Goal: Task Accomplishment & Management: Use online tool/utility

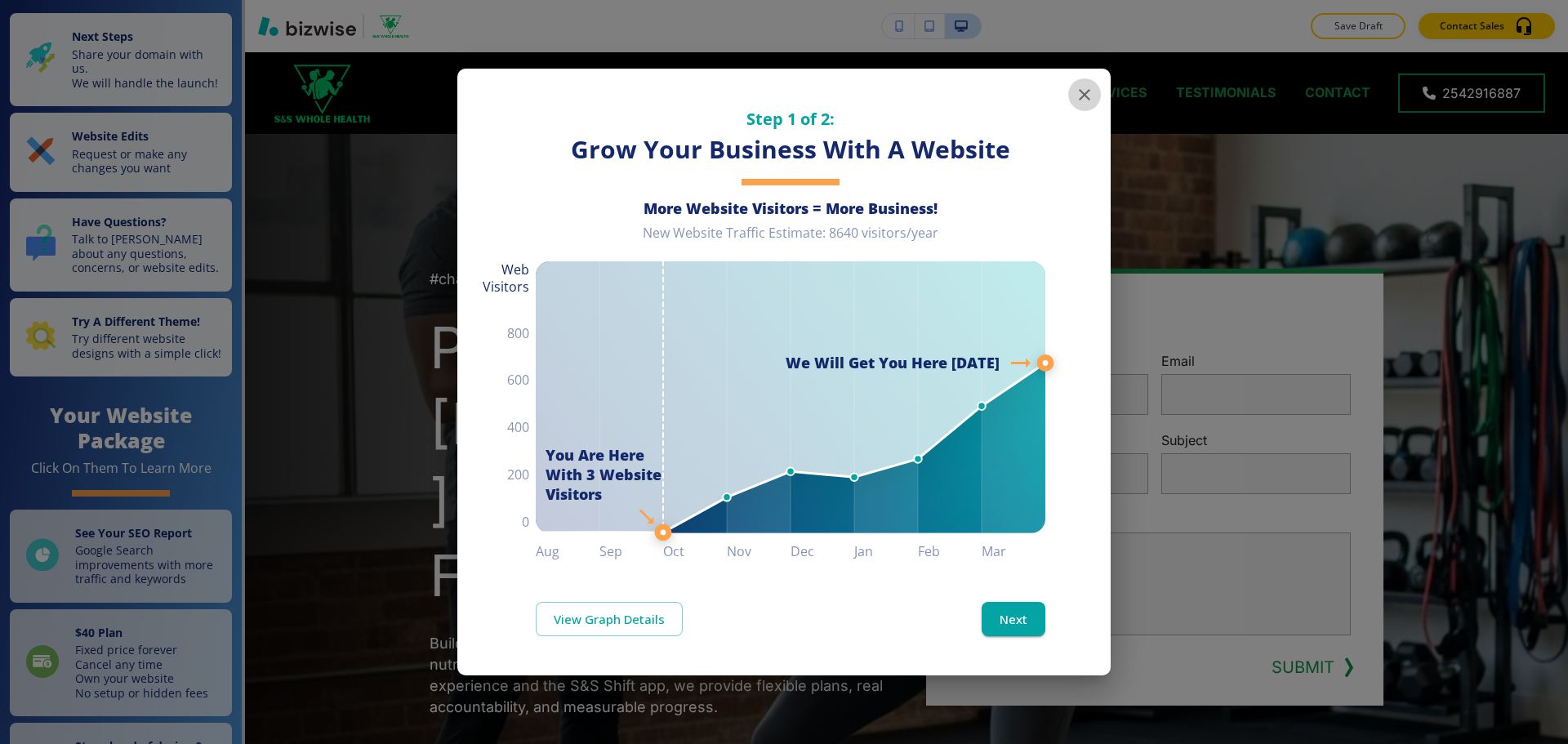
click at [1083, 83] on button "button" at bounding box center [1084, 95] width 33 height 33
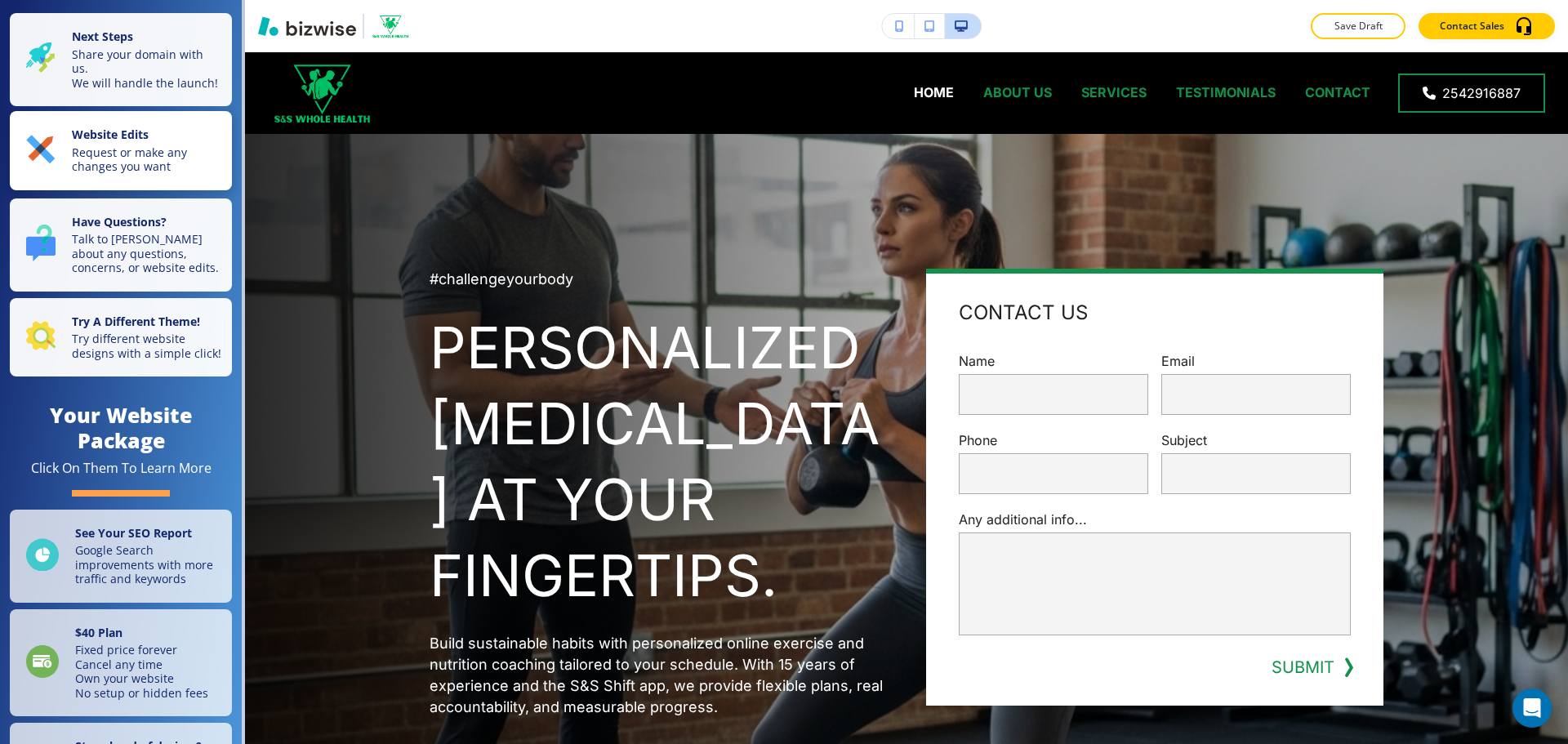
click at [126, 141] on strong "Website Edits" at bounding box center [111, 134] width 77 height 16
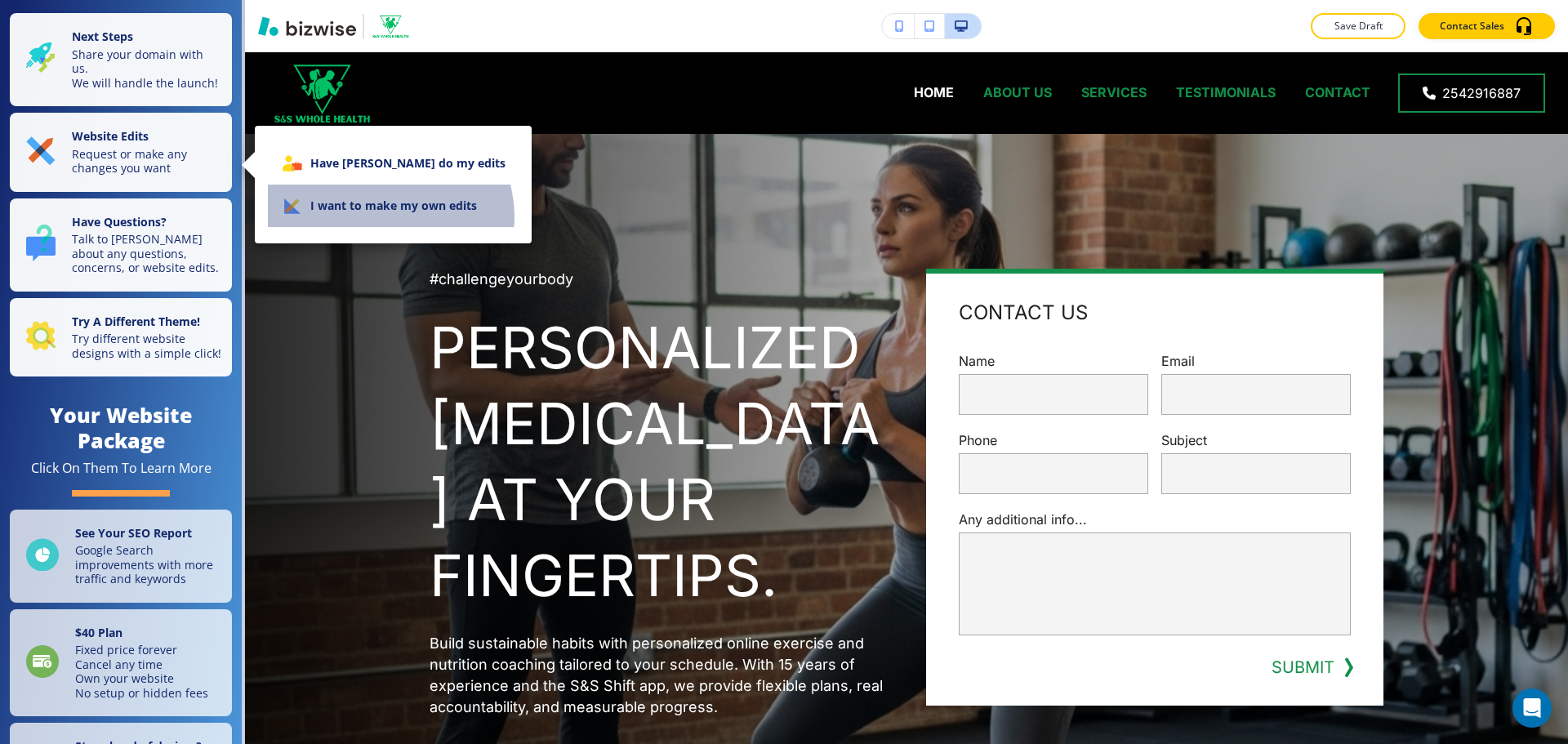
click at [388, 216] on li "I want to make my own edits" at bounding box center [393, 205] width 250 height 43
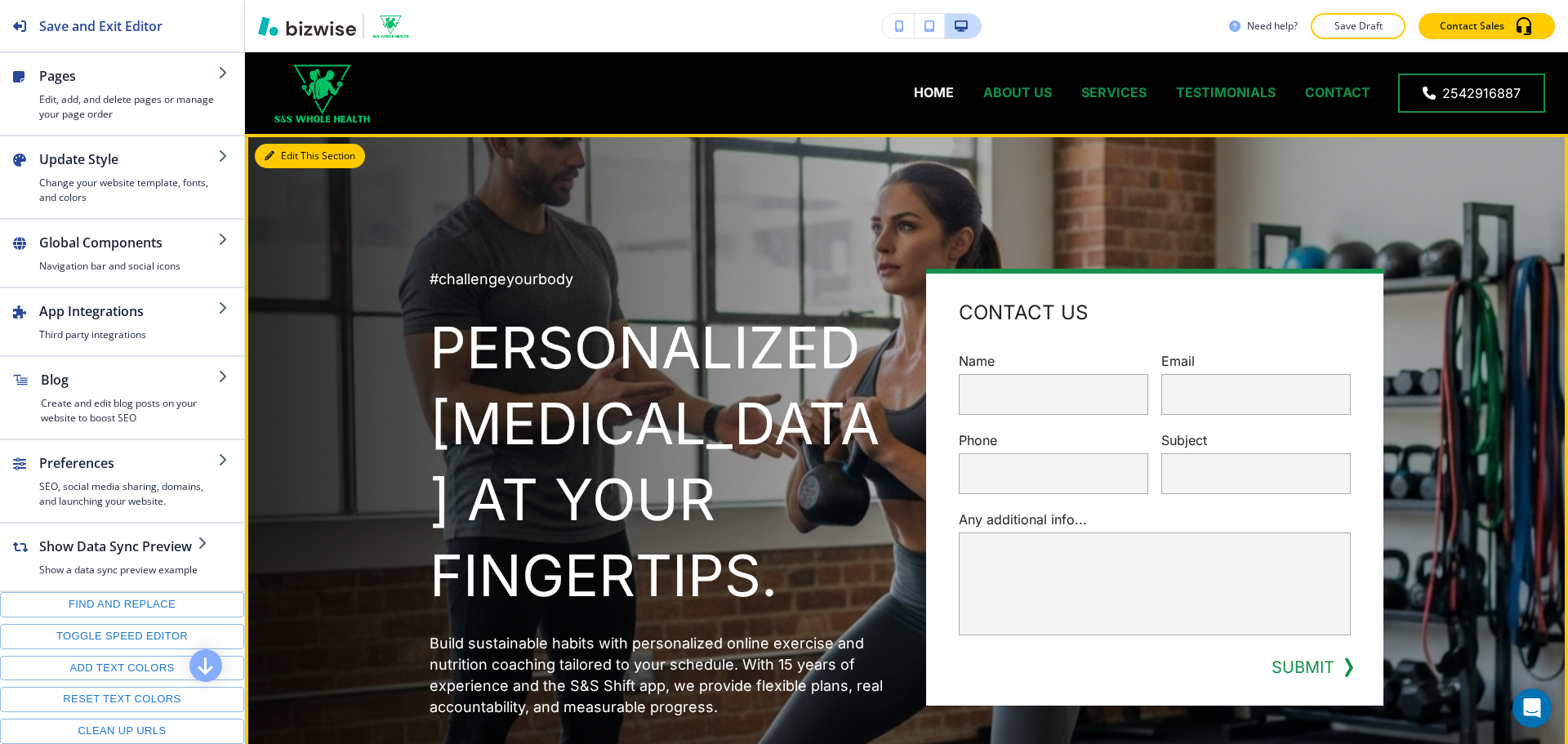
click at [296, 166] on button "Edit This Section" at bounding box center [310, 156] width 111 height 24
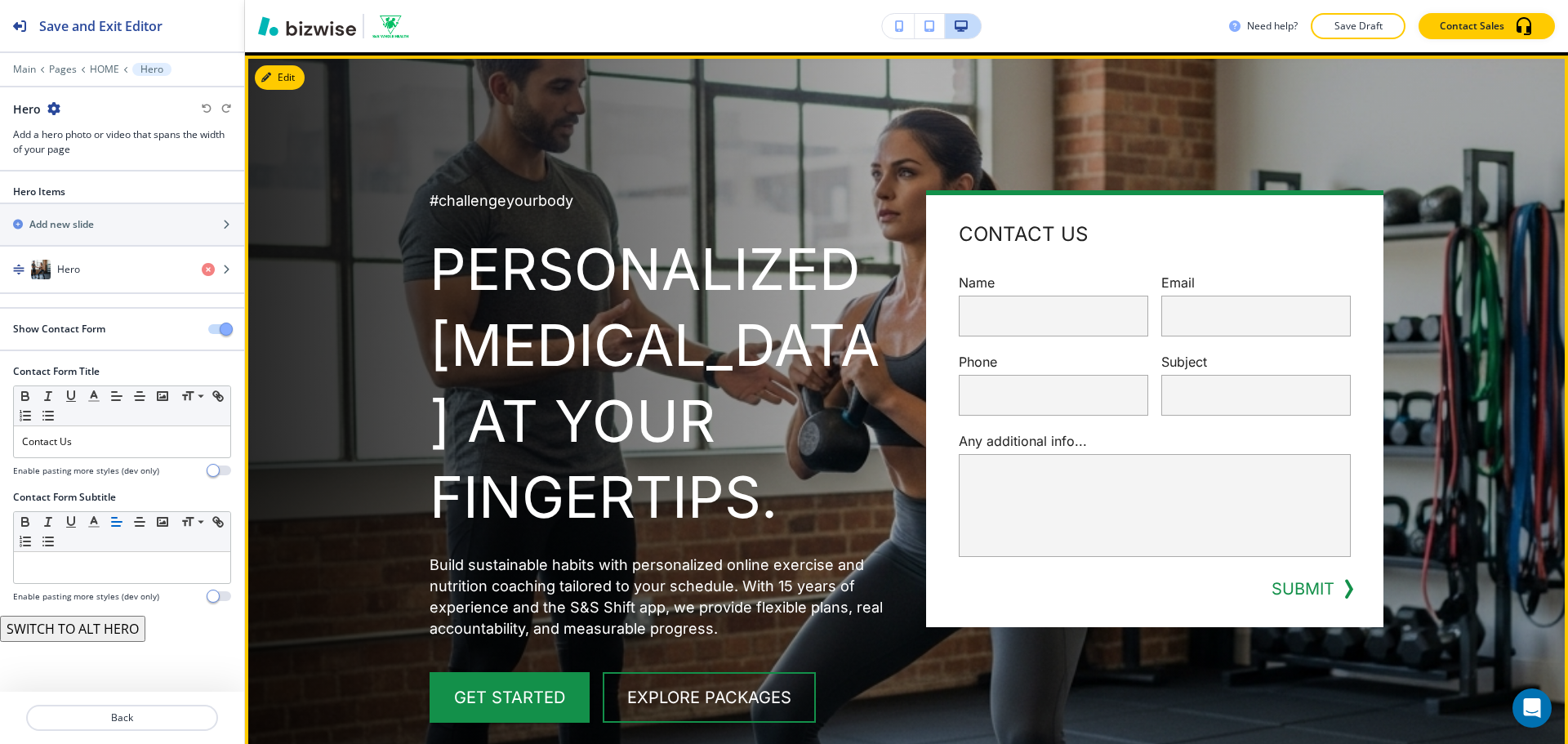
scroll to position [82, 0]
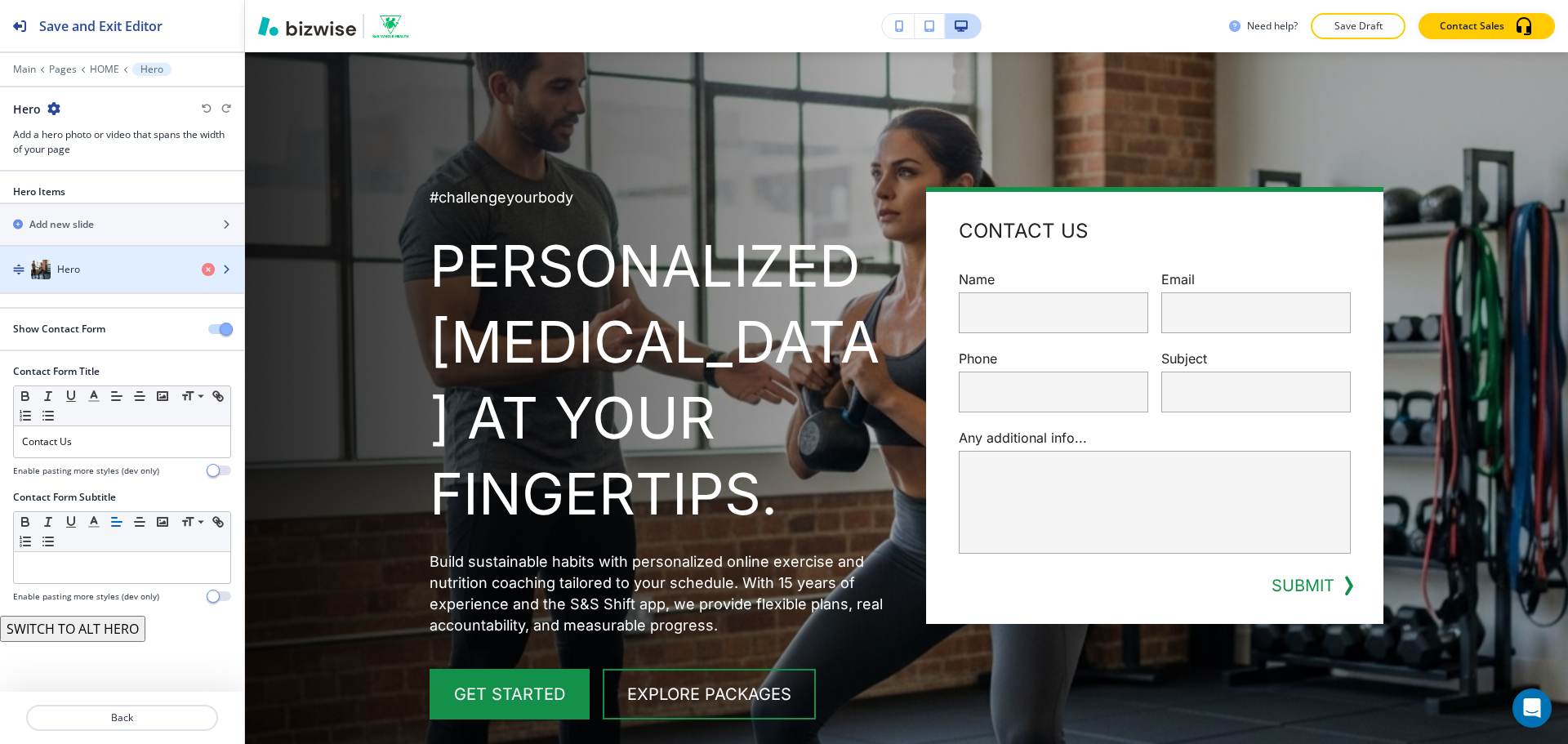
click at [125, 266] on div "Hero" at bounding box center [94, 269] width 188 height 19
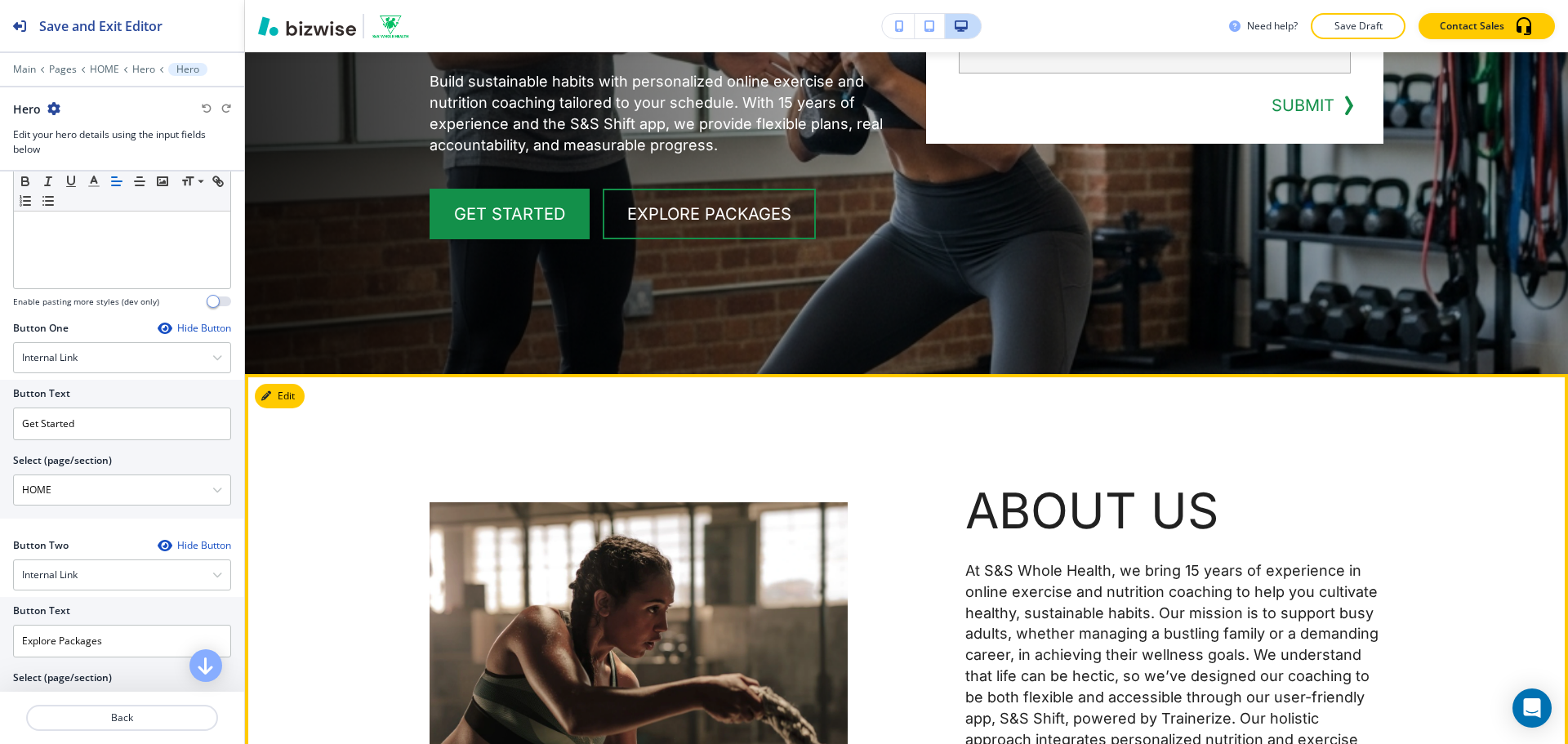
scroll to position [572, 0]
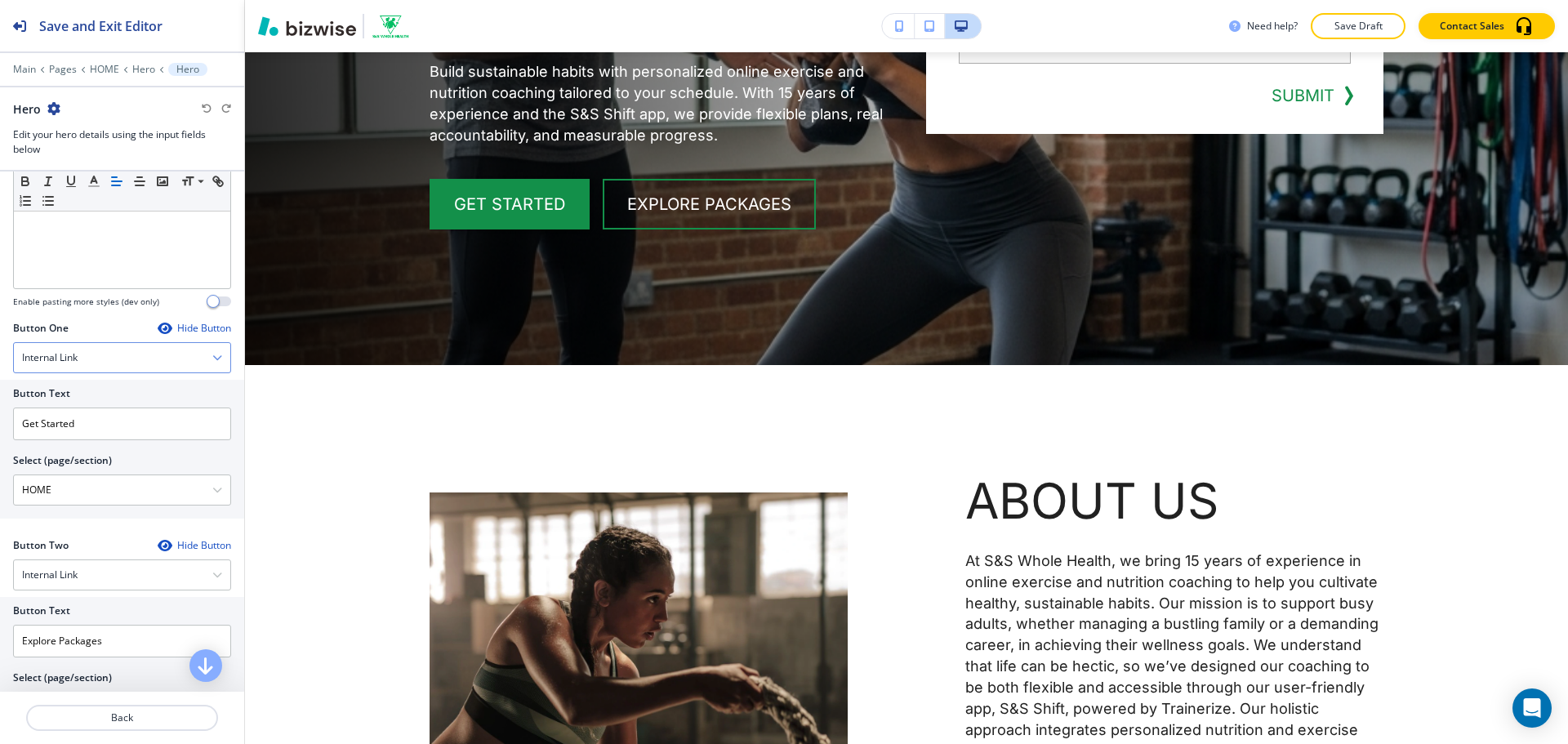
click at [141, 363] on div "Internal Link" at bounding box center [122, 357] width 216 height 29
click at [129, 391] on h4 "Telephone" at bounding box center [121, 387] width 200 height 15
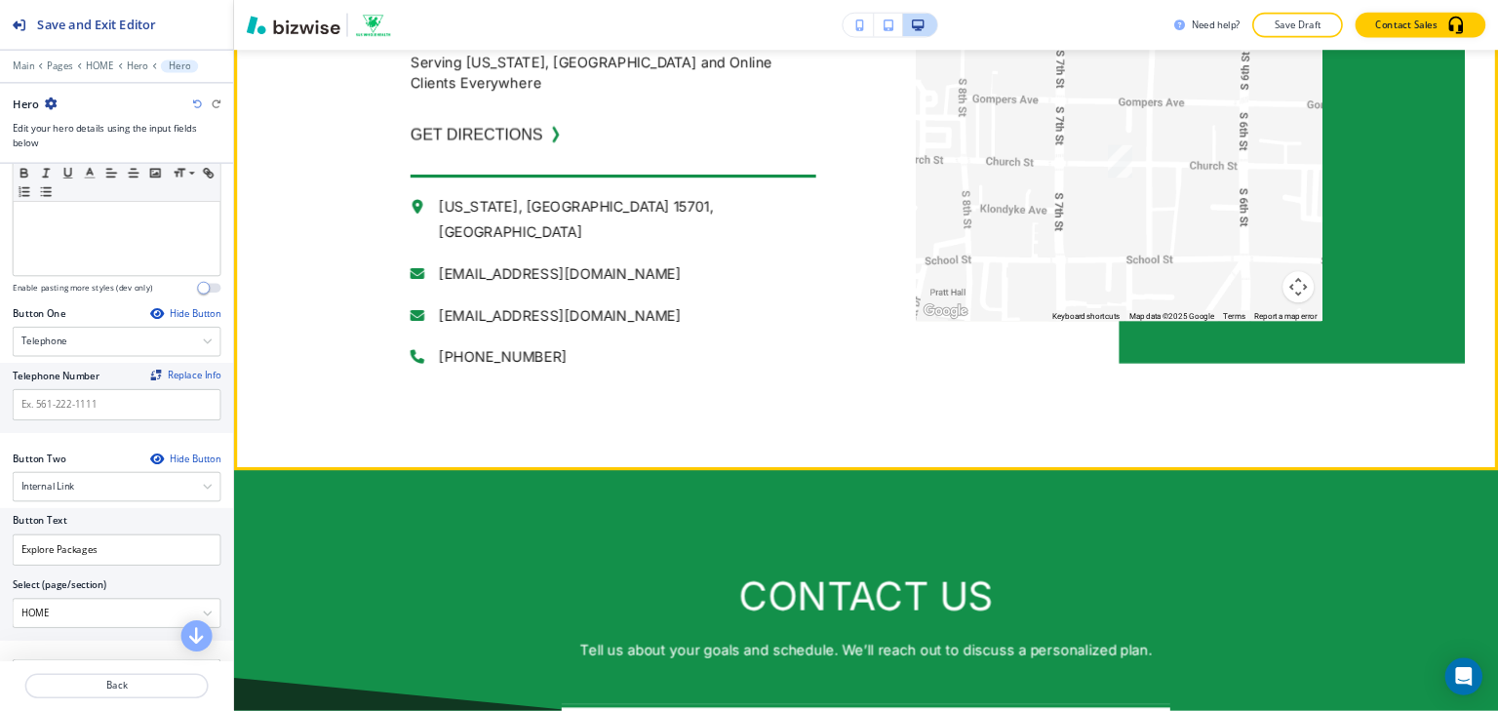
scroll to position [6242, 0]
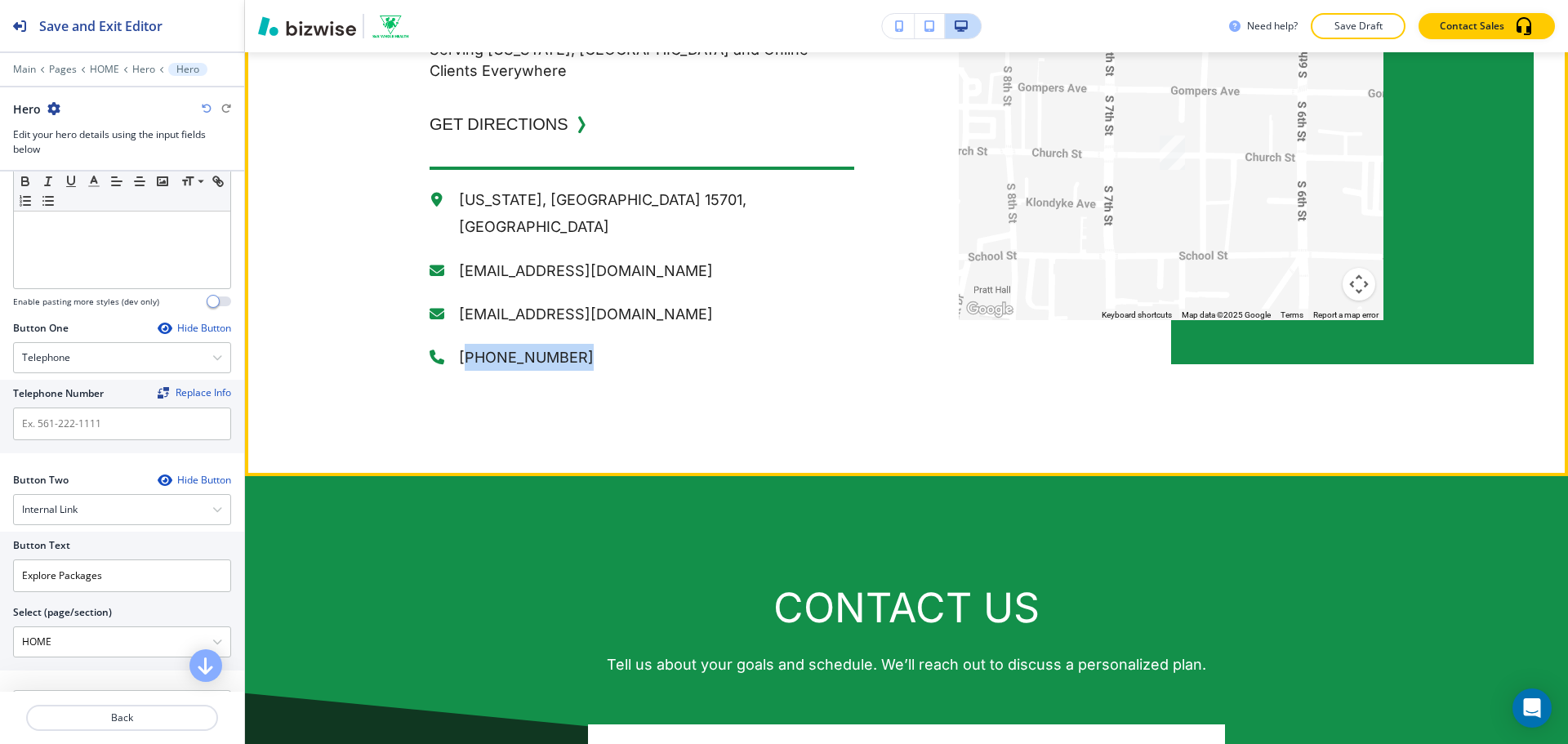
drag, startPoint x: 604, startPoint y: 392, endPoint x: 458, endPoint y: 382, distance: 146.3
click at [459, 371] on p "[PHONE_NUMBER]" at bounding box center [656, 357] width 395 height 27
drag, startPoint x: 614, startPoint y: 390, endPoint x: 592, endPoint y: 383, distance: 23.1
click at [616, 371] on p "[PHONE_NUMBER]" at bounding box center [656, 357] width 395 height 27
click at [600, 371] on p "[PHONE_NUMBER]" at bounding box center [656, 357] width 395 height 27
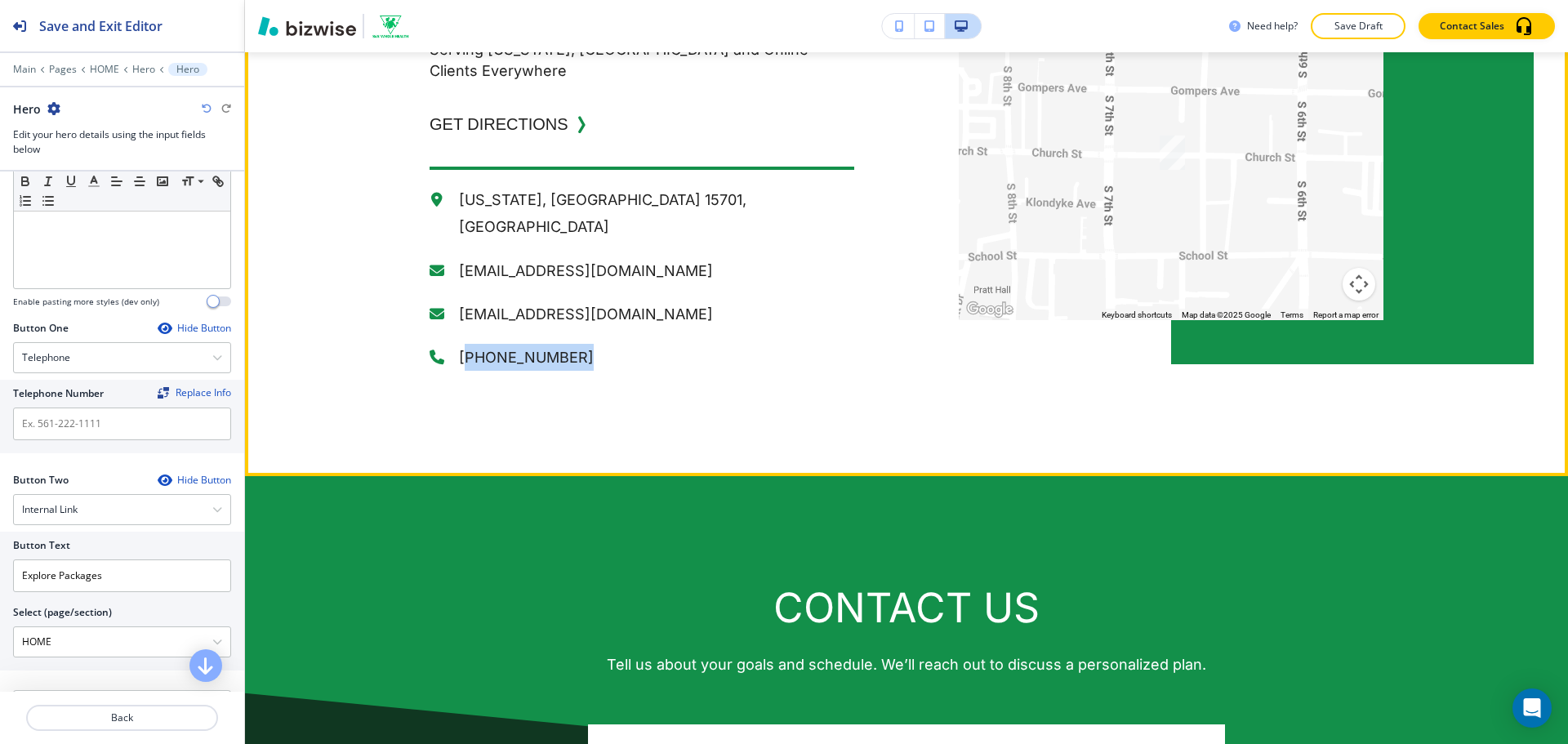
click at [587, 371] on p "[PHONE_NUMBER]" at bounding box center [656, 357] width 395 height 27
drag, startPoint x: 449, startPoint y: 377, endPoint x: 599, endPoint y: 389, distance: 150.5
click at [599, 371] on div "[PHONE_NUMBER]" at bounding box center [641, 357] width 424 height 27
copy p "[PHONE_NUMBER]"
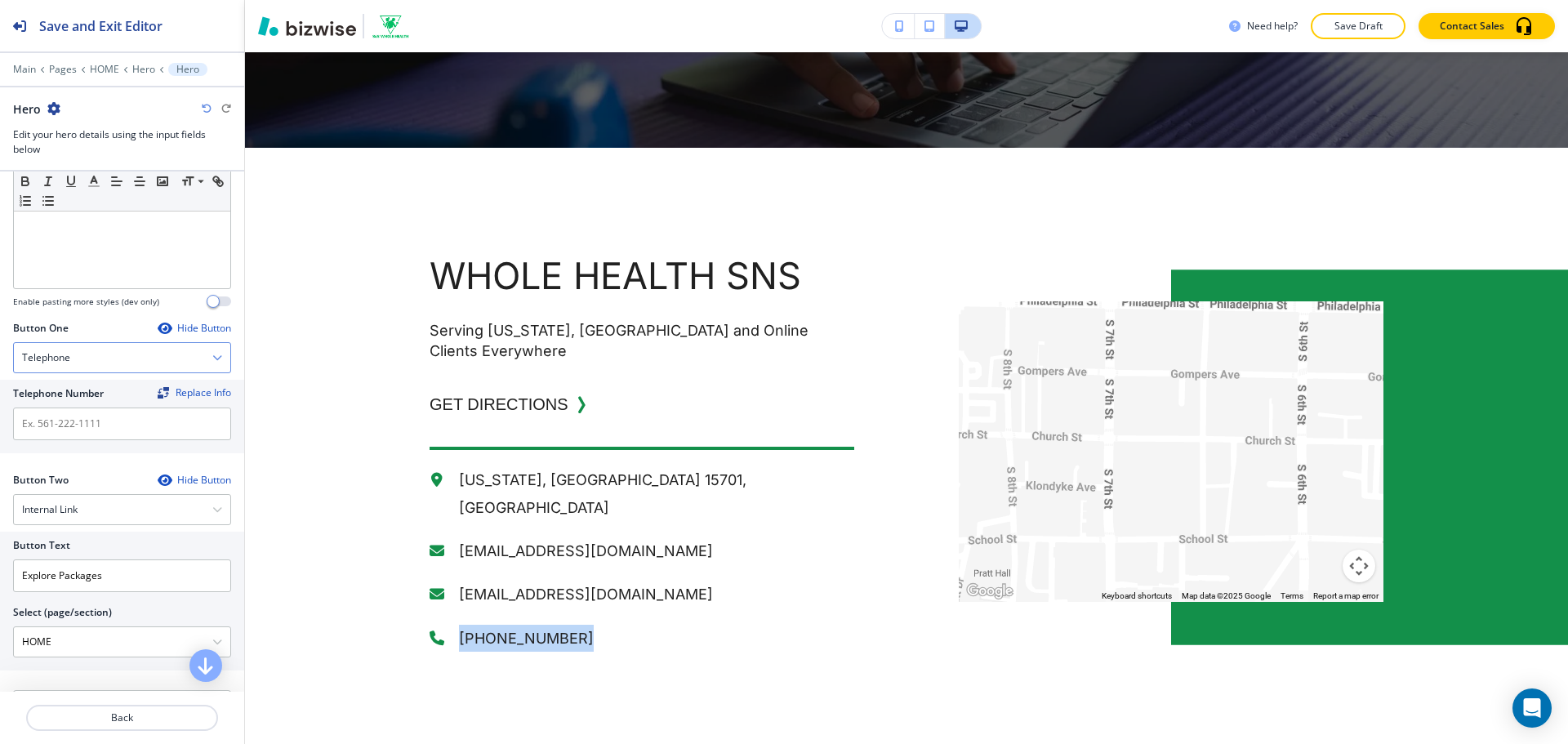
scroll to position [4718, 0]
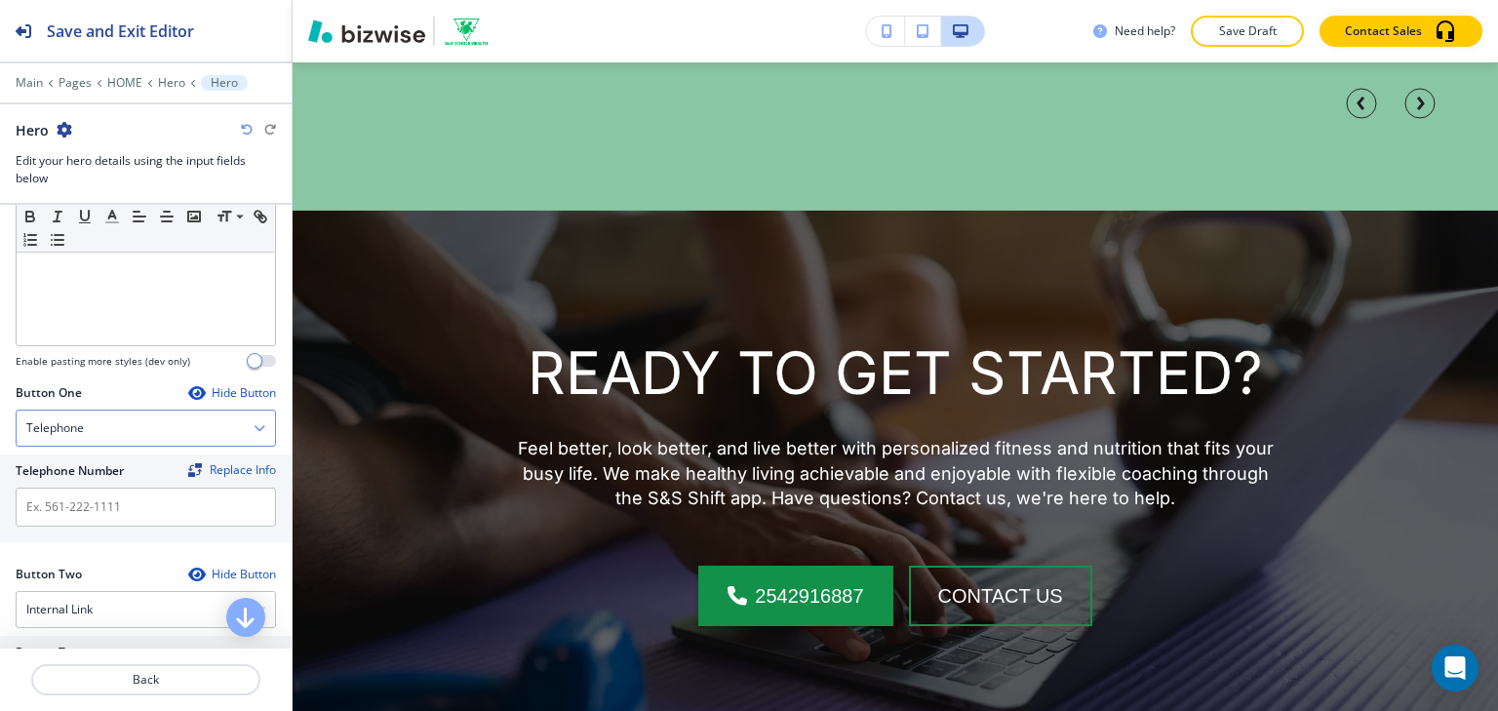
click at [148, 434] on div "Telephone" at bounding box center [146, 428] width 258 height 35
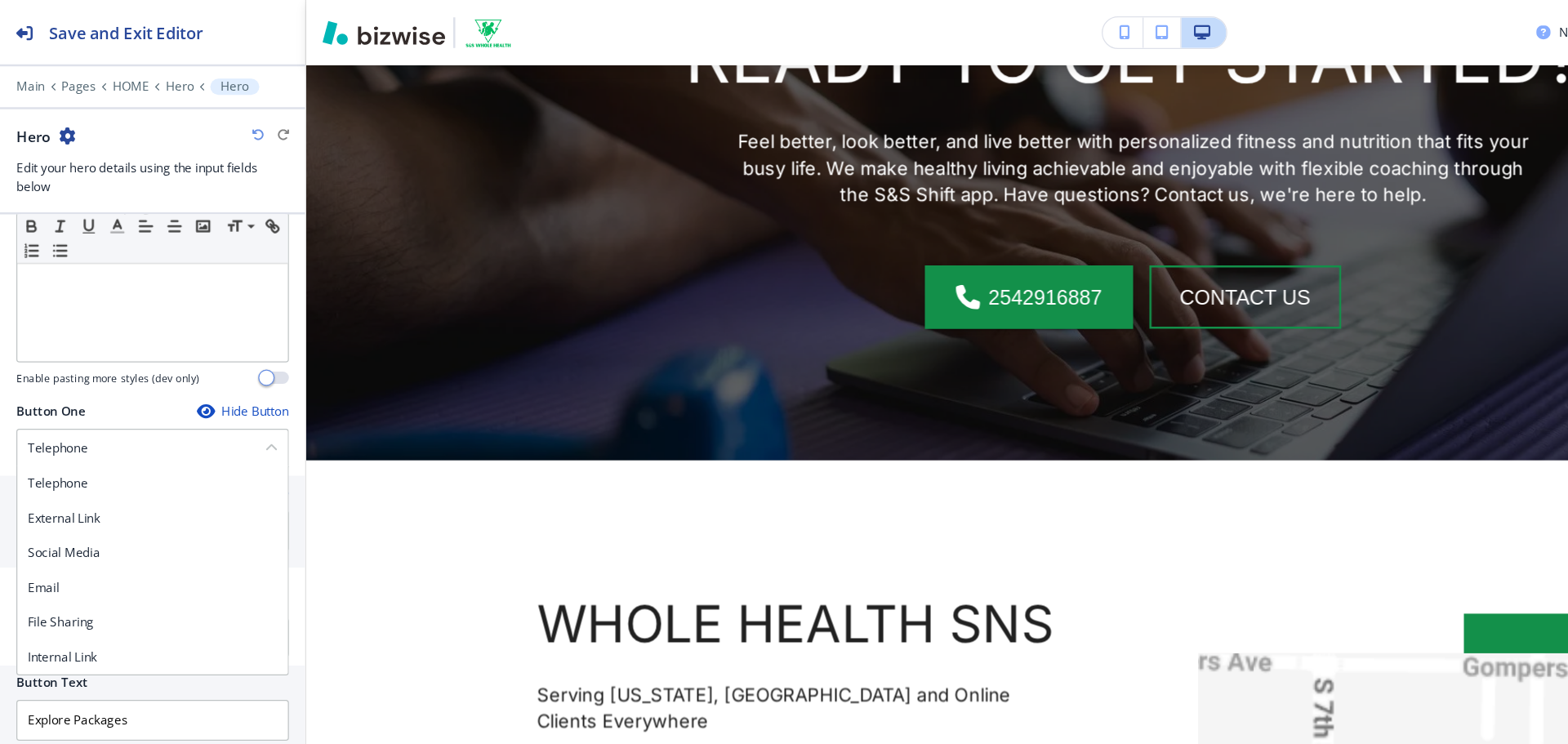
scroll to position [4512, 0]
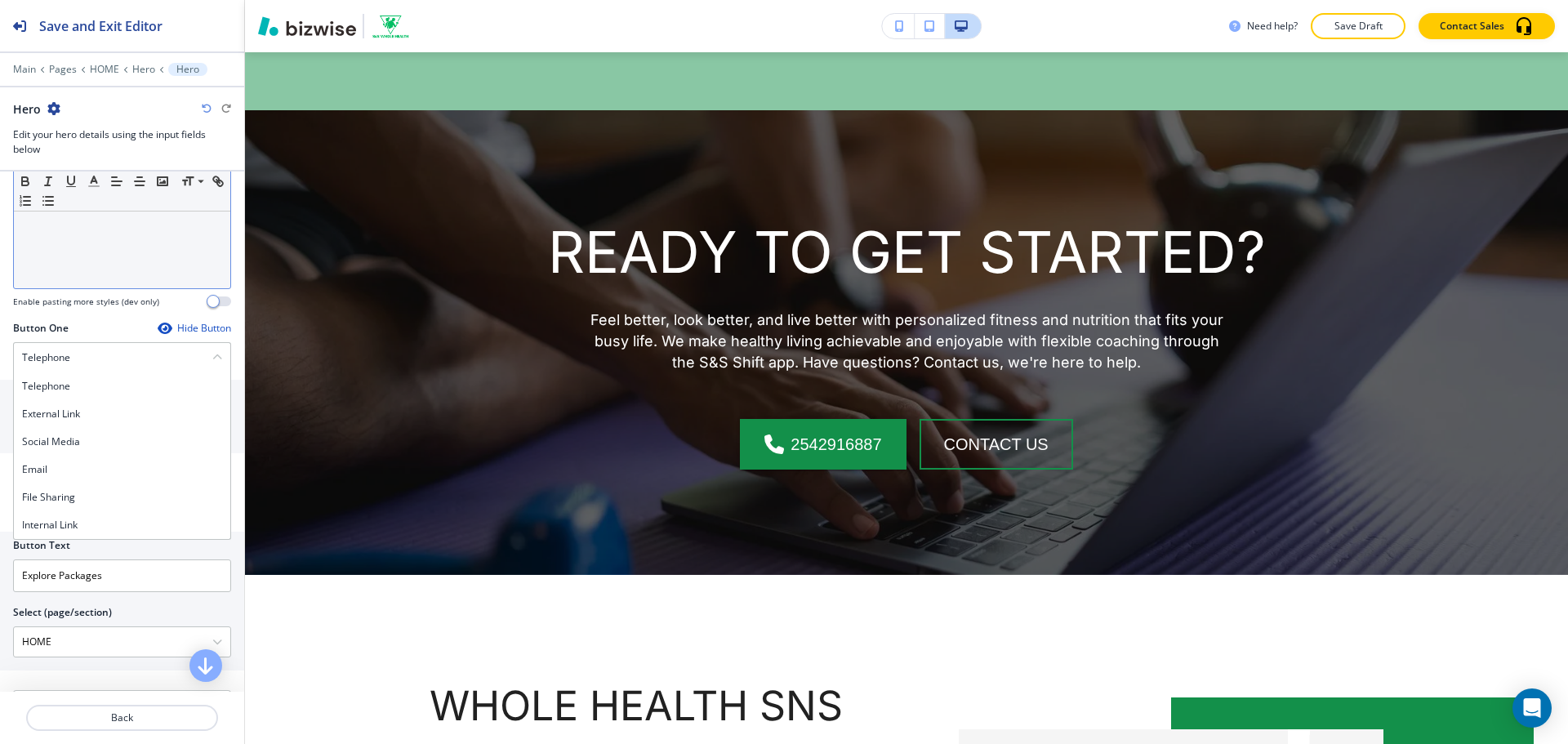
click at [110, 258] on div "Build sustainable habits with personalized online exercise and nutrition coachi…" at bounding box center [122, 182] width 216 height 213
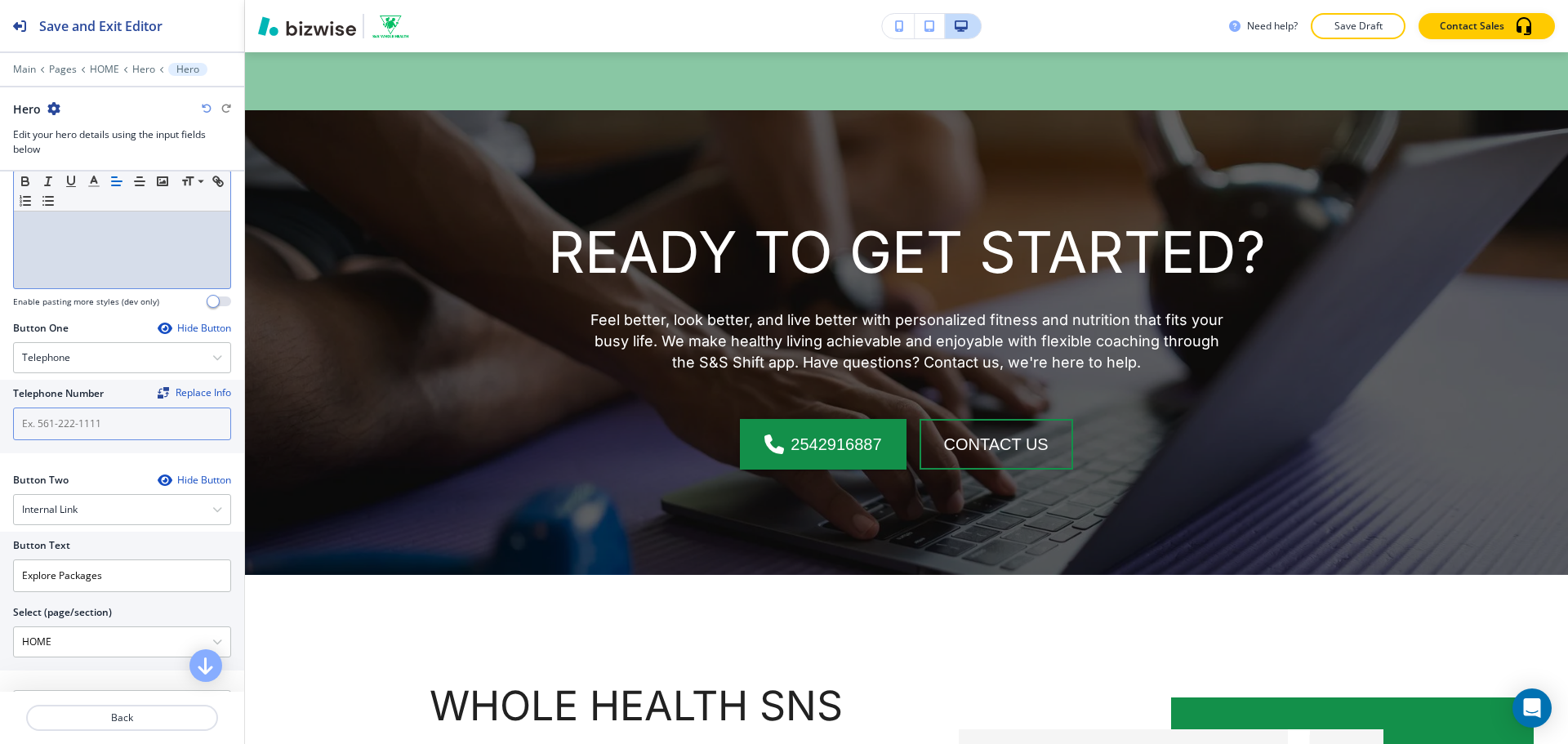
click at [105, 434] on input "text" at bounding box center [122, 423] width 218 height 33
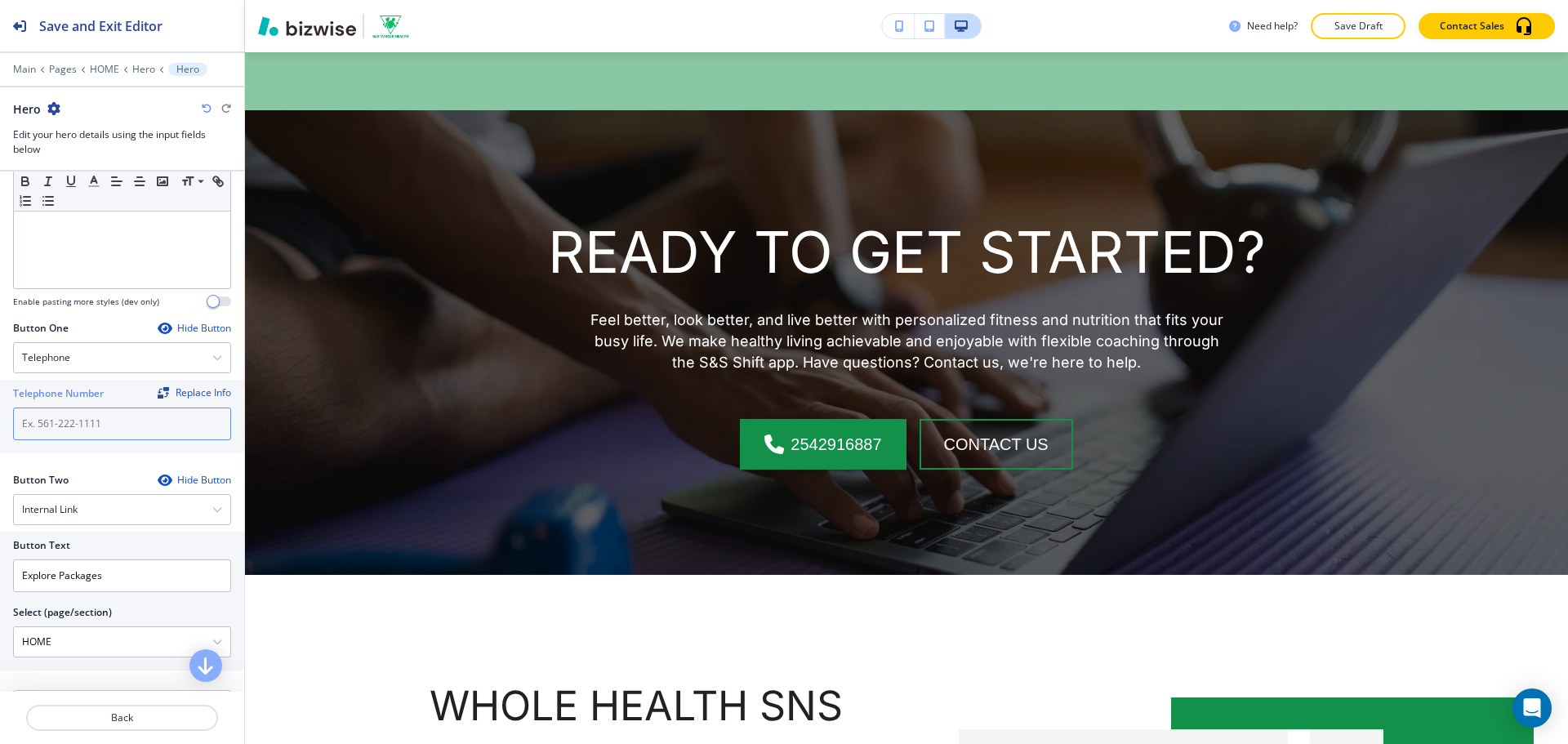
paste input "[PHONE_NUMBER]"
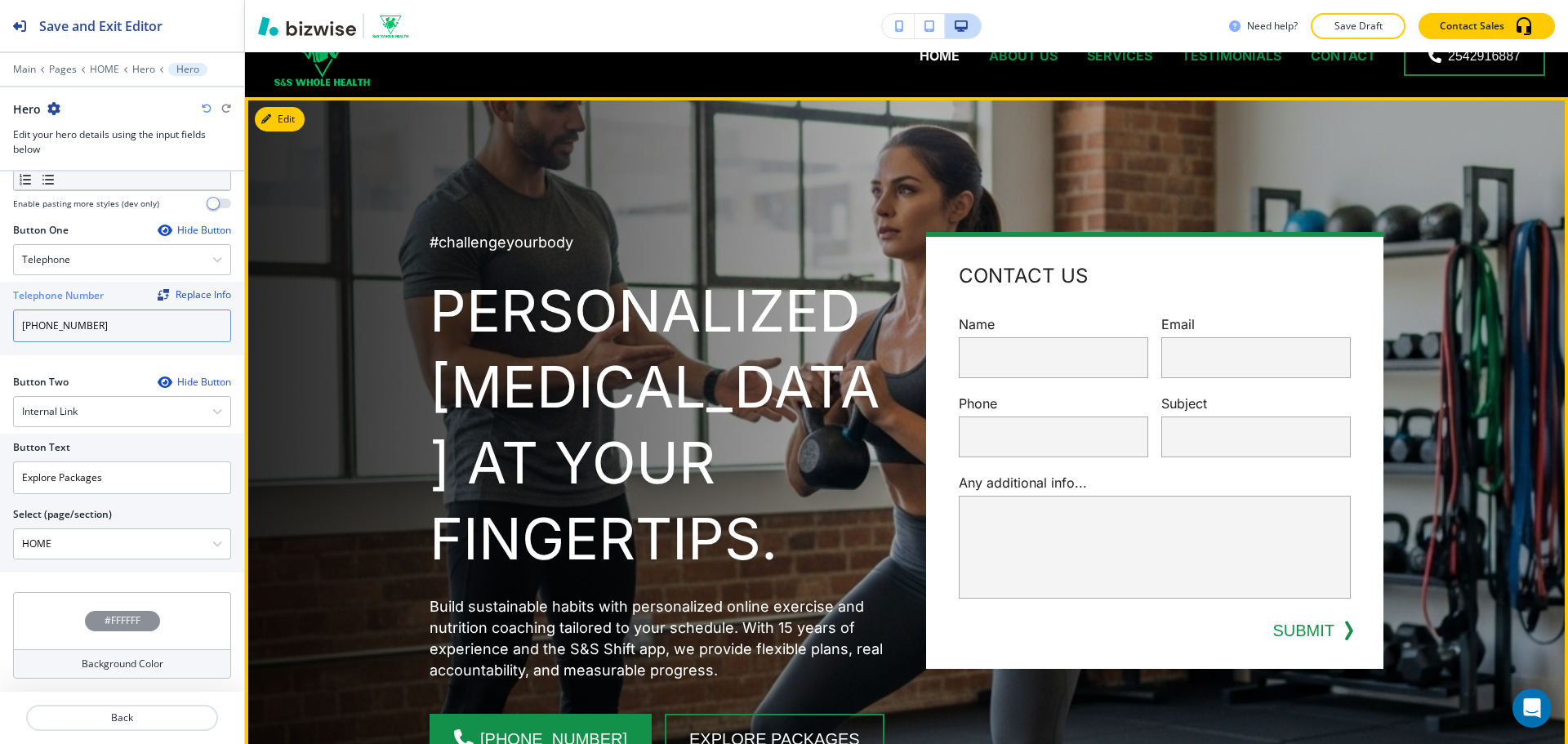
scroll to position [0, 0]
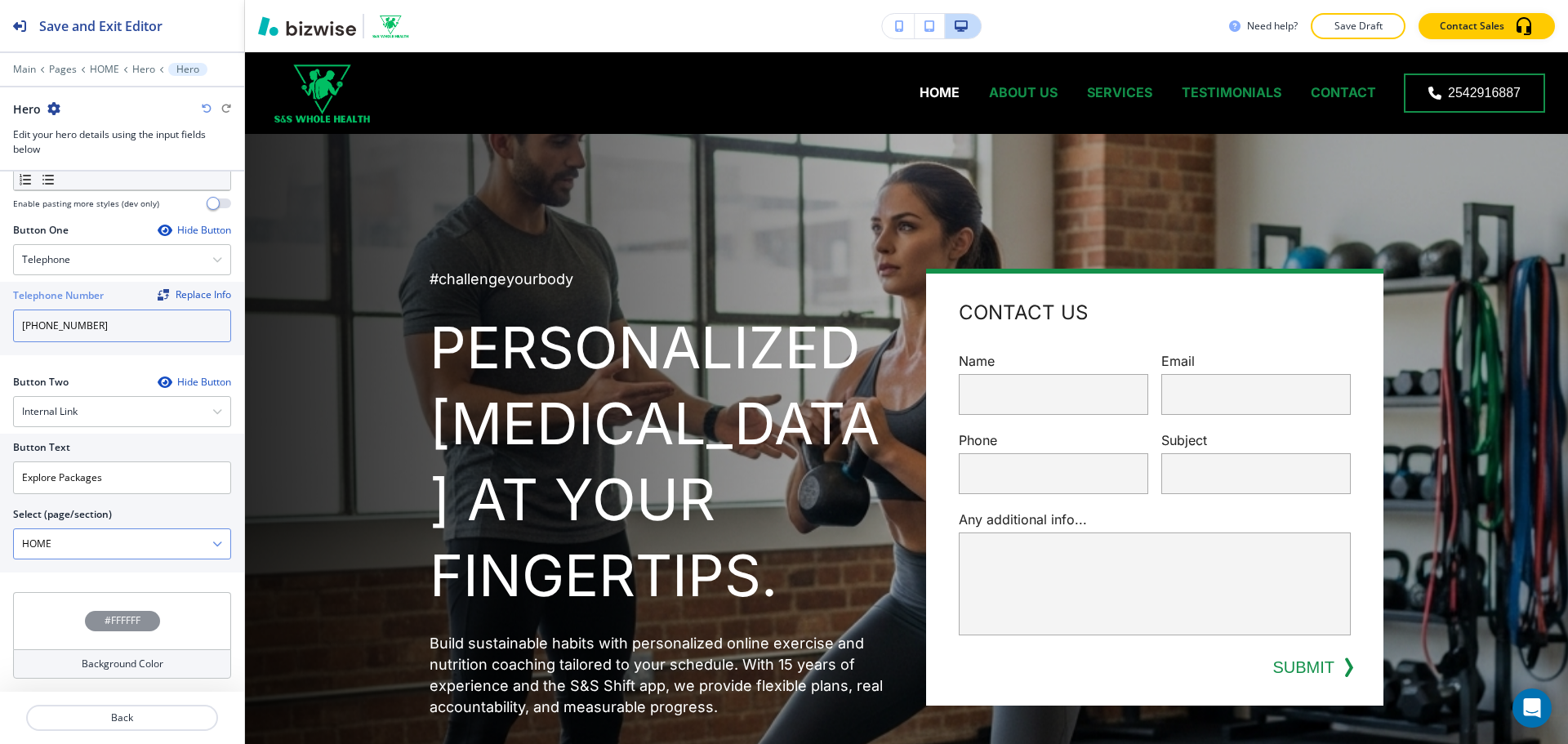
type input "[PHONE_NUMBER]"
click at [105, 539] on \(page\/section\) "HOME" at bounding box center [113, 543] width 198 height 28
click at [195, 556] on \(page\/section\) "HOME" at bounding box center [113, 543] width 198 height 28
click at [188, 551] on \(page\/section\) "HOME" at bounding box center [113, 543] width 198 height 28
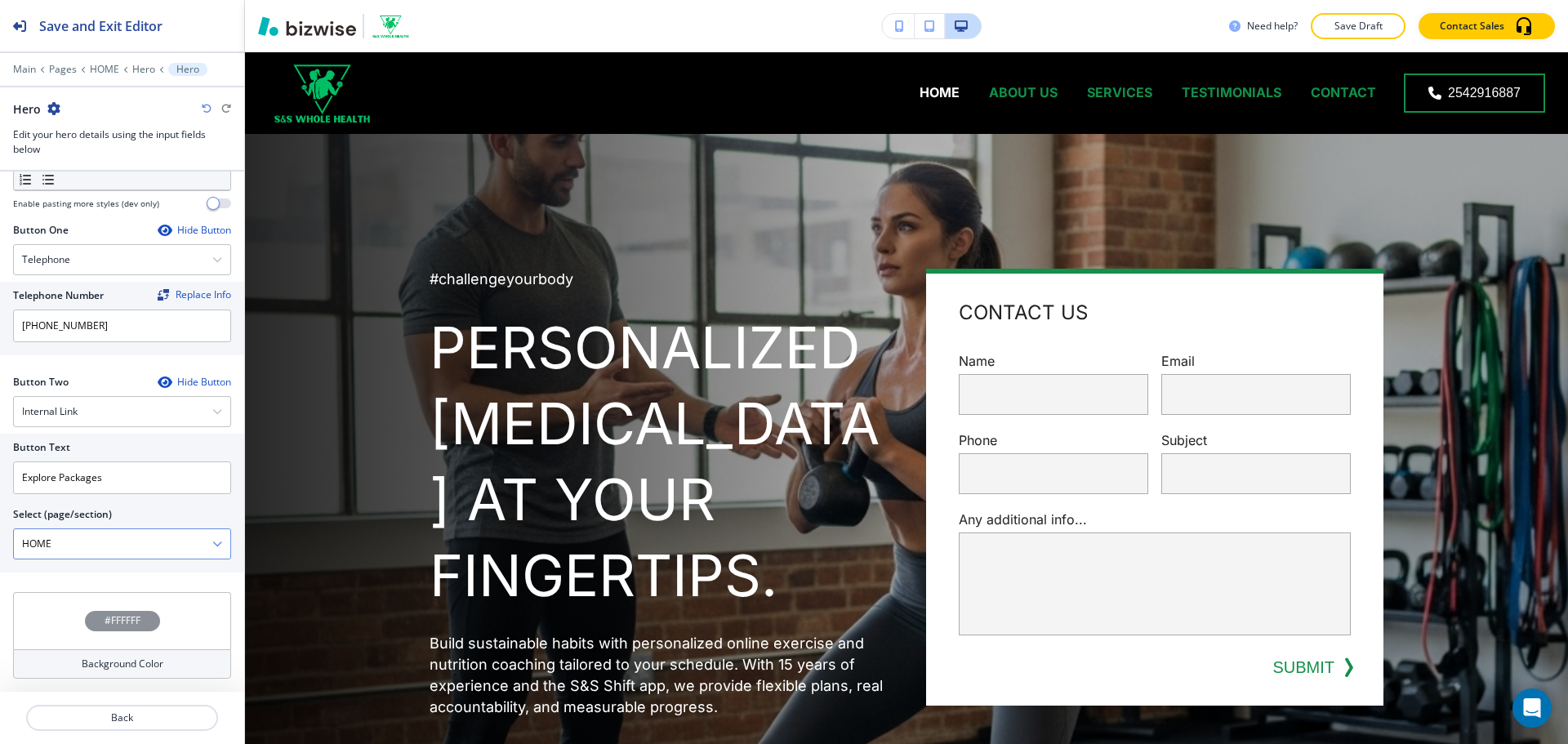
click at [188, 551] on \(page\/section\) "HOME" at bounding box center [113, 543] width 198 height 28
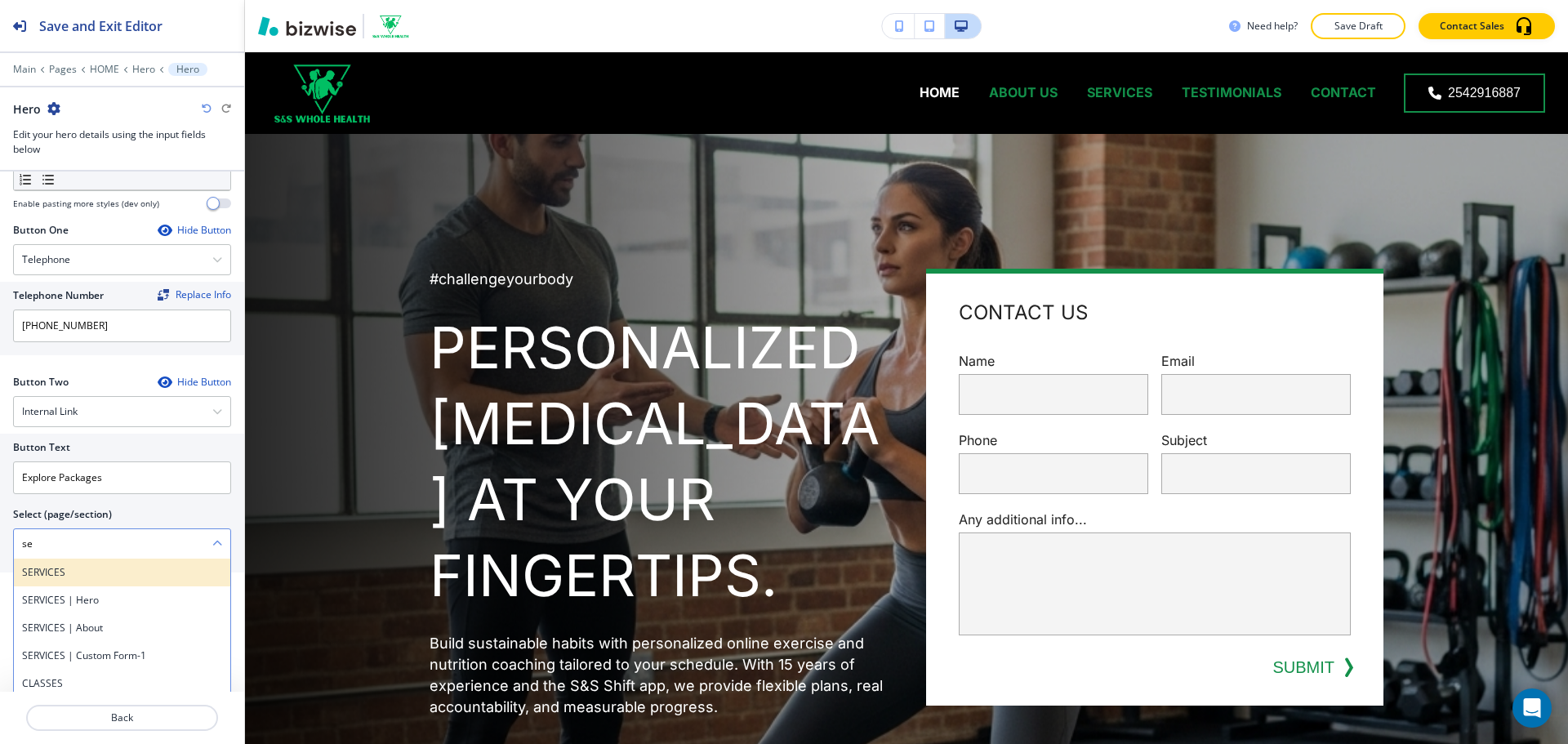
click at [155, 568] on h4 "SERVICES" at bounding box center [121, 572] width 200 height 15
type \(page\/section\) "SERVICES"
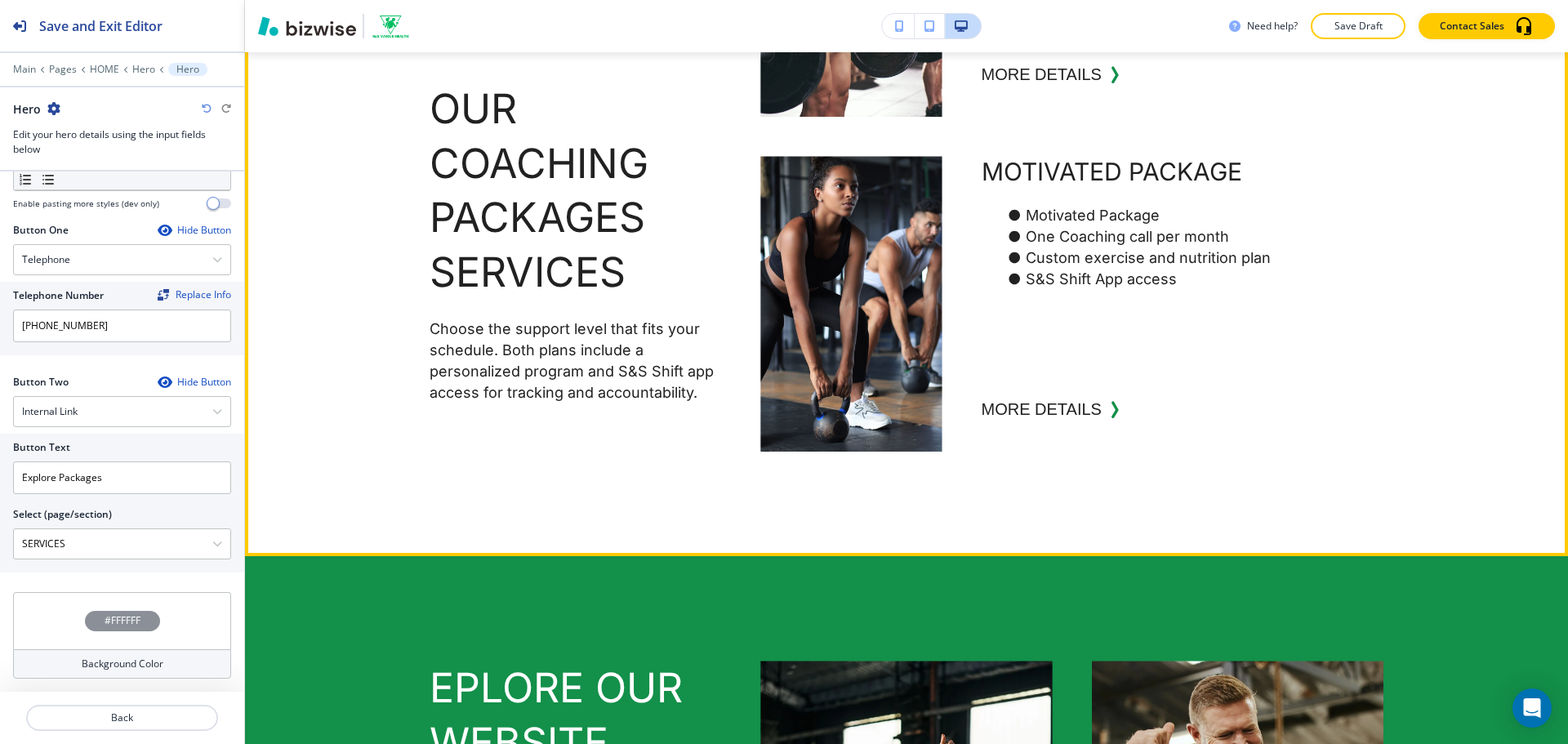
scroll to position [1551, 0]
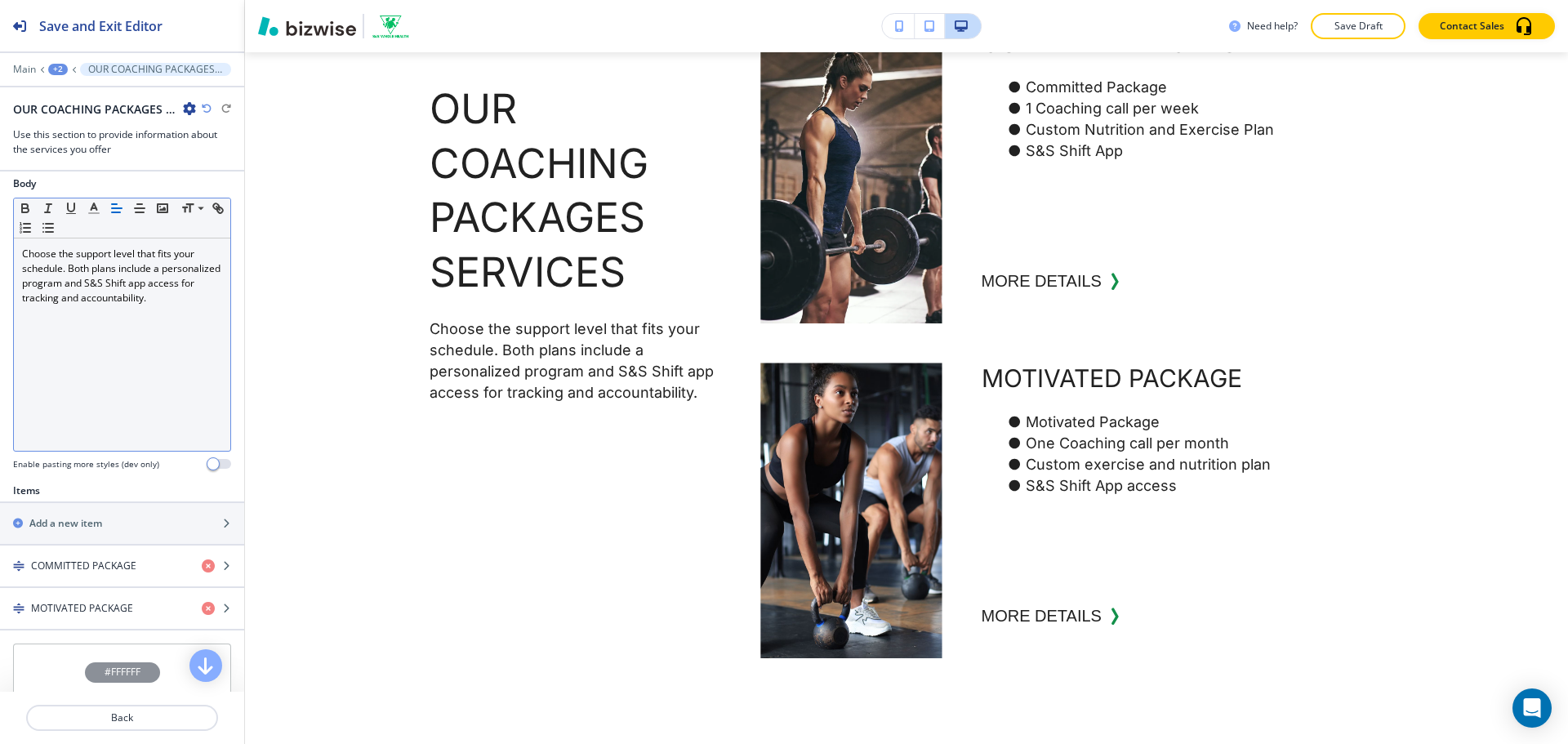
scroll to position [326, 0]
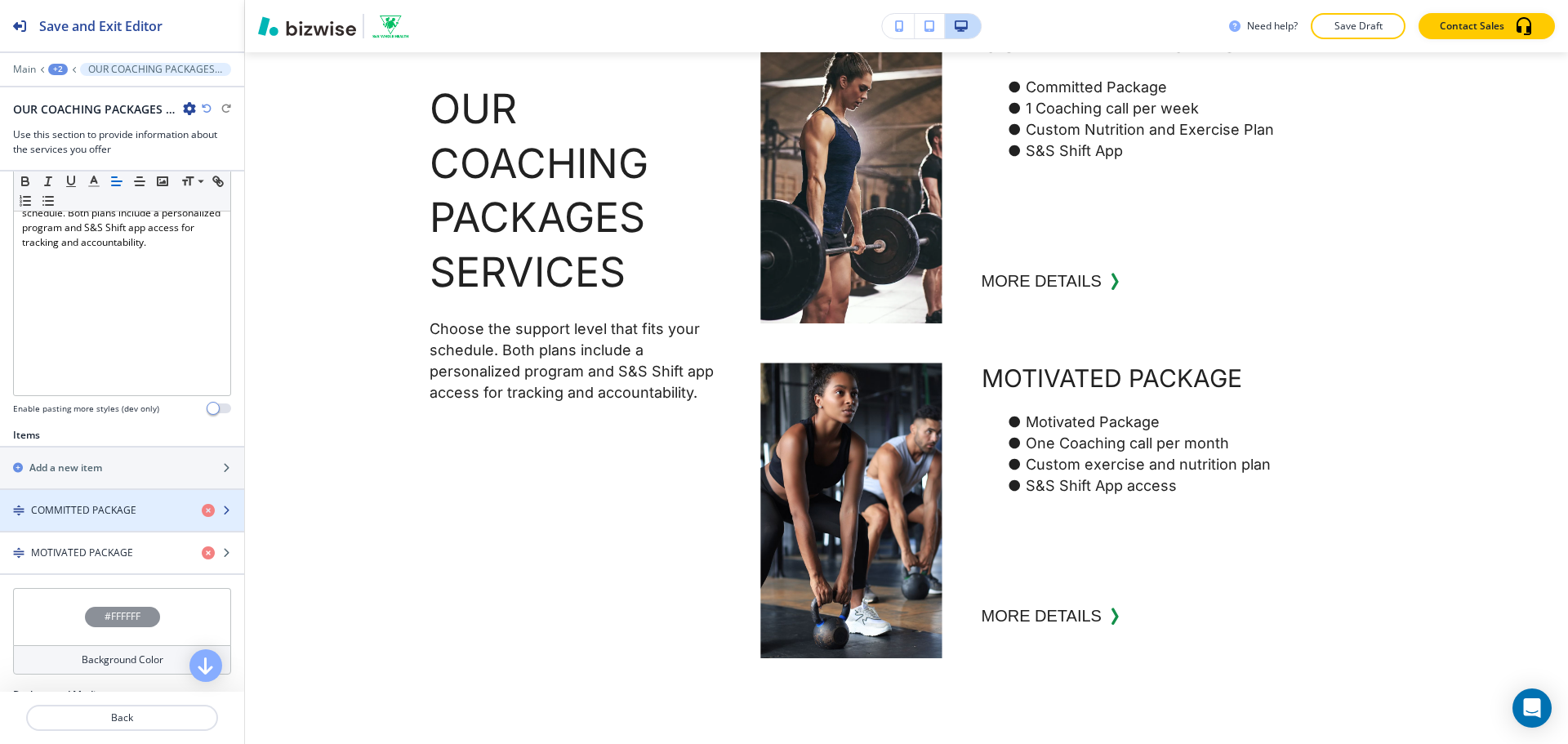
click at [130, 511] on h4 "COMMITTED PACKAGE" at bounding box center [84, 511] width 105 height 15
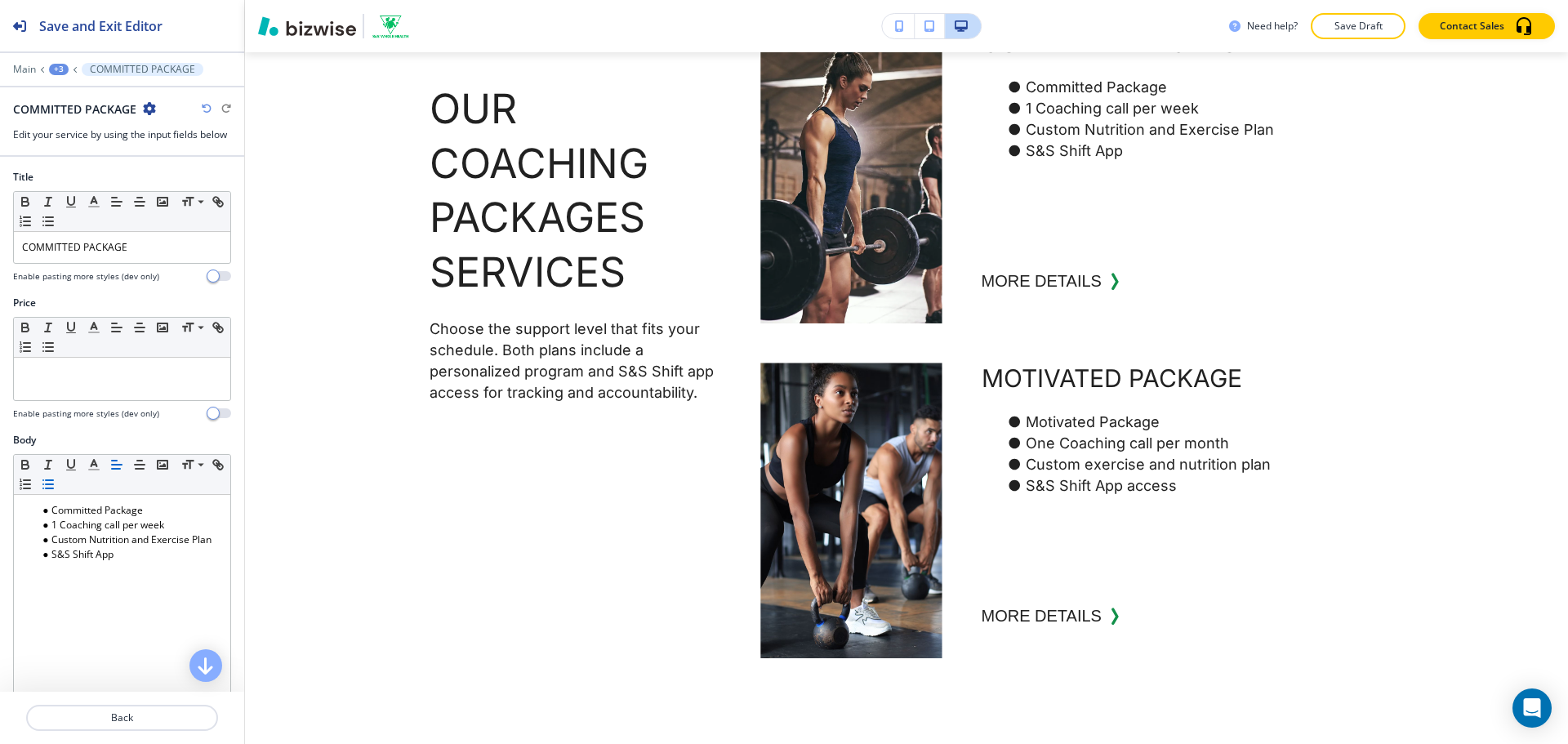
scroll to position [406, 0]
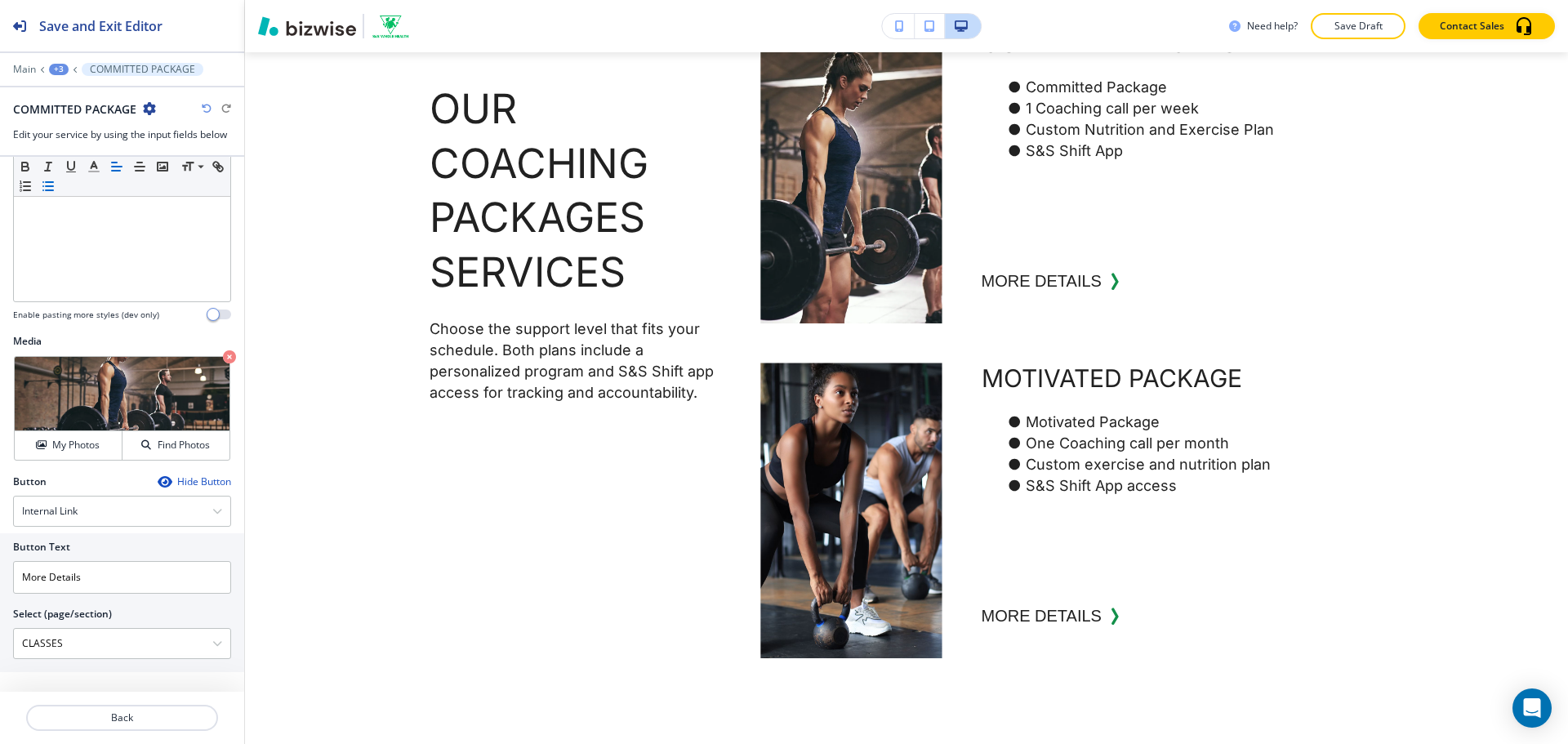
click at [58, 68] on div "+3" at bounding box center [59, 69] width 19 height 12
click at [79, 144] on button "OUR COACHING PACKAGES SERVICES" at bounding box center [101, 153] width 105 height 29
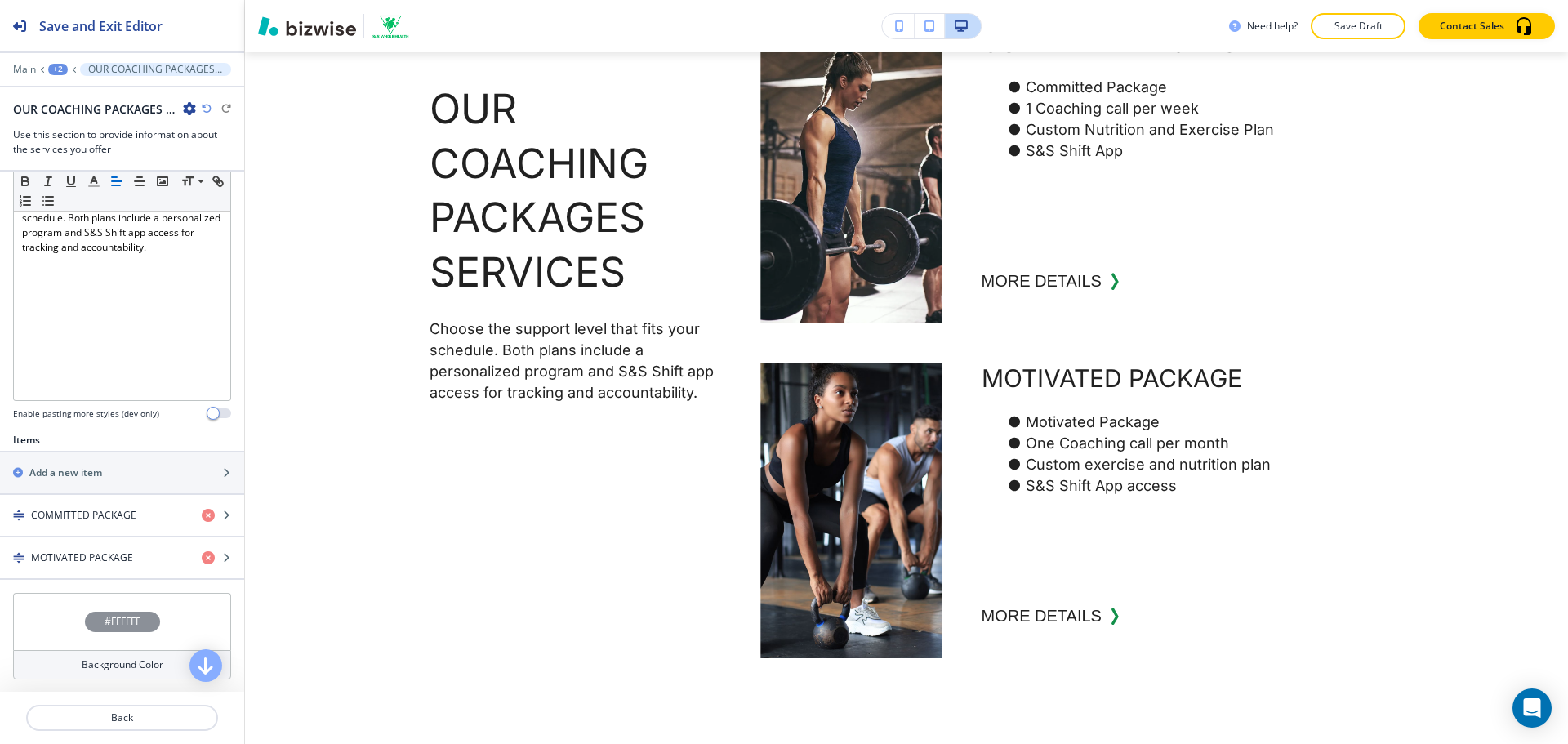
scroll to position [326, 0]
click at [116, 540] on div "button" at bounding box center [122, 539] width 244 height 13
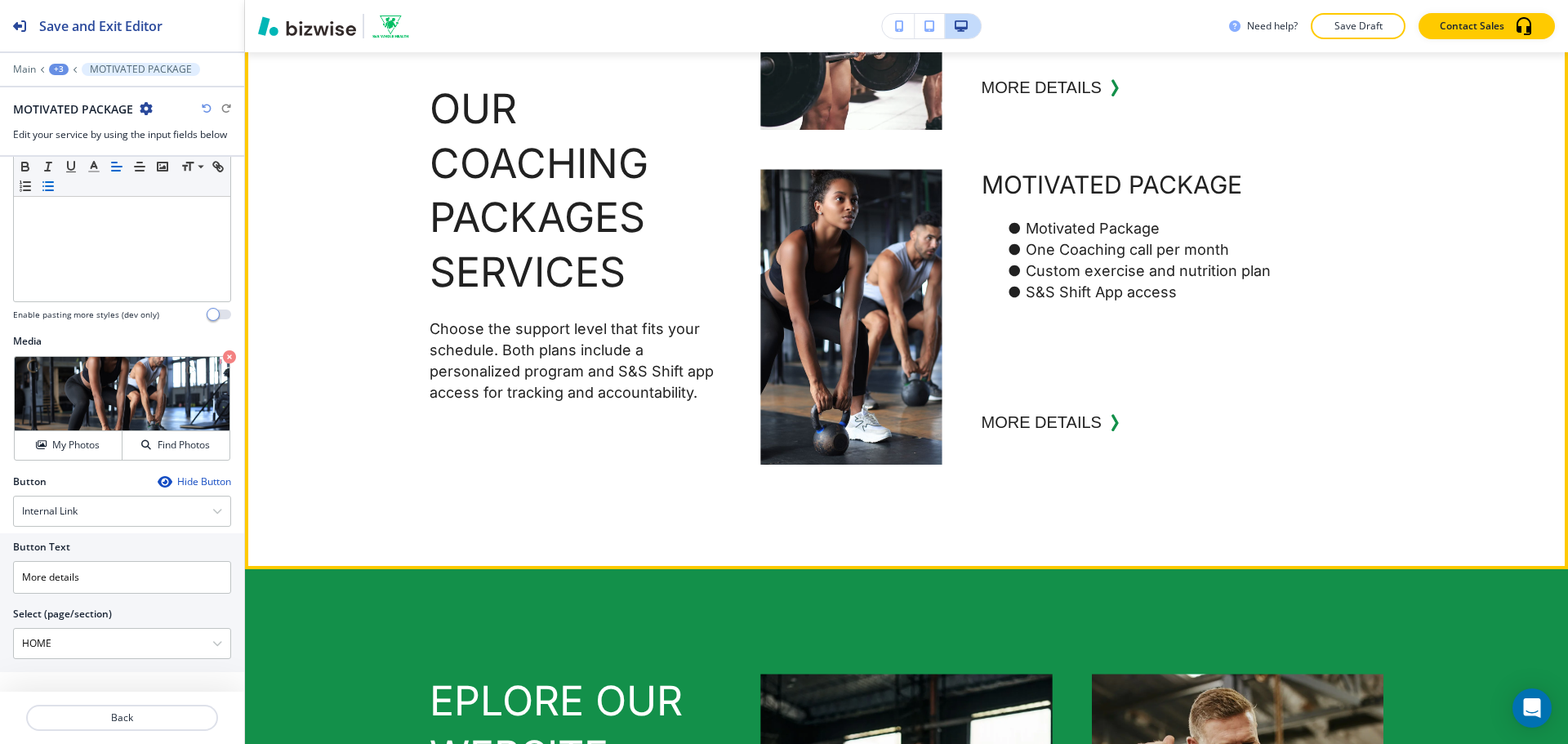
scroll to position [1716, 0]
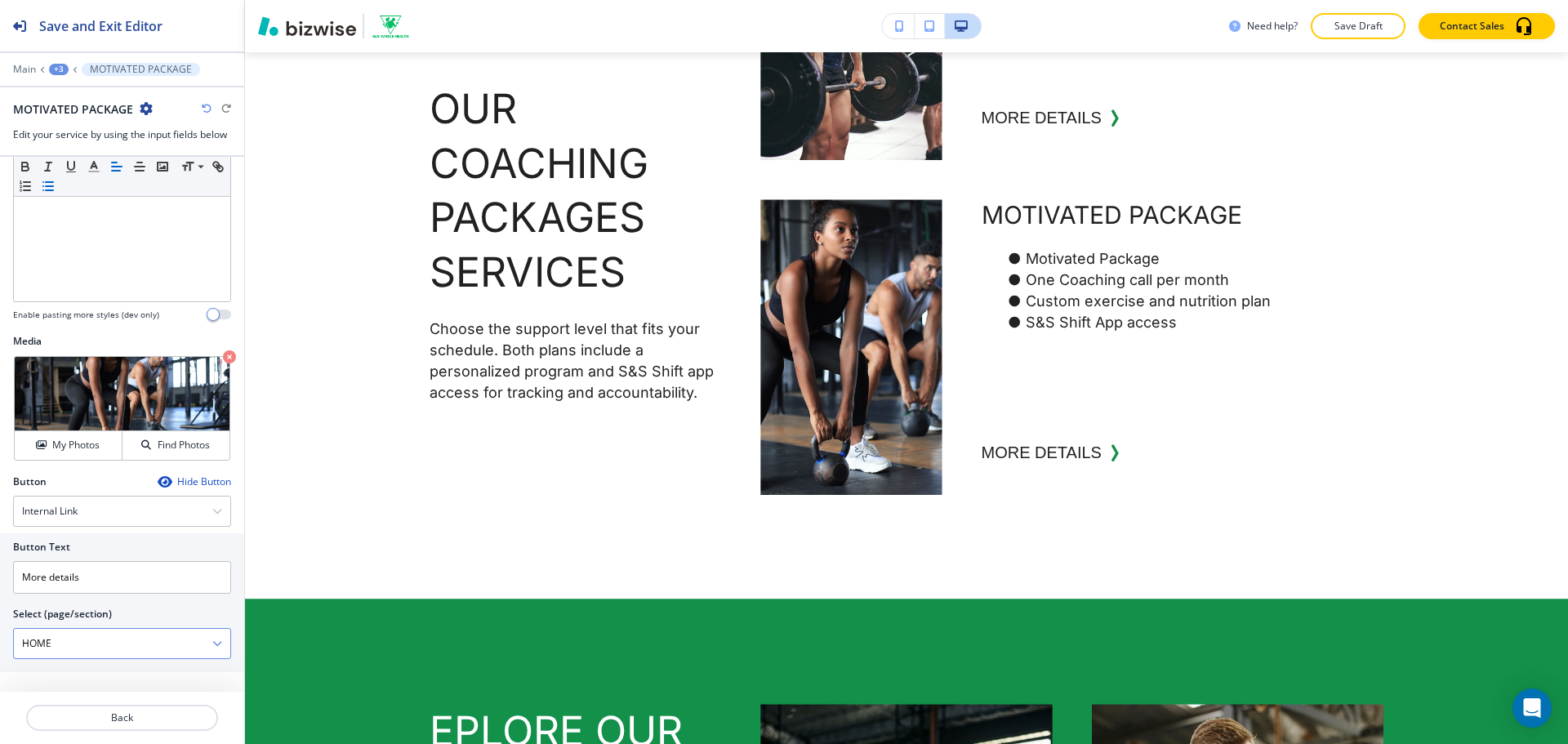
click at [166, 655] on \(page\/section\) "HOME" at bounding box center [113, 643] width 198 height 28
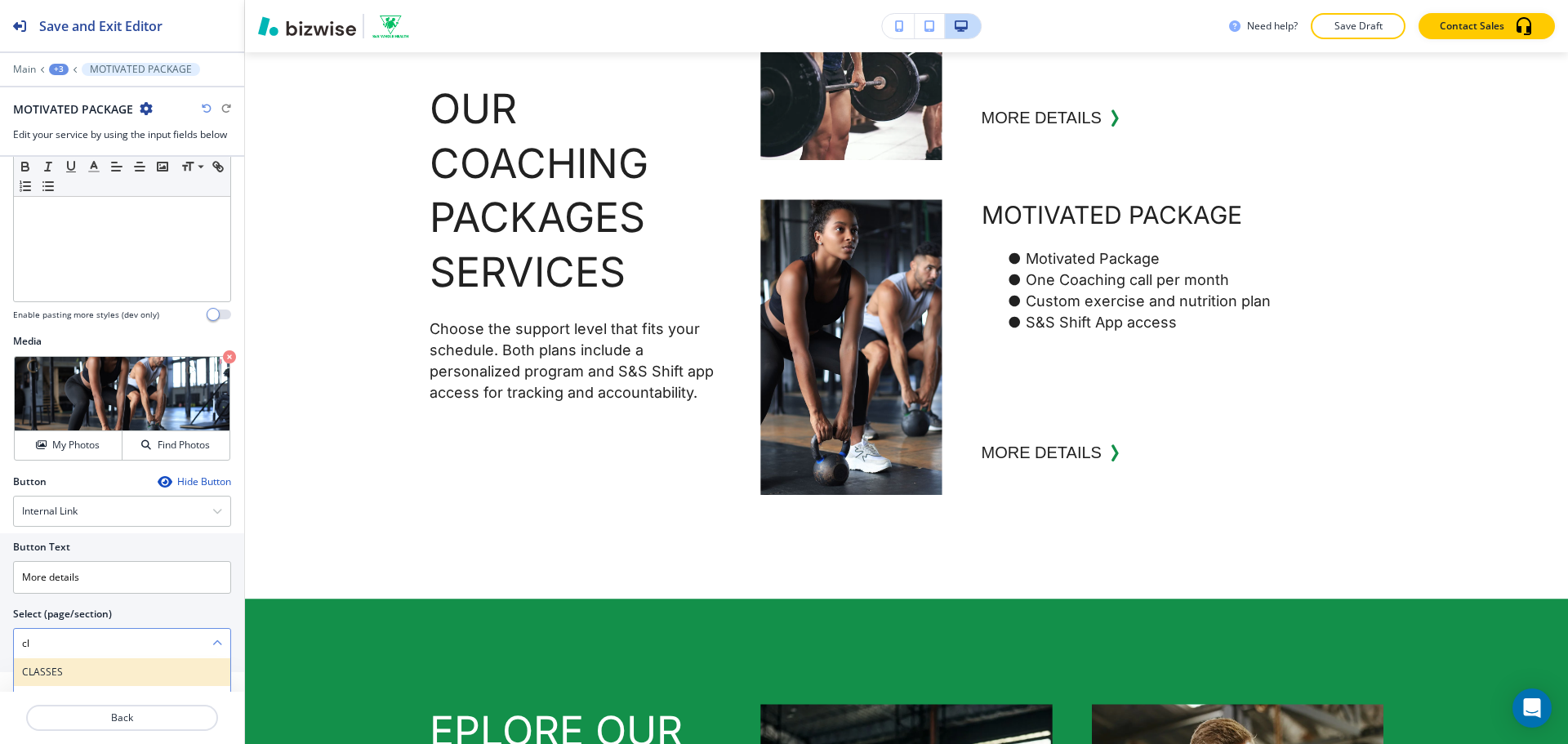
click at [80, 665] on h4 "CLASSES" at bounding box center [121, 672] width 200 height 15
type \(page\/section\) "CLASSES"
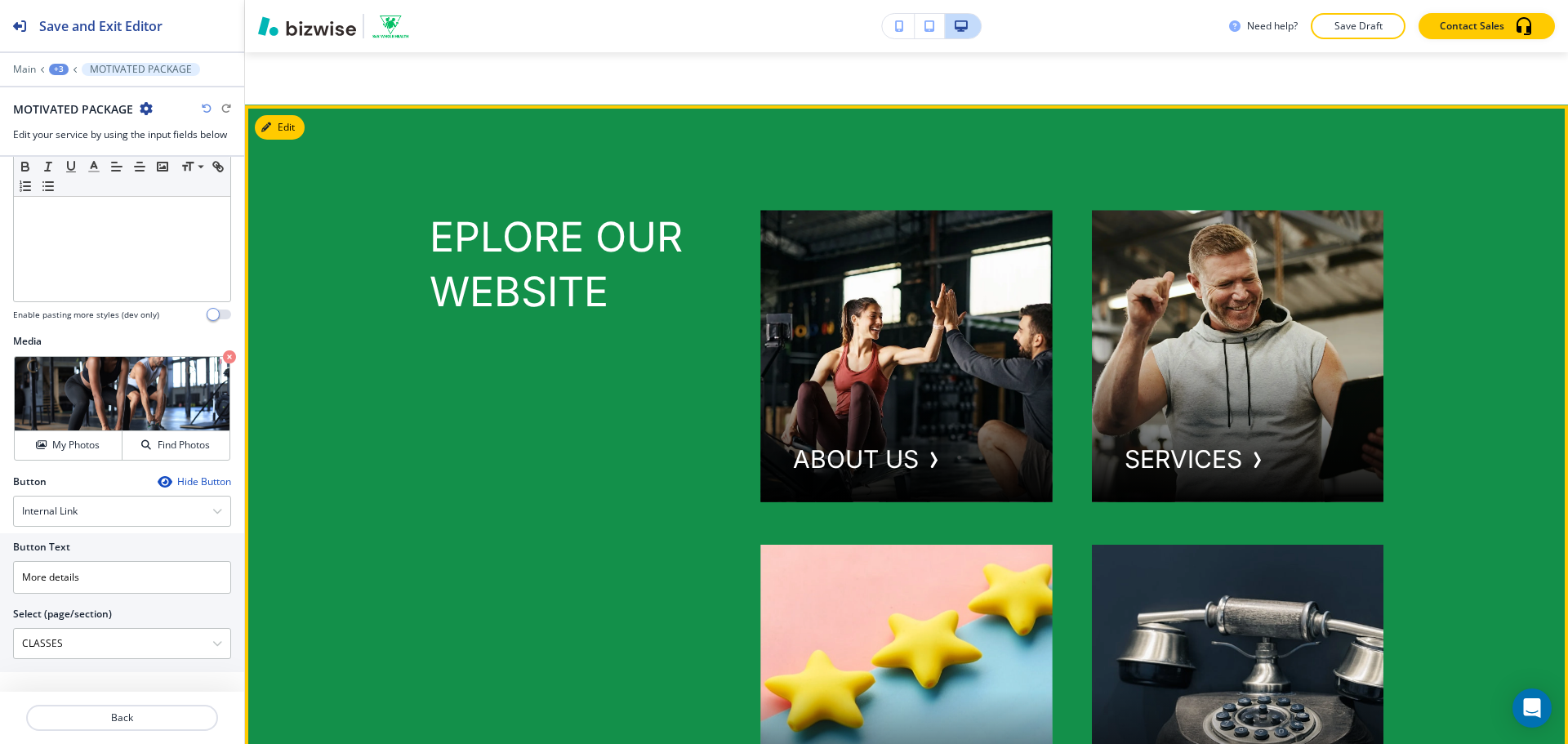
scroll to position [2205, 0]
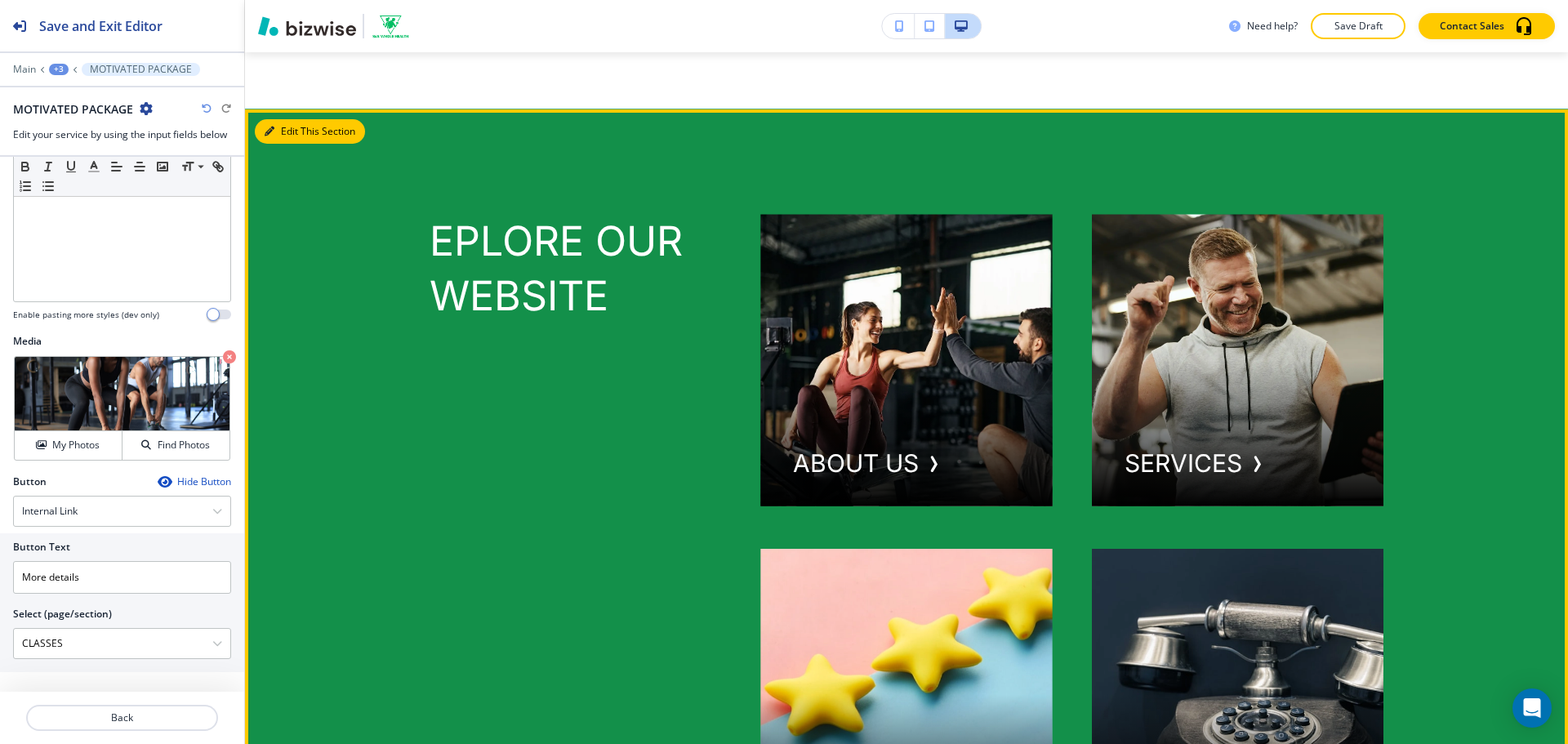
click at [285, 144] on button "Edit This Section" at bounding box center [310, 131] width 111 height 24
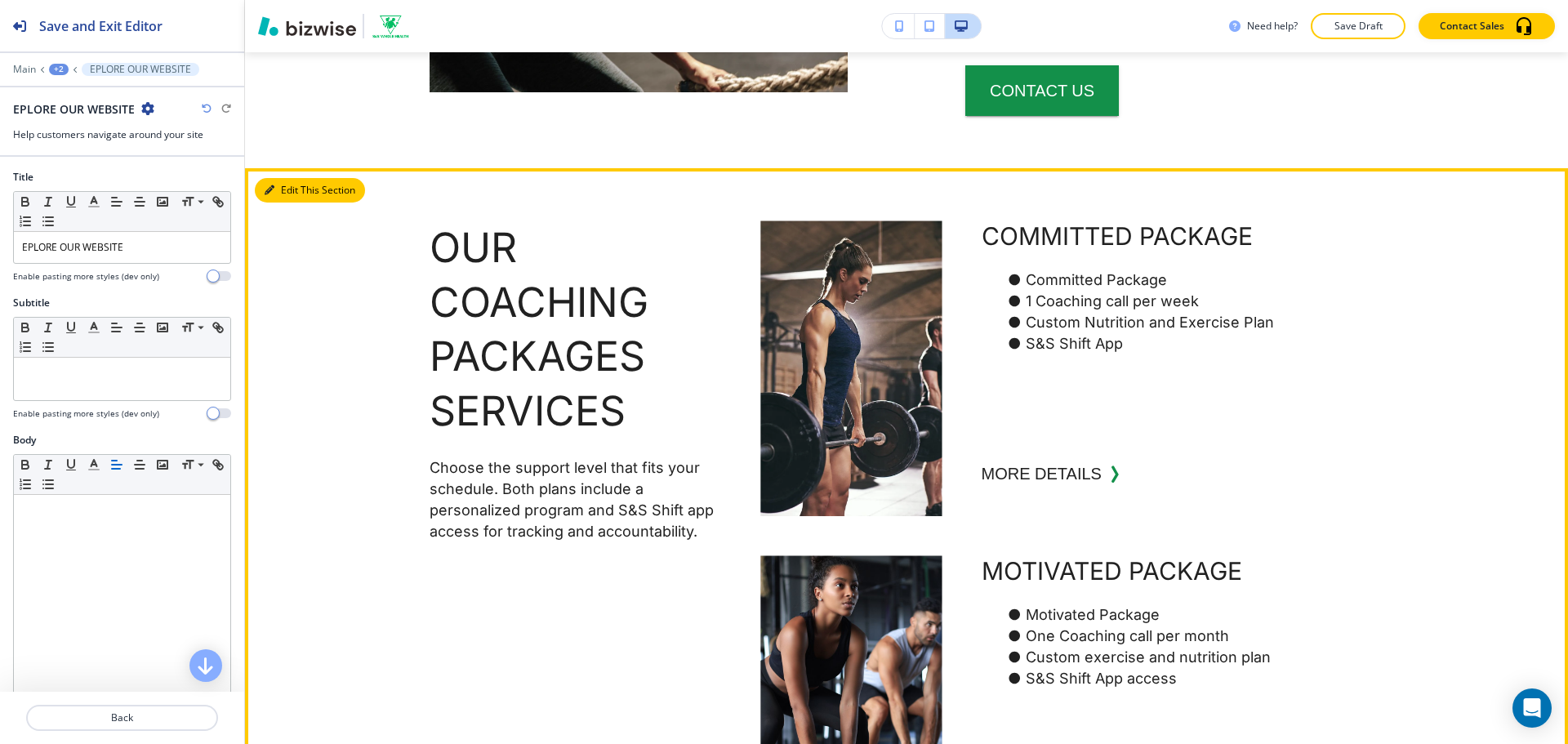
click at [301, 203] on button "Edit This Section" at bounding box center [310, 190] width 111 height 24
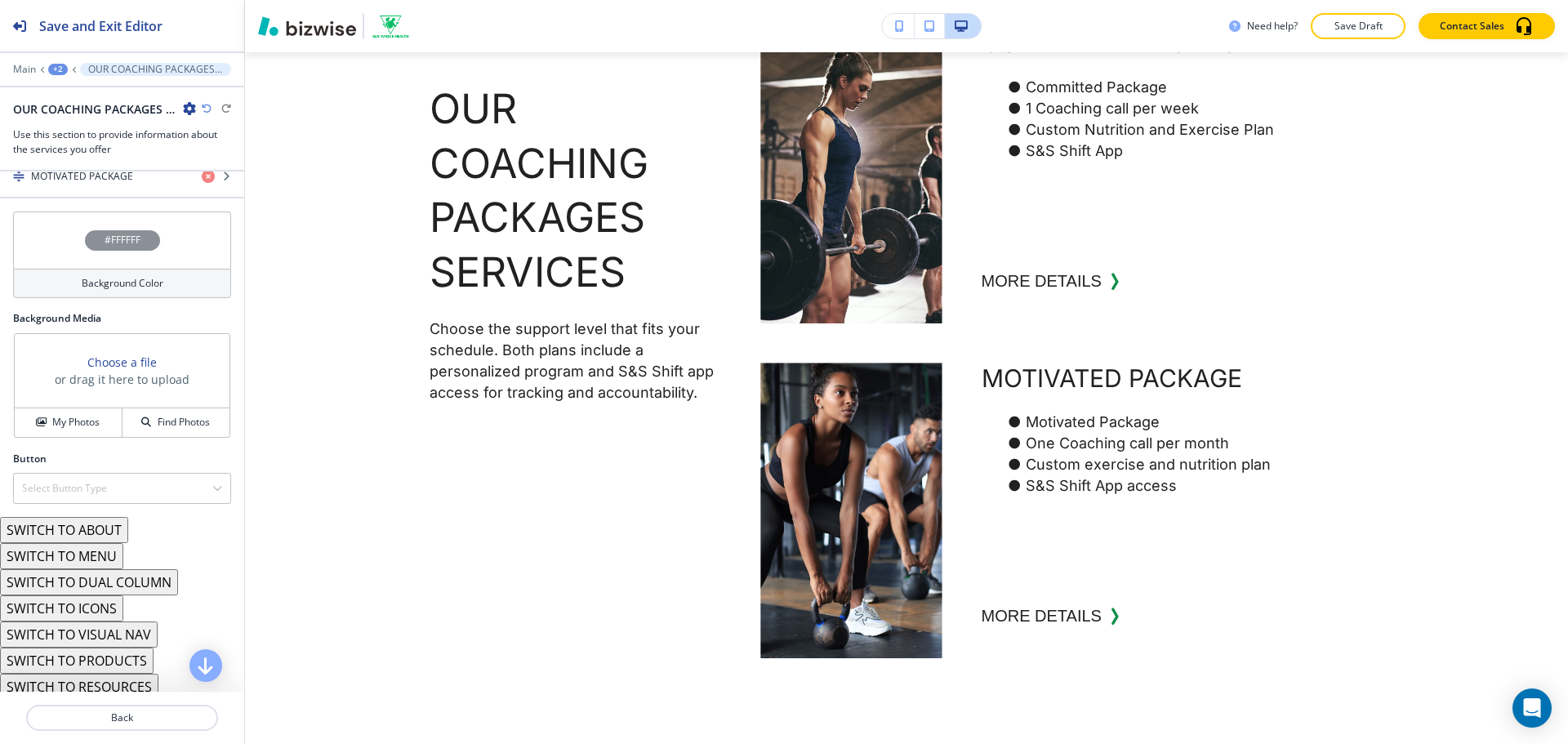
scroll to position [711, 0]
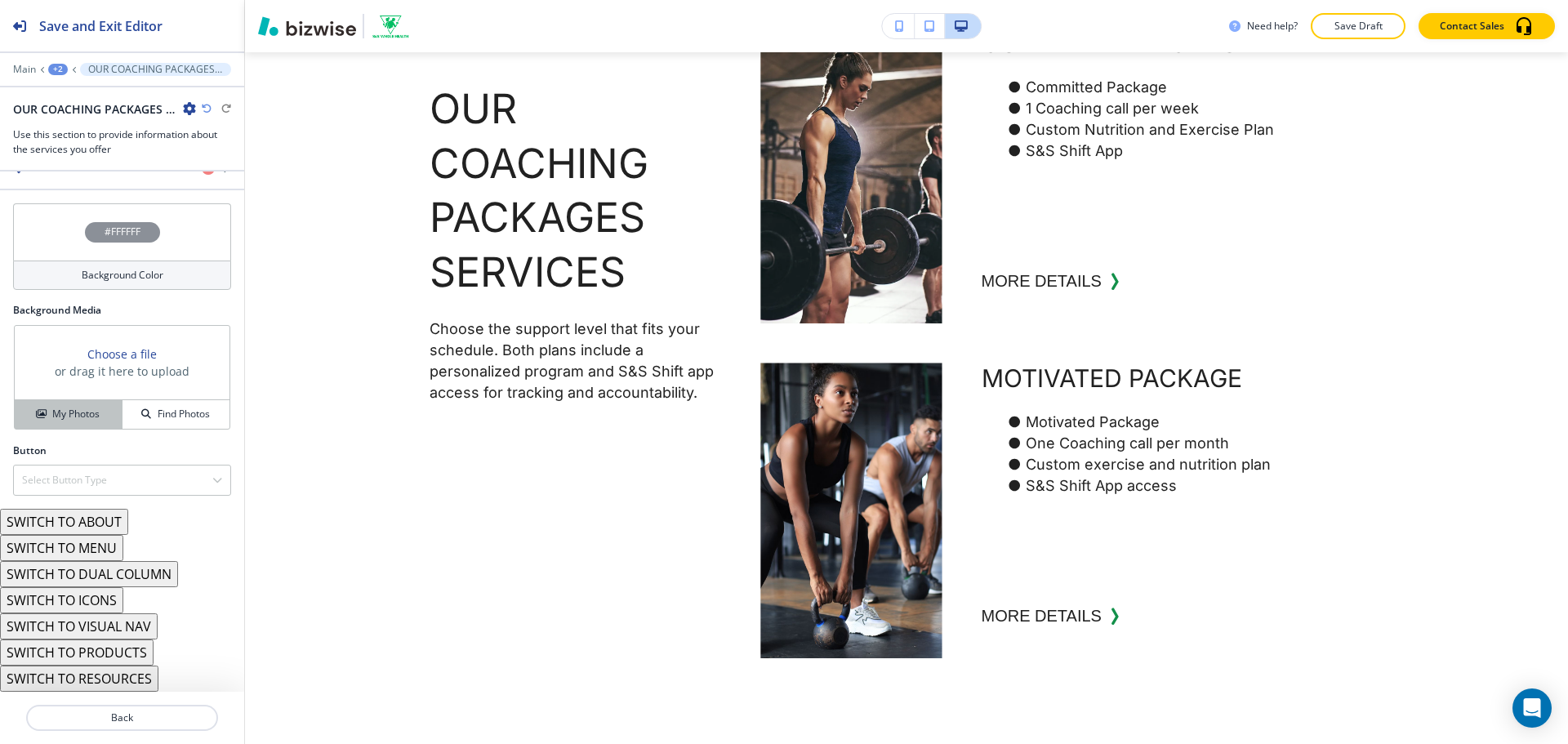
click at [97, 409] on h4 "My Photos" at bounding box center [75, 414] width 48 height 15
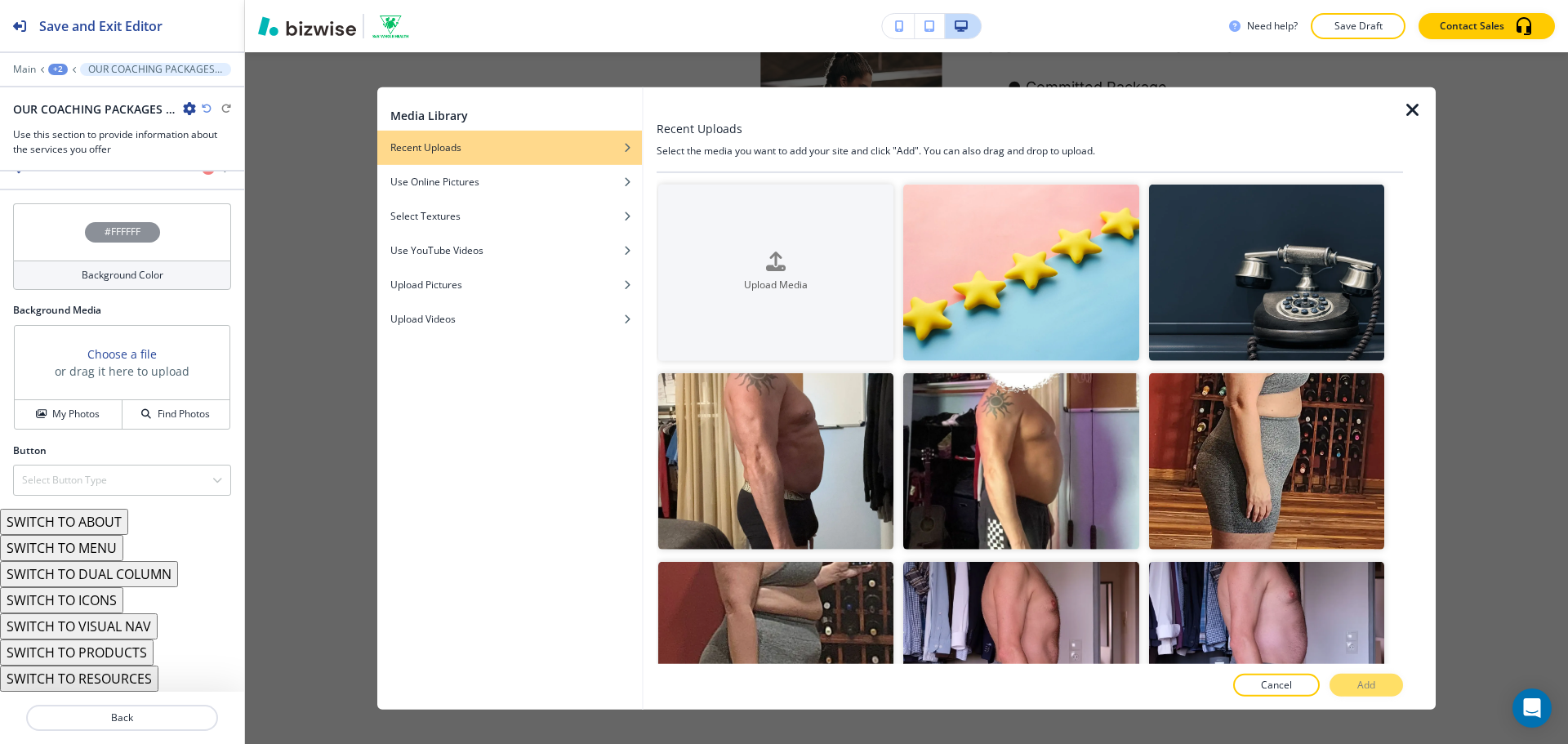
click at [169, 269] on div "Background Color" at bounding box center [122, 275] width 218 height 29
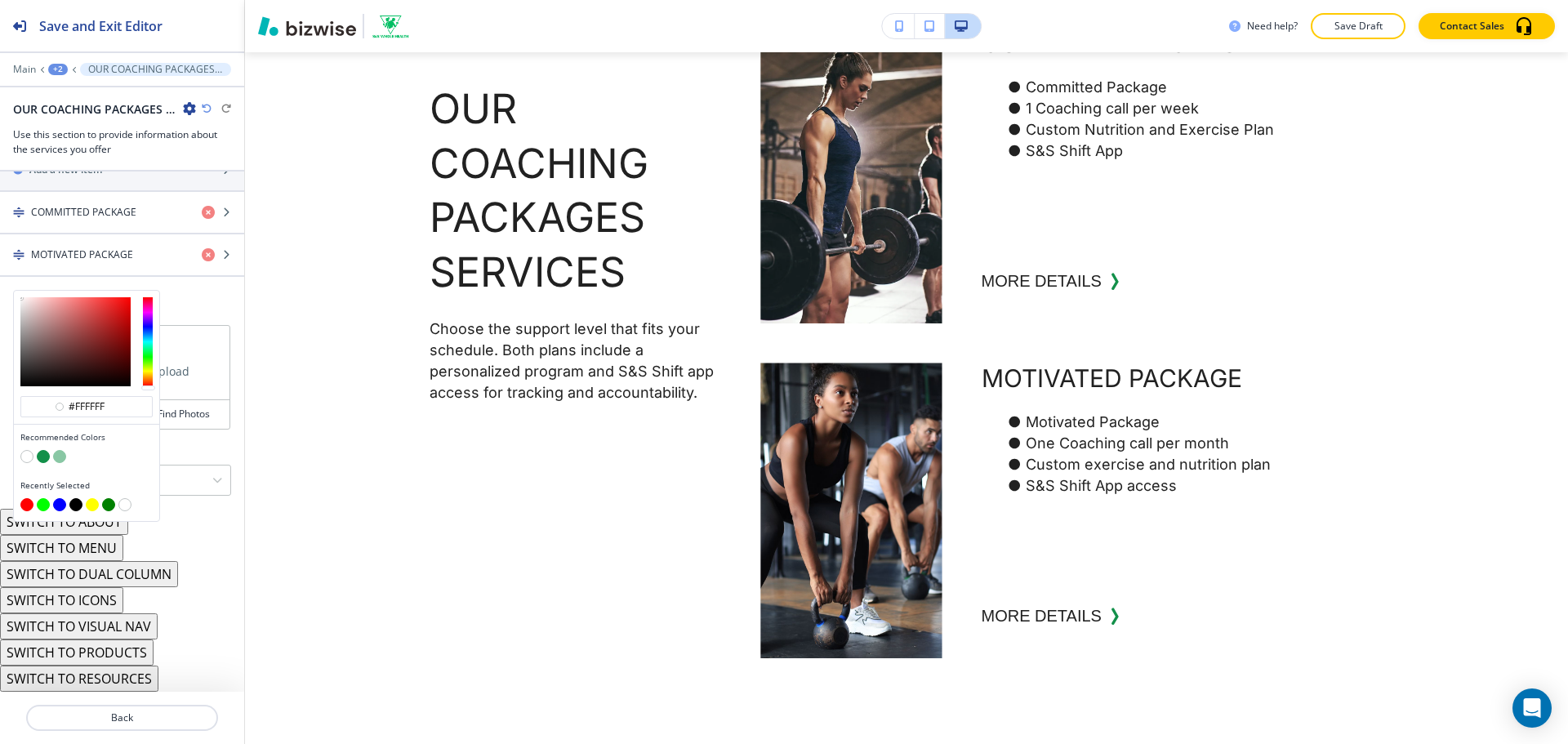
scroll to position [624, 0]
click at [61, 453] on button "button" at bounding box center [59, 456] width 13 height 13
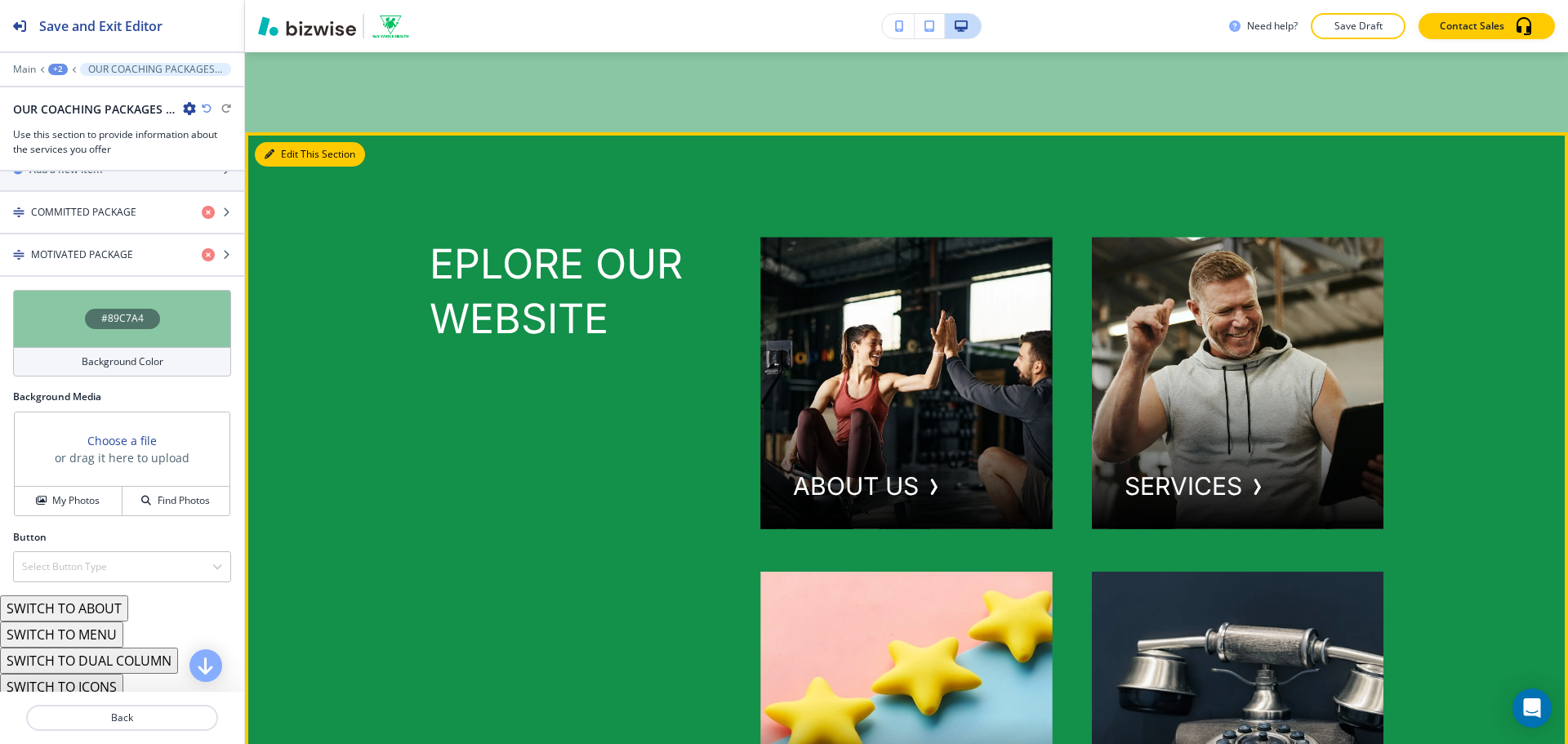
click at [286, 167] on button "Edit This Section" at bounding box center [310, 154] width 111 height 24
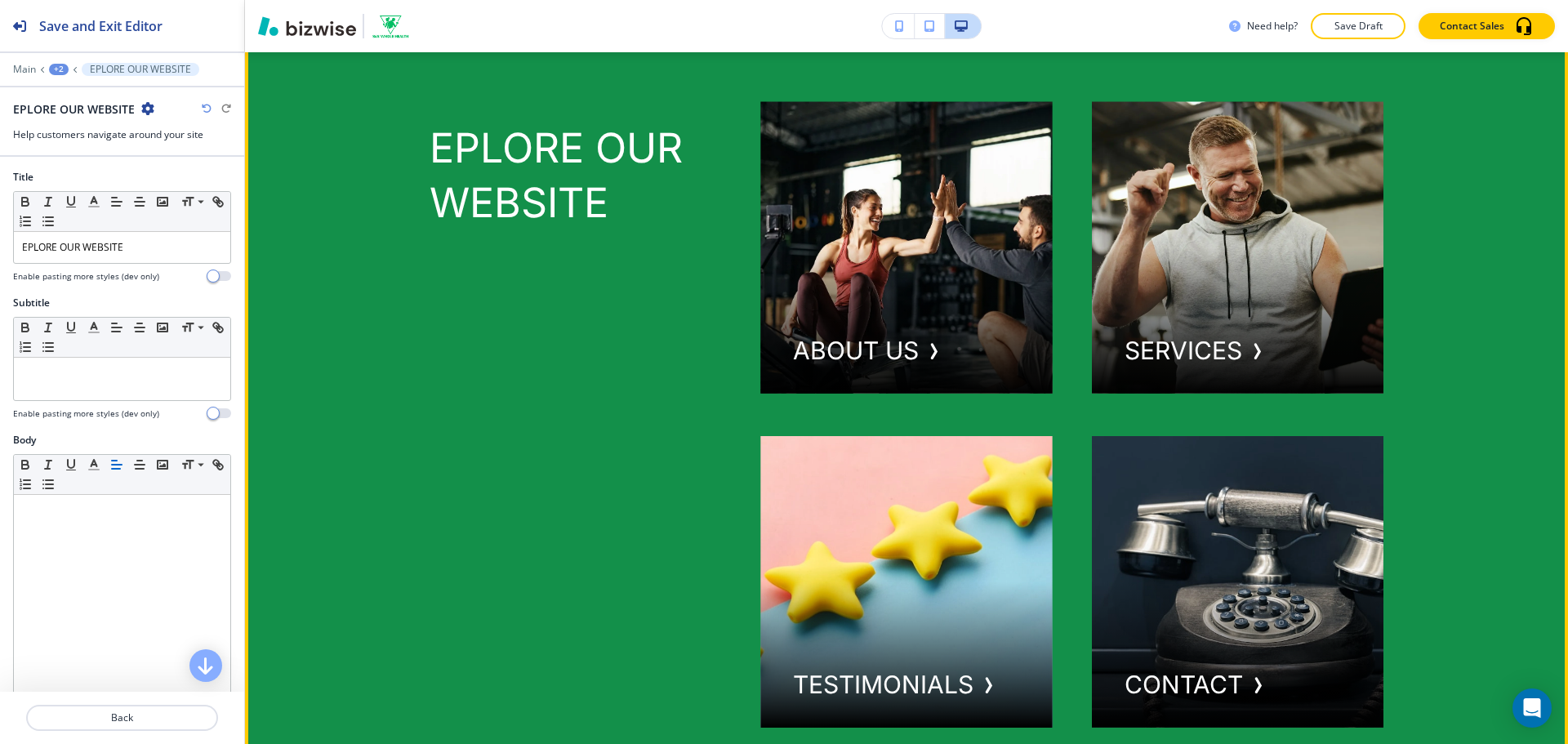
scroll to position [2444, 0]
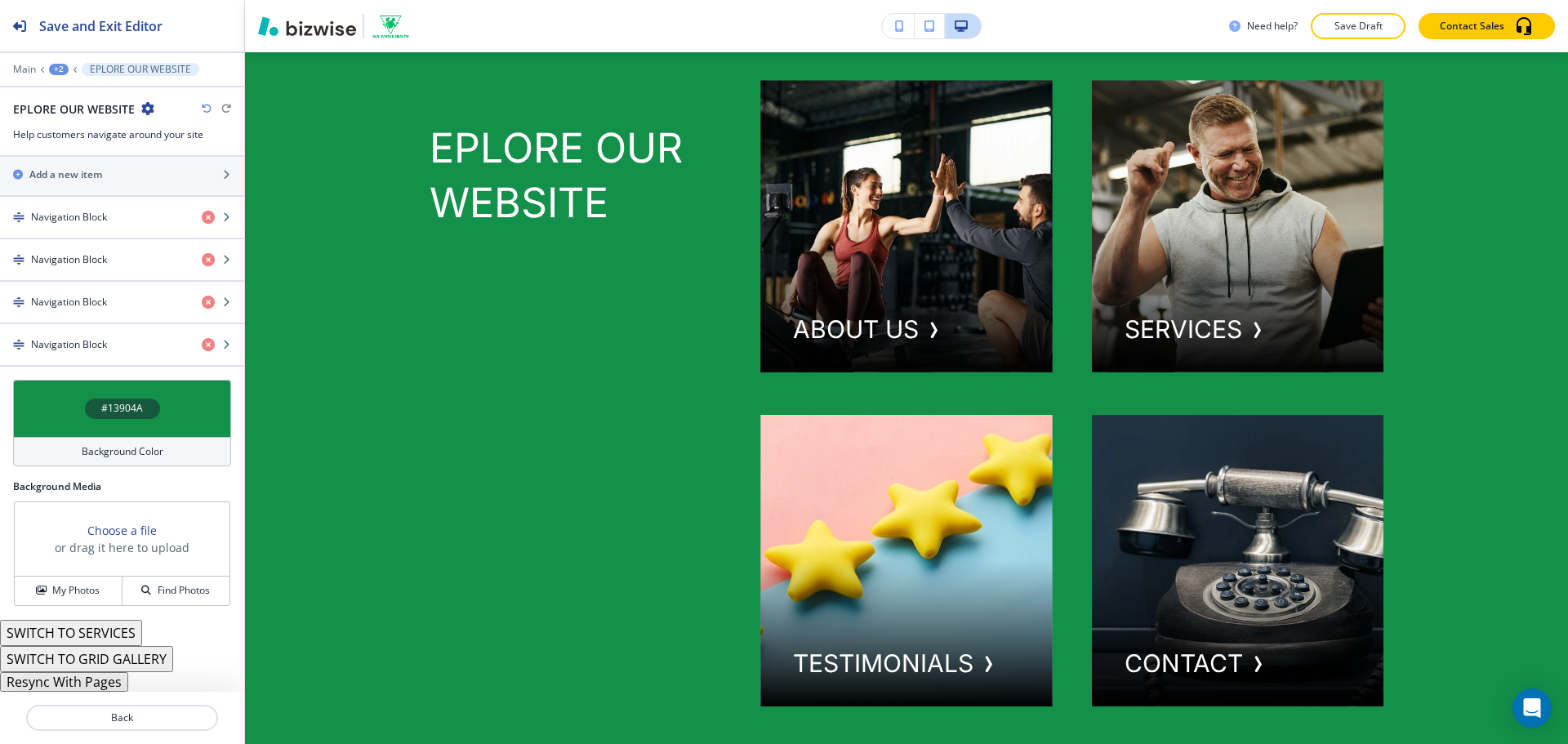
click at [111, 453] on h4 "Background Color" at bounding box center [123, 452] width 82 height 15
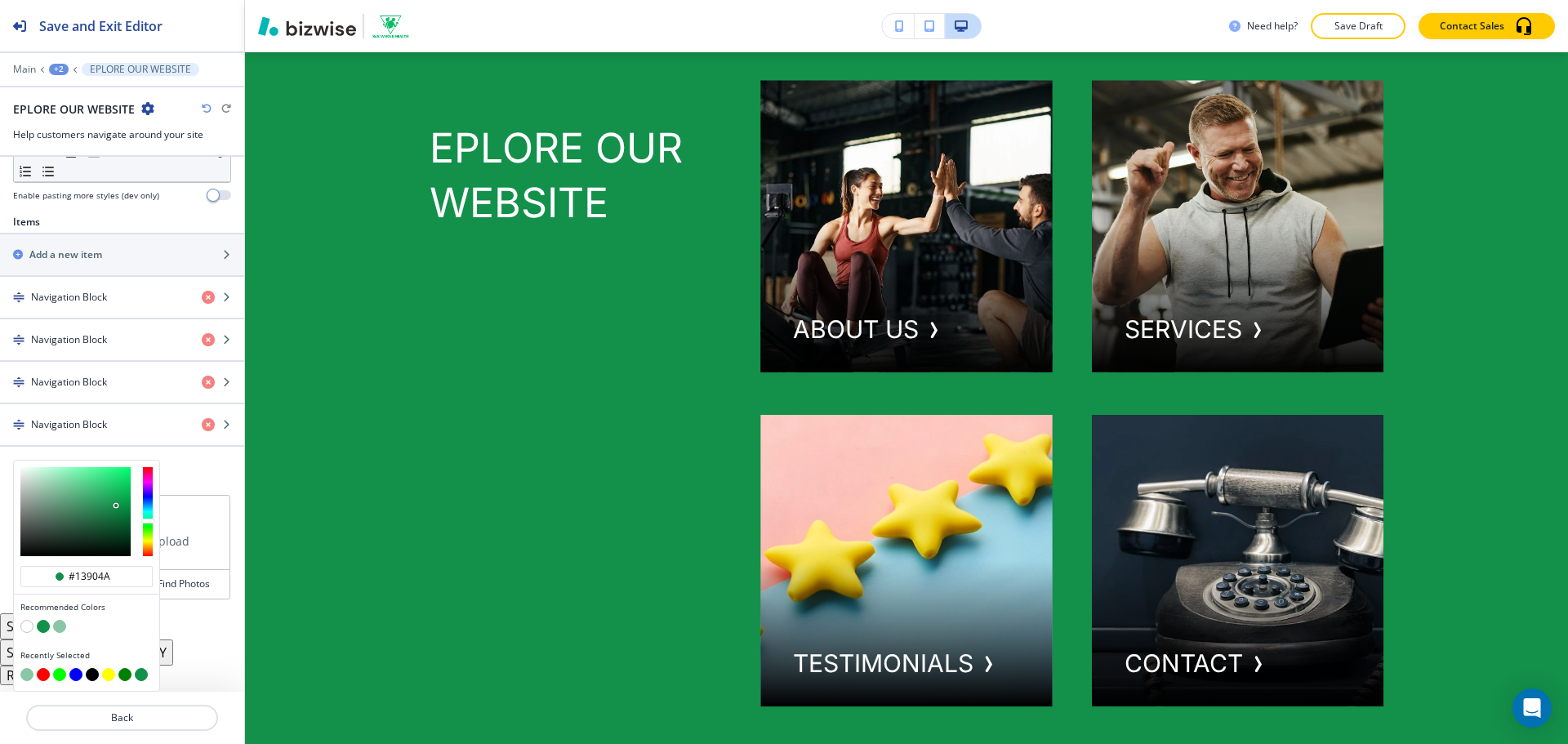
scroll to position [525, 0]
click at [27, 625] on button "button" at bounding box center [27, 626] width 13 height 13
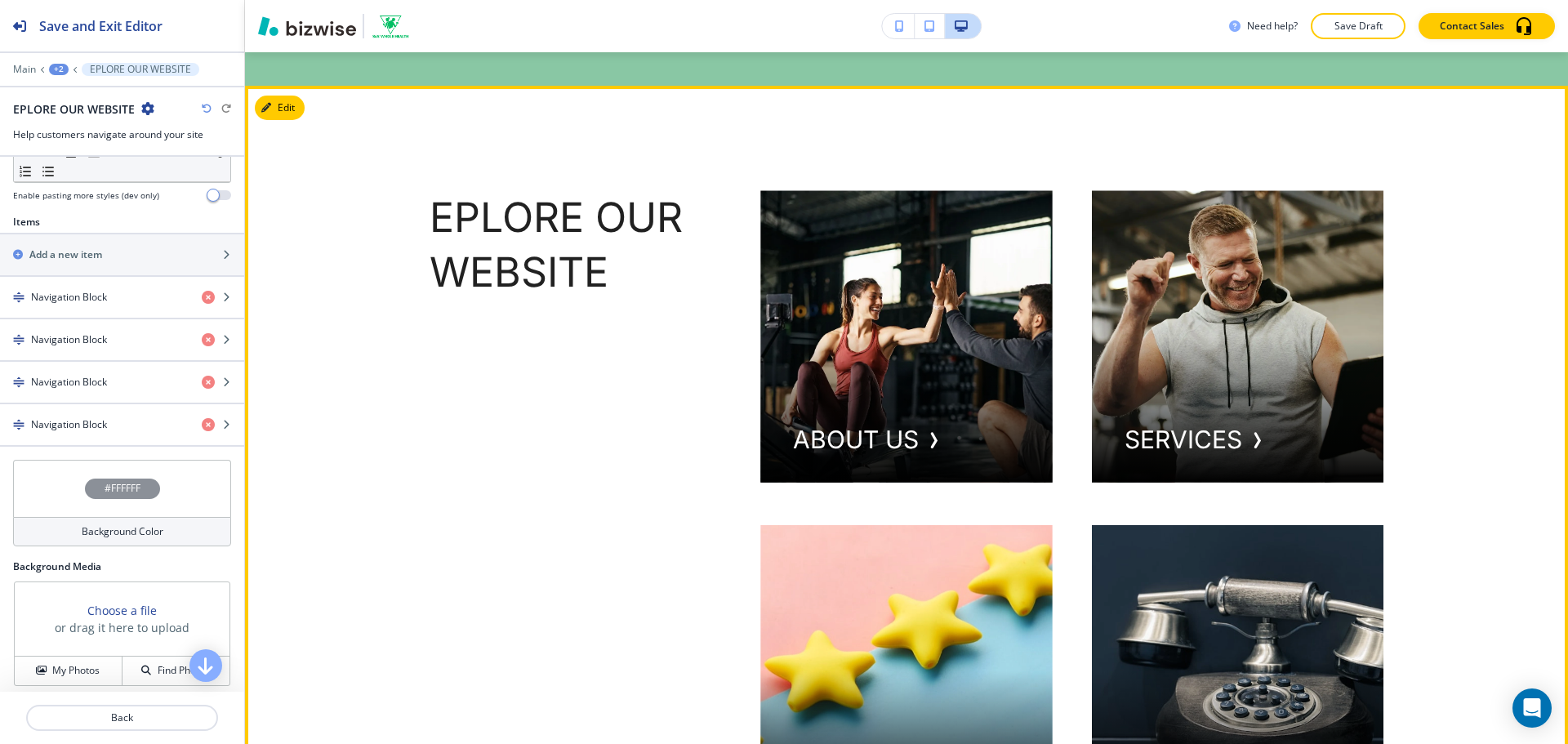
scroll to position [2363, 0]
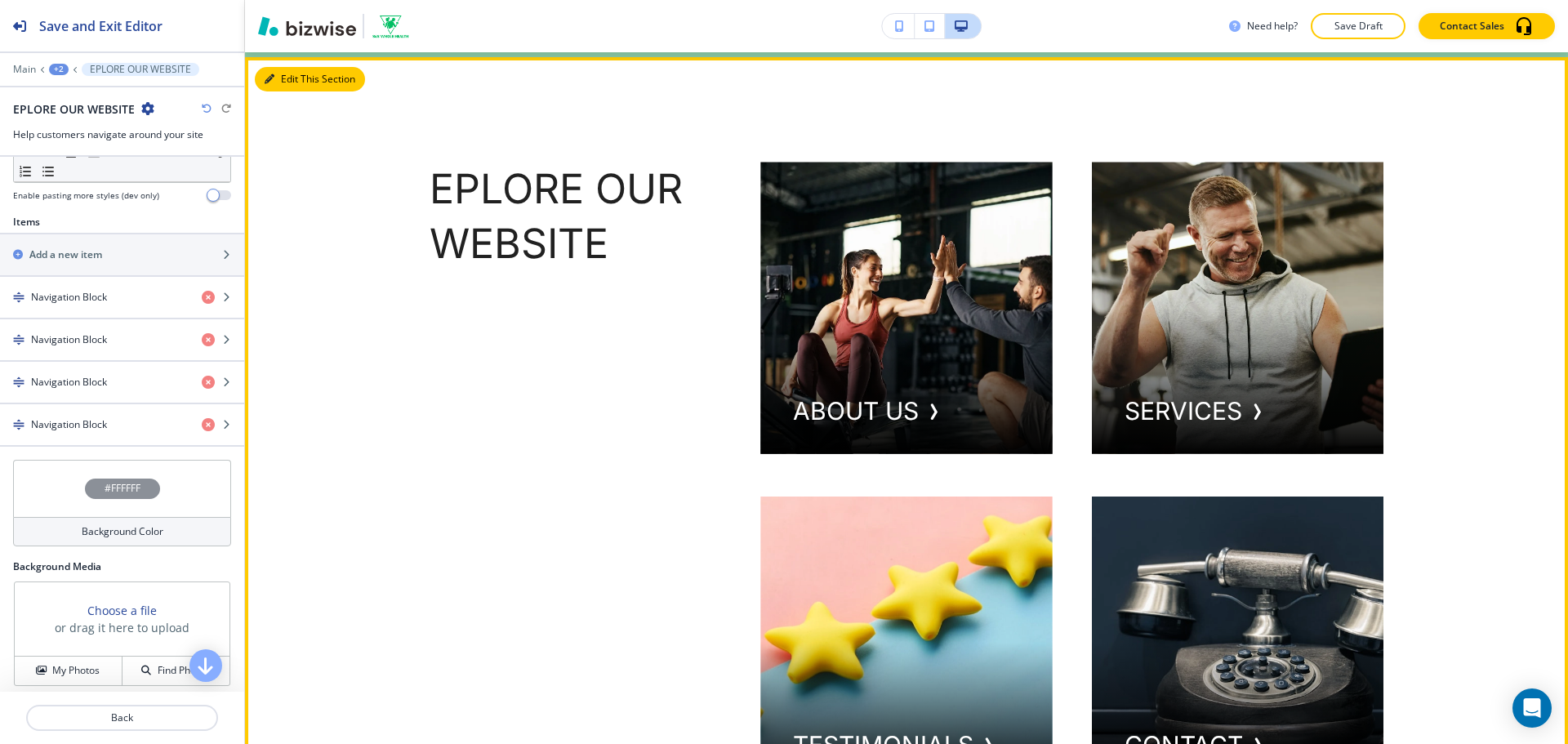
click at [275, 91] on button "Edit This Section" at bounding box center [310, 79] width 111 height 24
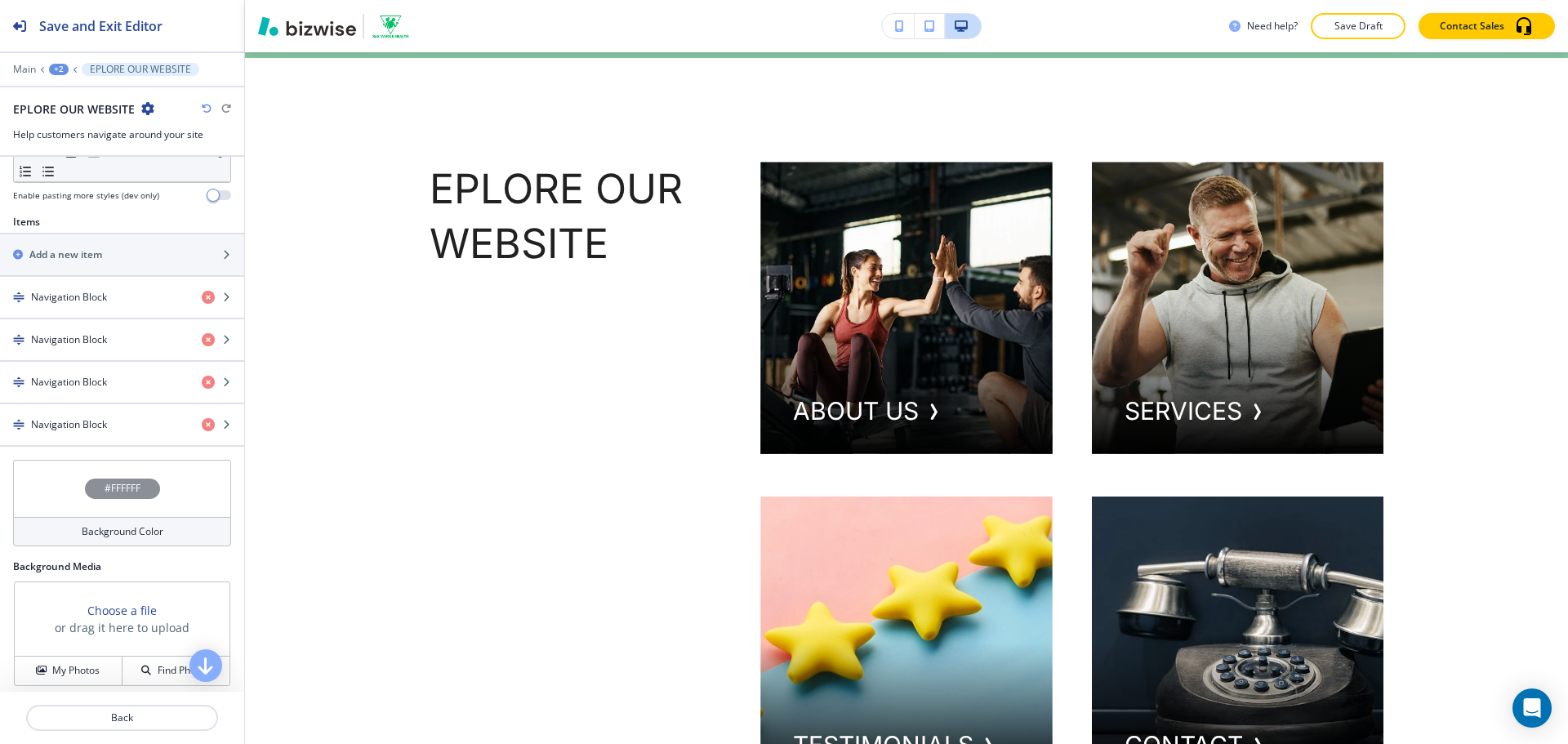
click at [73, 535] on div "Background Color" at bounding box center [122, 531] width 218 height 29
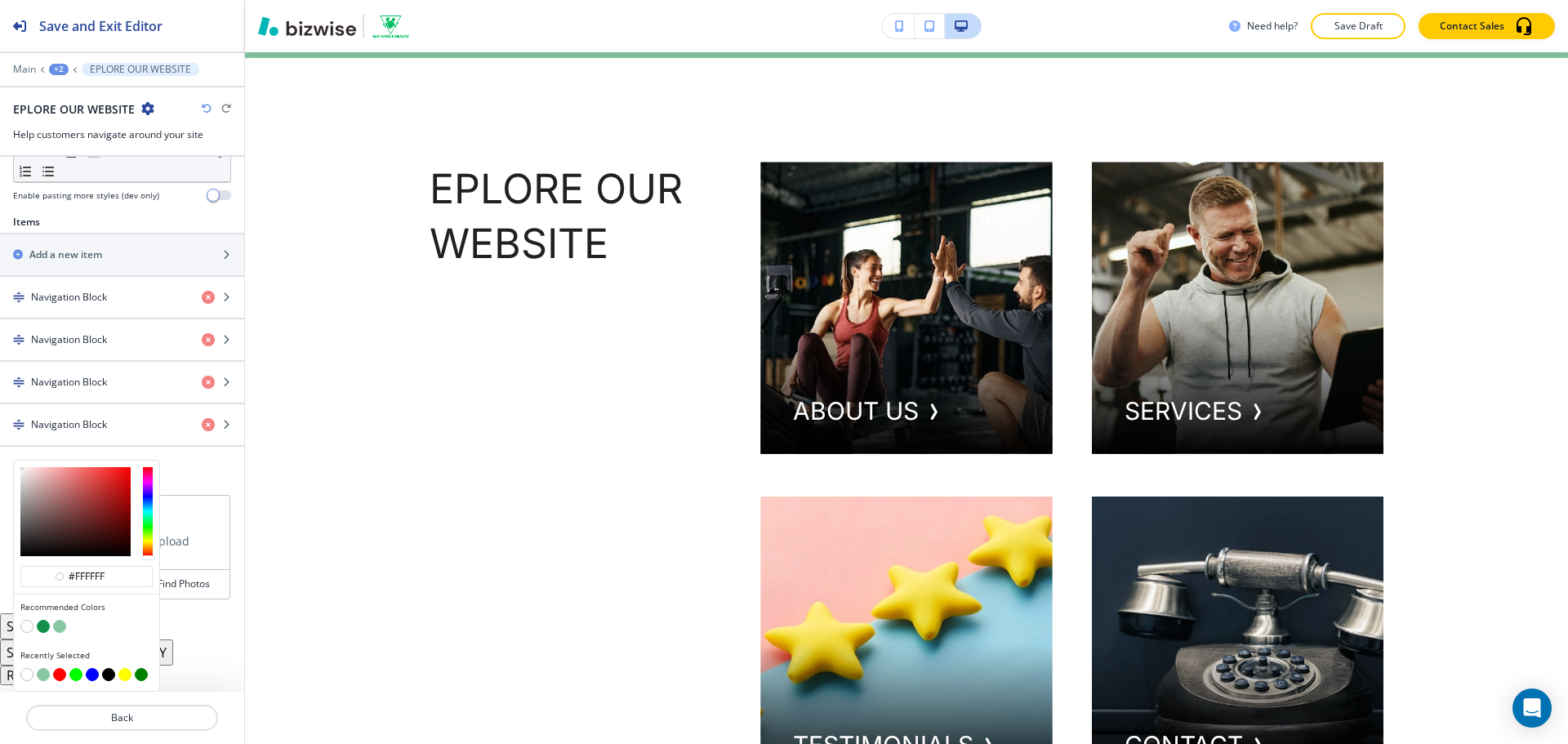
click at [46, 634] on div at bounding box center [86, 628] width 132 height 17
click at [46, 628] on button "button" at bounding box center [44, 626] width 13 height 13
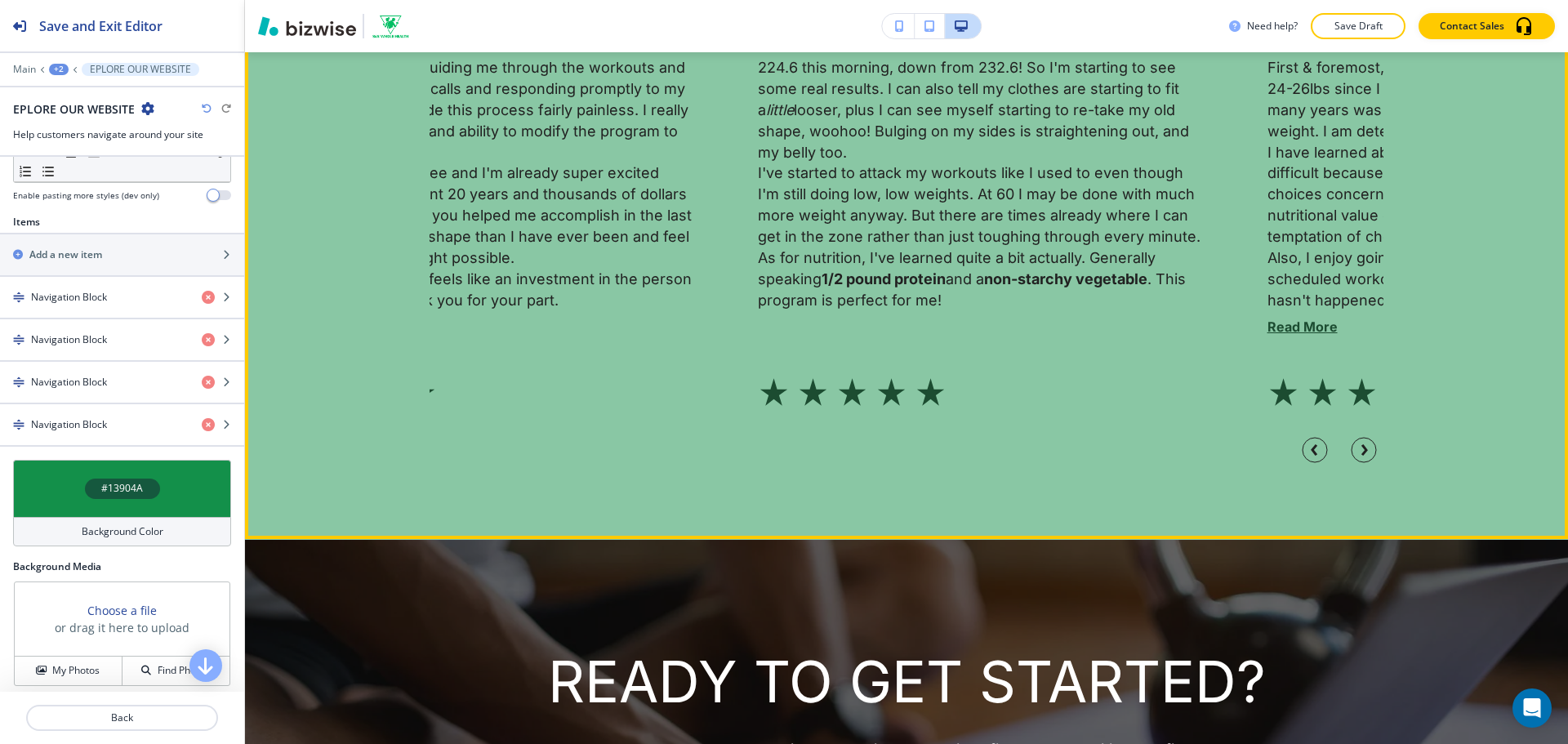
scroll to position [4158, 0]
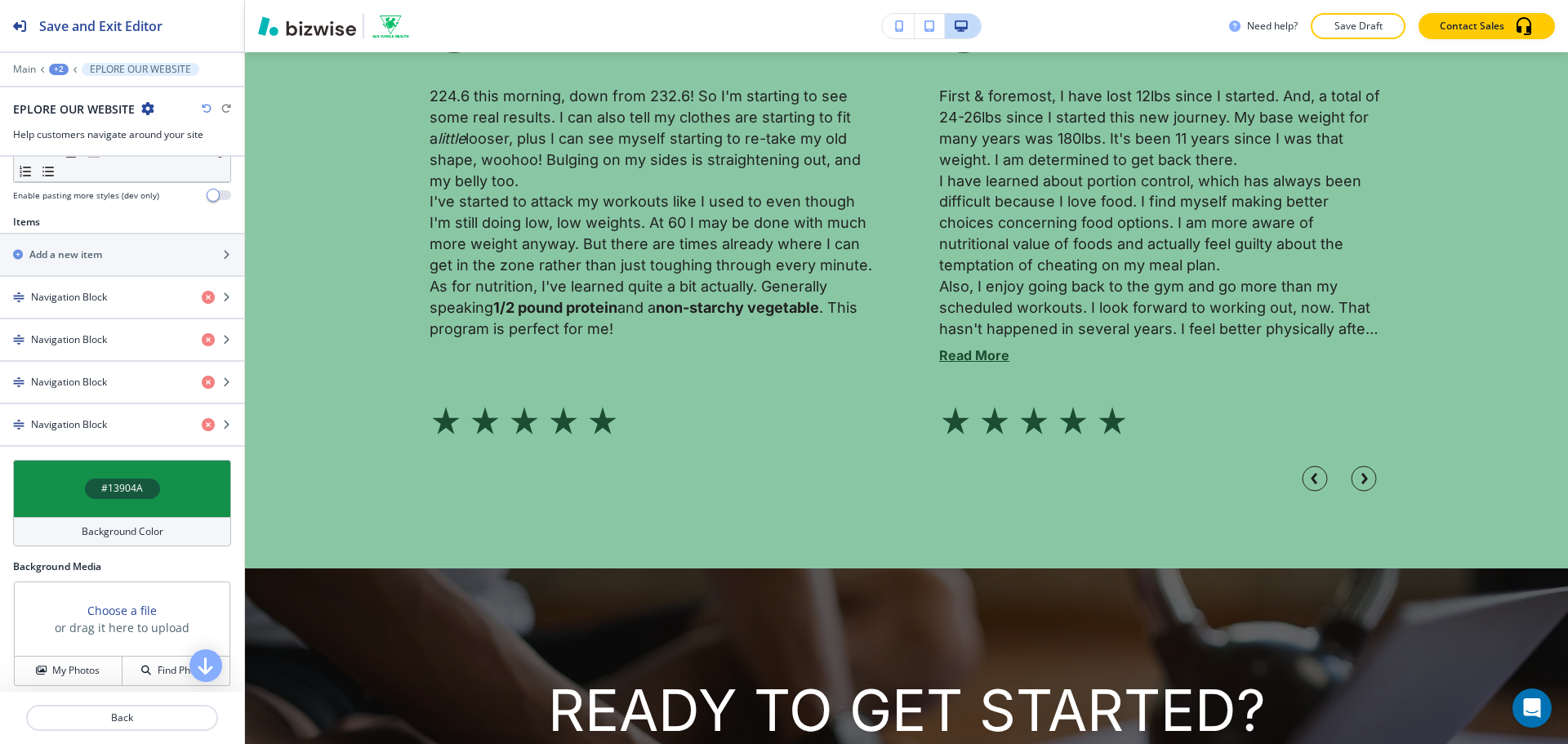
click at [60, 72] on div "+2" at bounding box center [59, 69] width 19 height 12
click at [78, 116] on button "HOME" at bounding box center [101, 125] width 105 height 29
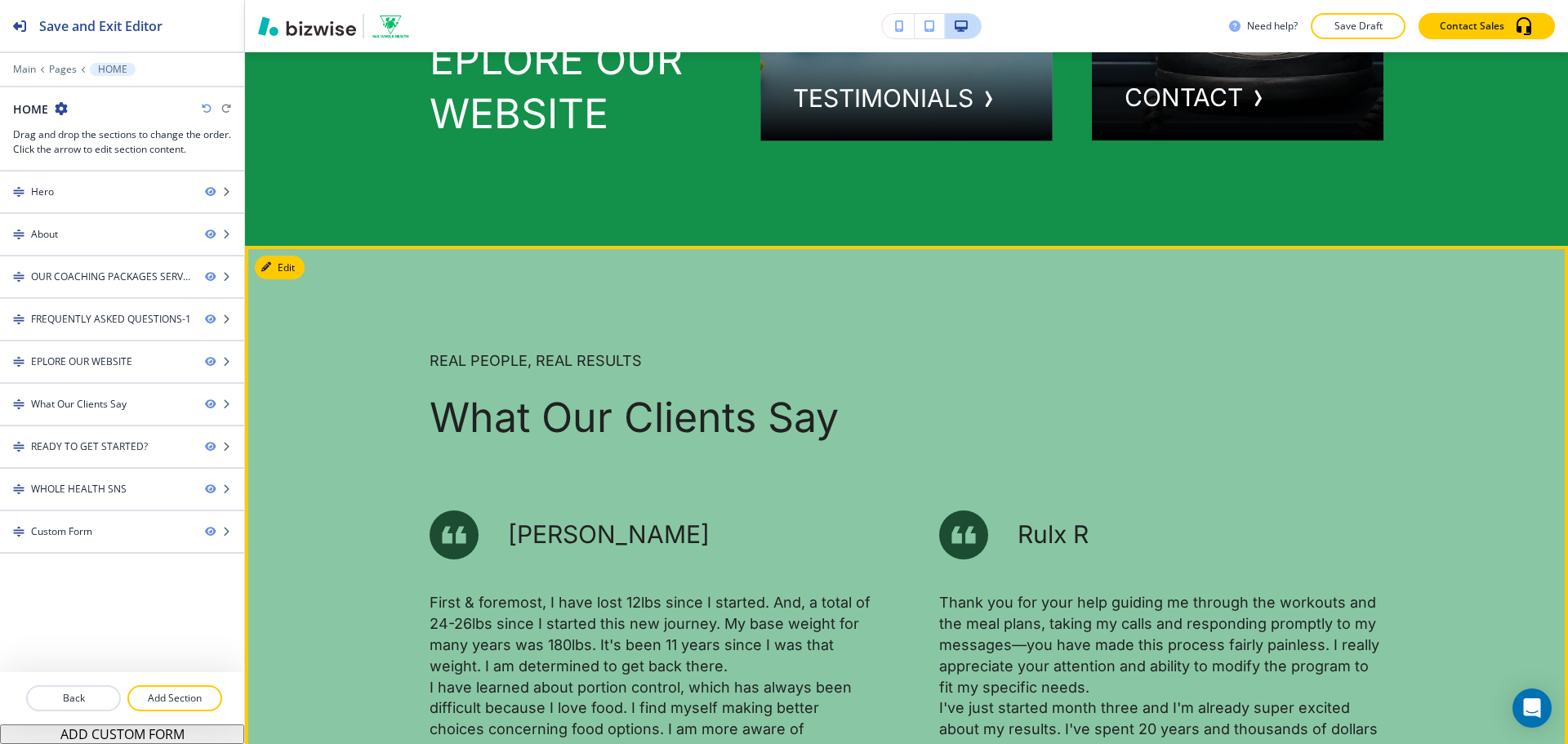
scroll to position [3831, 0]
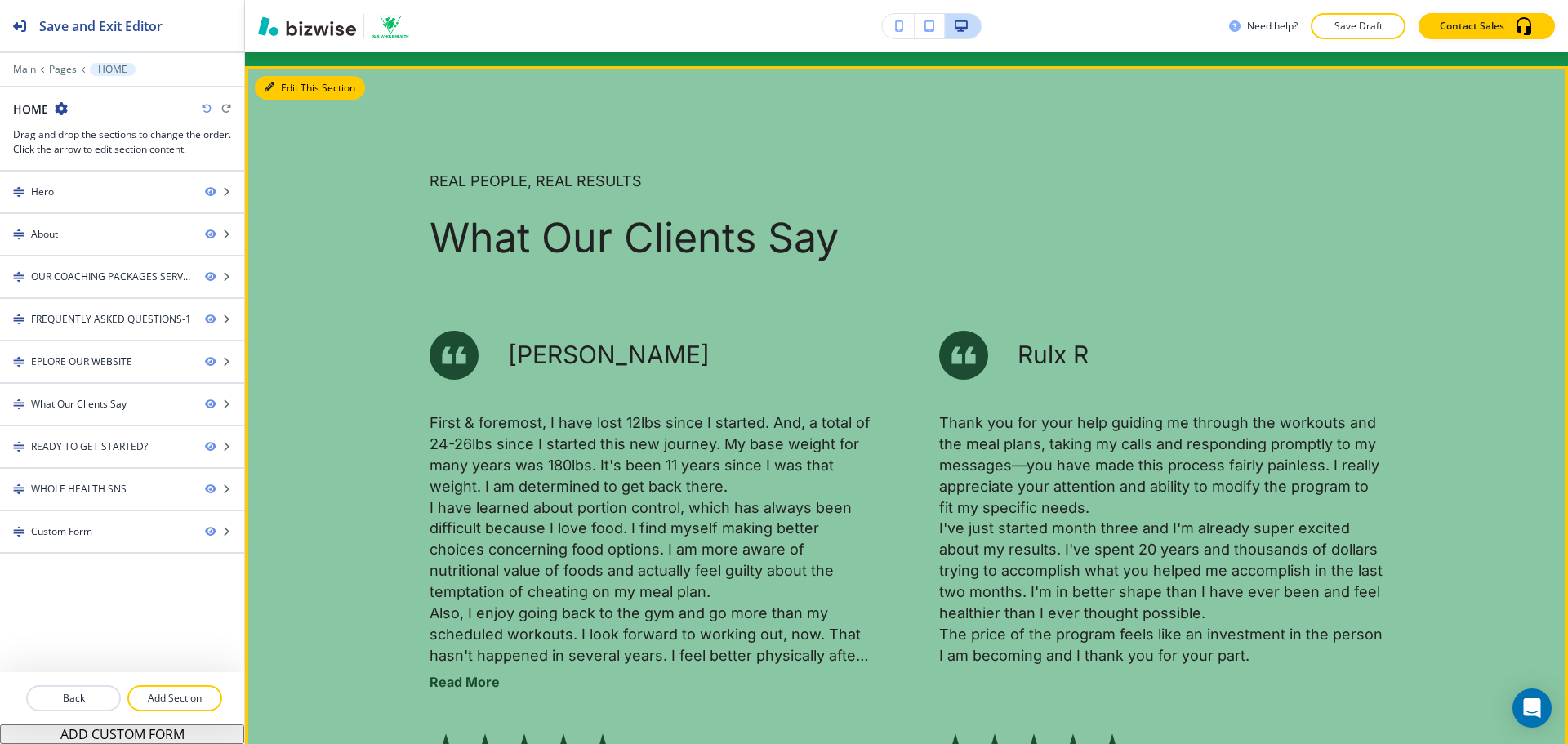
click at [280, 100] on button "Edit This Section" at bounding box center [310, 88] width 111 height 24
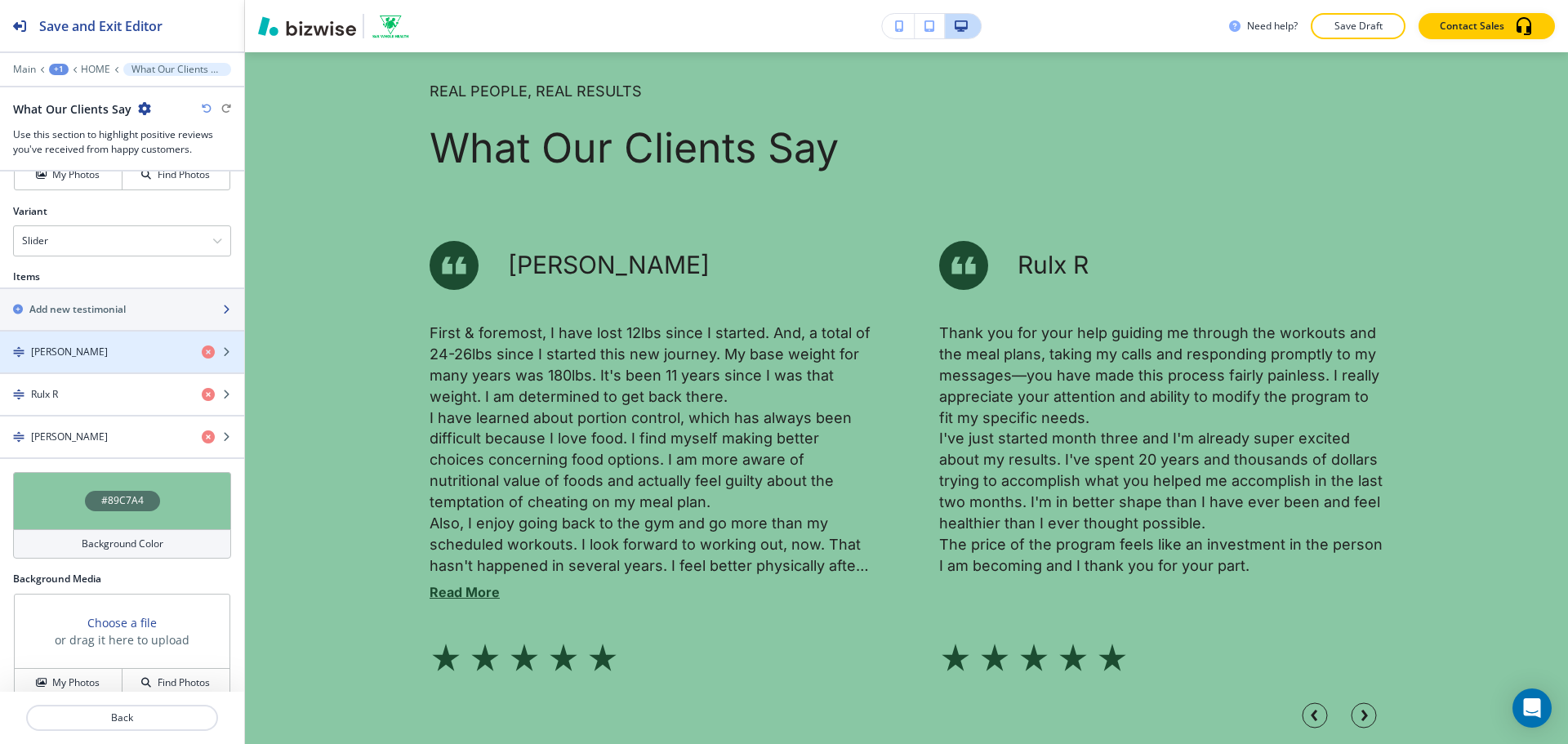
scroll to position [711, 0]
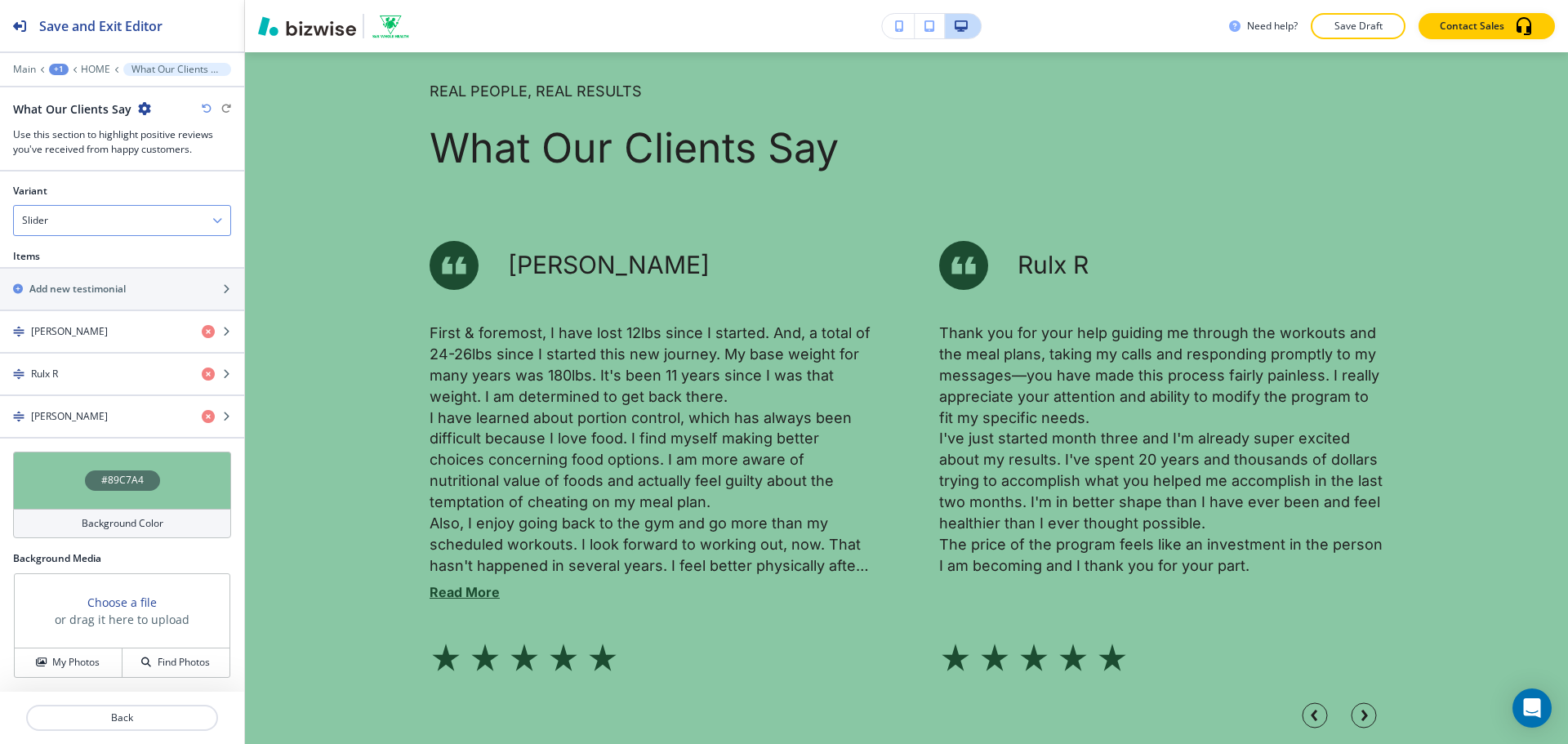
click at [168, 217] on div "Slider" at bounding box center [122, 220] width 216 height 29
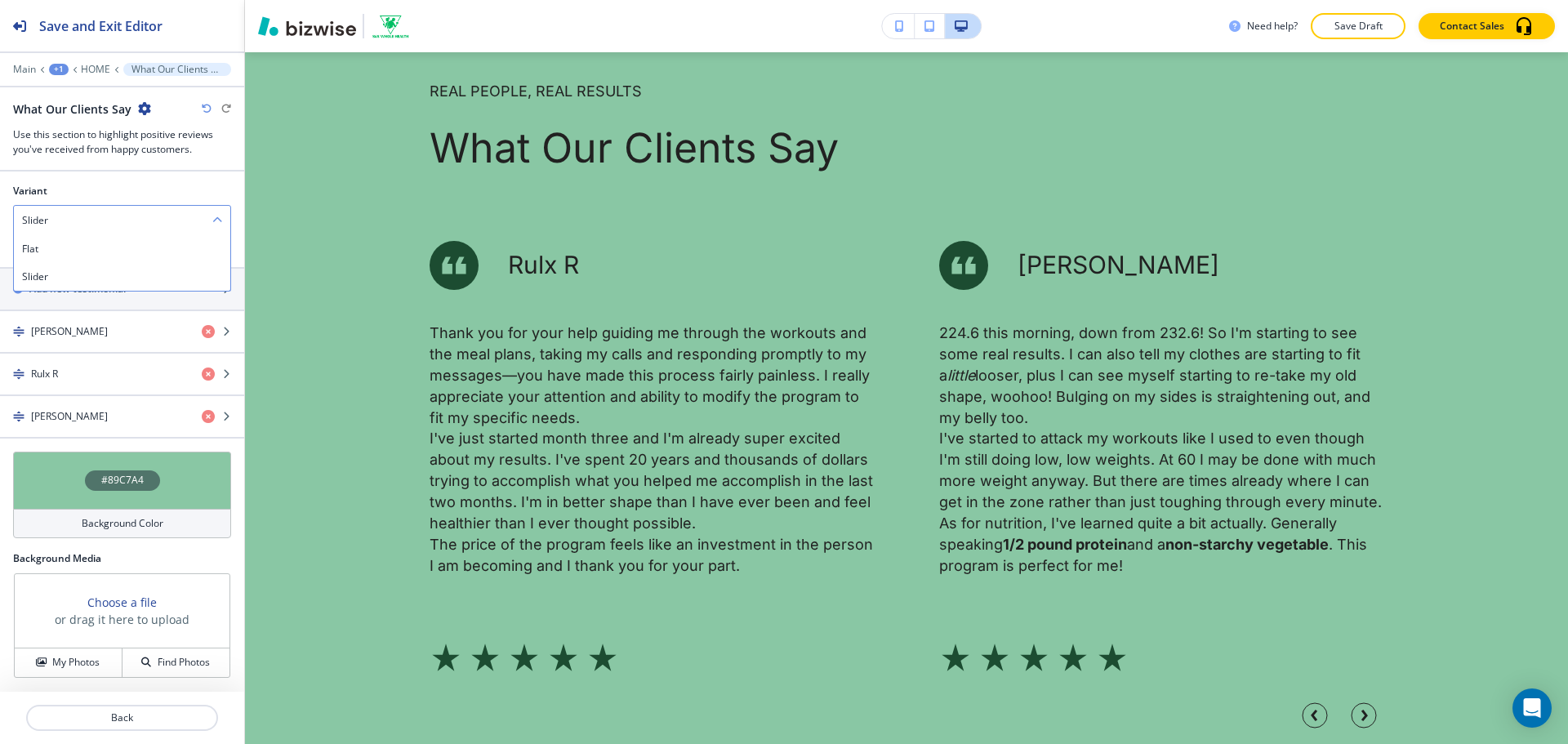
click at [154, 213] on div "Slider" at bounding box center [122, 220] width 216 height 29
click at [117, 521] on h4 "Background Color" at bounding box center [123, 523] width 82 height 15
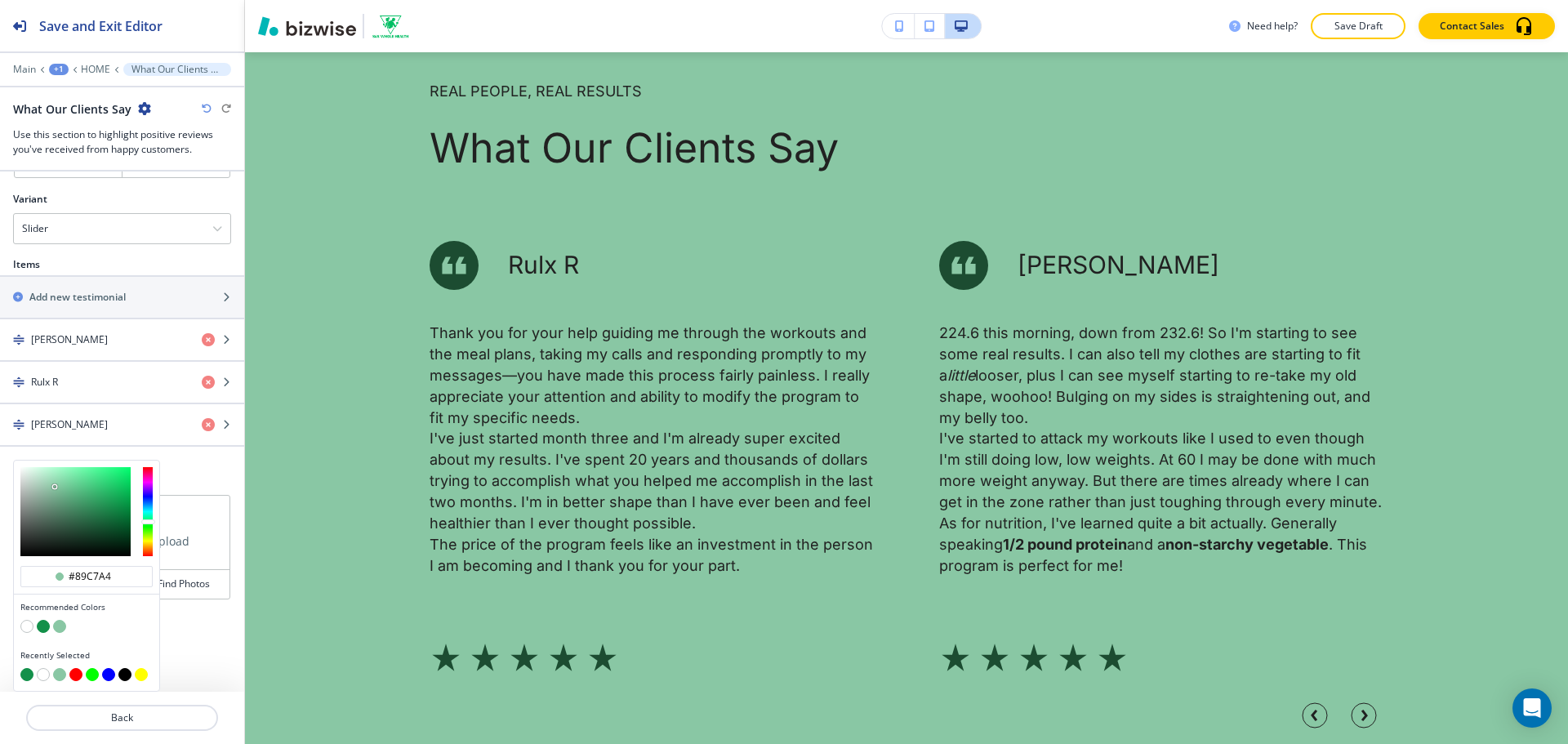
scroll to position [703, 0]
click at [28, 620] on button "button" at bounding box center [27, 626] width 13 height 13
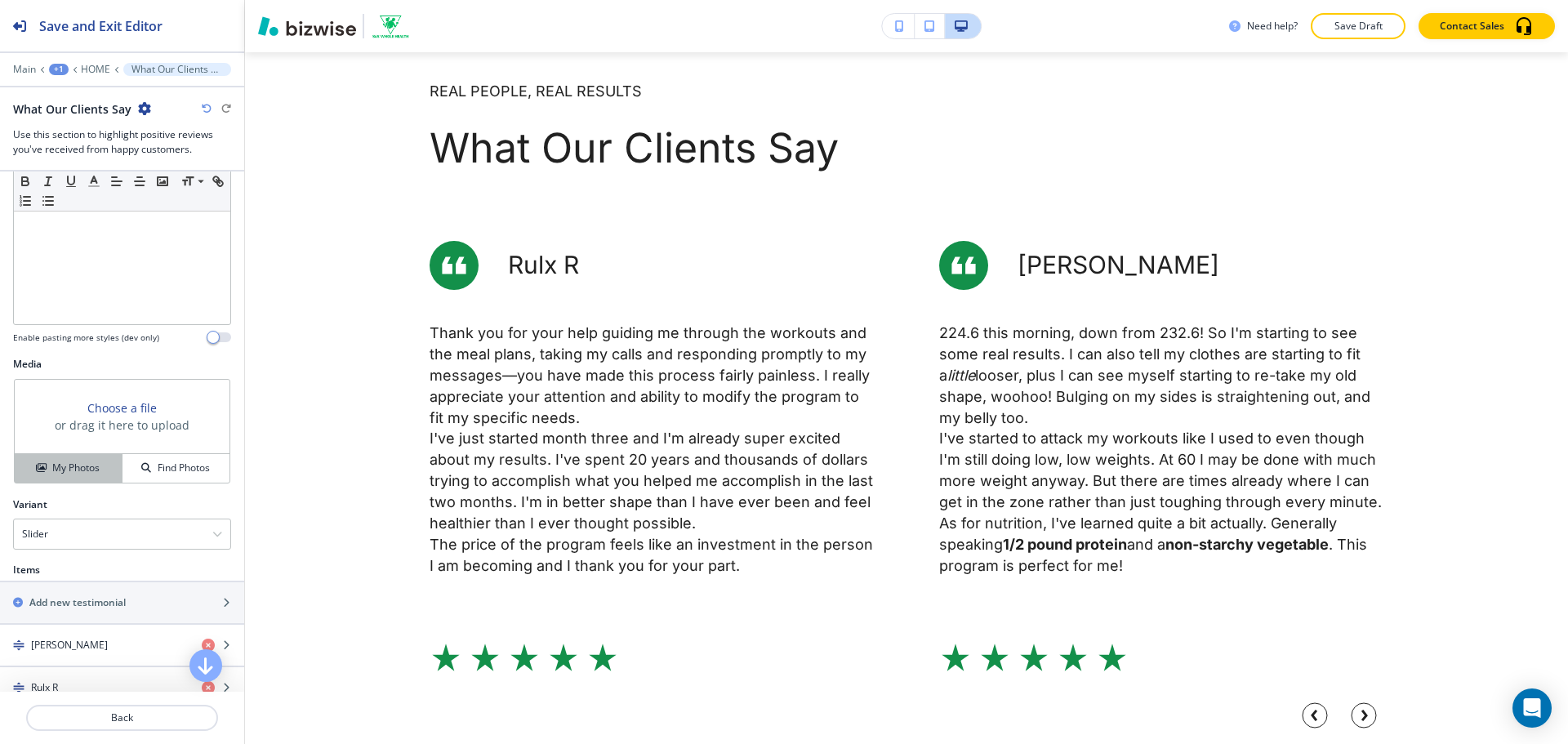
scroll to position [384, 0]
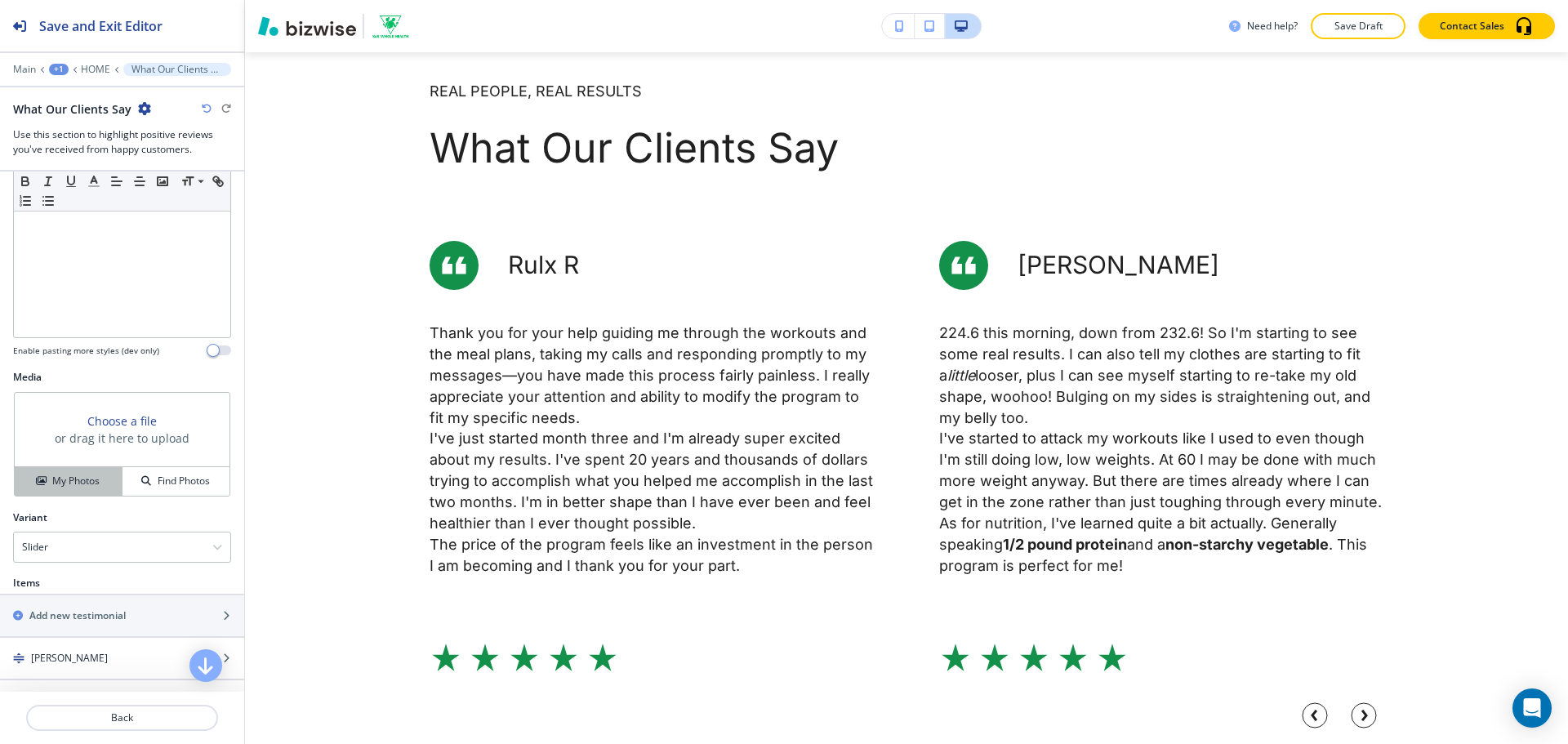
click at [91, 485] on h4 "My Photos" at bounding box center [75, 481] width 48 height 15
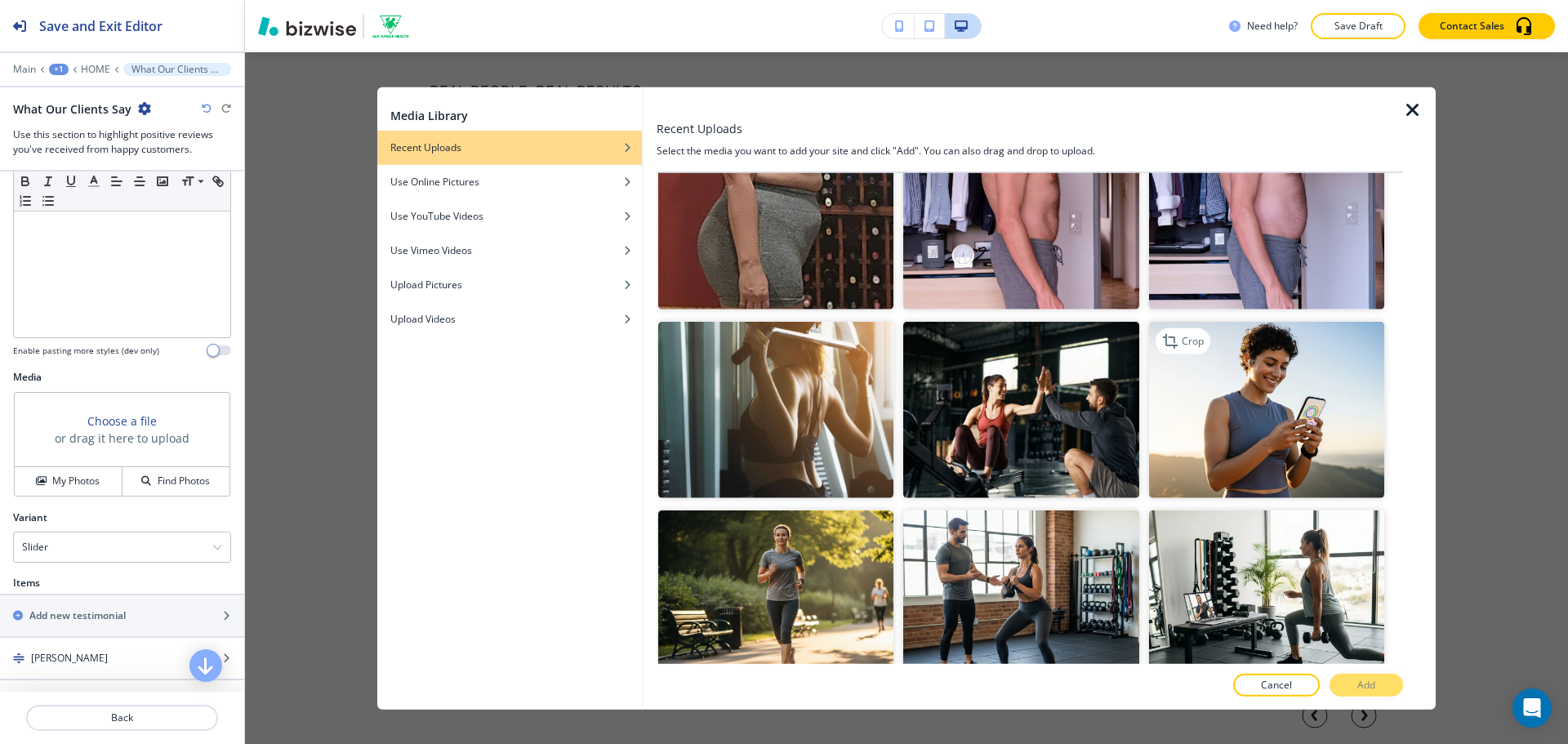
scroll to position [490, 0]
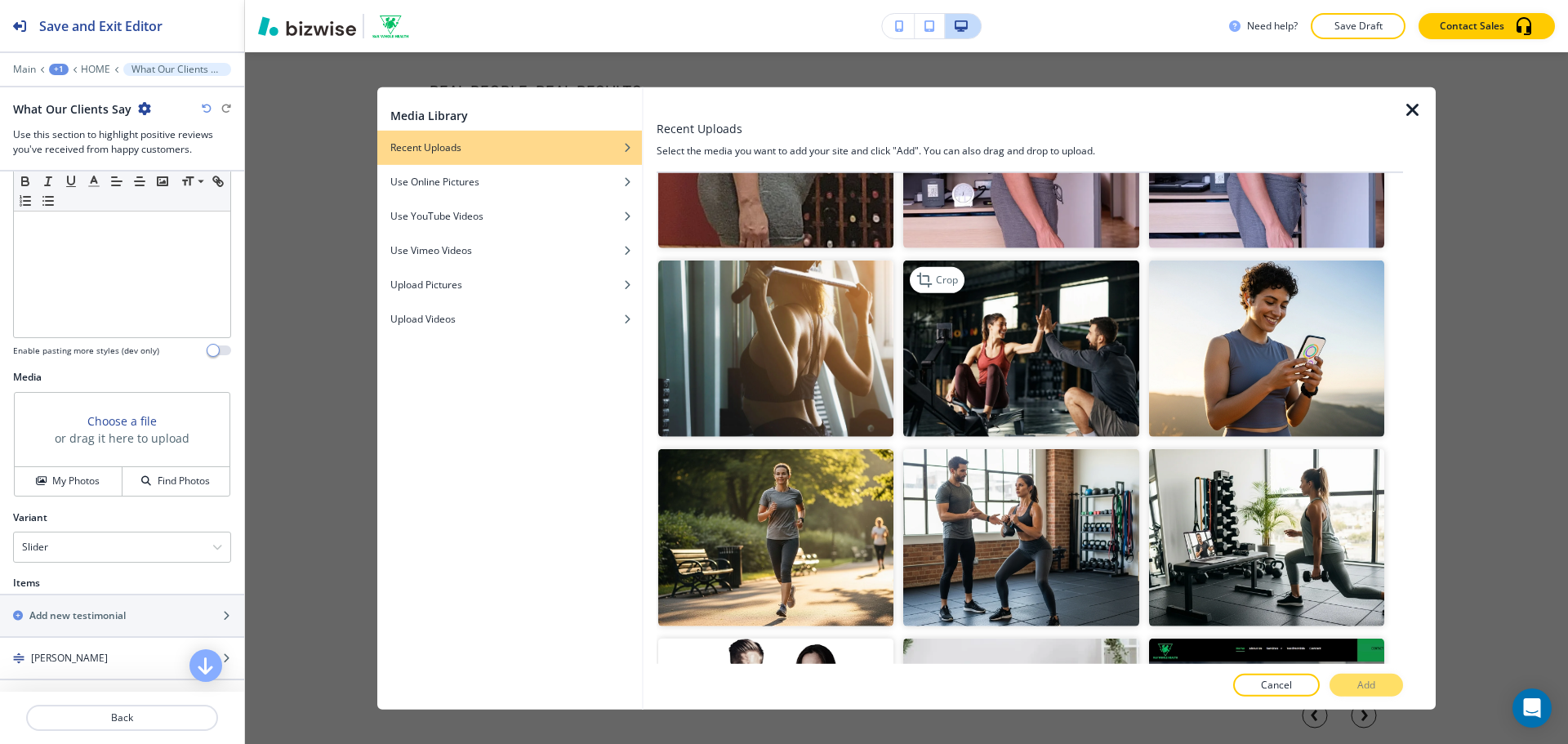
click at [1054, 347] on img "button" at bounding box center [1020, 348] width 235 height 177
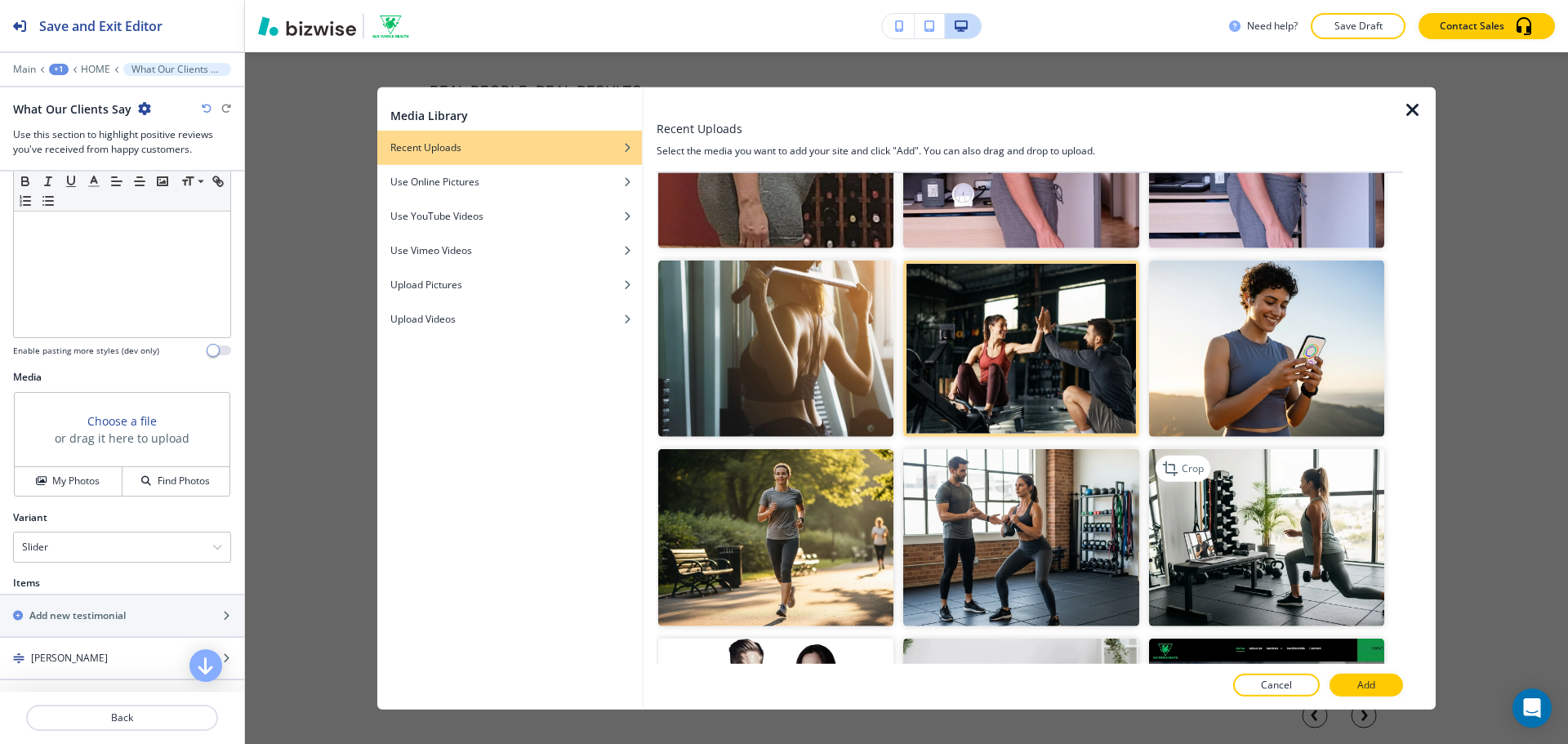
drag, startPoint x: 1239, startPoint y: 523, endPoint x: 1250, endPoint y: 526, distance: 11.4
click at [1240, 523] on img "button" at bounding box center [1266, 536] width 235 height 177
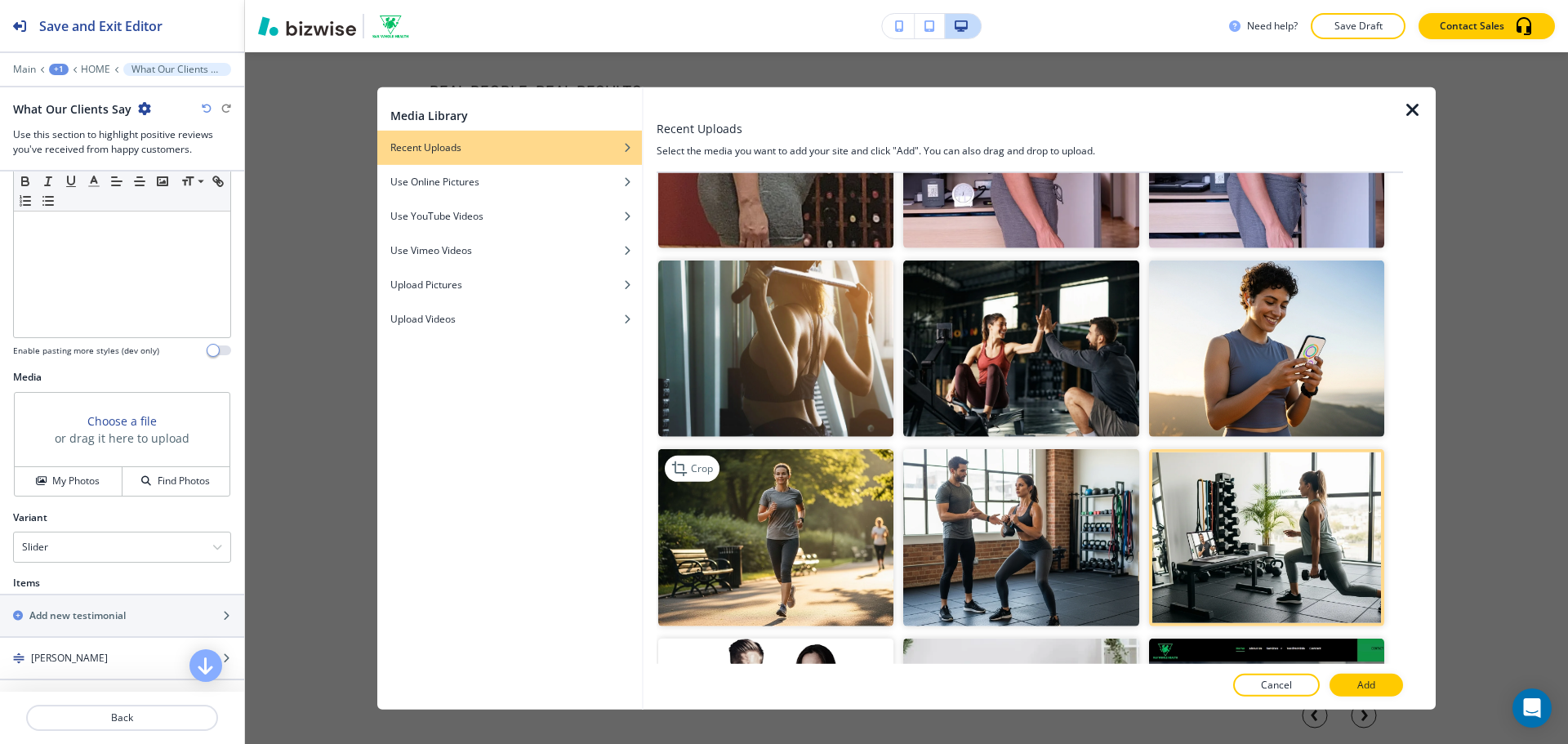
drag, startPoint x: 763, startPoint y: 546, endPoint x: 794, endPoint y: 546, distance: 31.0
click at [763, 546] on img "button" at bounding box center [775, 536] width 235 height 177
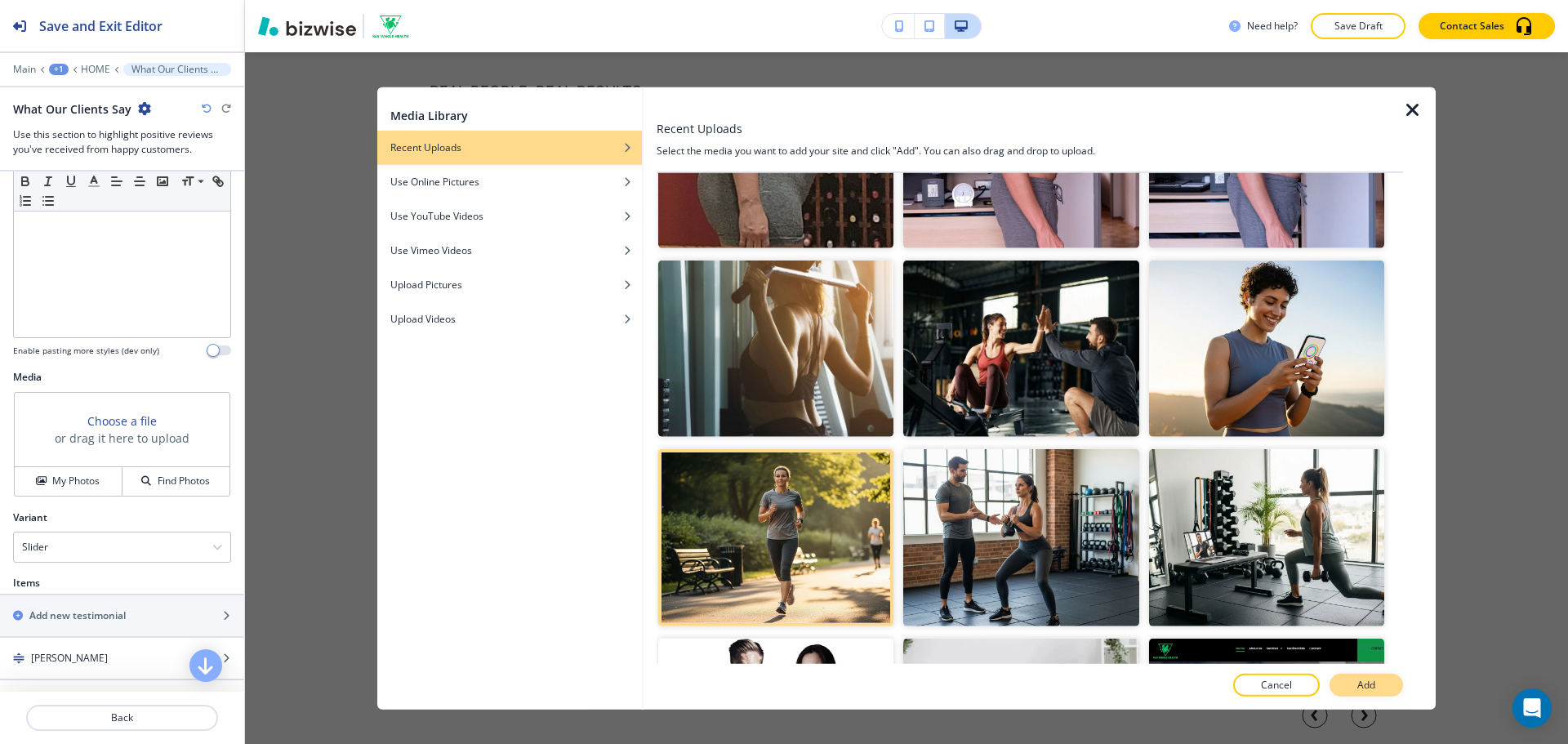
click at [1373, 681] on p "Add" at bounding box center [1365, 685] width 18 height 15
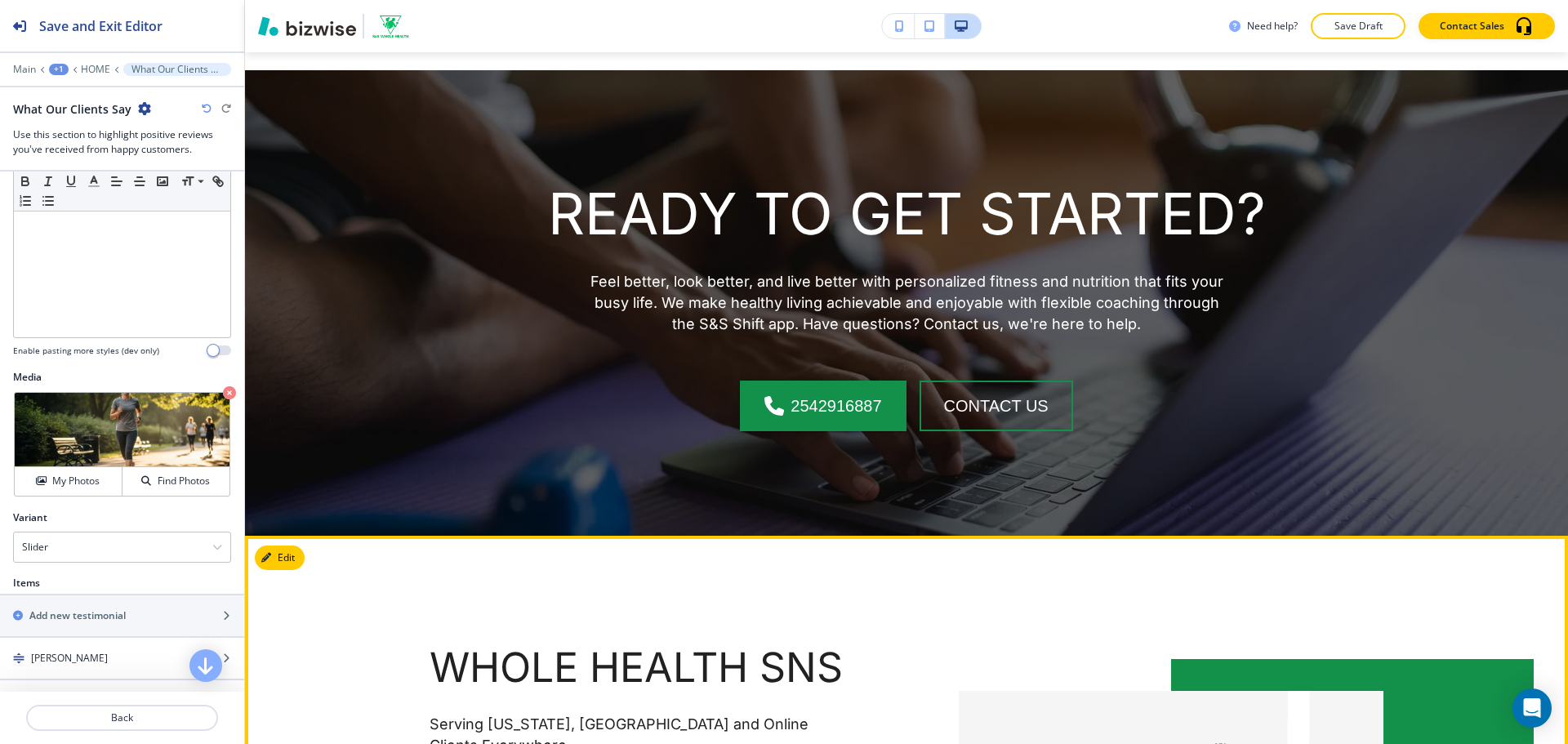
scroll to position [4574, 0]
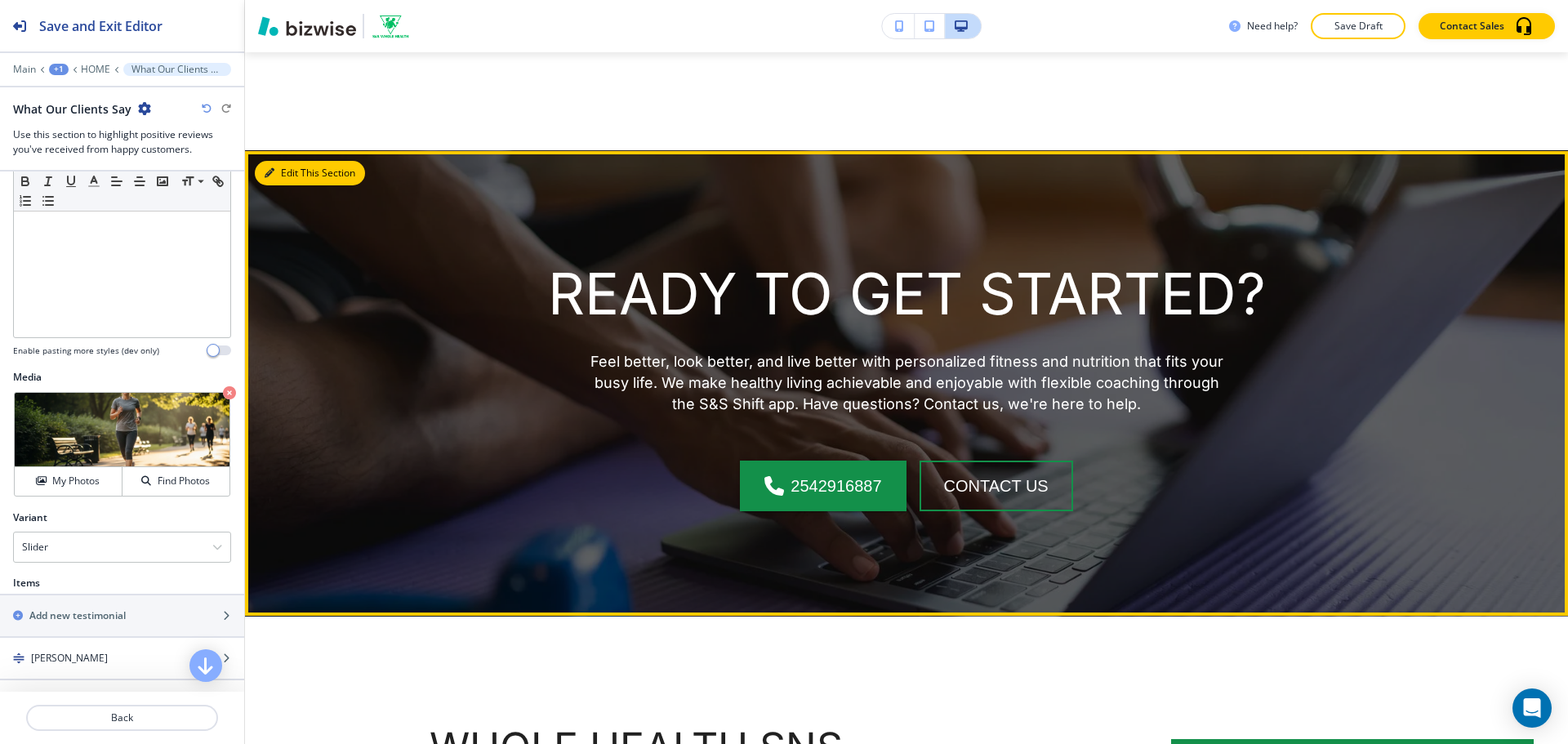
click at [300, 185] on button "Edit This Section" at bounding box center [310, 172] width 111 height 24
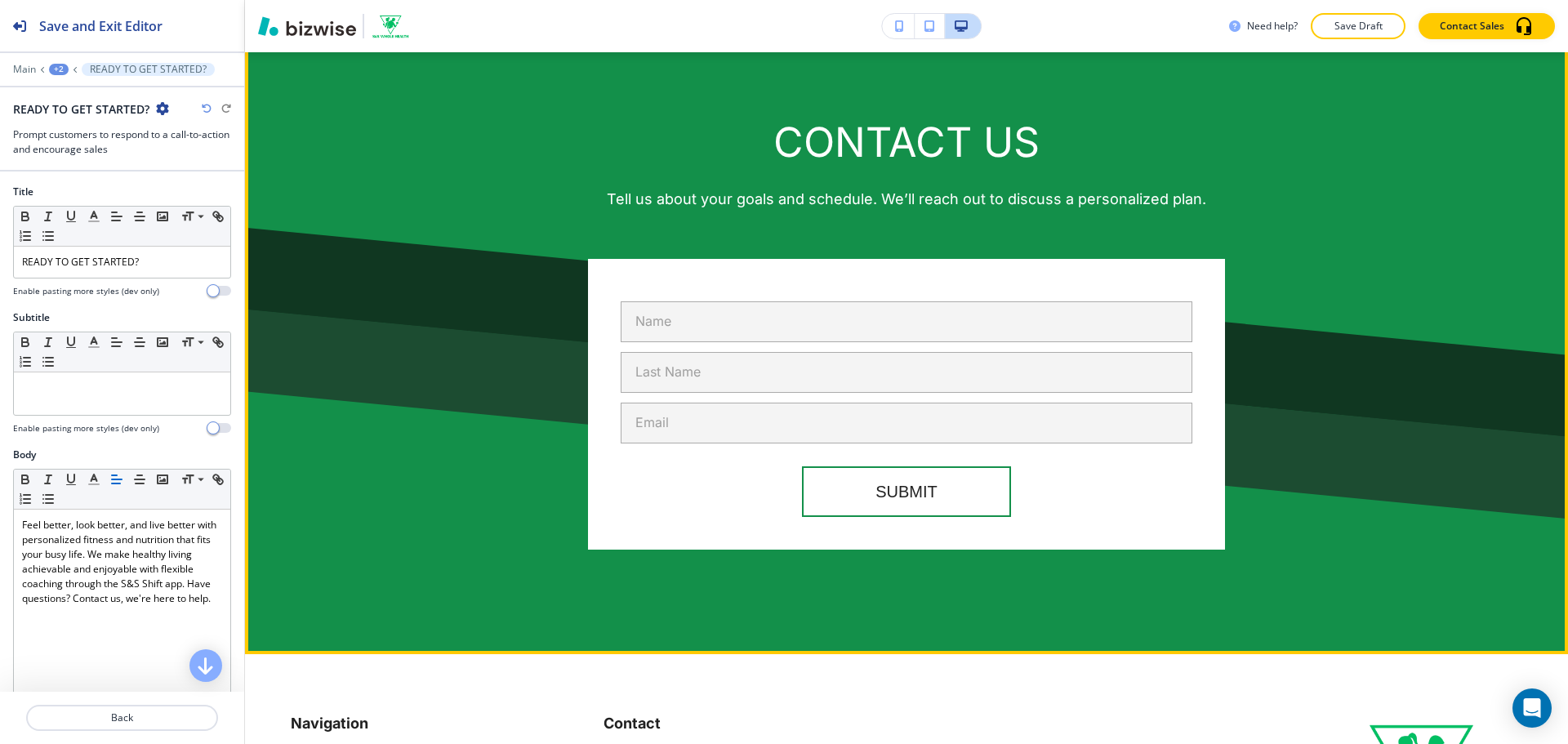
scroll to position [6055, 0]
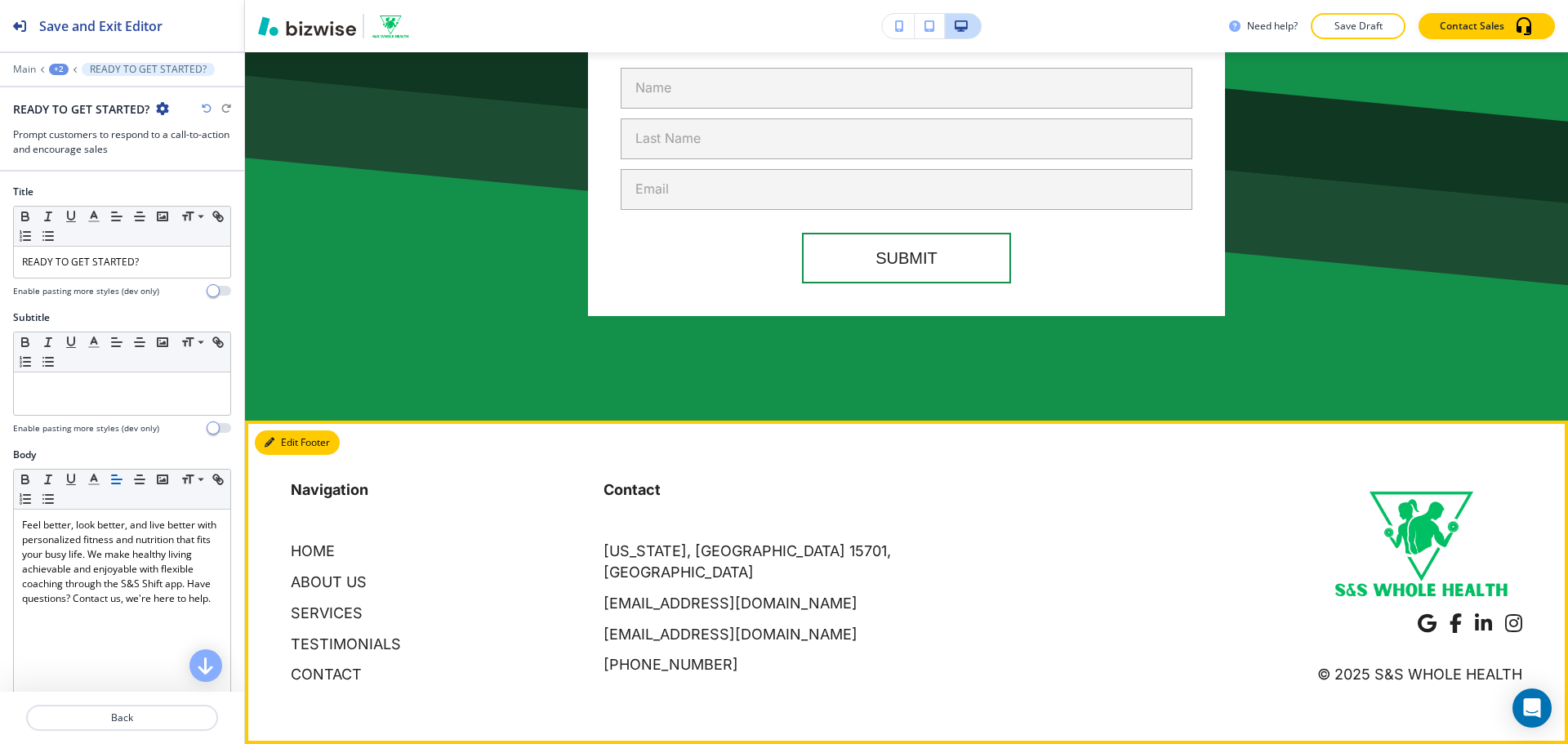
click at [282, 442] on button "Edit Footer" at bounding box center [296, 442] width 85 height 24
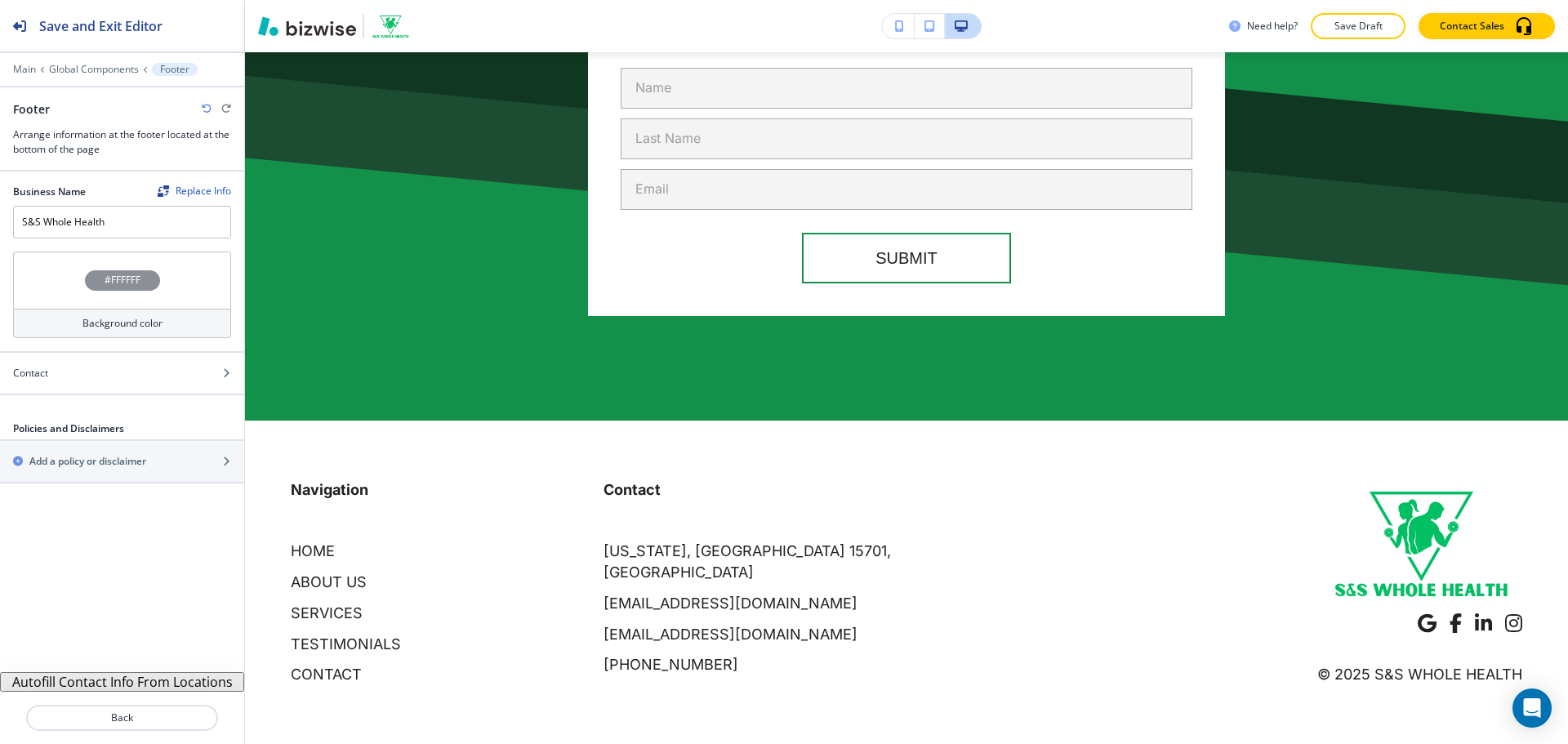
click at [141, 678] on button "Autofill Contact Info From Locations" at bounding box center [122, 681] width 244 height 19
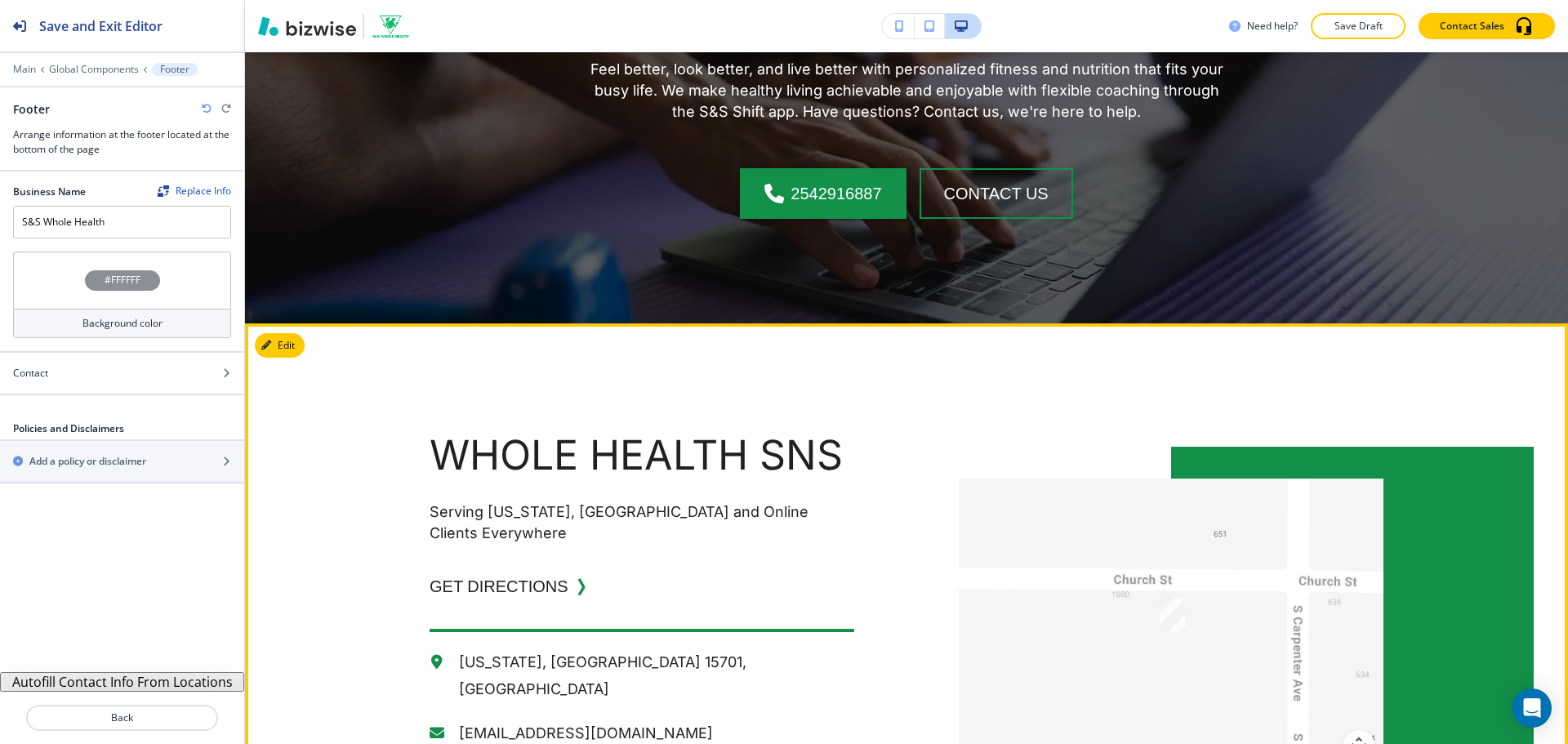
scroll to position [4749, 0]
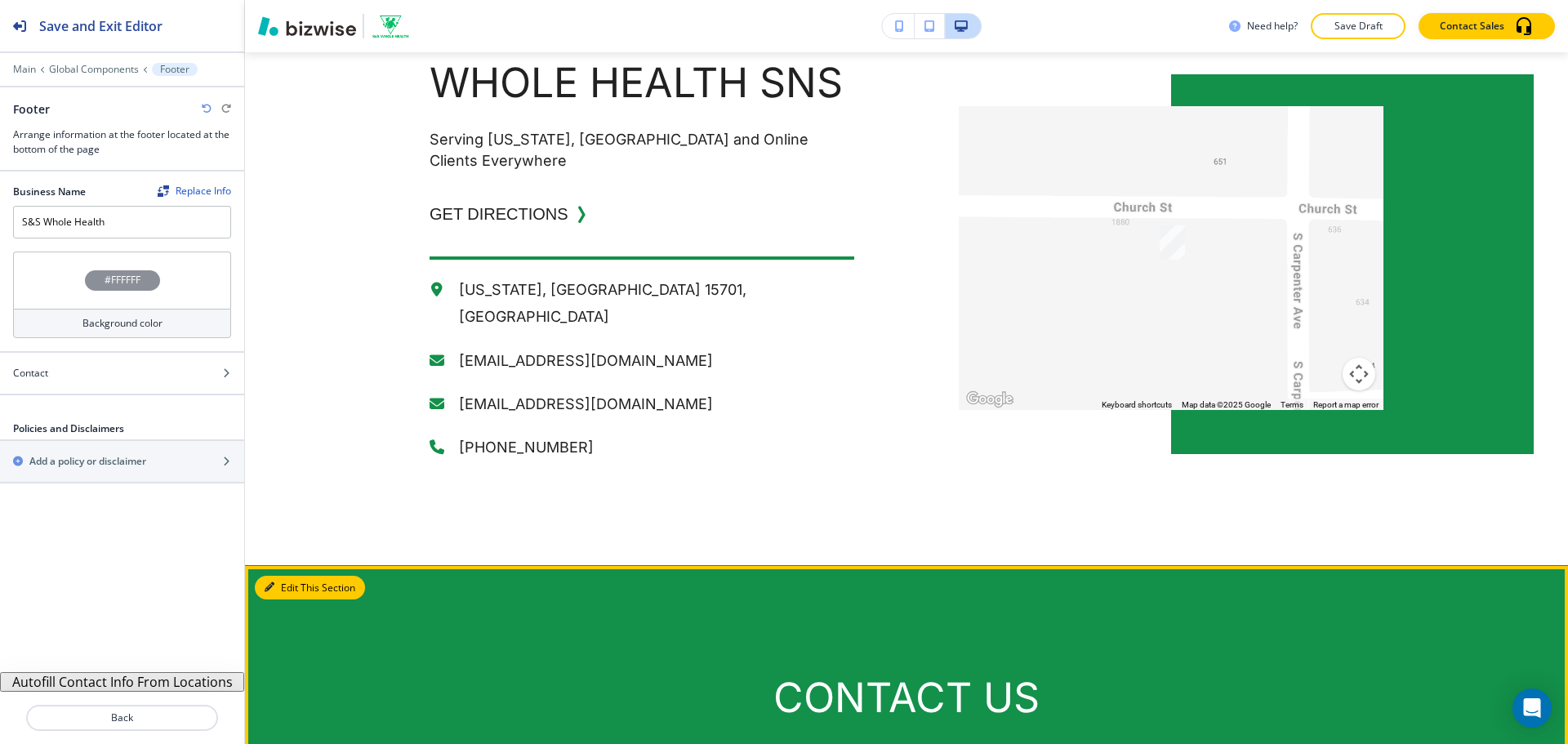
click at [289, 600] on button "Edit This Section" at bounding box center [310, 588] width 111 height 24
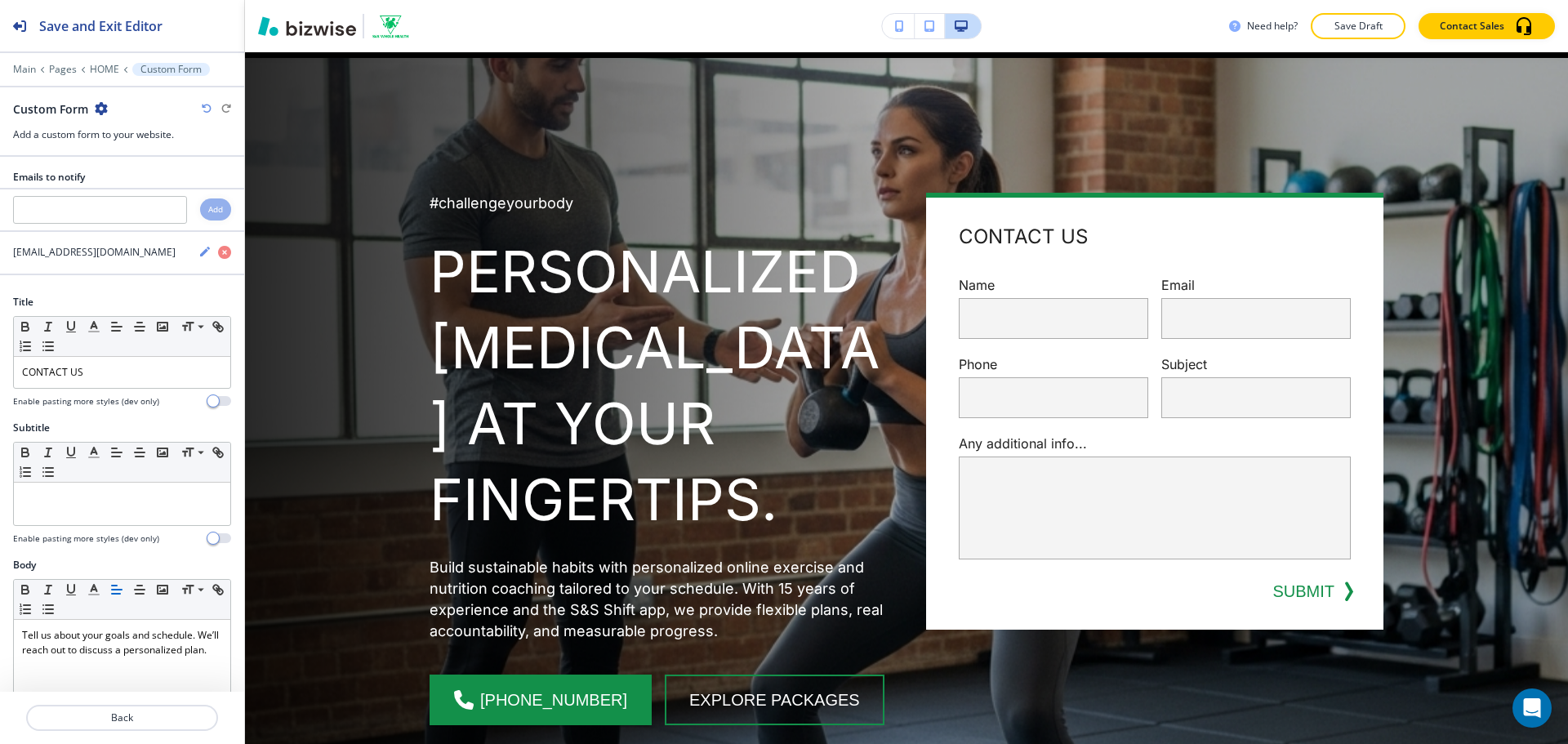
scroll to position [0, 0]
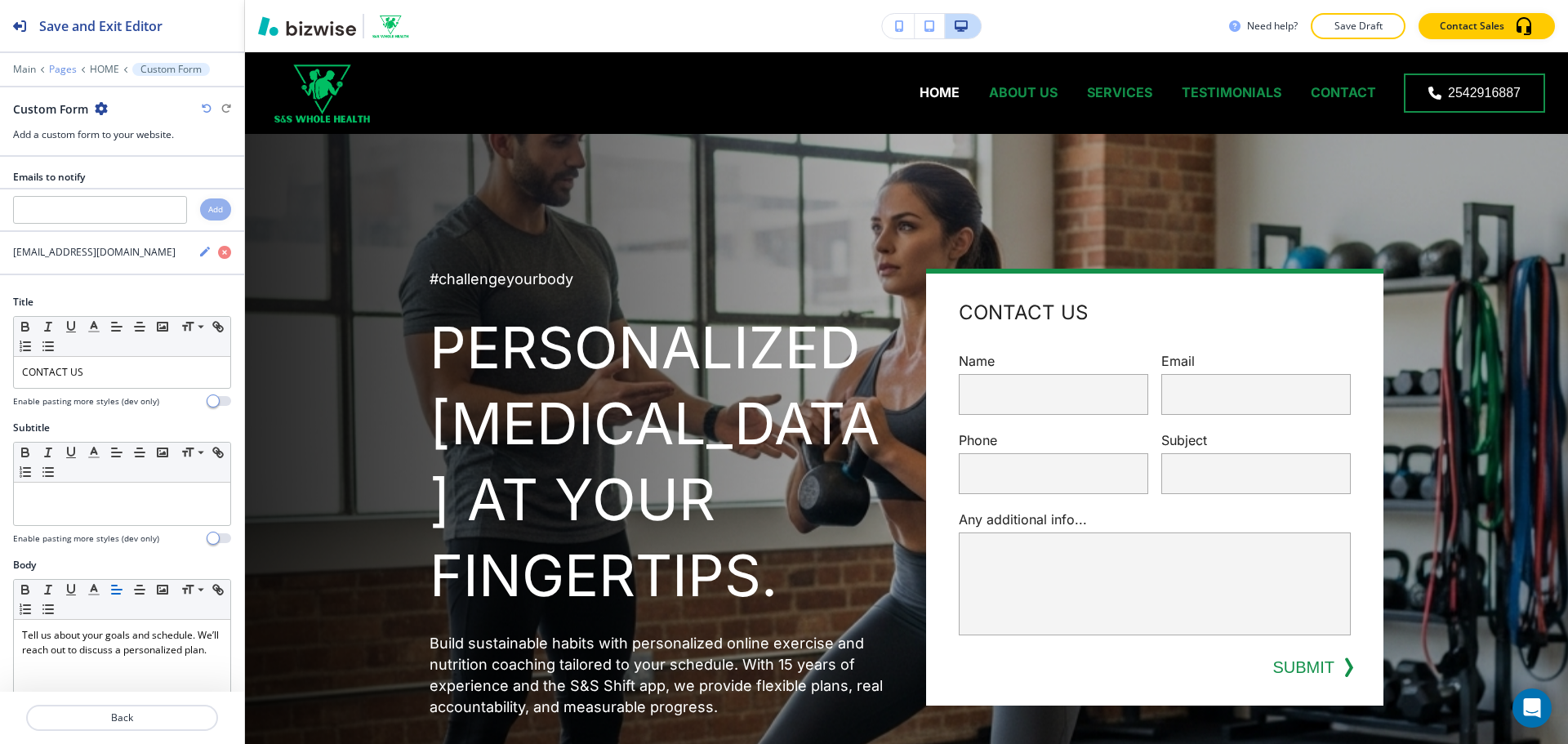
click at [70, 64] on p "Pages" at bounding box center [63, 69] width 28 height 12
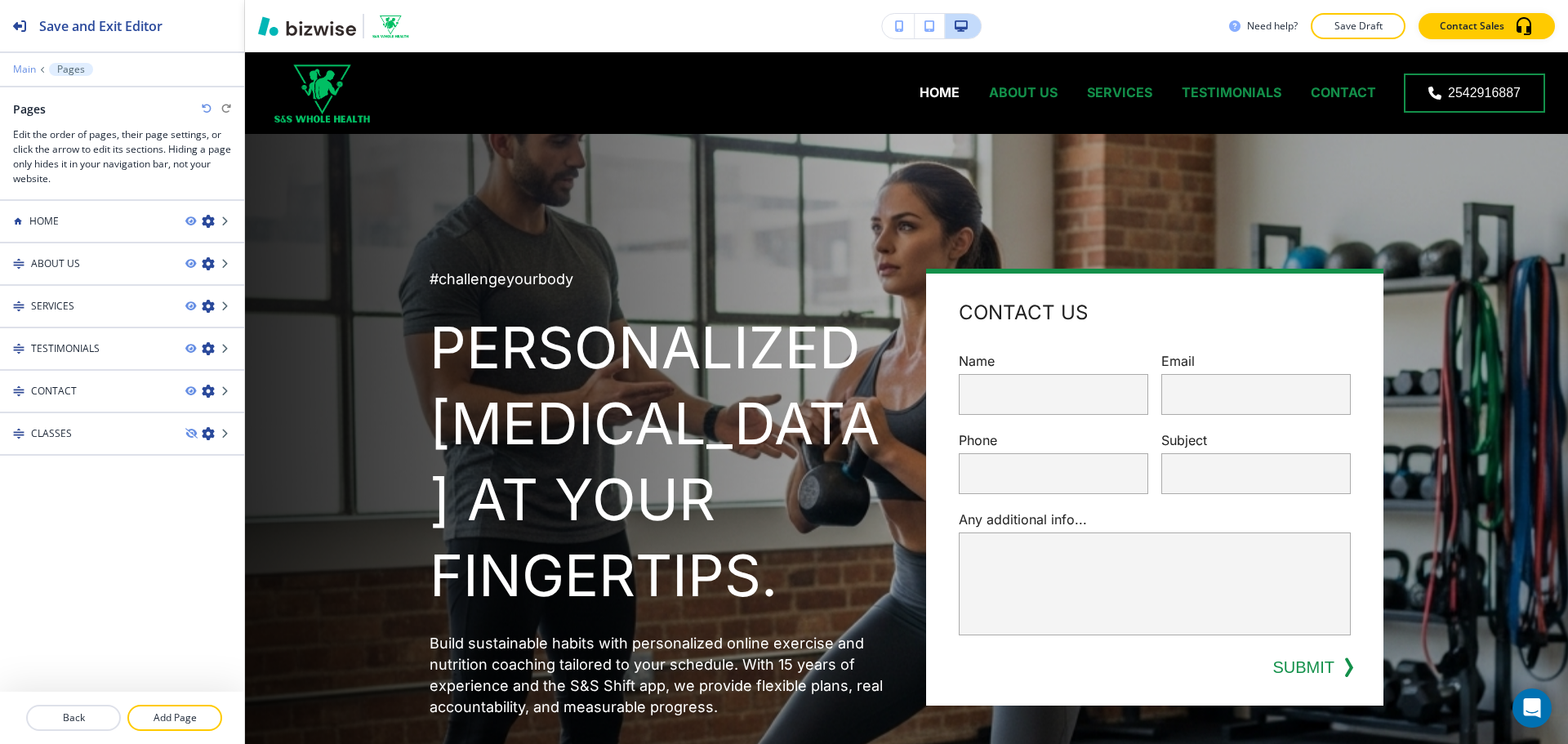
click at [27, 69] on p "Main" at bounding box center [24, 69] width 23 height 12
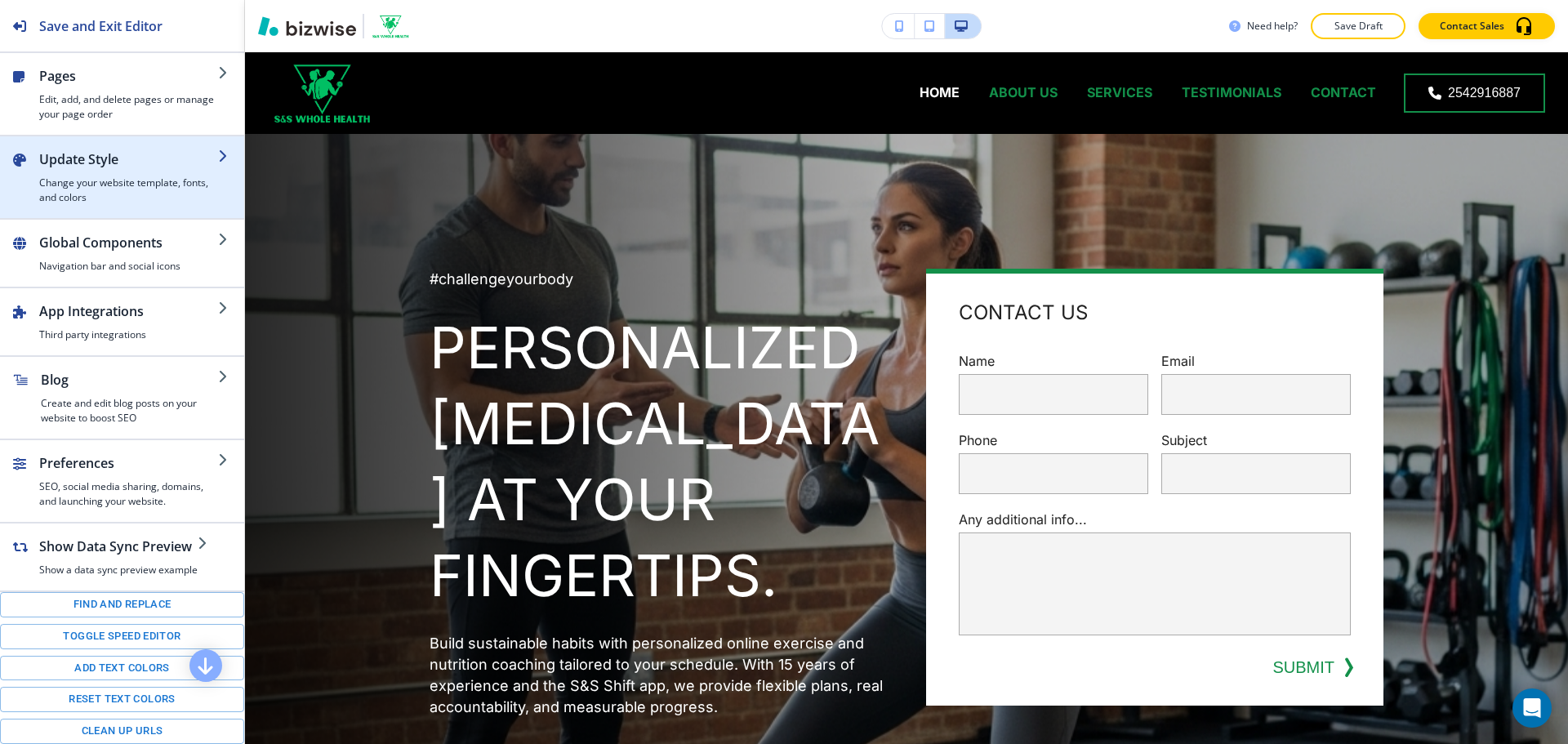
click at [104, 164] on h2 "Update Style" at bounding box center [129, 158] width 179 height 19
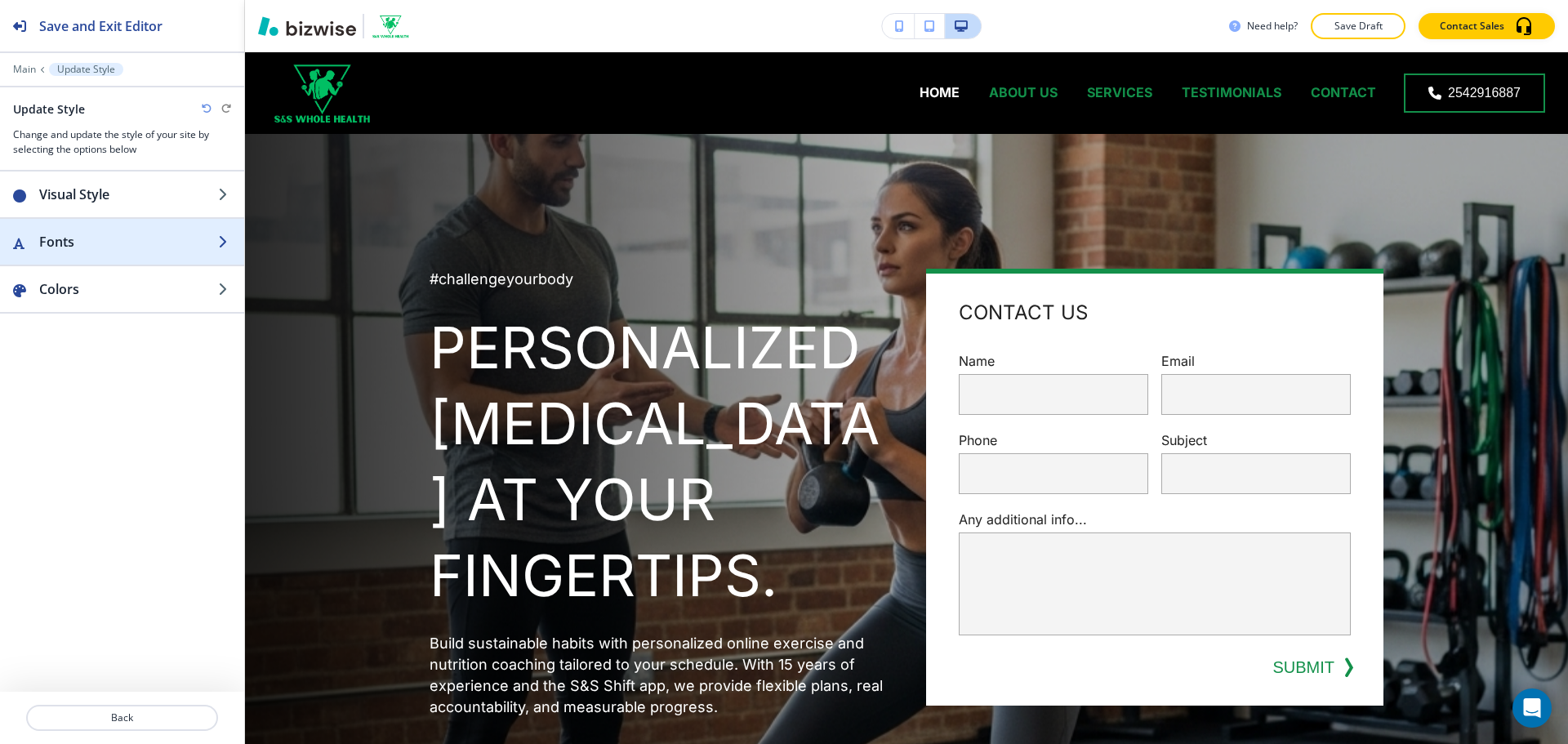
click at [114, 242] on h2 "Fonts" at bounding box center [129, 241] width 179 height 19
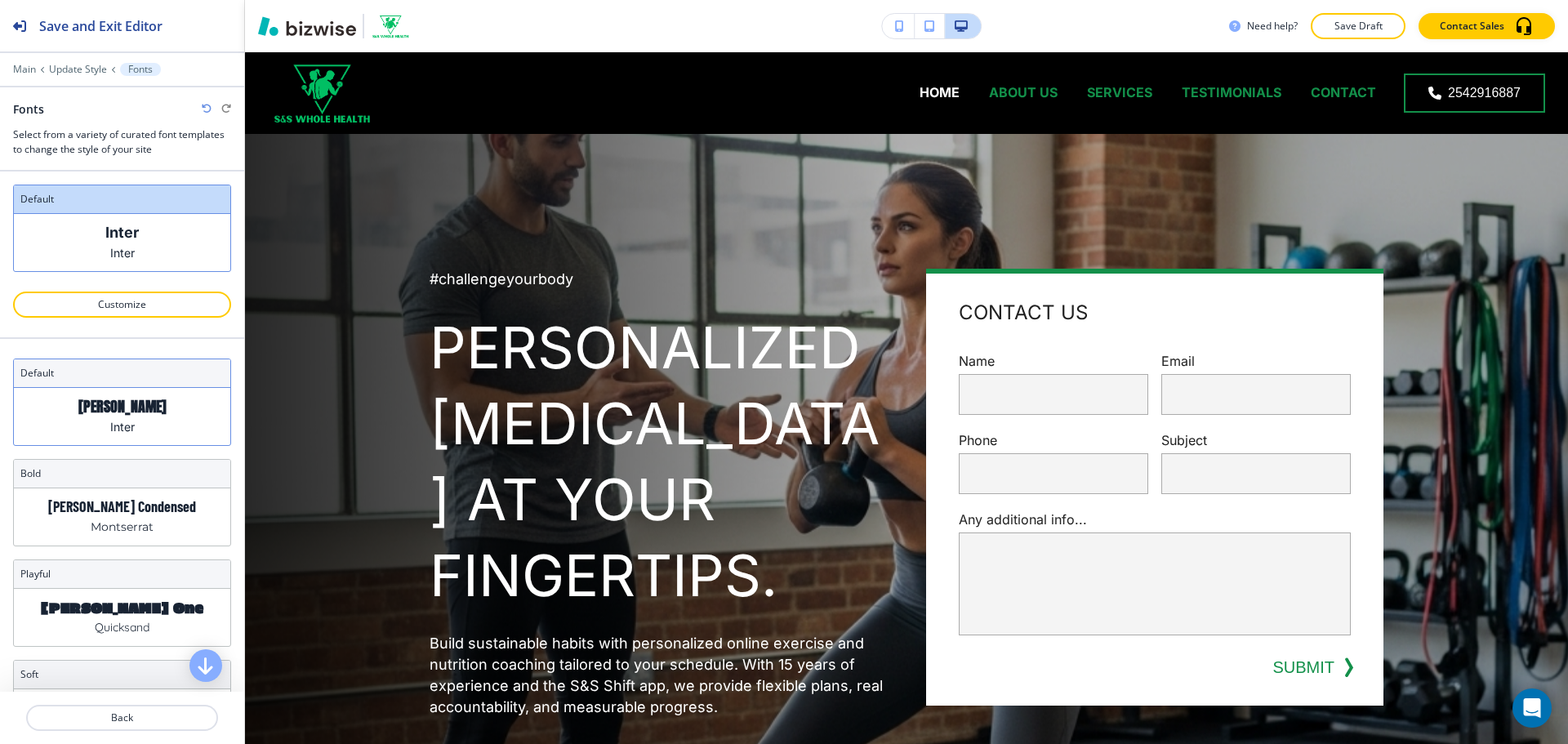
click at [139, 423] on div "Anton Inter" at bounding box center [122, 416] width 216 height 57
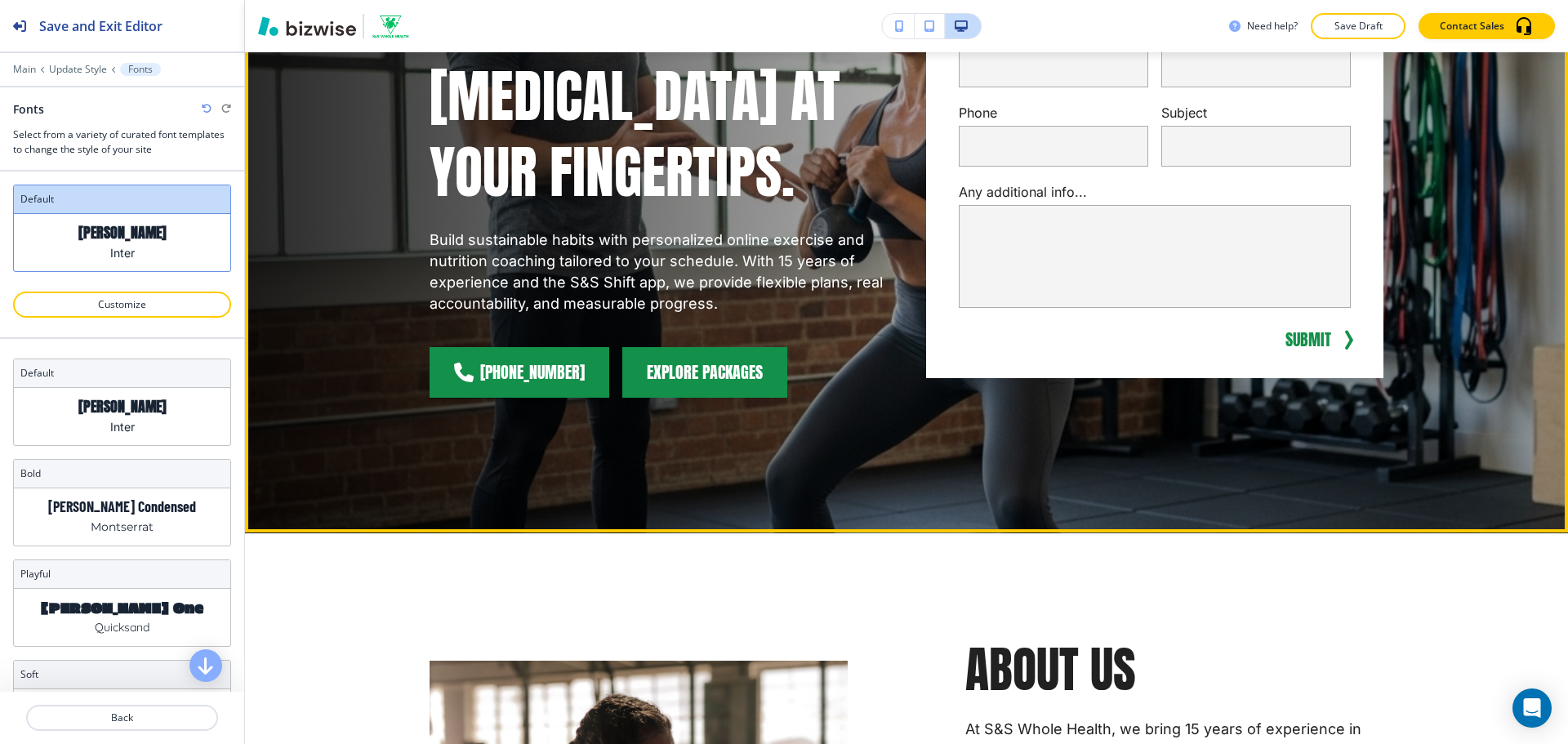
scroll to position [326, 0]
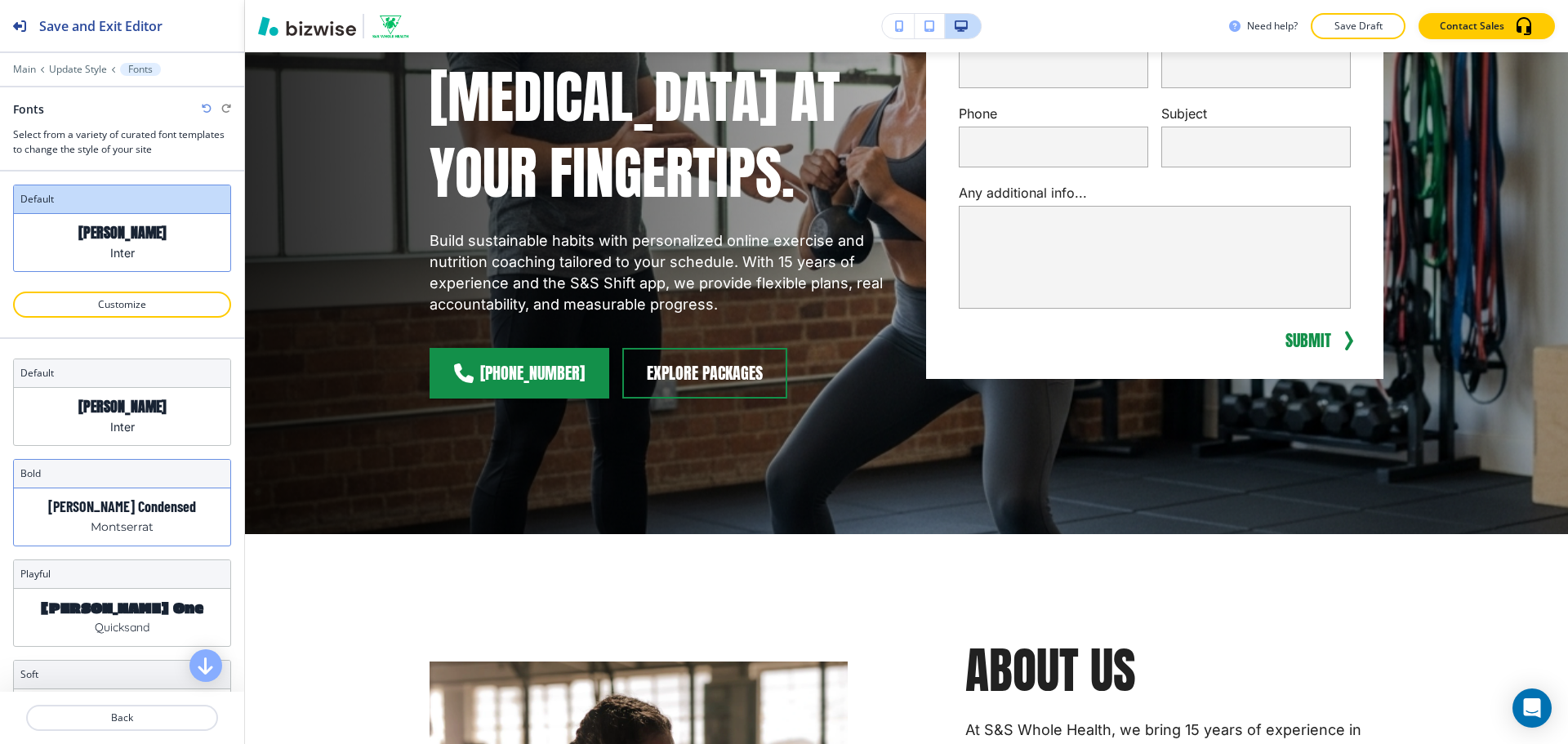
click at [177, 504] on div "[PERSON_NAME] Condensed Montserrat" at bounding box center [122, 516] width 216 height 57
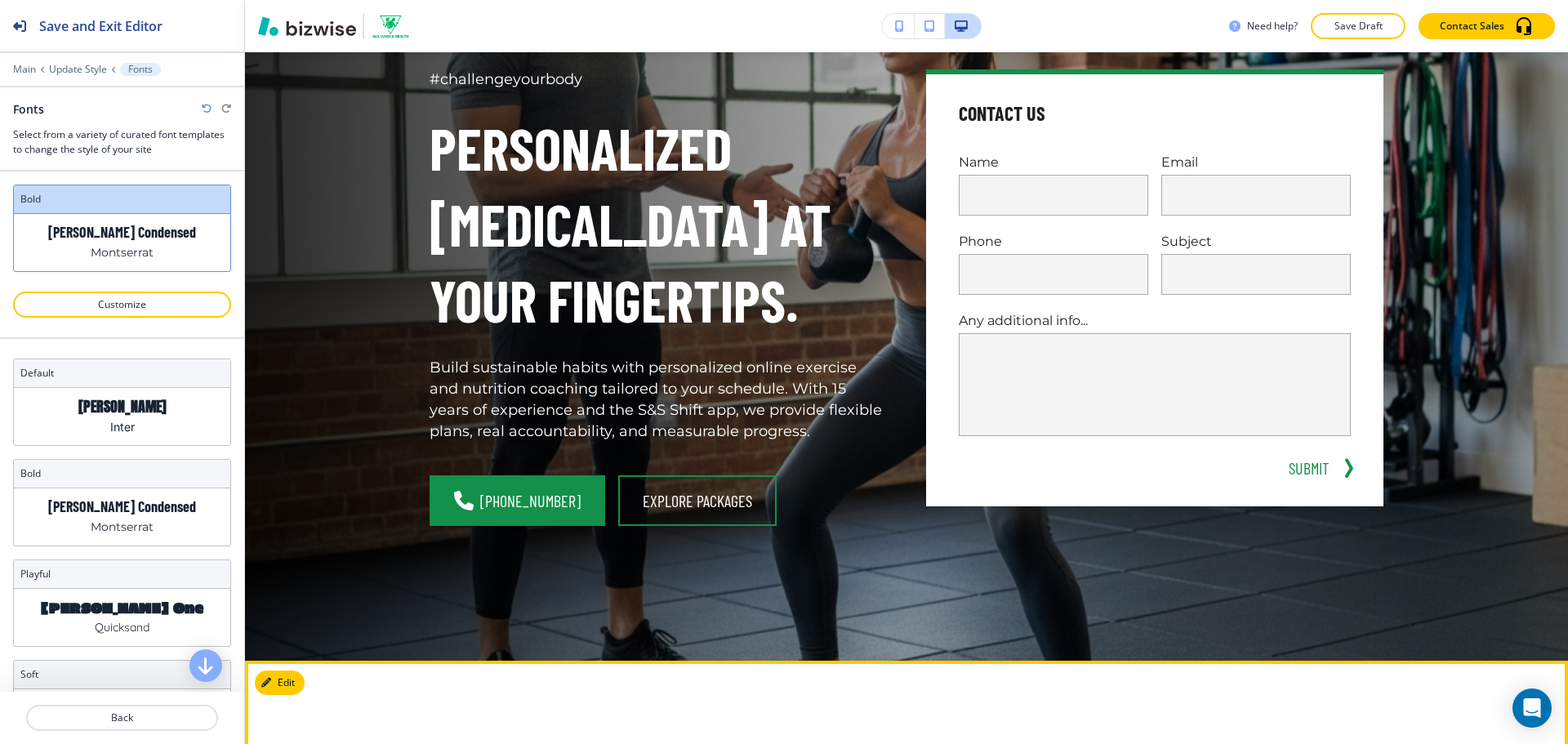
scroll to position [0, 0]
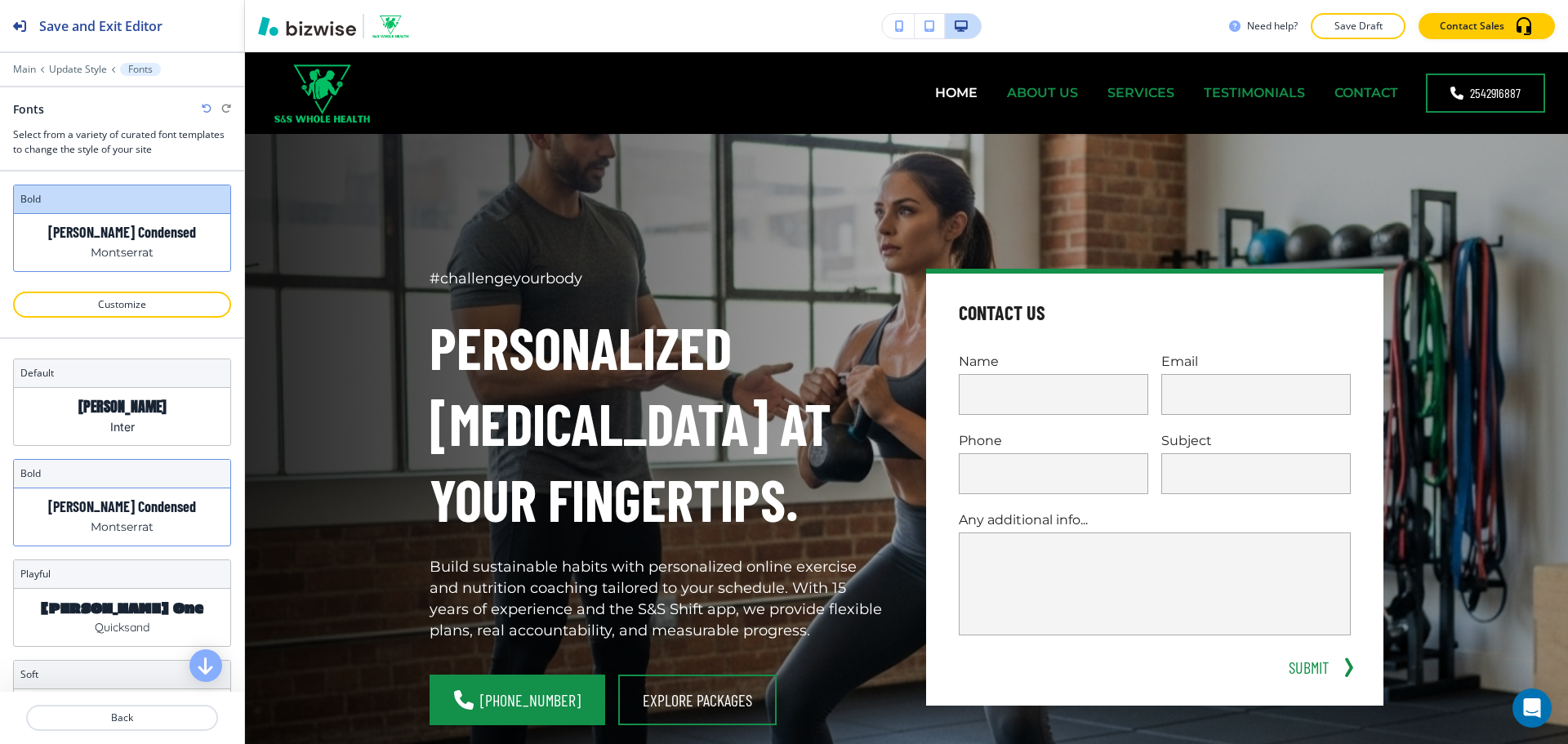
click at [133, 525] on p "Montserrat" at bounding box center [121, 526] width 63 height 17
click at [134, 512] on p "[PERSON_NAME] Condensed" at bounding box center [122, 506] width 148 height 17
click at [136, 306] on p "Customize" at bounding box center [122, 305] width 176 height 15
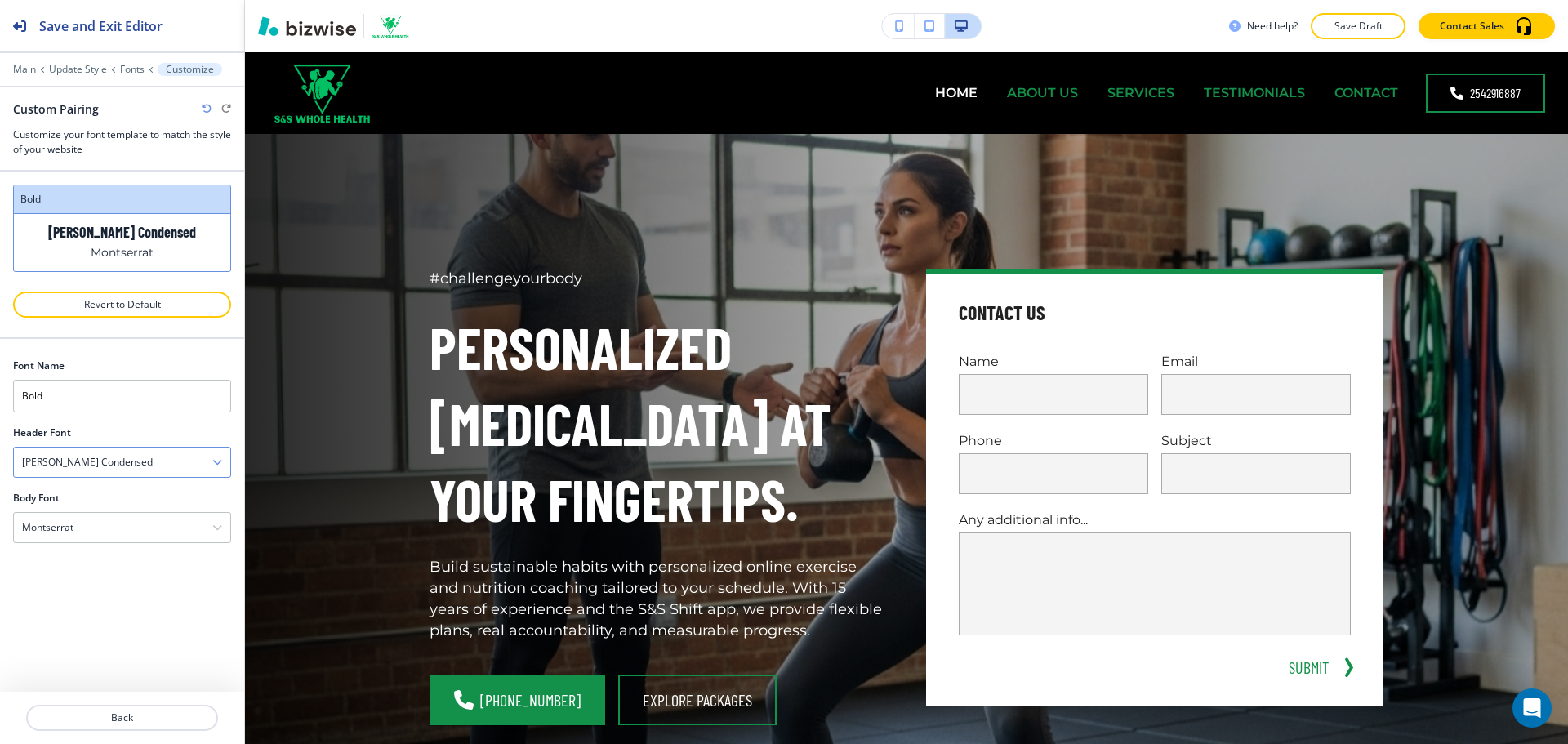
click at [111, 460] on div "[PERSON_NAME] Condensed" at bounding box center [122, 461] width 216 height 29
click at [125, 605] on h4 "Lato" at bounding box center [121, 602] width 200 height 15
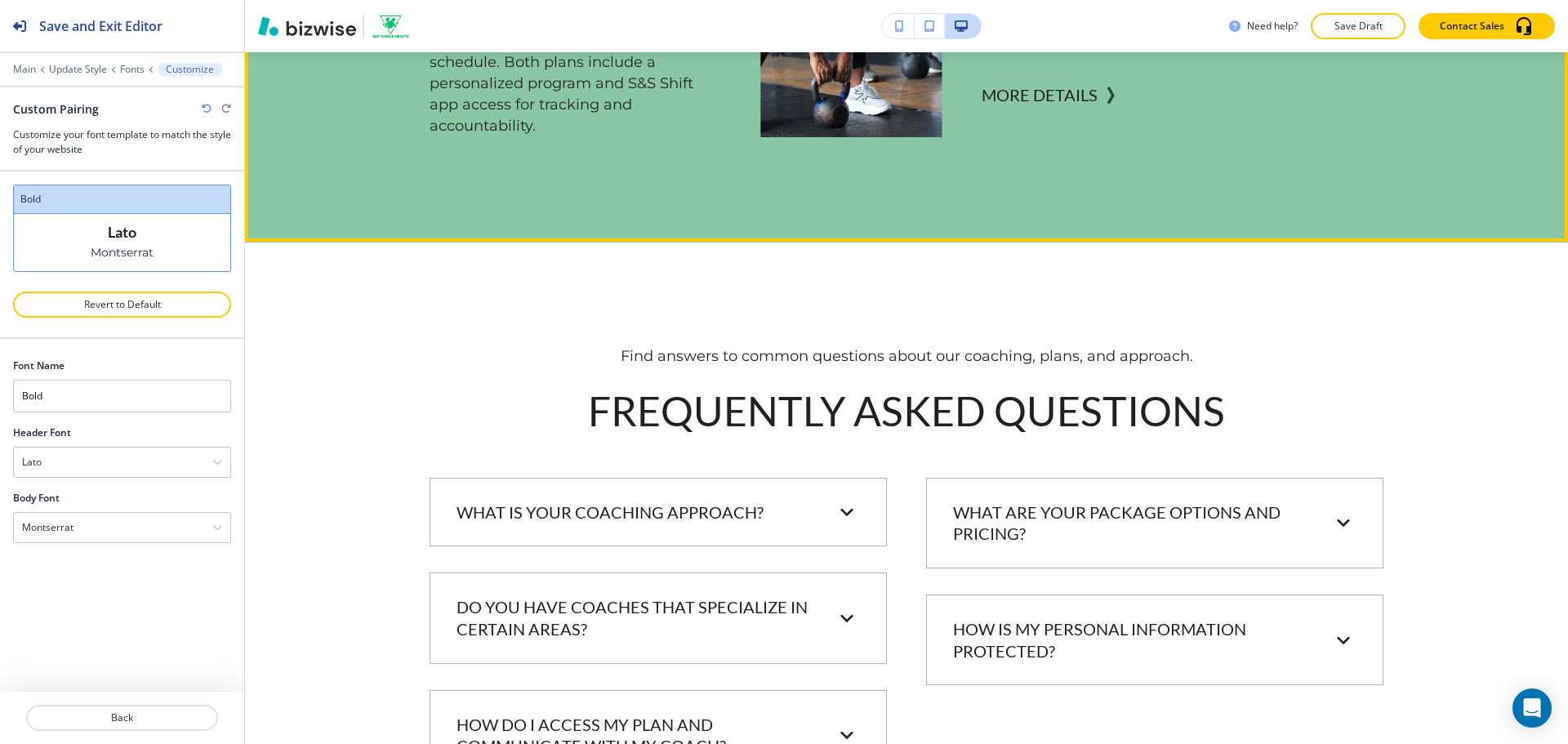
scroll to position [2530, 0]
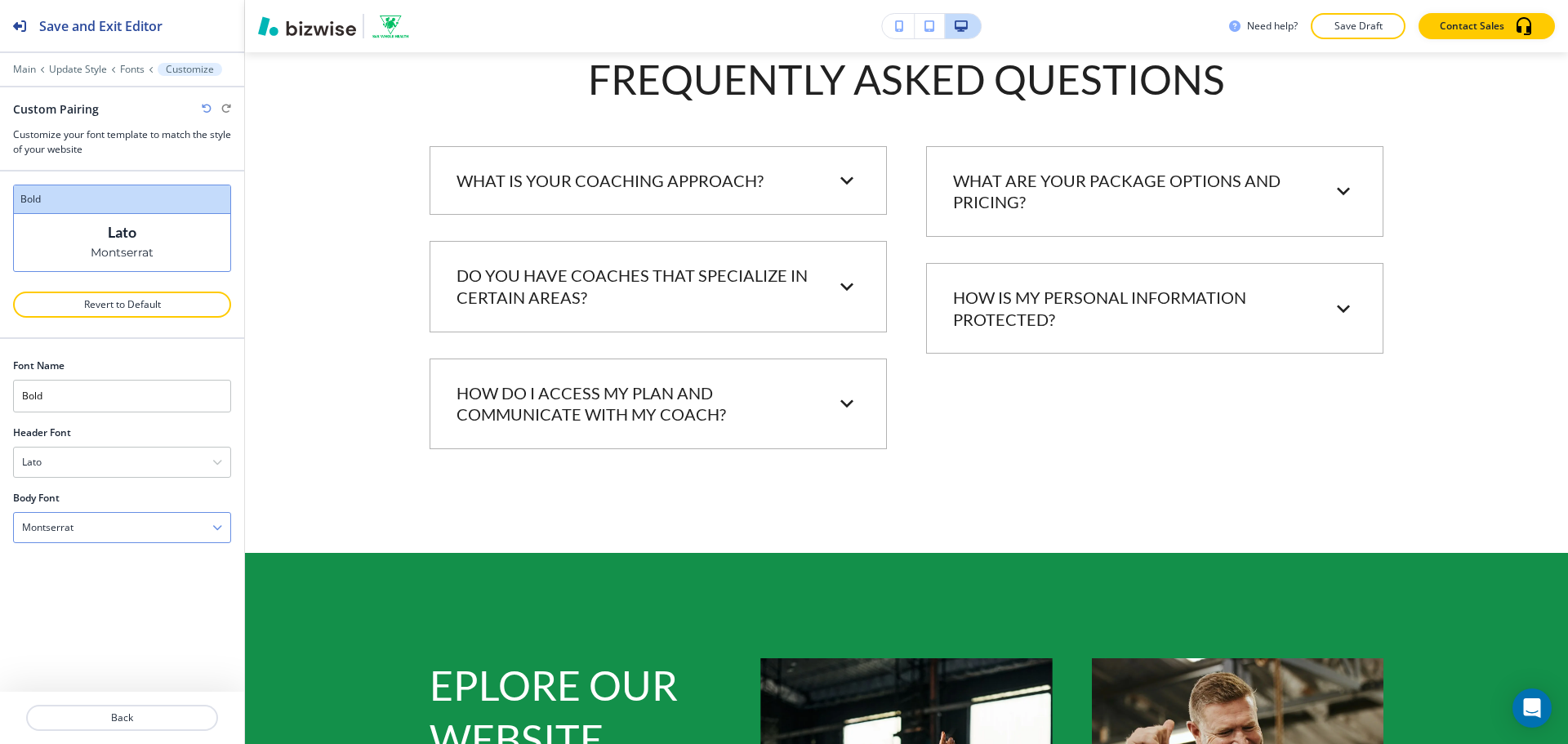
click at [104, 521] on div "Montserrat" at bounding box center [122, 526] width 216 height 29
click at [122, 567] on div "Lato" at bounding box center [122, 559] width 216 height 28
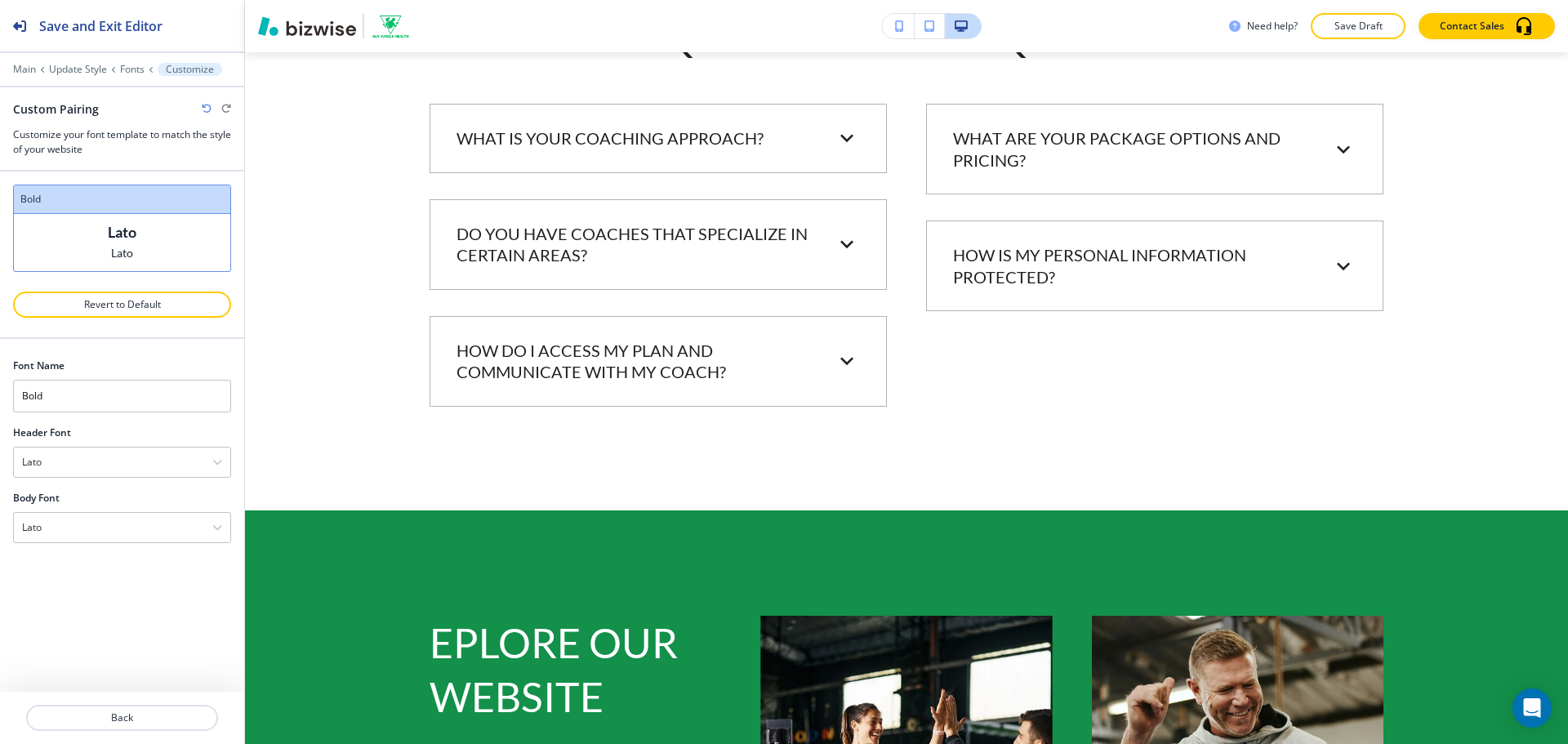
scroll to position [2489, 0]
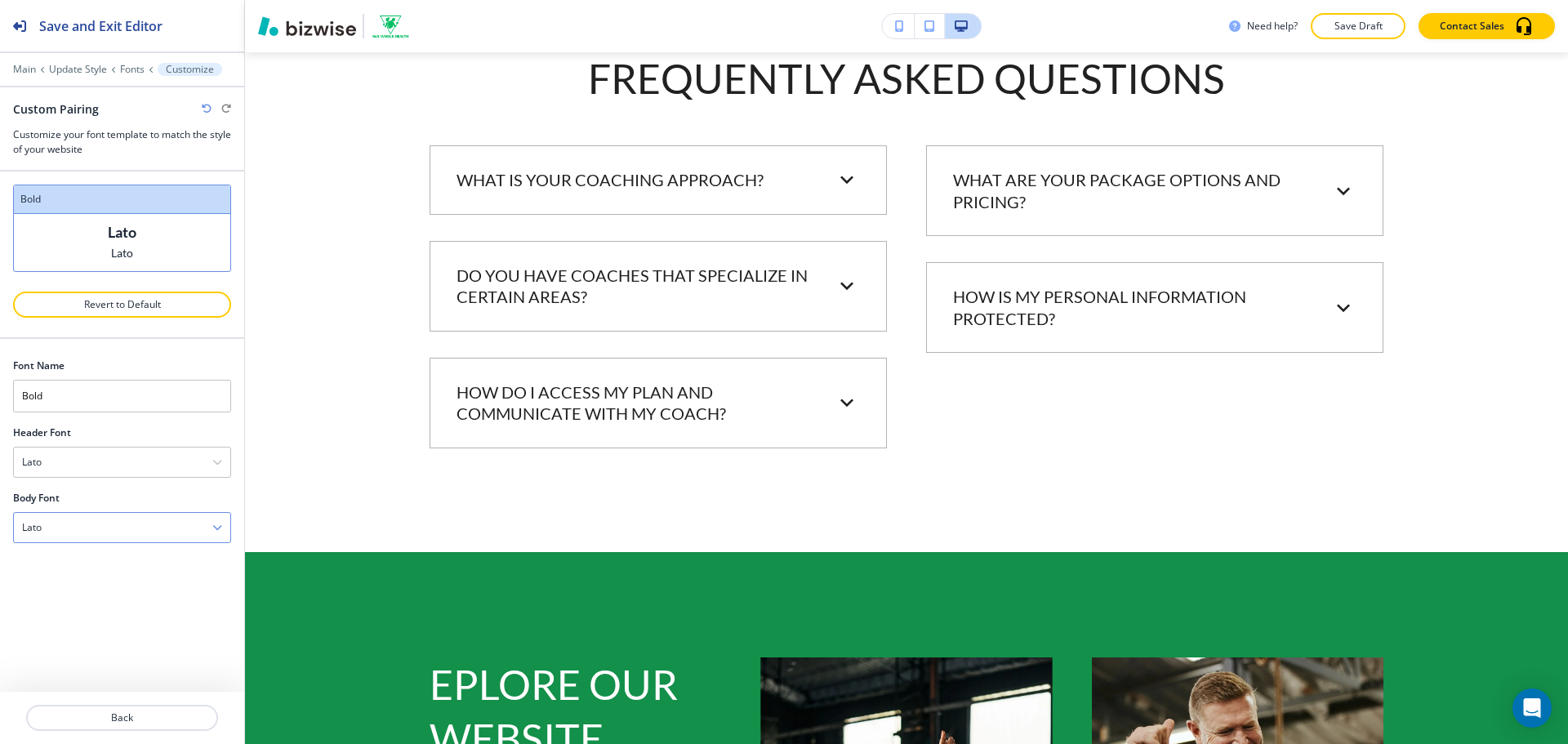
click at [126, 518] on div "Lato" at bounding box center [122, 526] width 216 height 29
click at [128, 587] on h4 "Inter" at bounding box center [121, 590] width 200 height 15
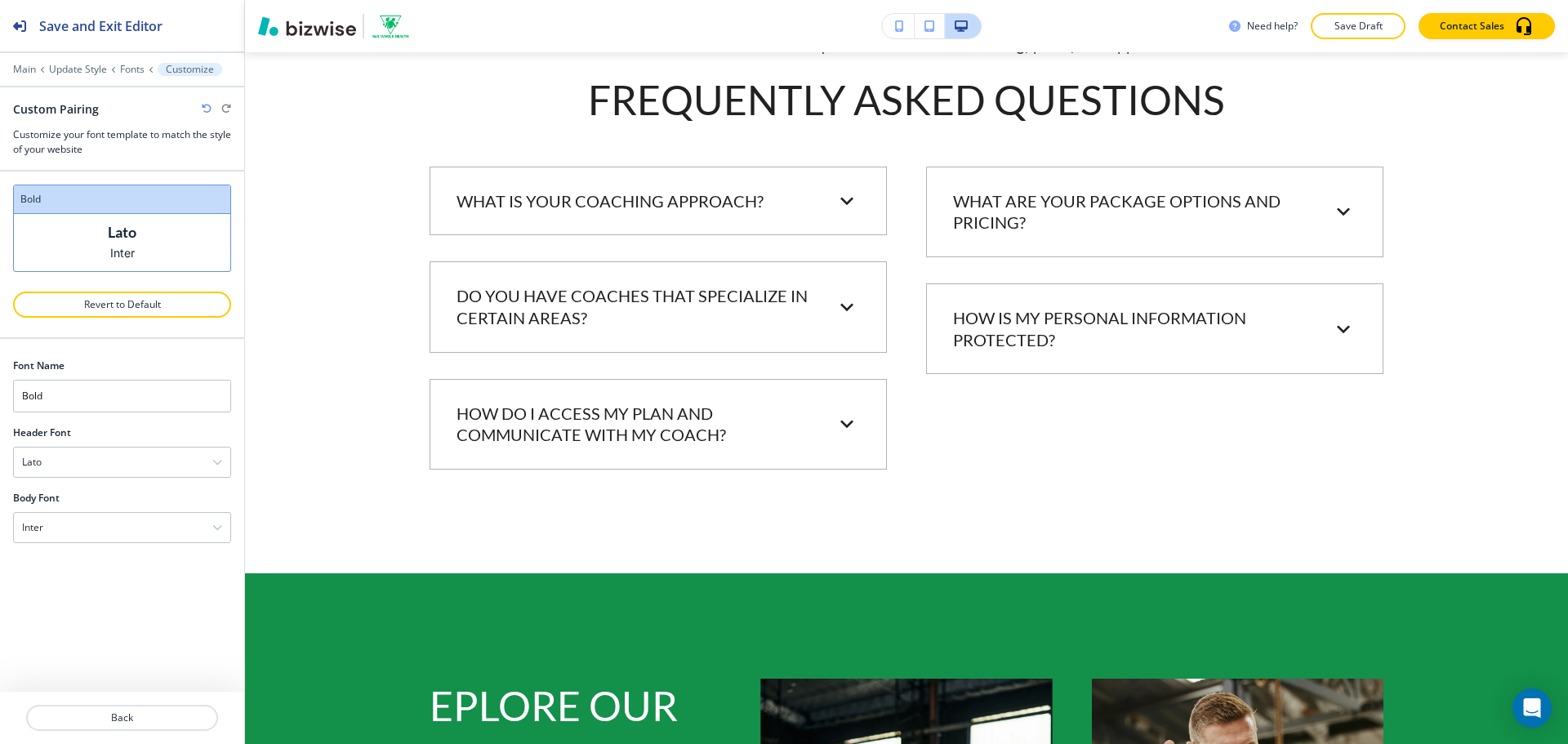
scroll to position [2510, 0]
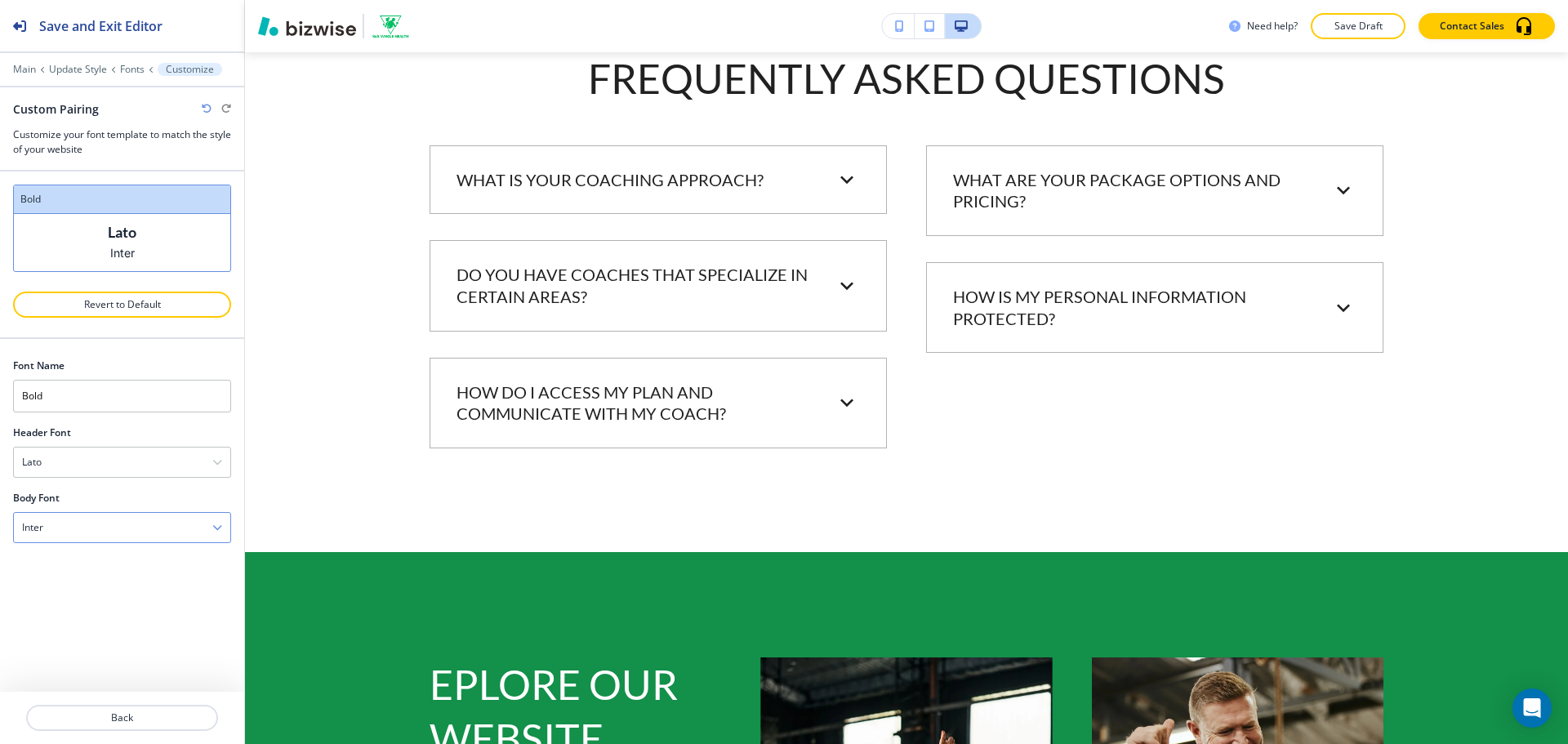
click at [147, 531] on div "Inter" at bounding box center [122, 526] width 216 height 29
click at [143, 581] on h4 "[PERSON_NAME]" at bounding box center [121, 577] width 200 height 15
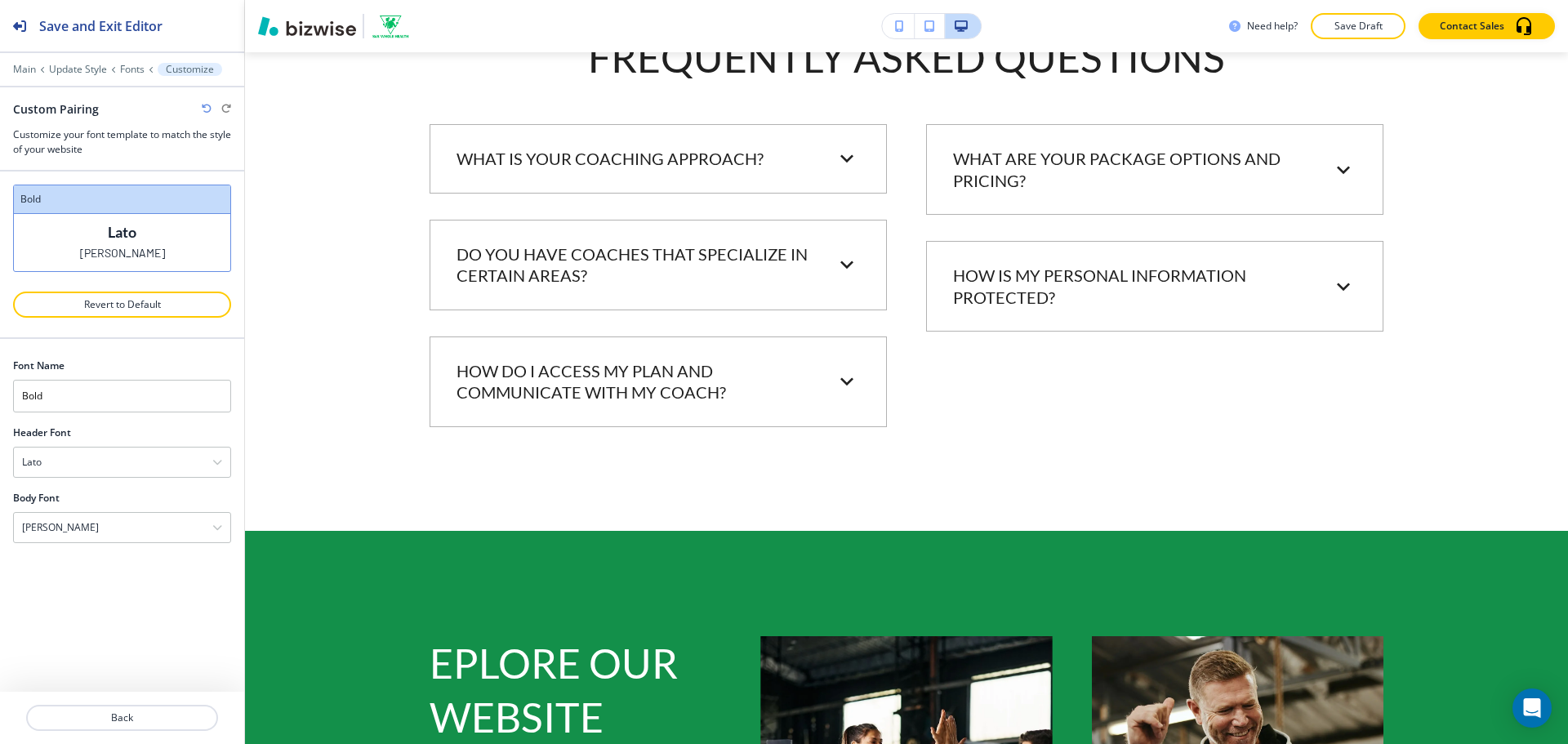
scroll to position [2489, 0]
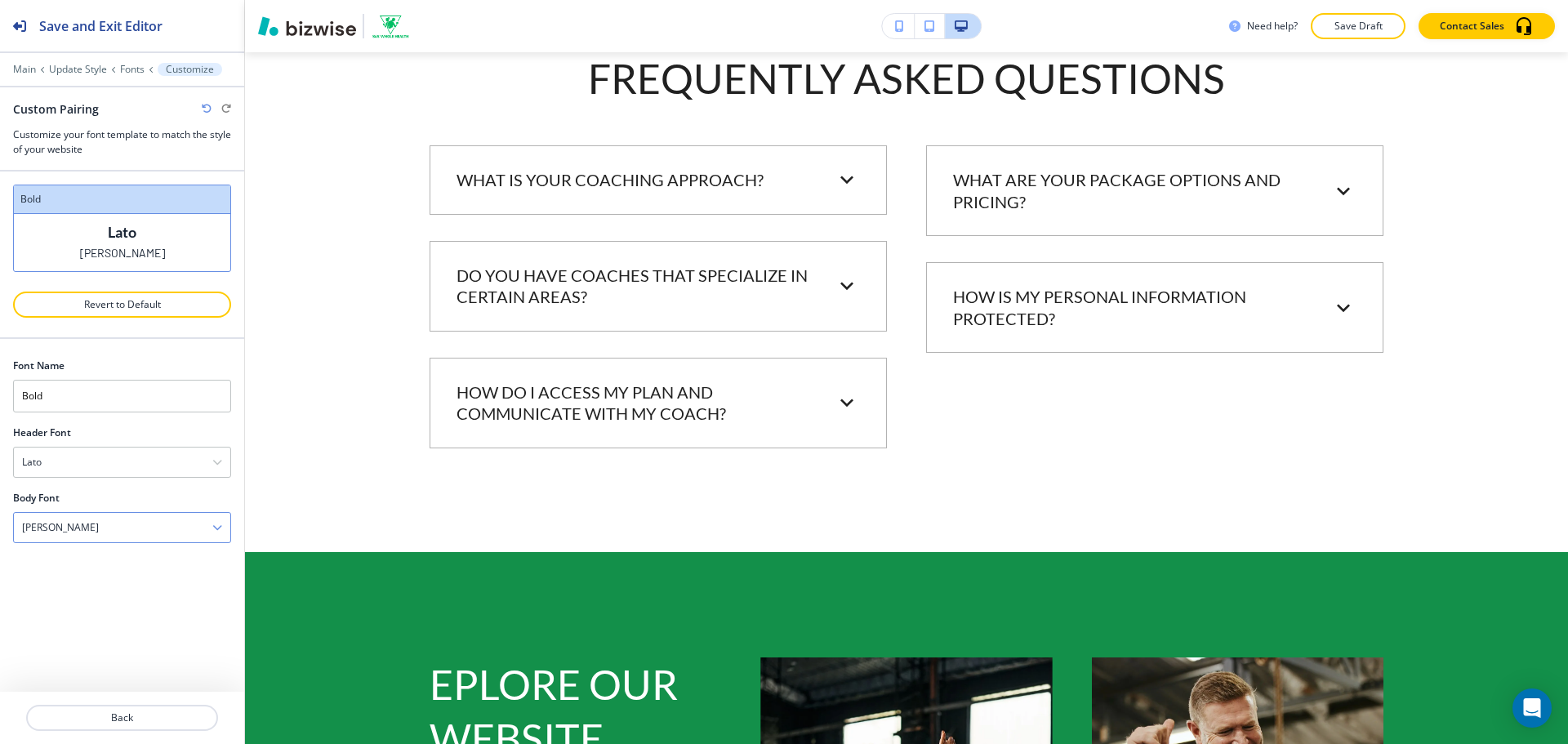
click at [150, 536] on div "[PERSON_NAME]" at bounding box center [122, 526] width 216 height 29
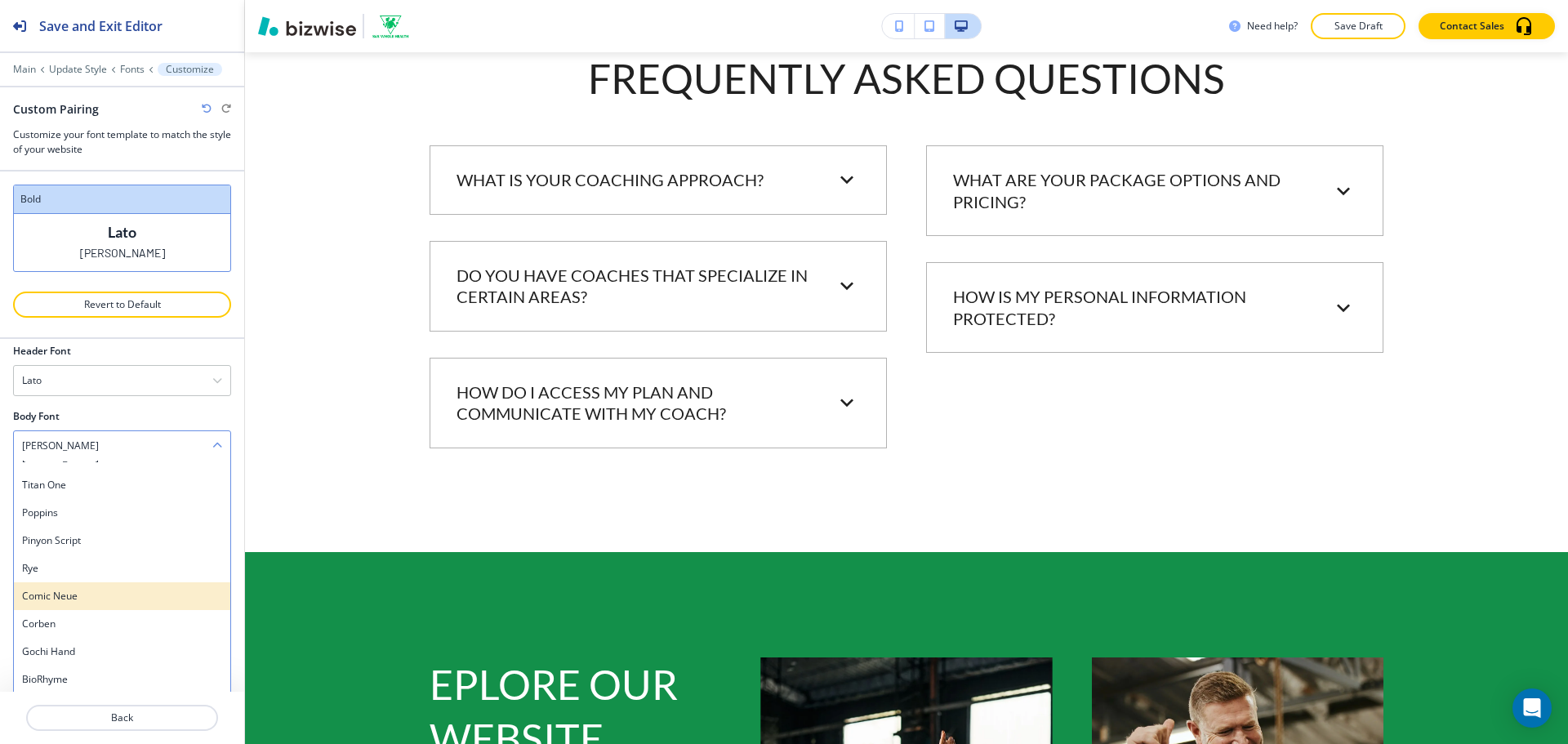
scroll to position [1339, 0]
click at [124, 554] on h4 "Poppins" at bounding box center [121, 551] width 200 height 15
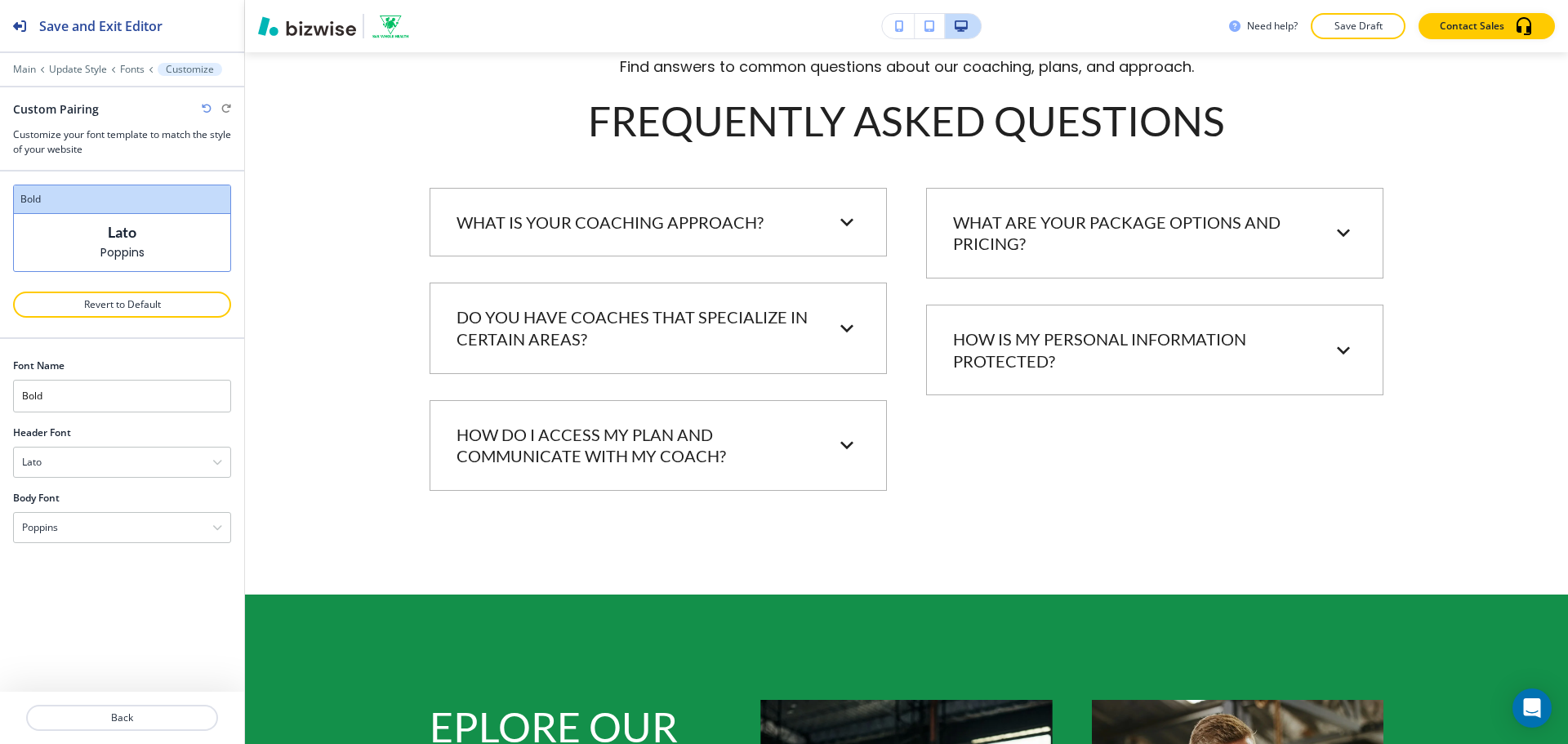
scroll to position [2530, 0]
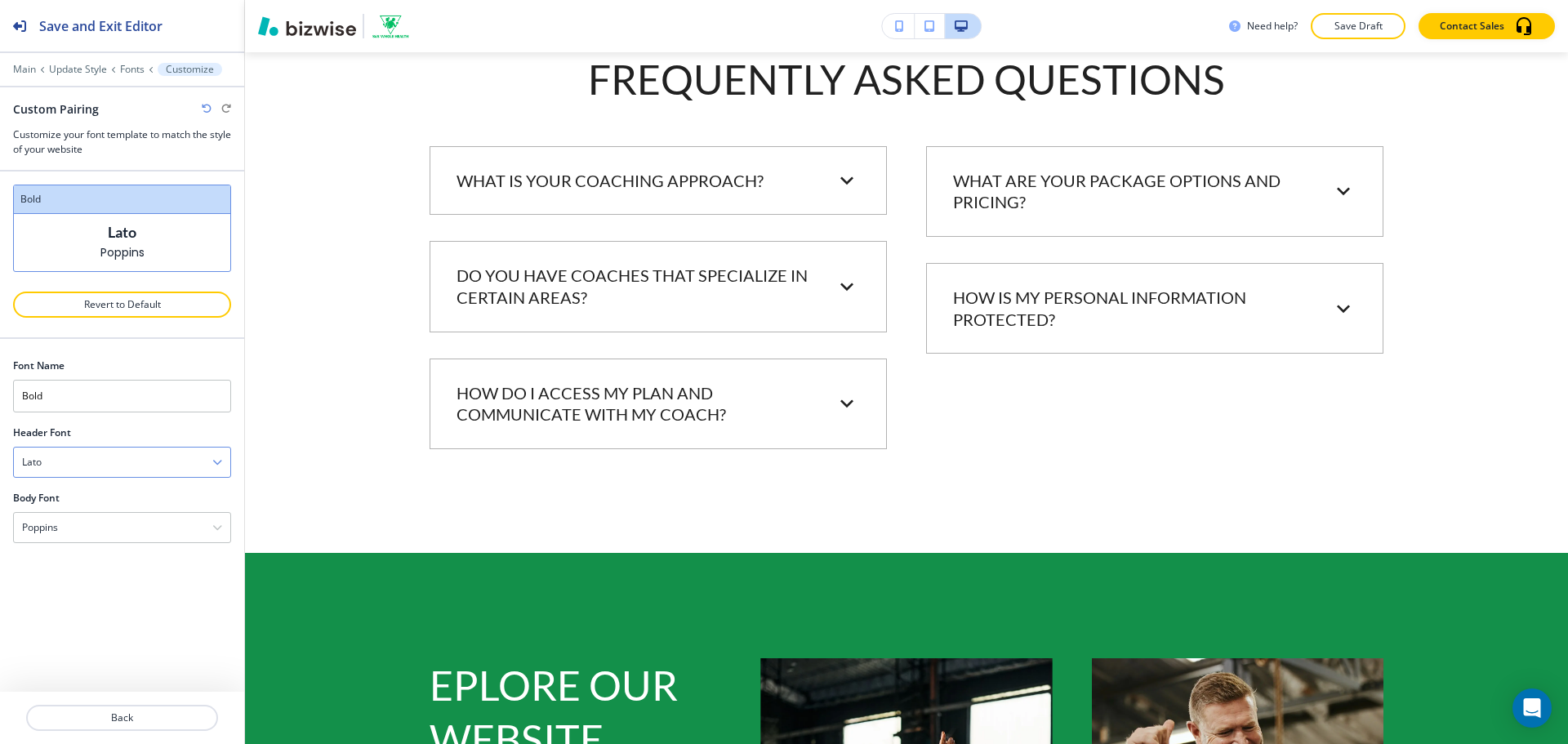
click at [130, 464] on div "Lato" at bounding box center [122, 461] width 216 height 29
click at [131, 521] on h4 "Lato" at bounding box center [121, 520] width 200 height 15
click at [157, 467] on div "Lato" at bounding box center [122, 461] width 216 height 29
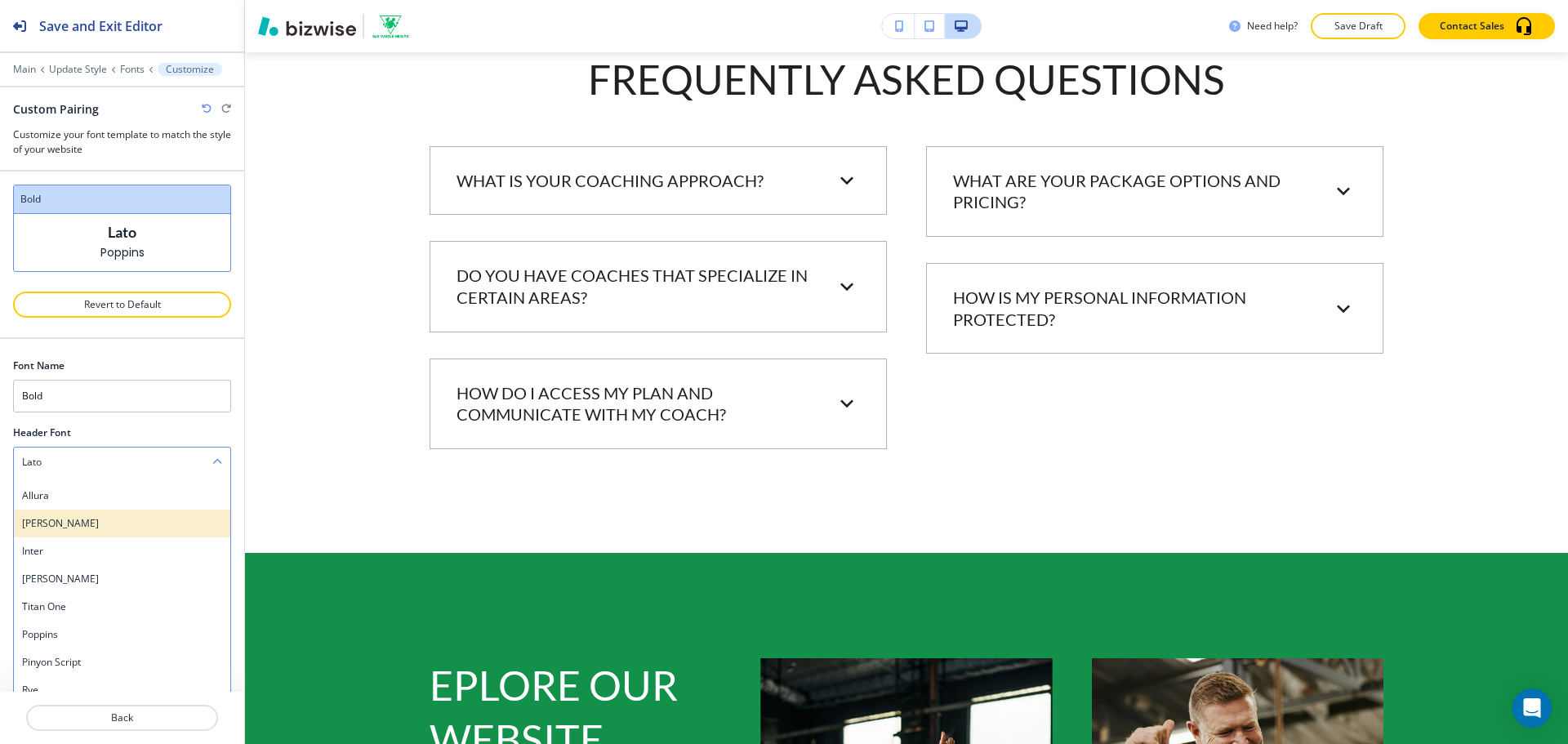
click at [124, 518] on h4 "[PERSON_NAME]" at bounding box center [121, 523] width 200 height 15
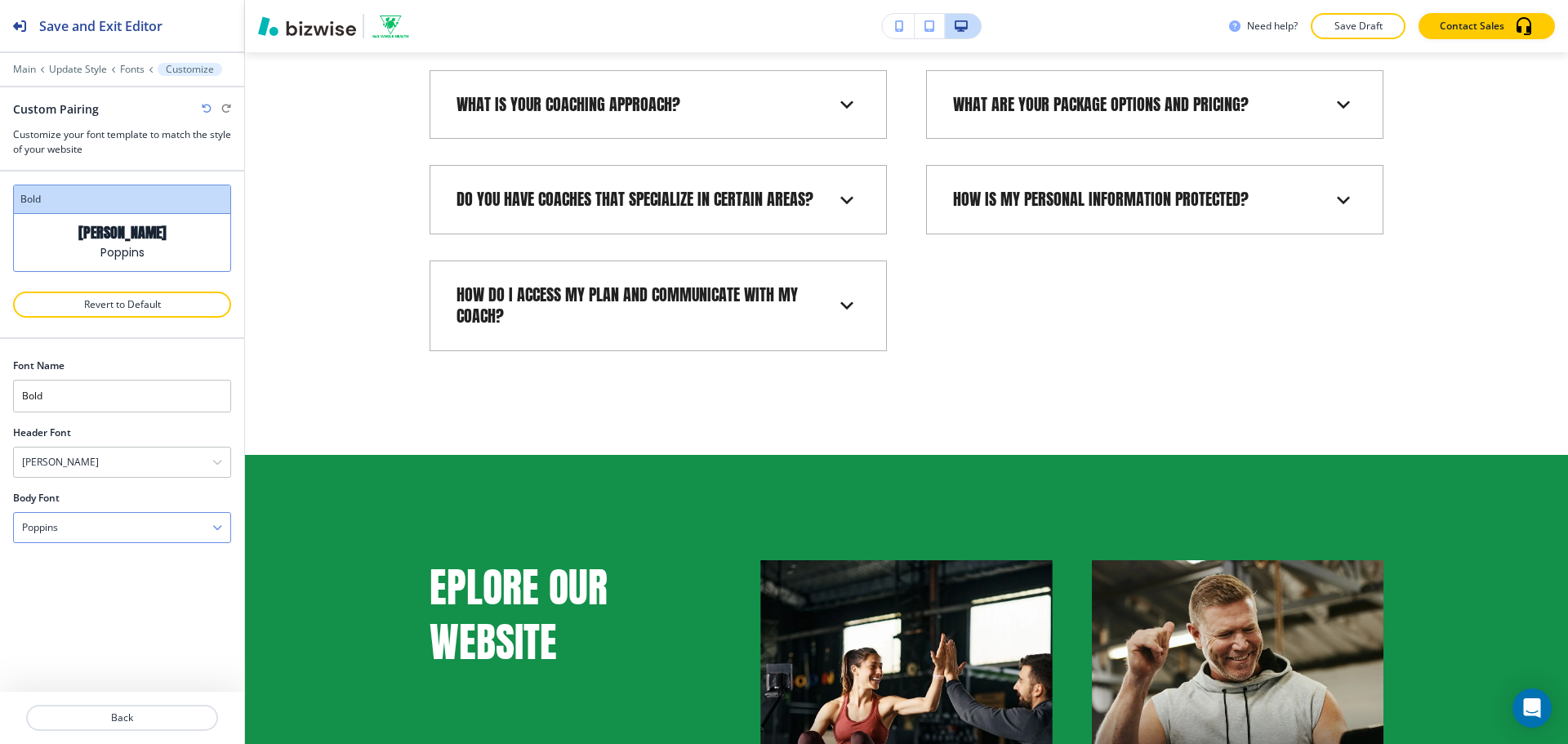
scroll to position [2378, 0]
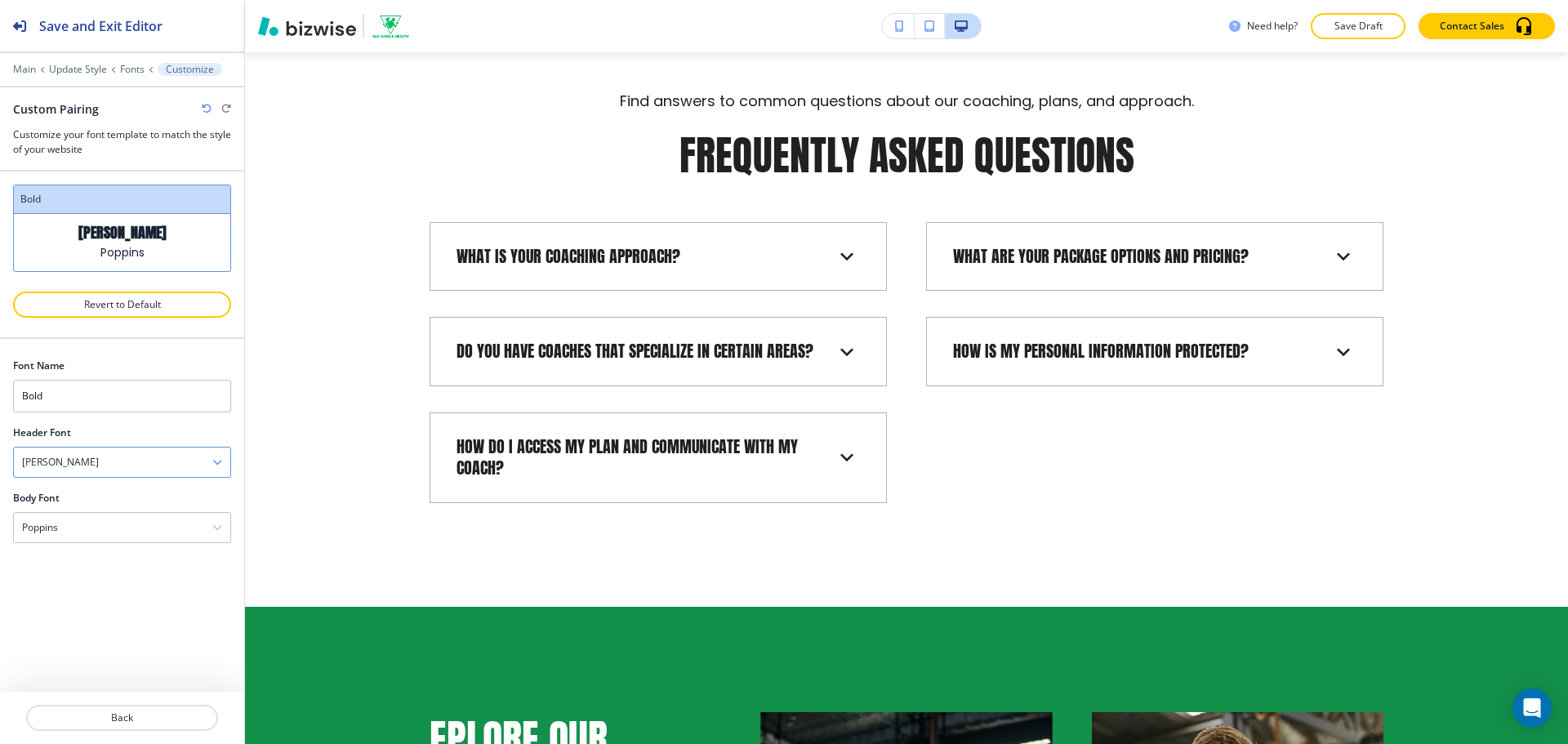
click at [160, 464] on div "[PERSON_NAME]" at bounding box center [122, 461] width 216 height 29
click at [148, 572] on h4 "[PERSON_NAME]" at bounding box center [121, 579] width 200 height 15
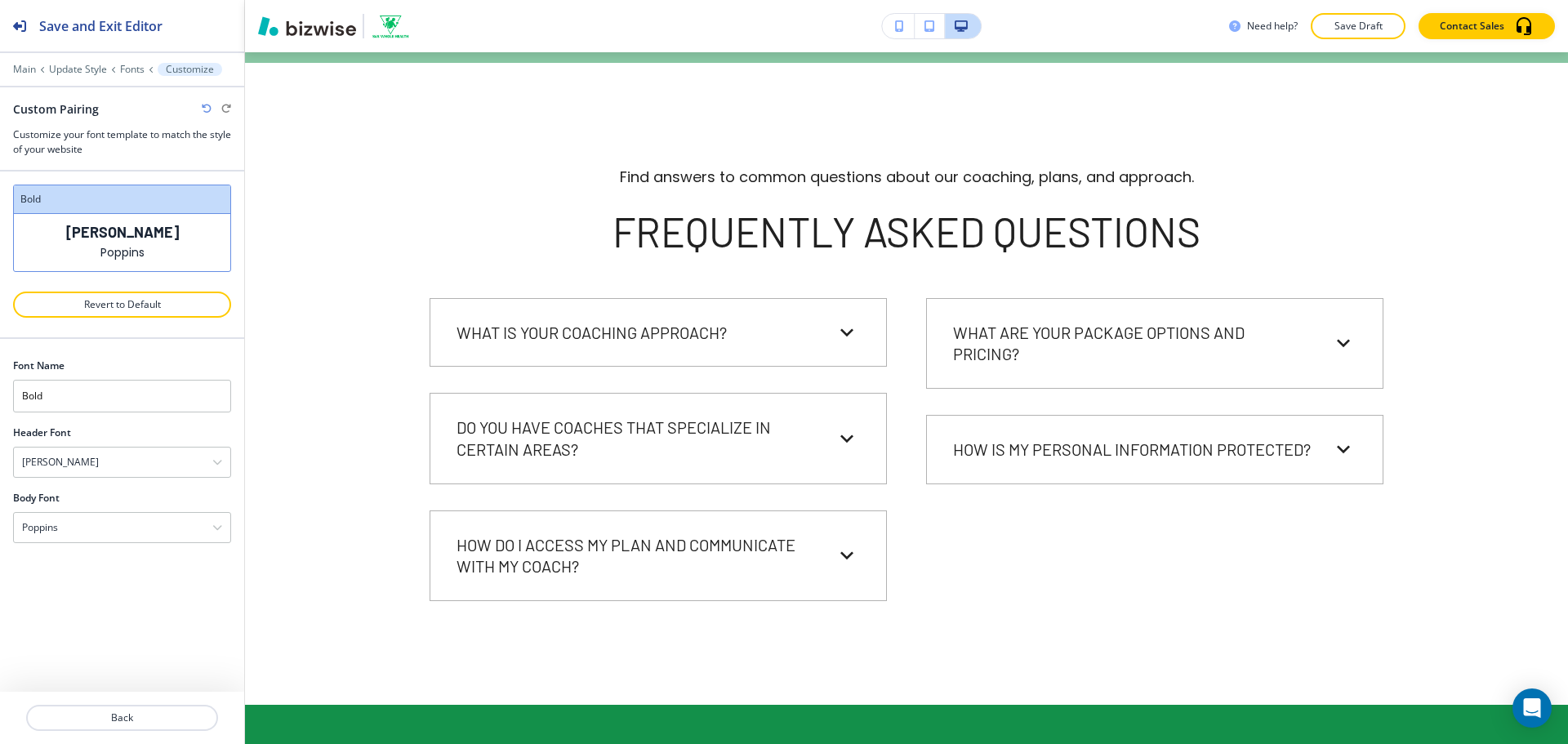
scroll to position [2530, 0]
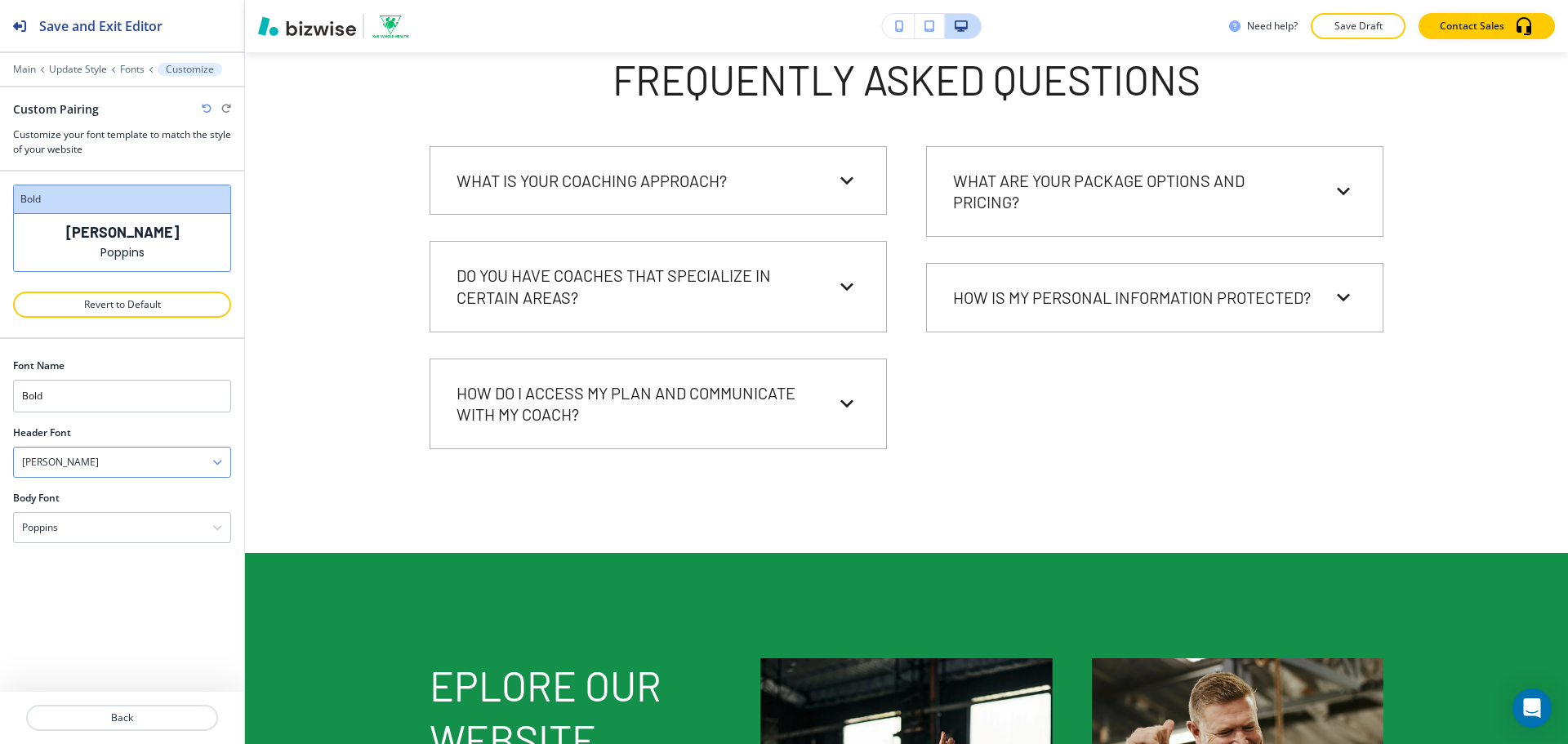
click at [160, 464] on div "[PERSON_NAME]" at bounding box center [122, 461] width 216 height 29
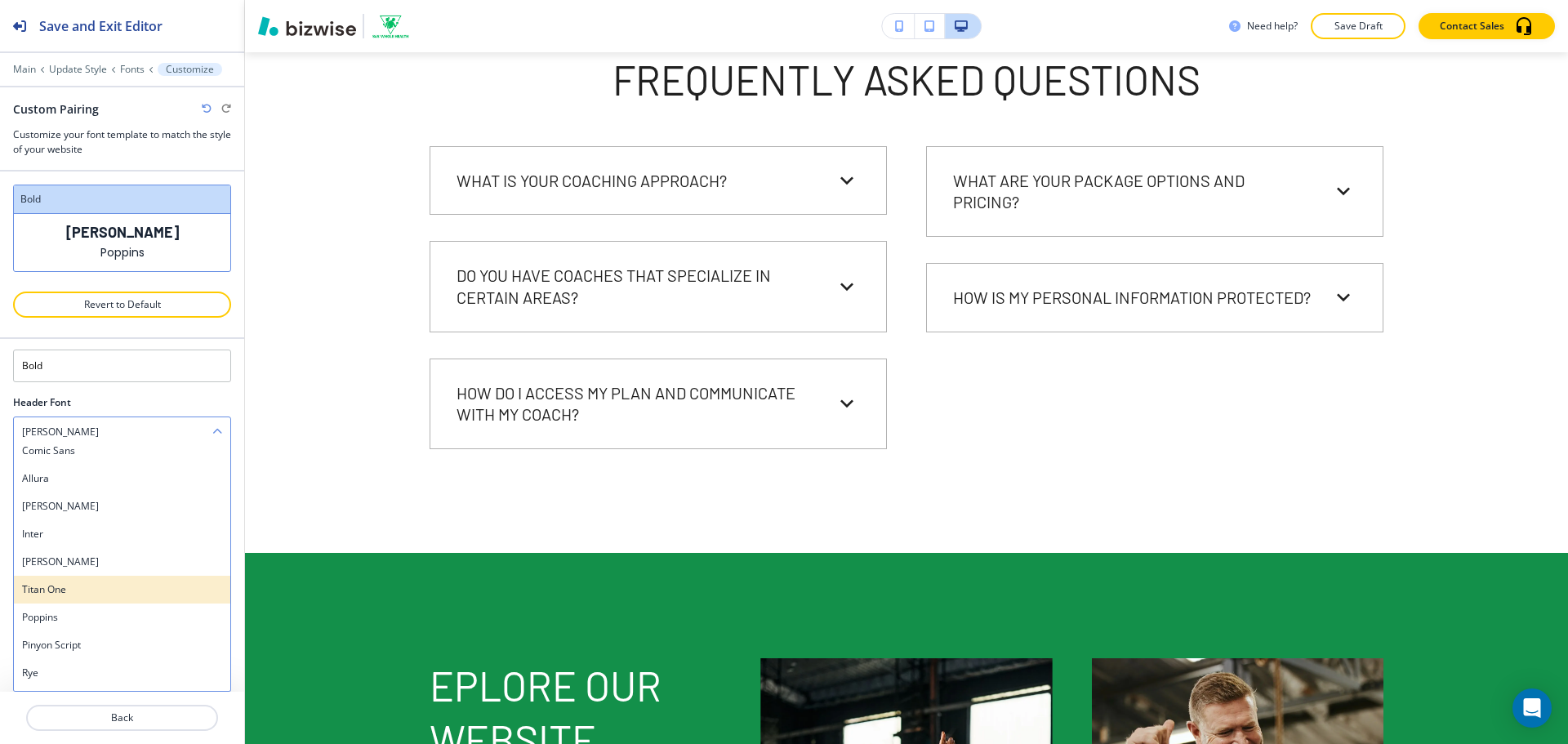
scroll to position [1258, 0]
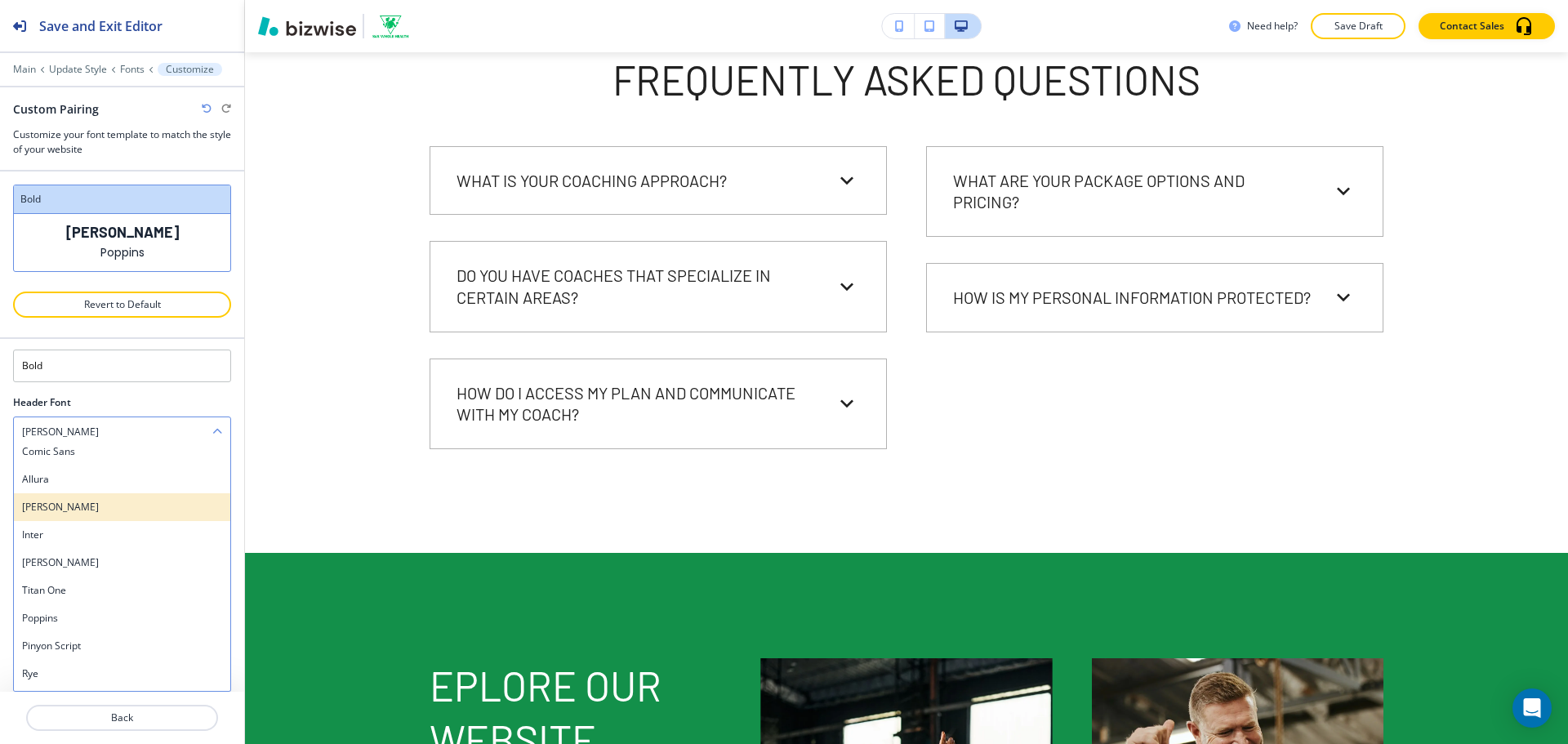
click at [131, 516] on div "[PERSON_NAME]" at bounding box center [122, 506] width 216 height 28
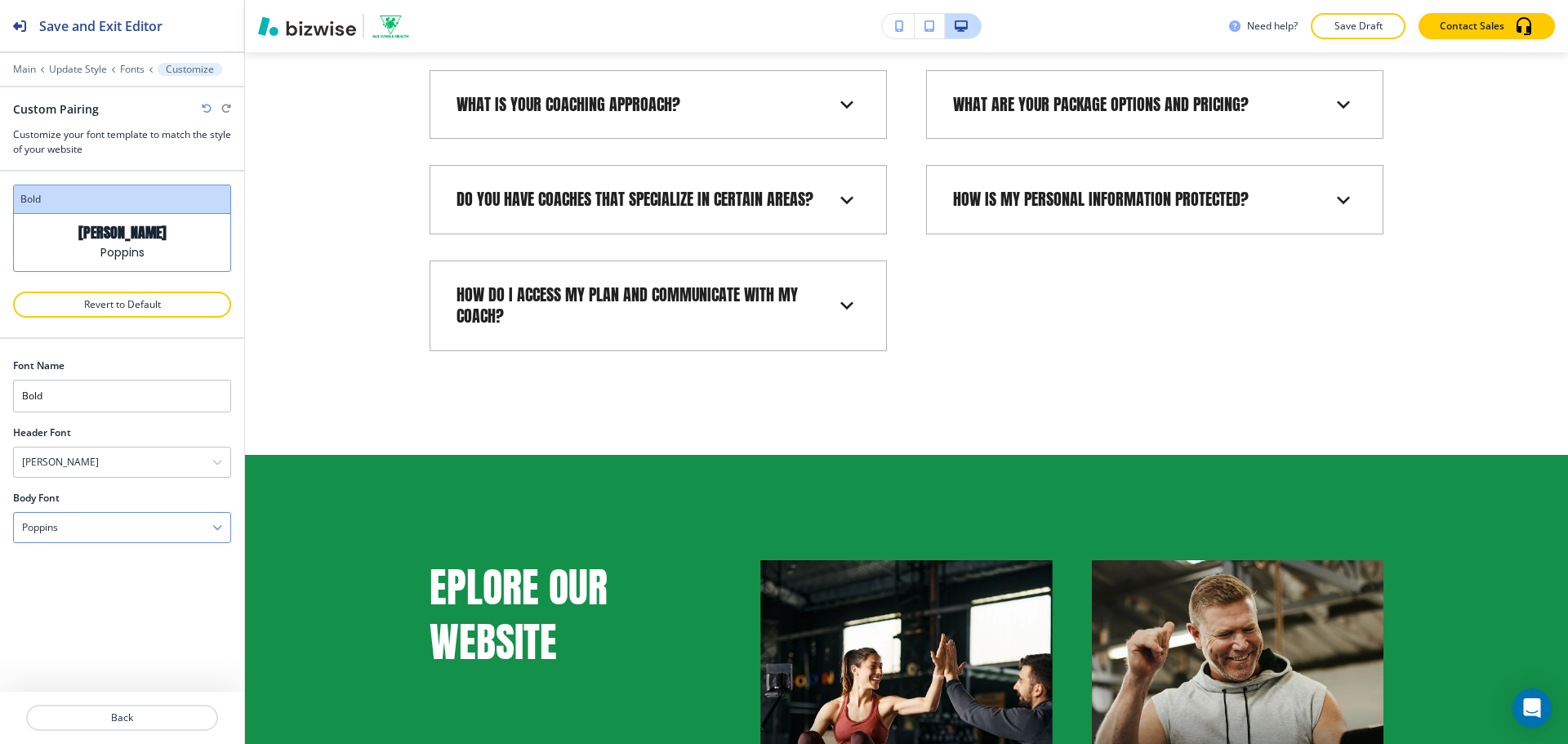
scroll to position [2378, 0]
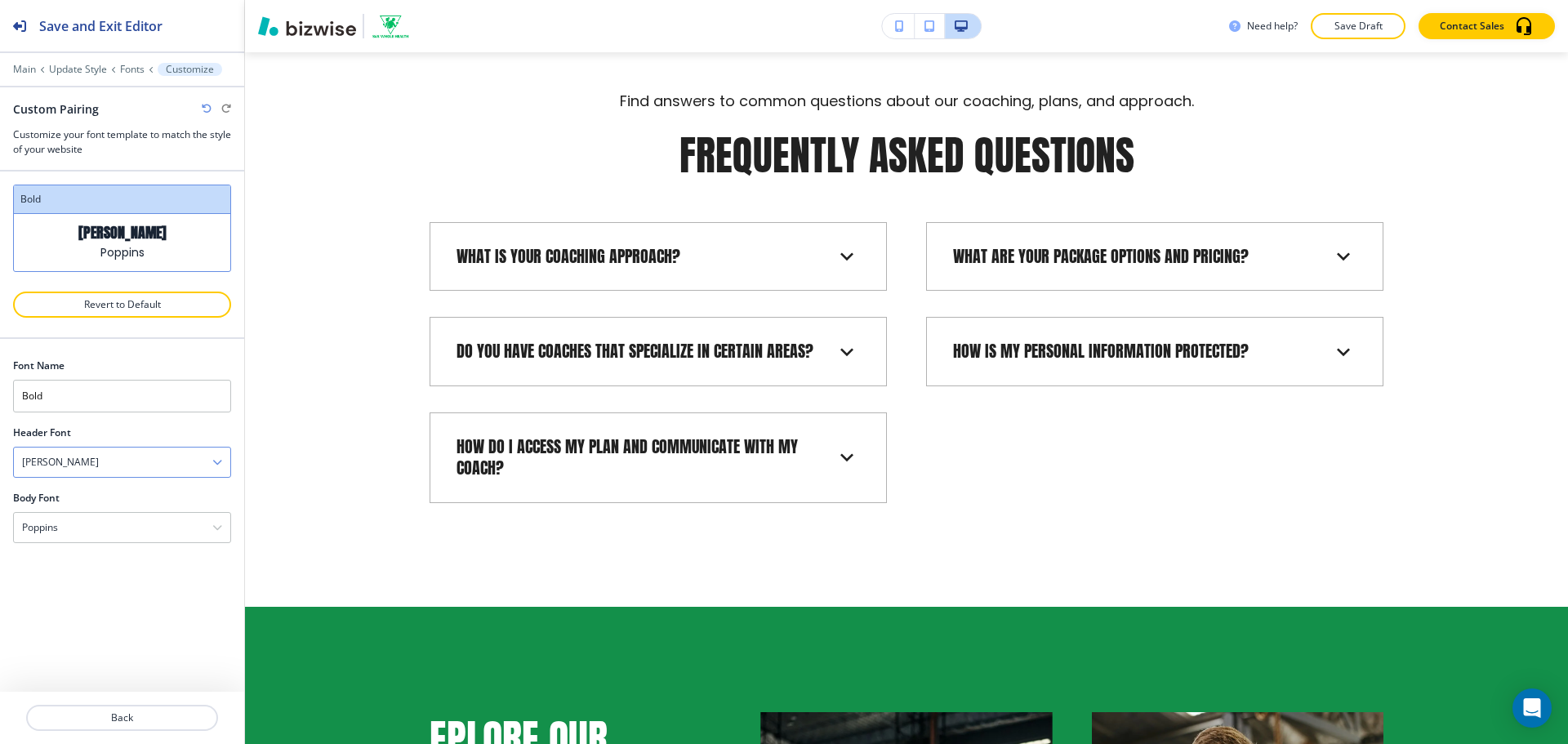
click at [136, 469] on div "[PERSON_NAME]" at bounding box center [122, 461] width 216 height 29
click at [121, 558] on h4 "Inter" at bounding box center [121, 565] width 200 height 15
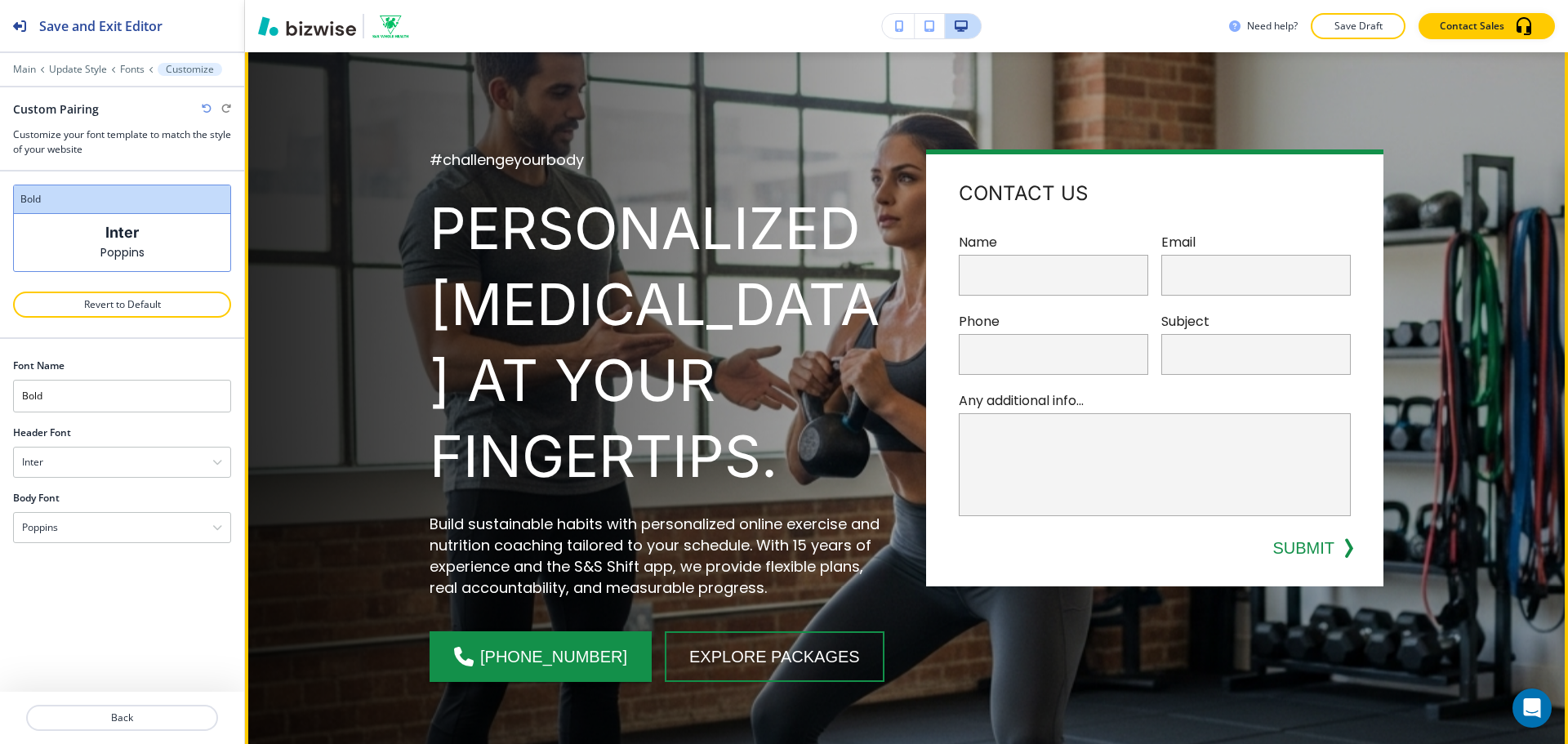
scroll to position [0, 0]
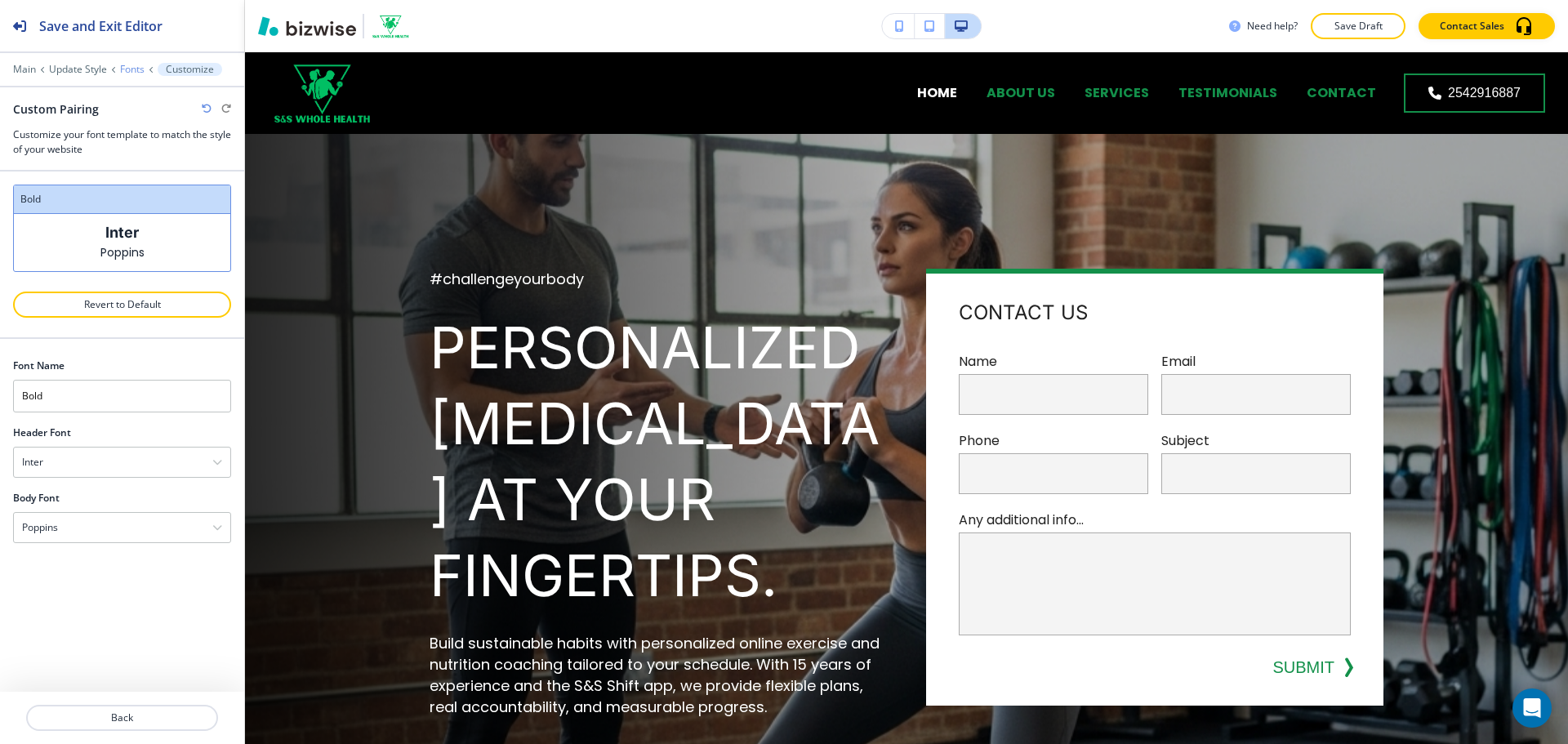
click at [131, 72] on p "Fonts" at bounding box center [131, 69] width 24 height 12
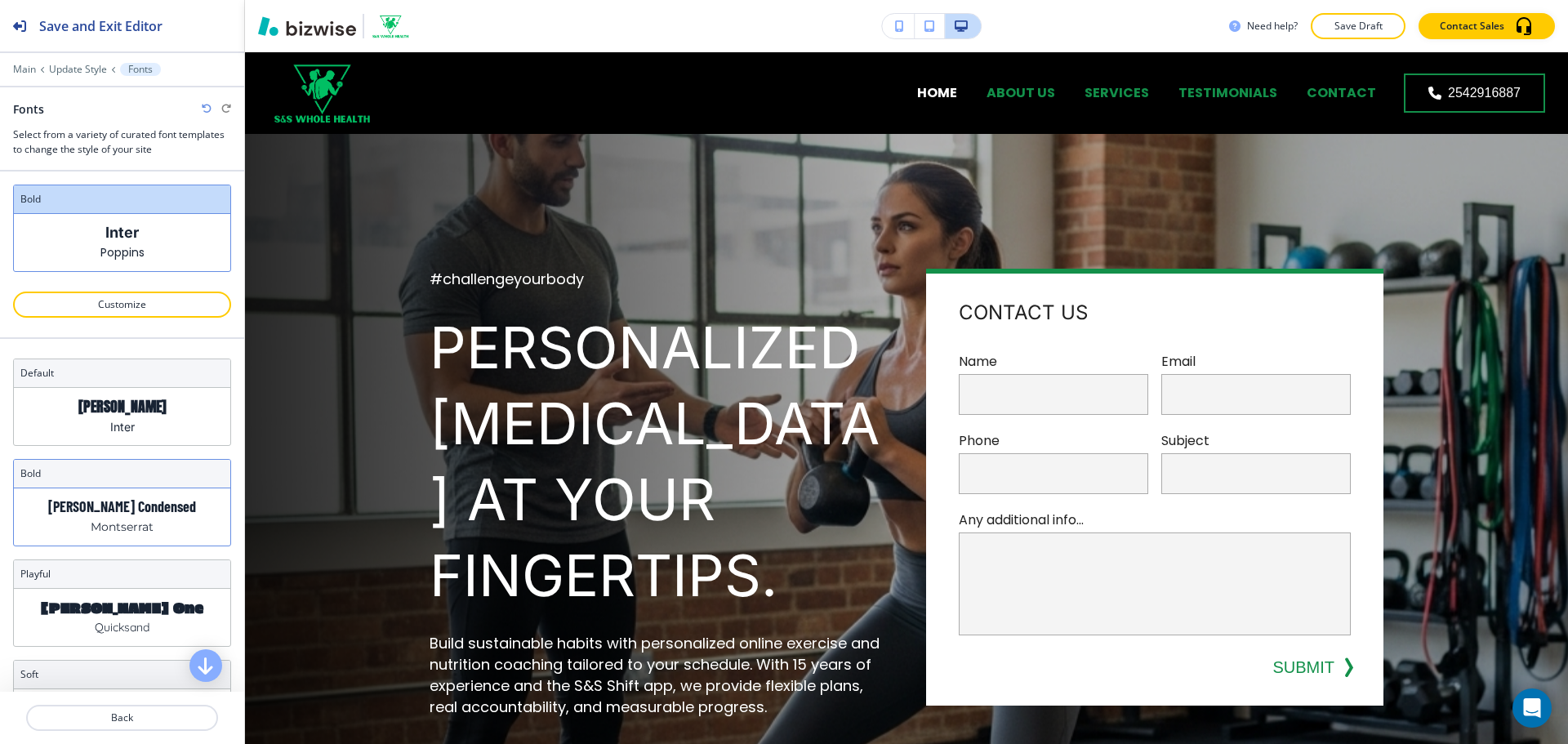
click at [118, 511] on p "[PERSON_NAME] Condensed" at bounding box center [122, 506] width 148 height 17
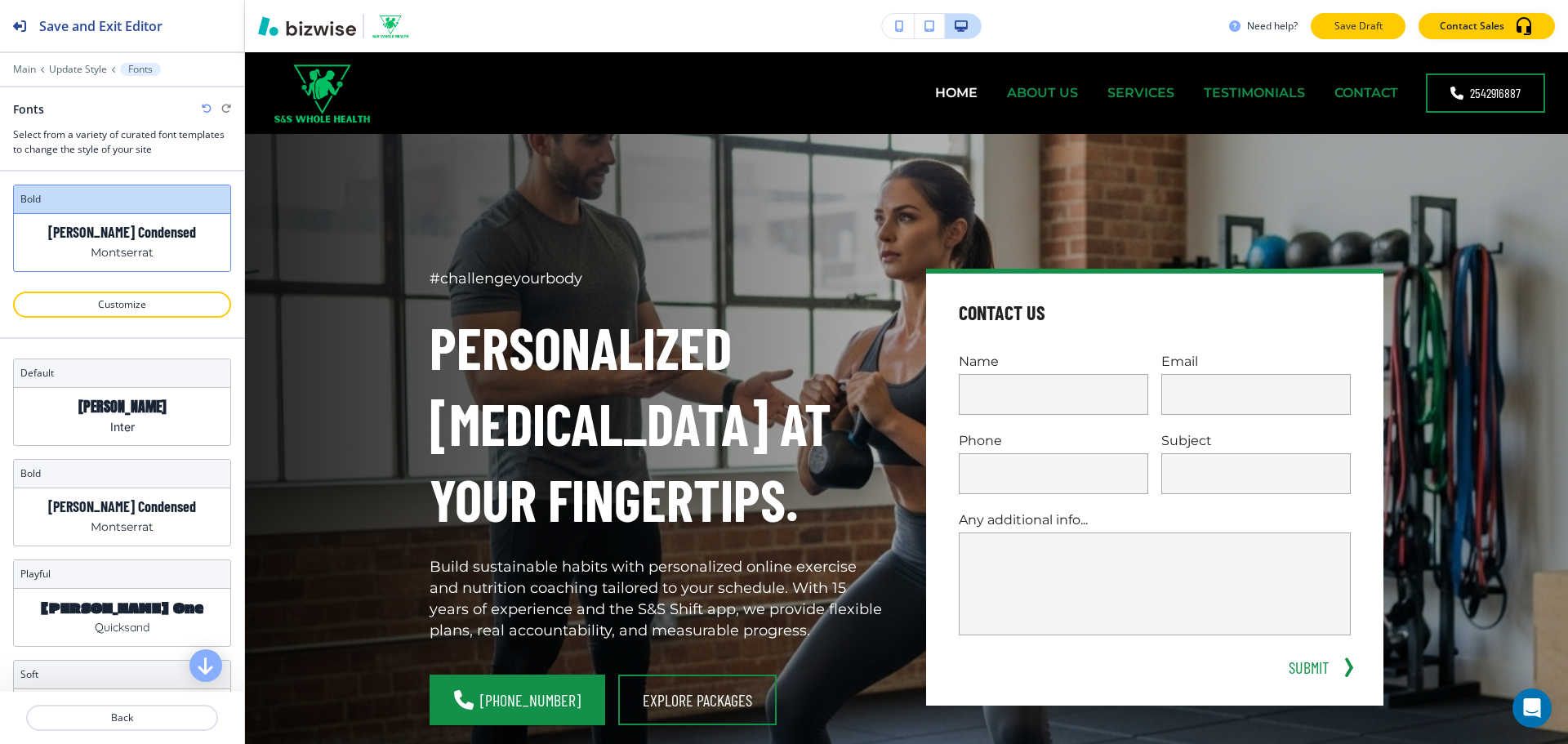
click at [1366, 26] on p "Save Draft" at bounding box center [1358, 26] width 52 height 15
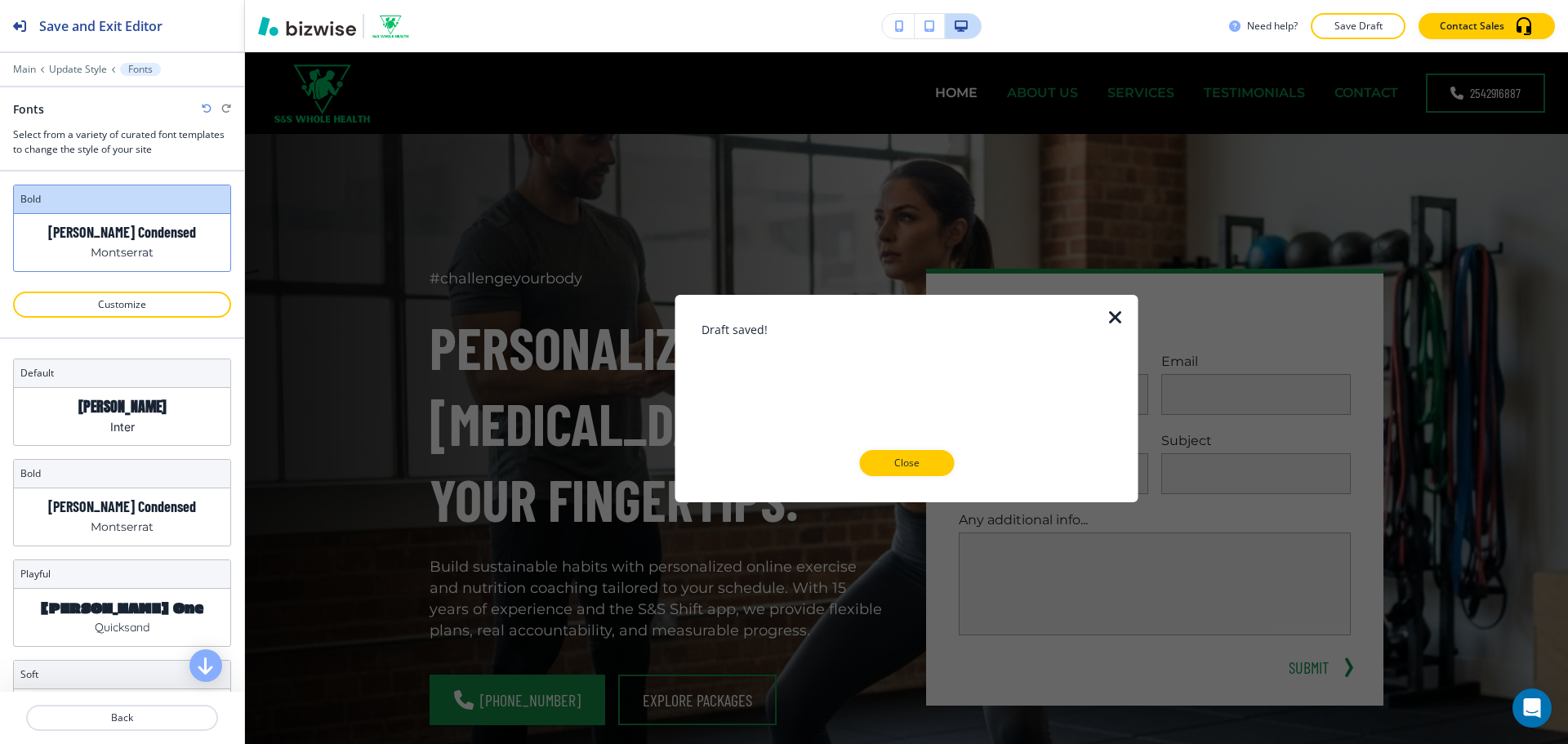
click at [909, 479] on div at bounding box center [907, 489] width 411 height 26
click at [909, 461] on p "Close" at bounding box center [906, 463] width 52 height 15
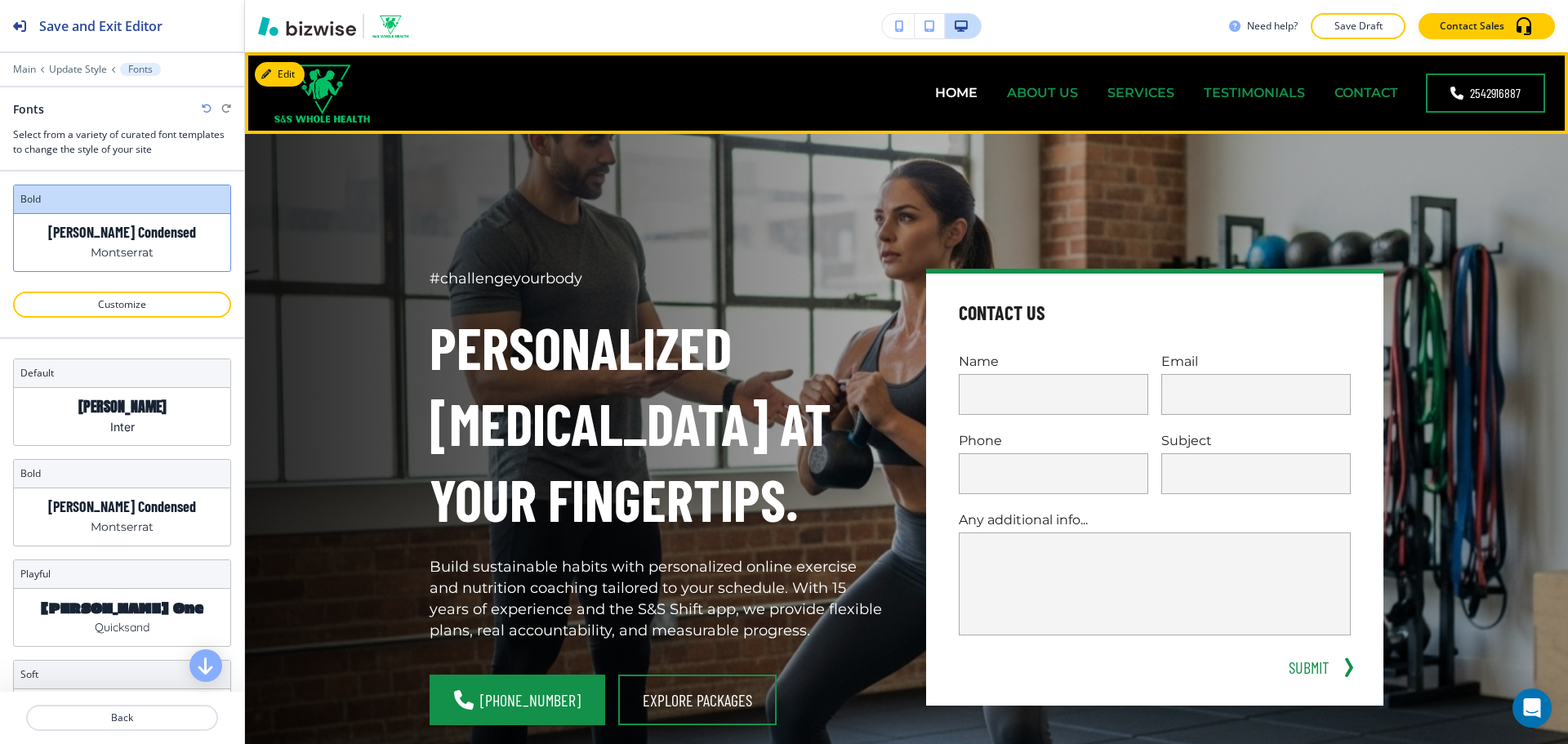
click at [1039, 90] on p "ABOUT US" at bounding box center [1042, 92] width 71 height 18
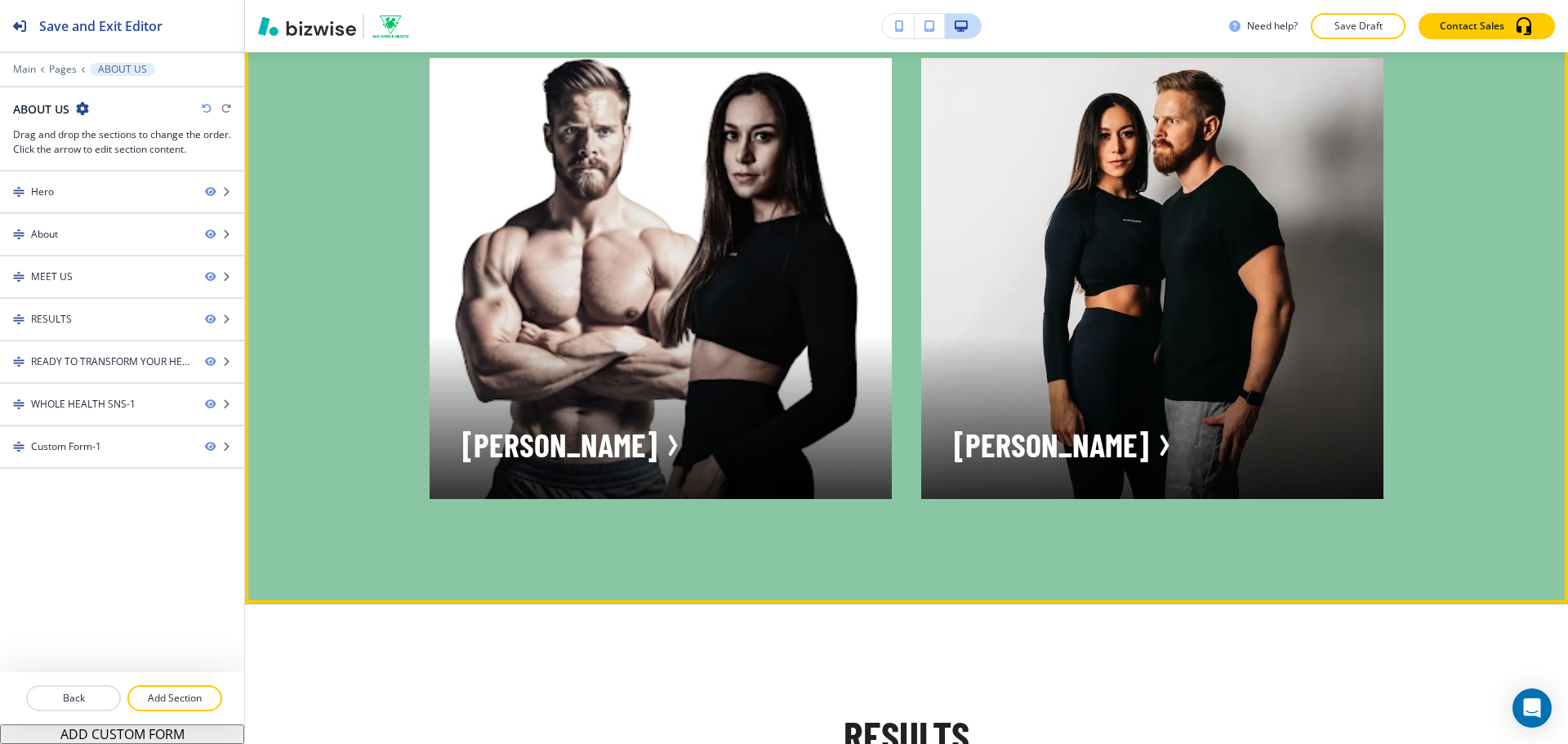
scroll to position [1877, 0]
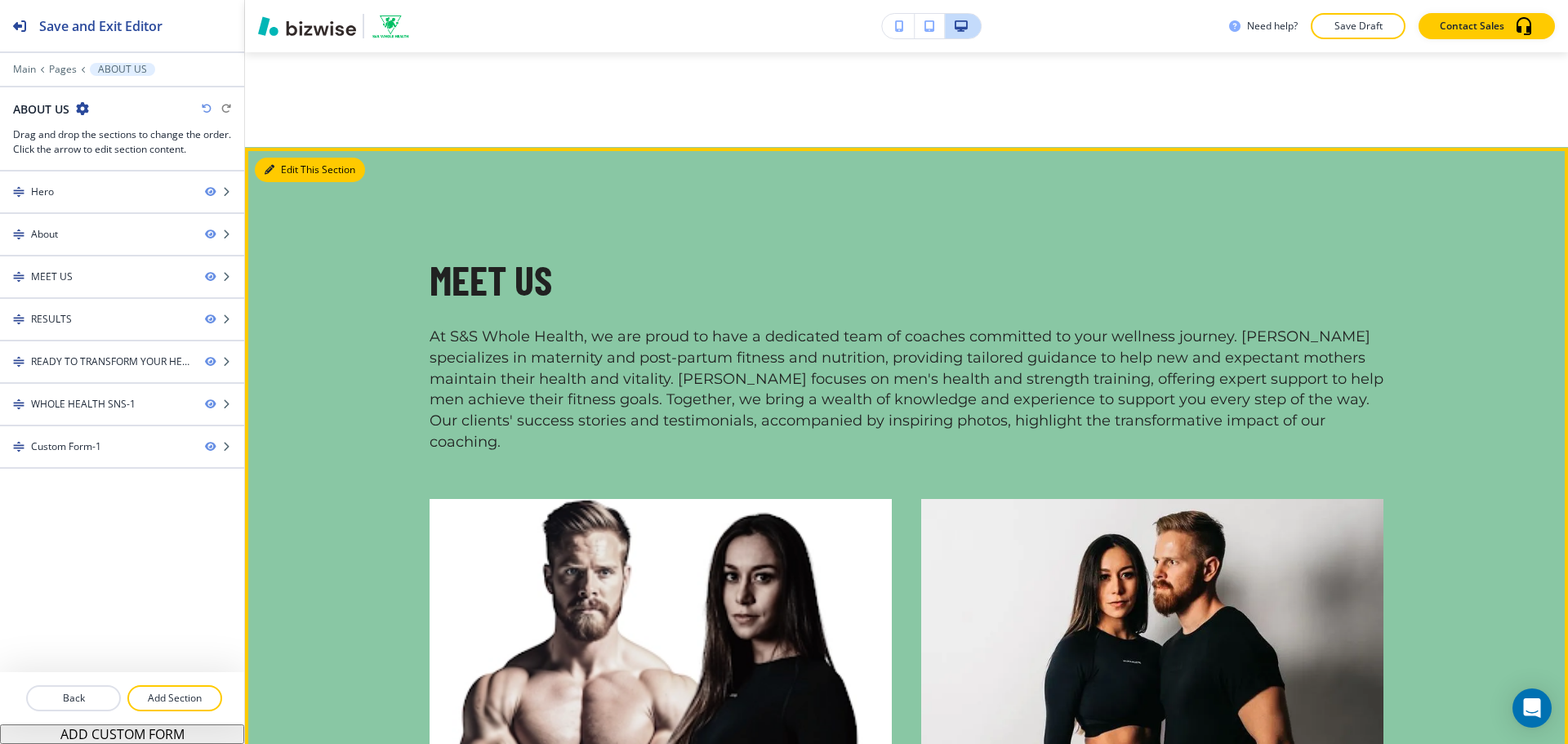
drag, startPoint x: 277, startPoint y: 166, endPoint x: 264, endPoint y: 166, distance: 13.0
click at [277, 167] on button "Edit This Section" at bounding box center [310, 169] width 111 height 24
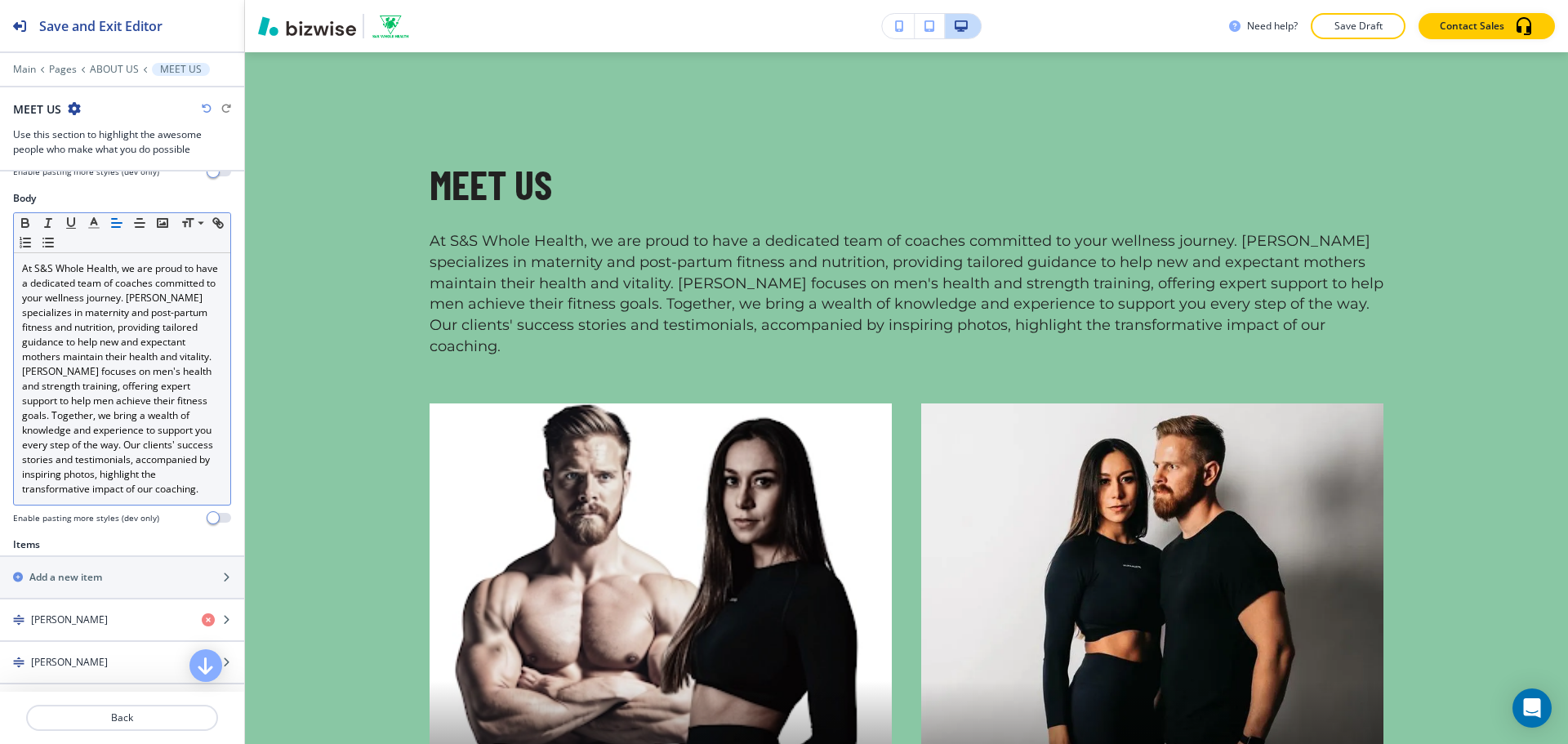
scroll to position [403, 0]
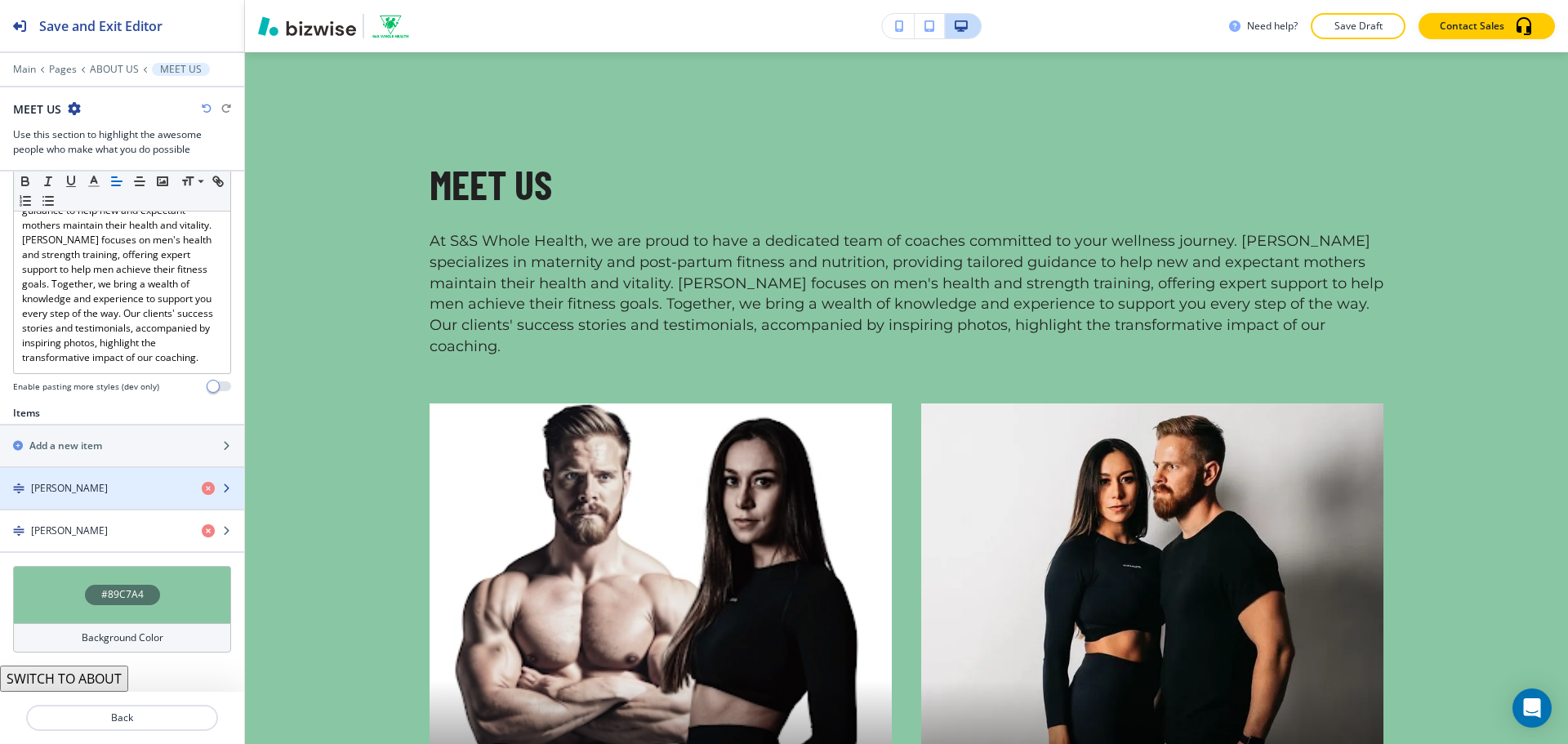
click at [105, 495] on div "button" at bounding box center [122, 502] width 244 height 13
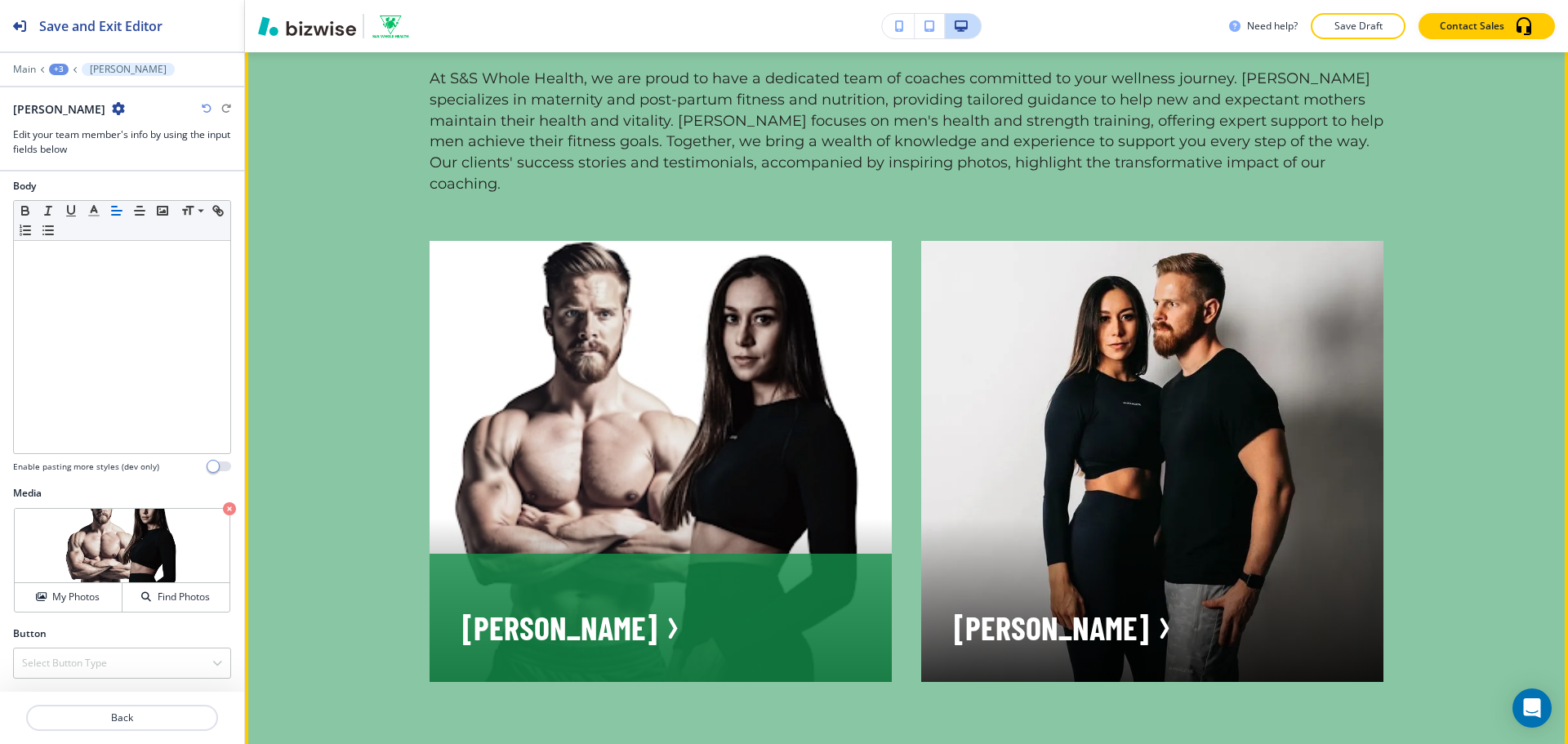
scroll to position [1646, 0]
click at [612, 606] on p "[PERSON_NAME]" at bounding box center [559, 627] width 195 height 44
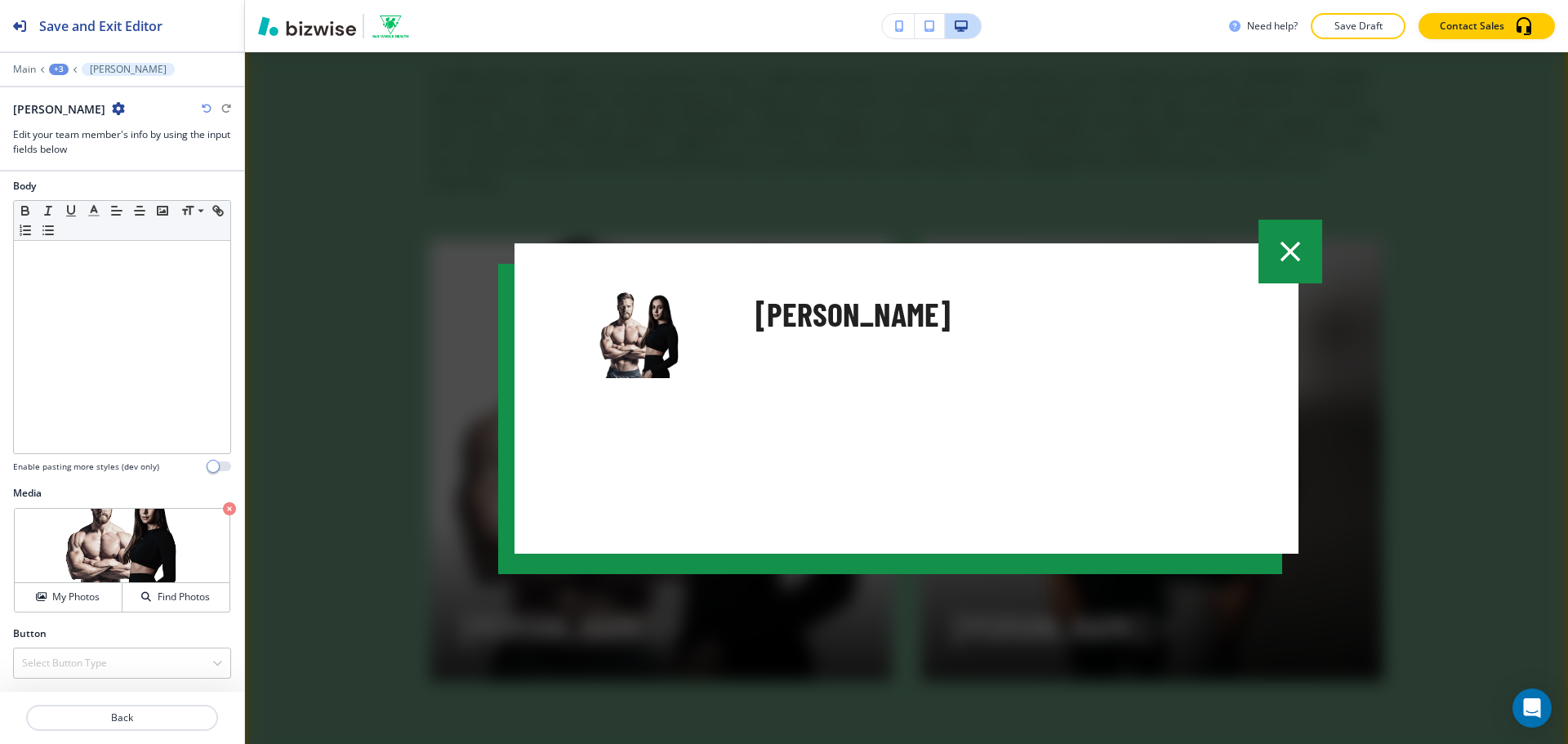
click at [702, 629] on div at bounding box center [907, 398] width 1323 height 691
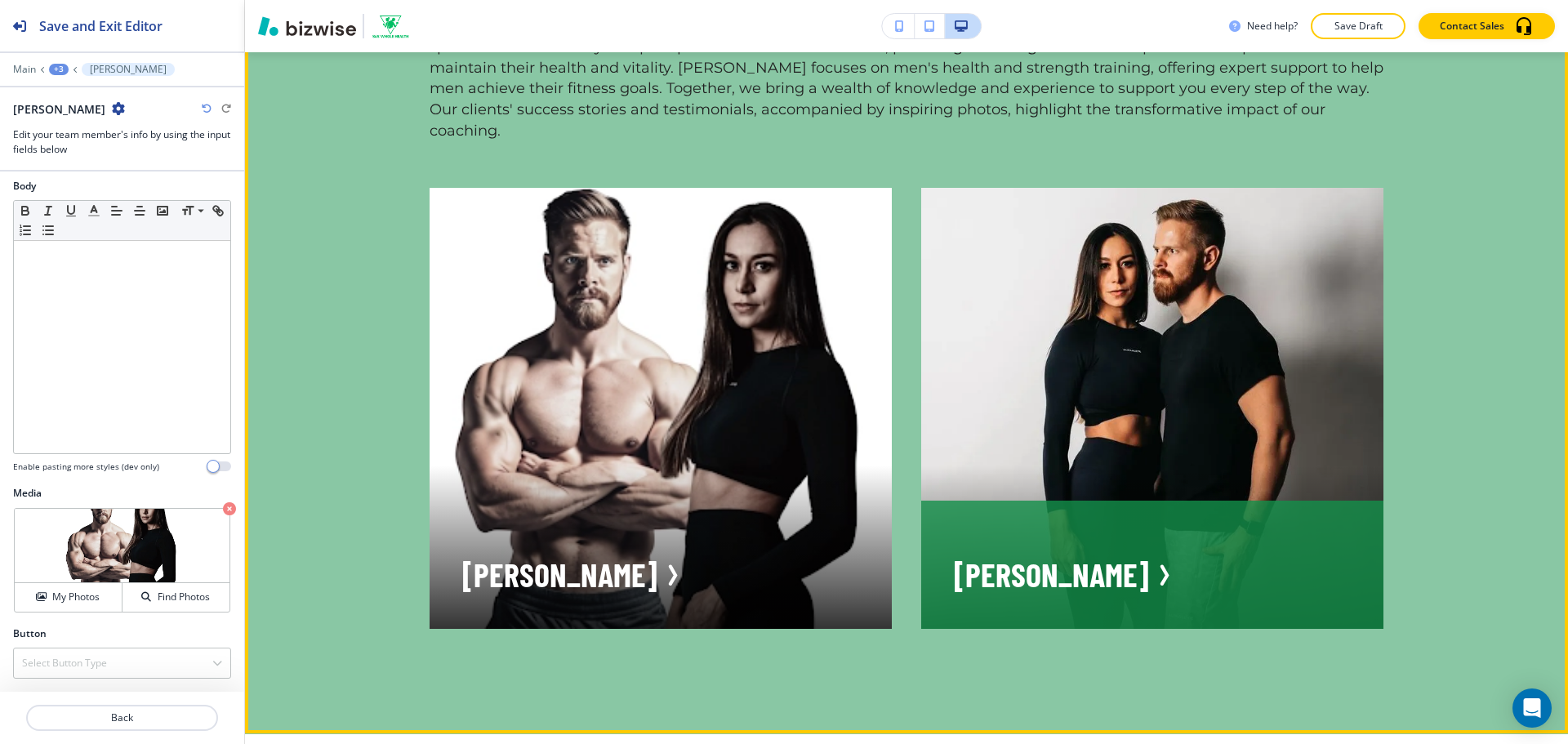
scroll to position [1728, 0]
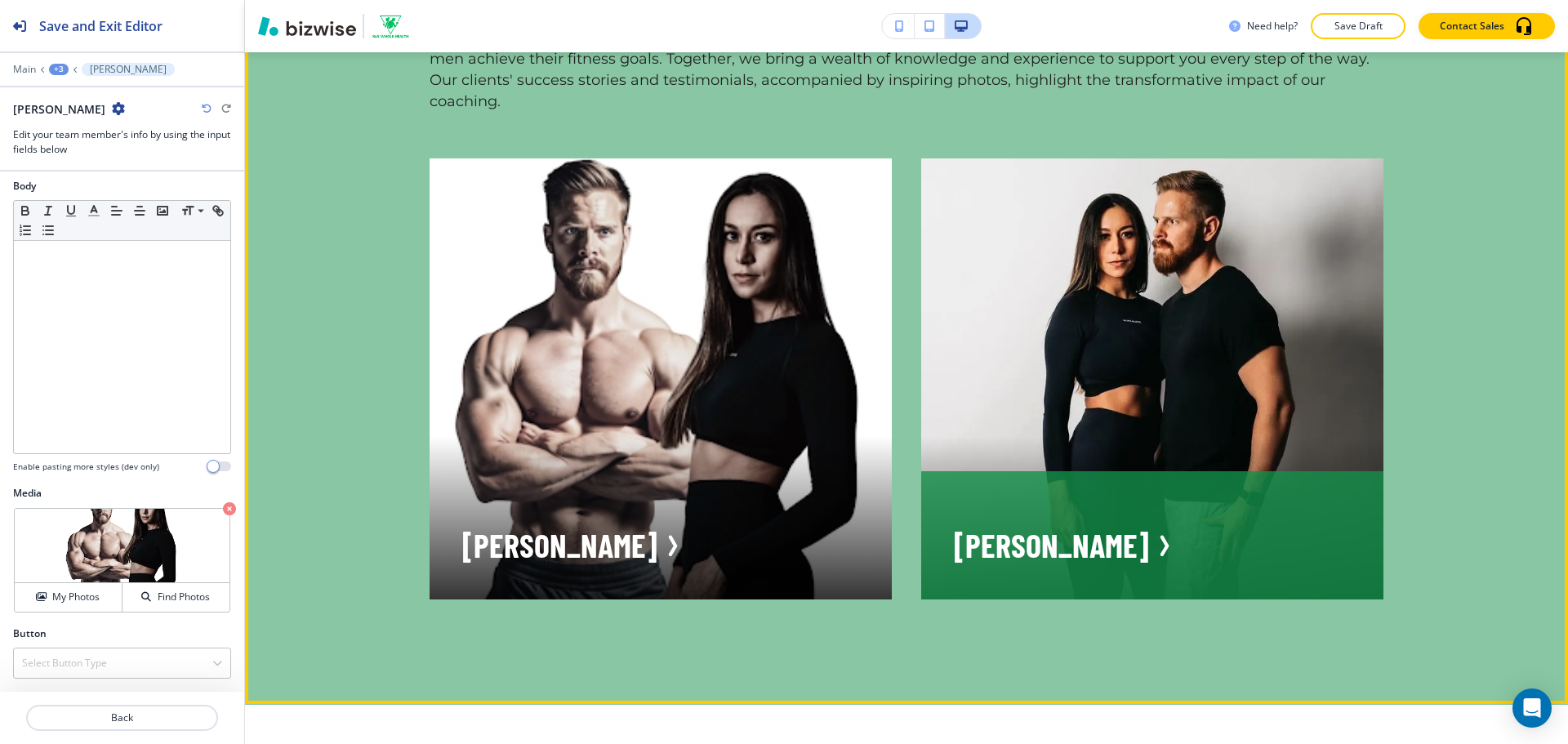
click at [1149, 535] on icon at bounding box center [1160, 545] width 24 height 21
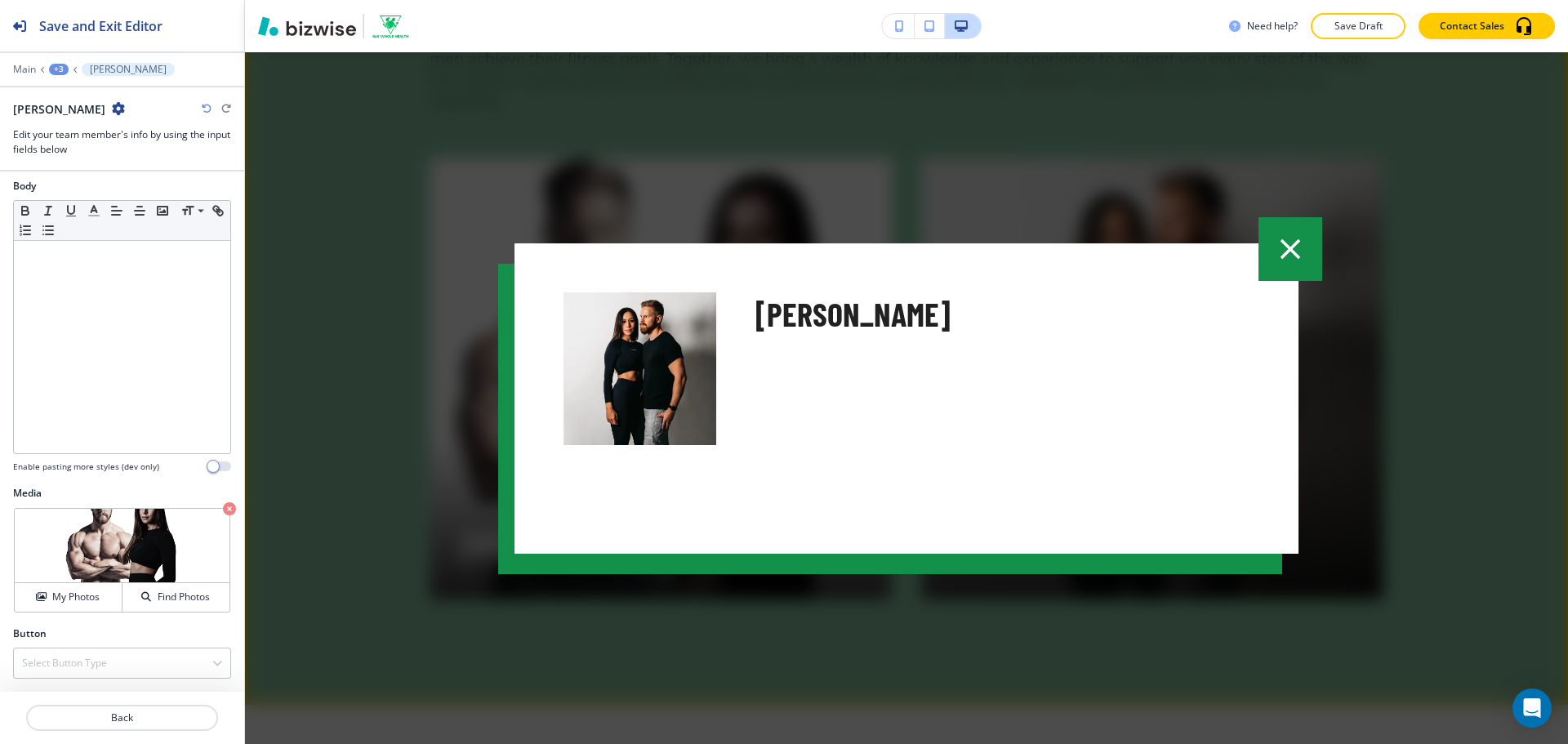
click at [1276, 257] on icon "button" at bounding box center [1289, 249] width 34 height 34
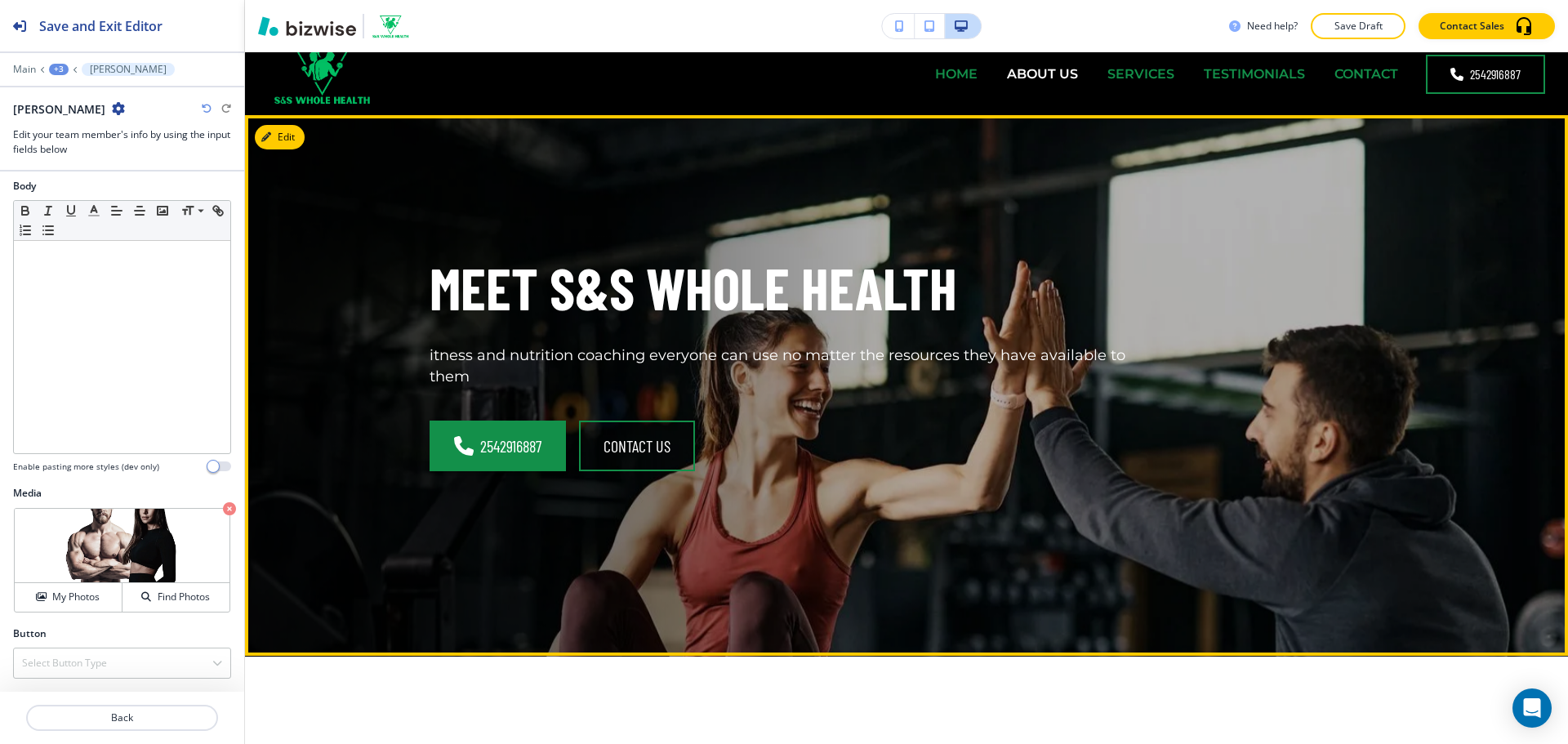
scroll to position [0, 0]
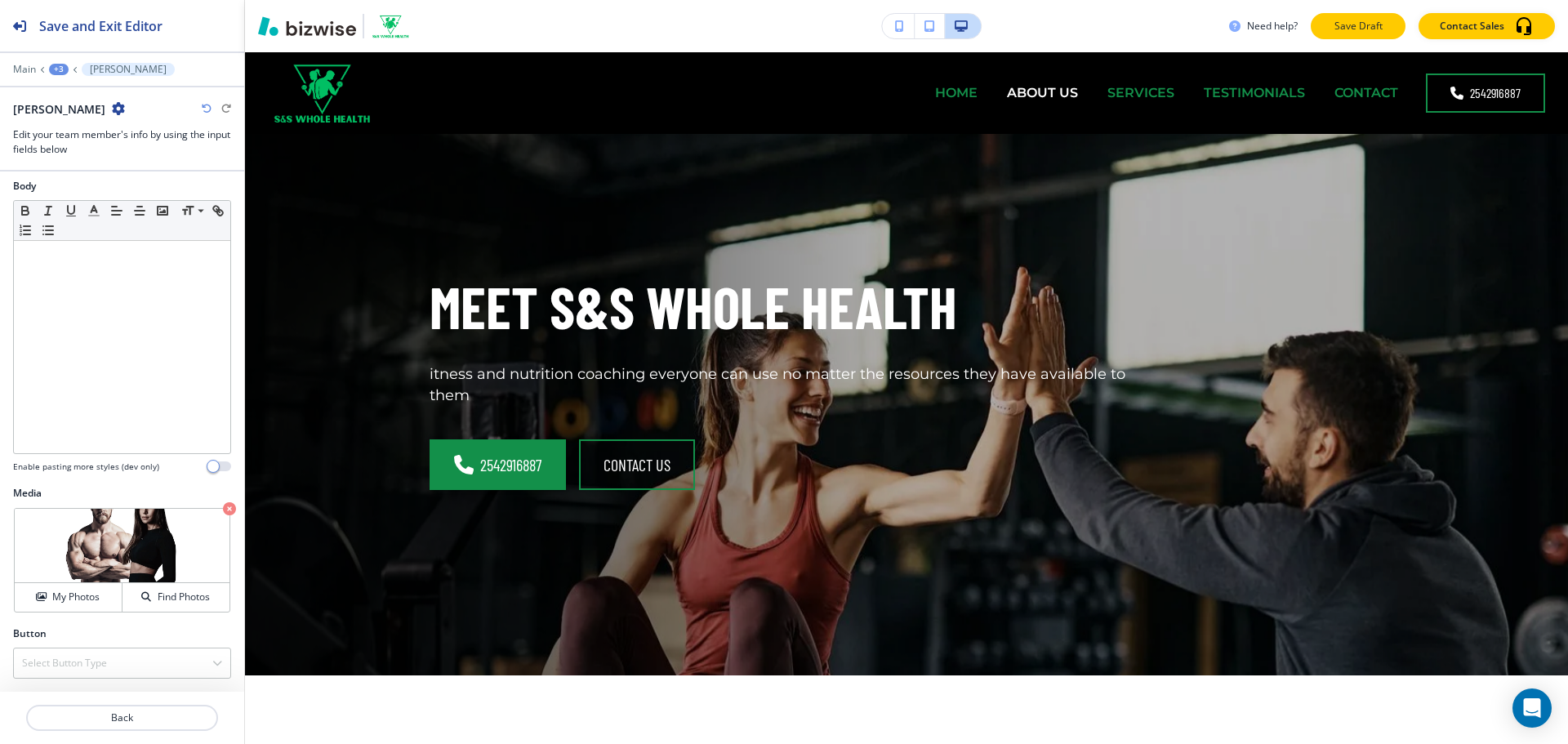
click at [1380, 25] on p "Save Draft" at bounding box center [1358, 26] width 52 height 15
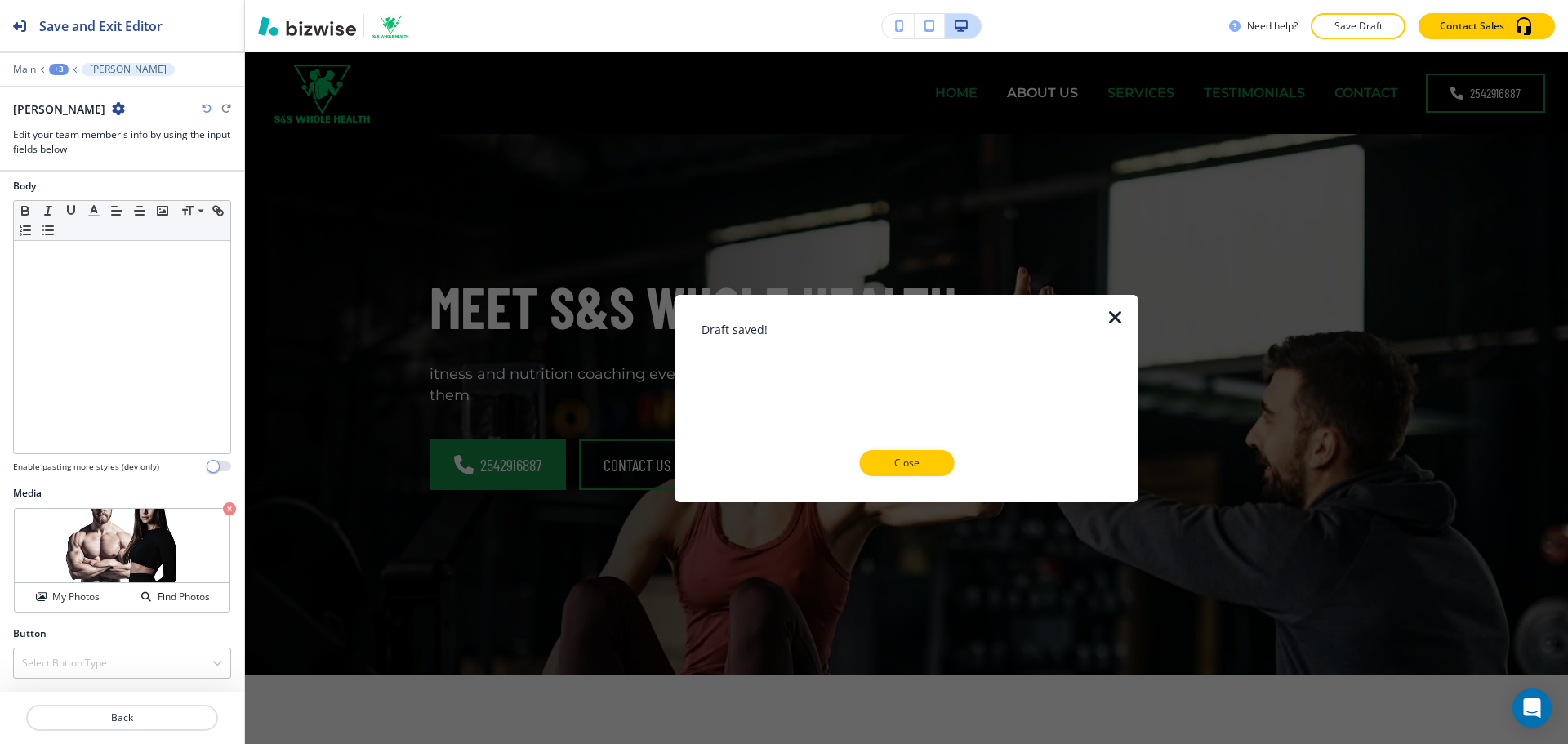
click at [907, 472] on button "Close" at bounding box center [906, 462] width 95 height 26
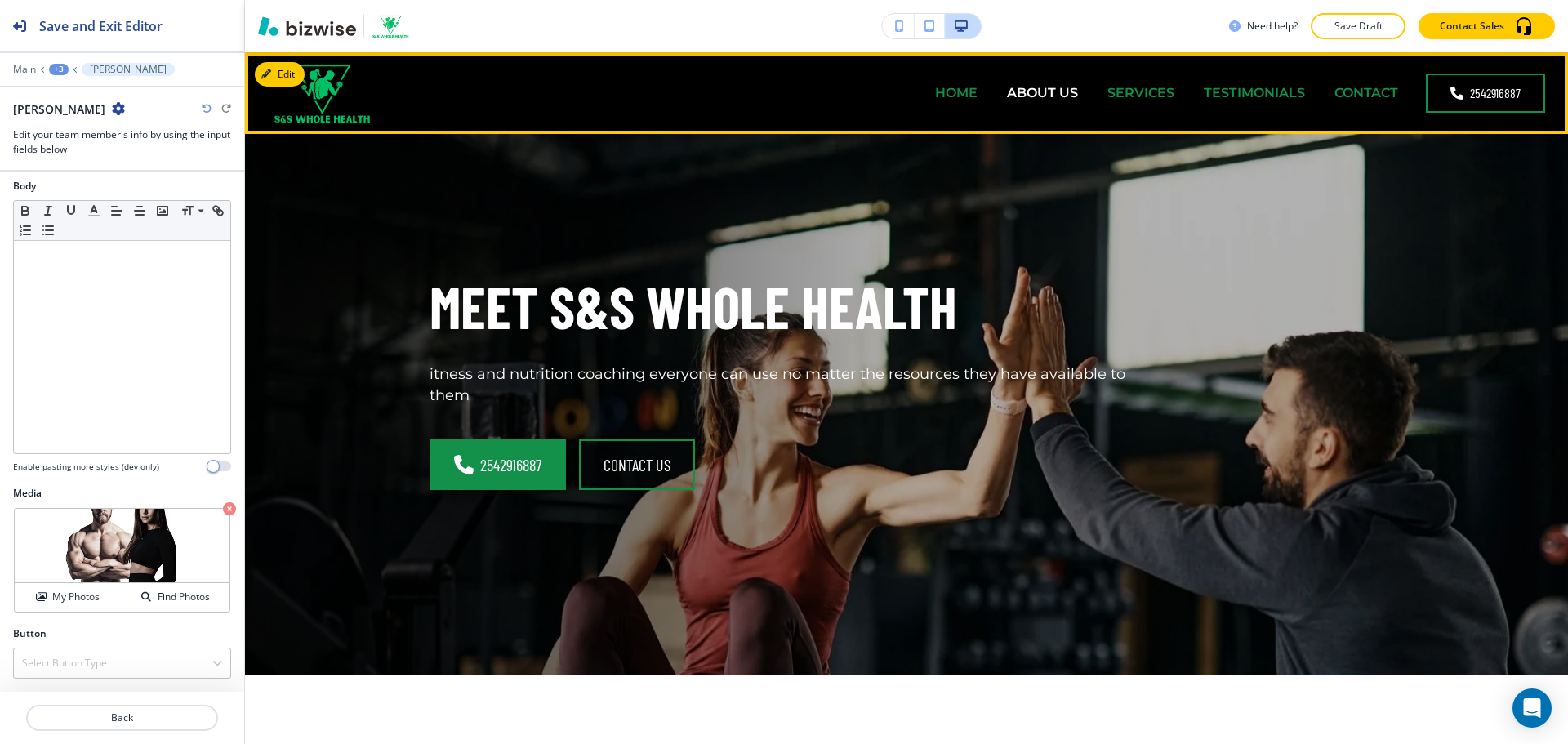
click at [1123, 93] on p "SERVICES" at bounding box center [1141, 92] width 67 height 18
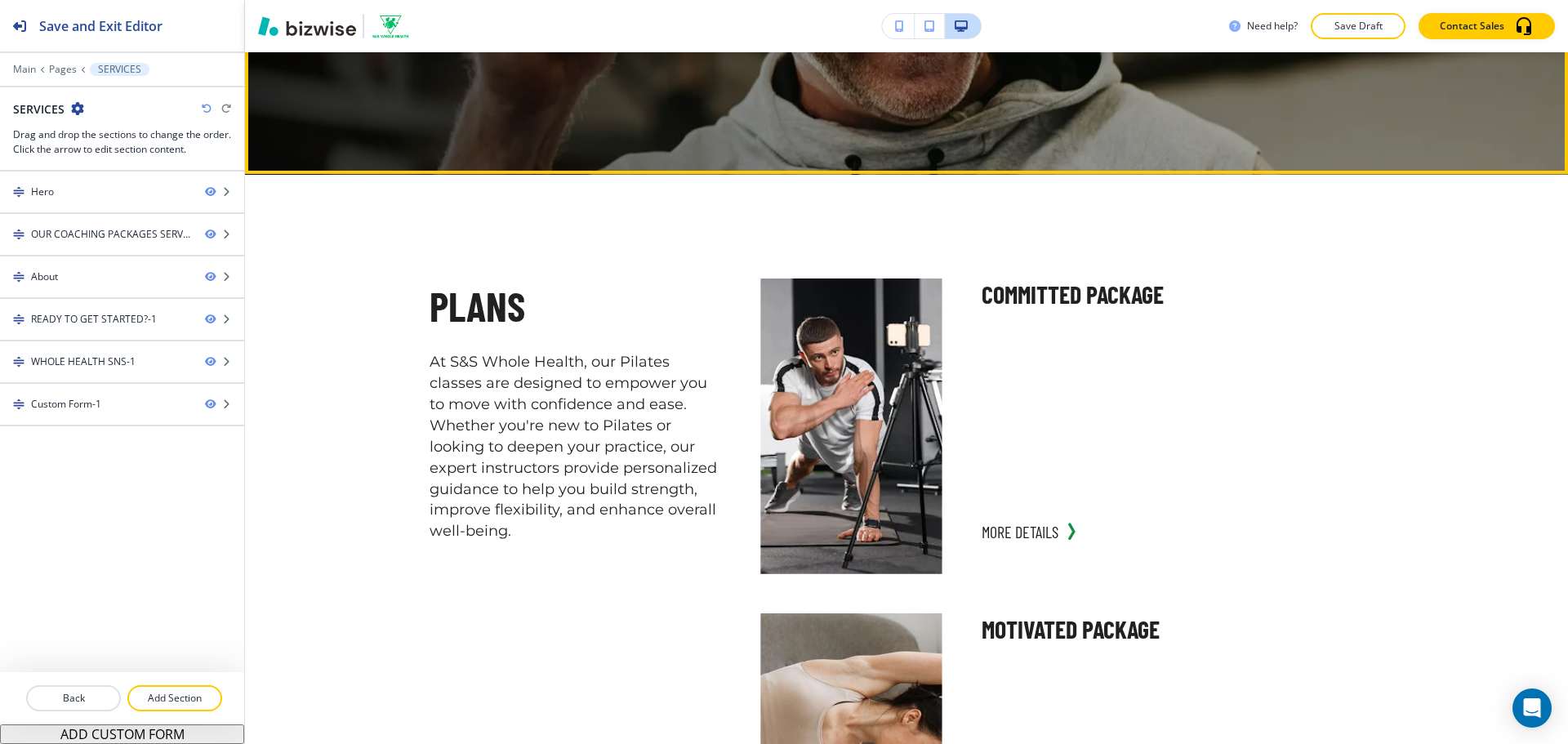
scroll to position [572, 0]
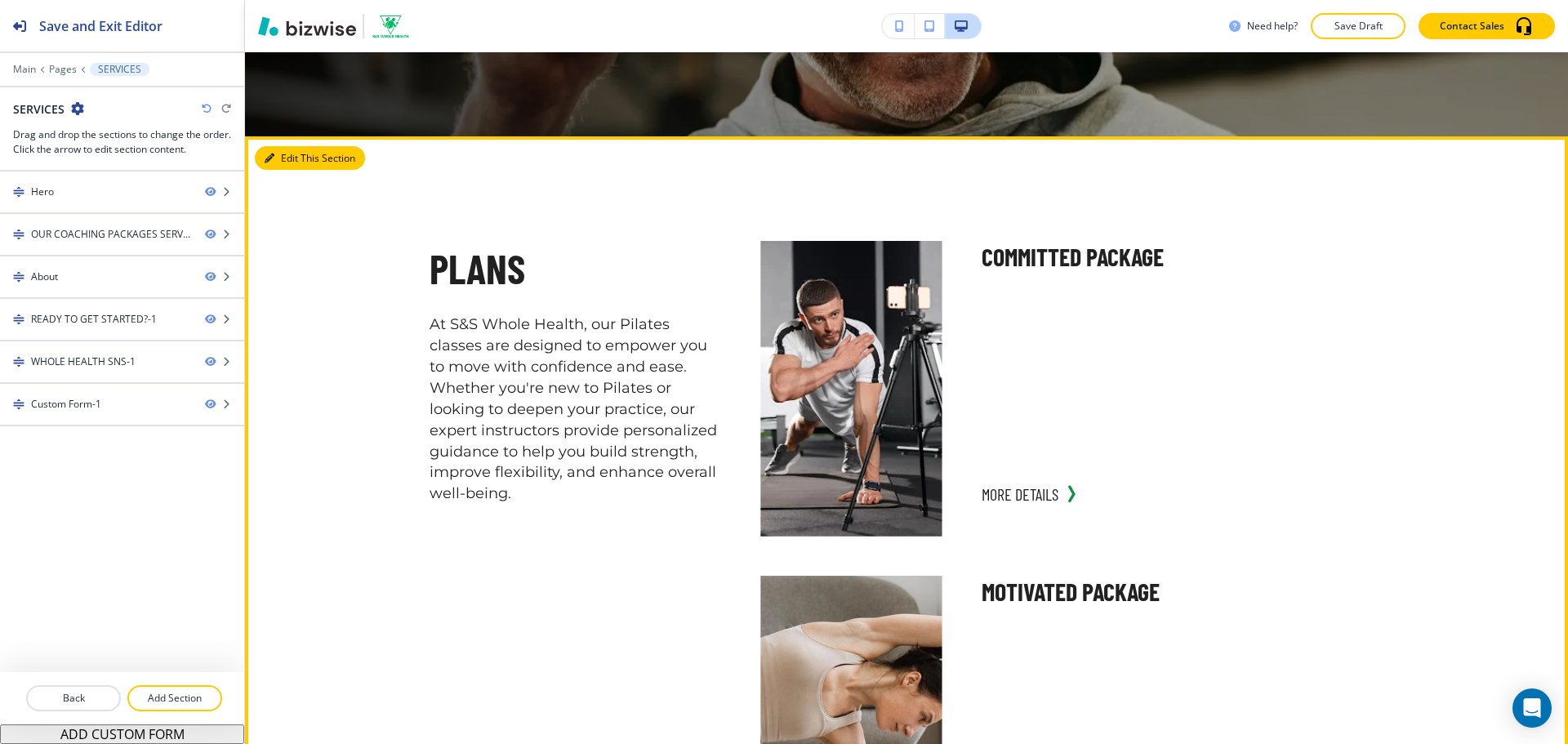
click at [273, 167] on button "Edit This Section" at bounding box center [310, 158] width 111 height 24
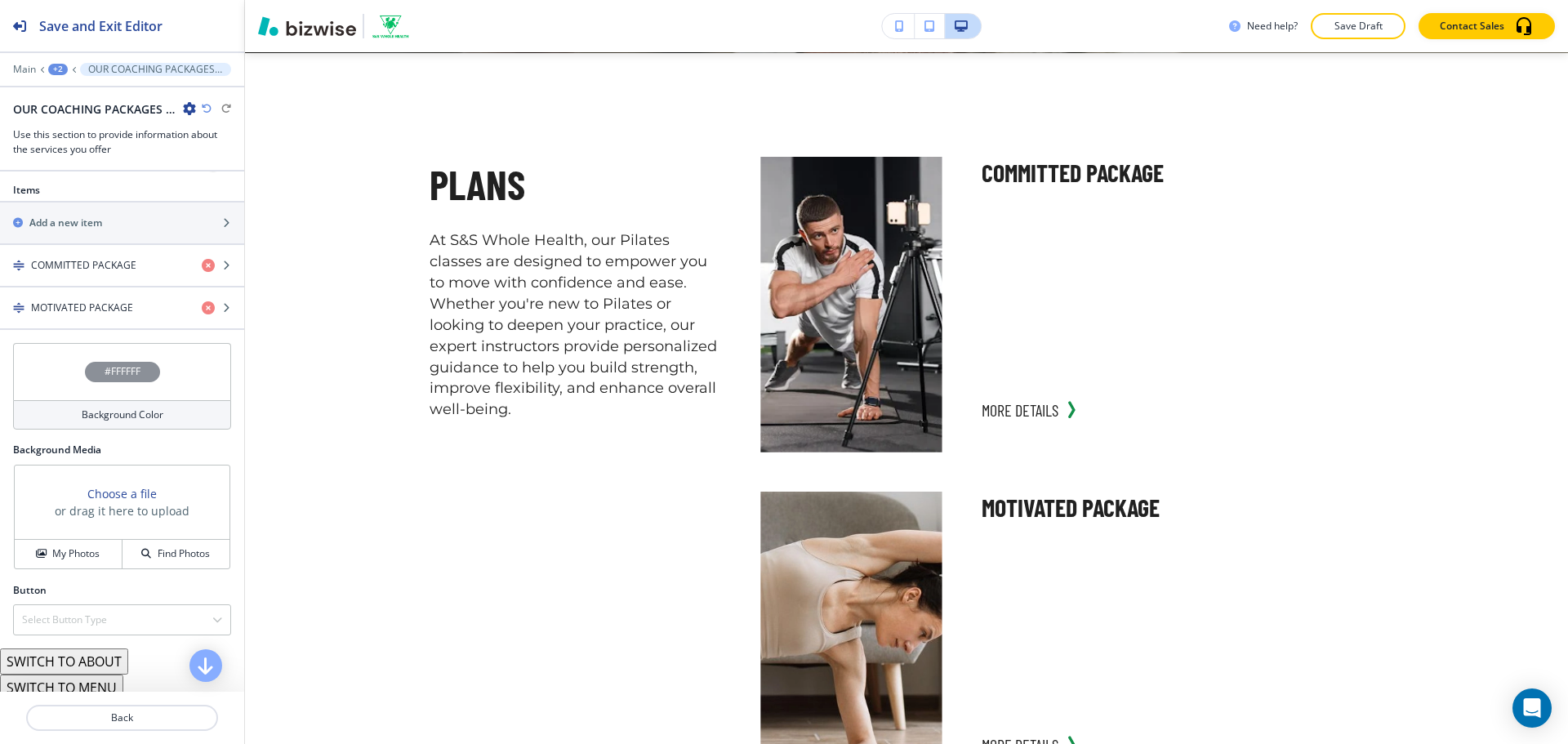
scroll to position [653, 0]
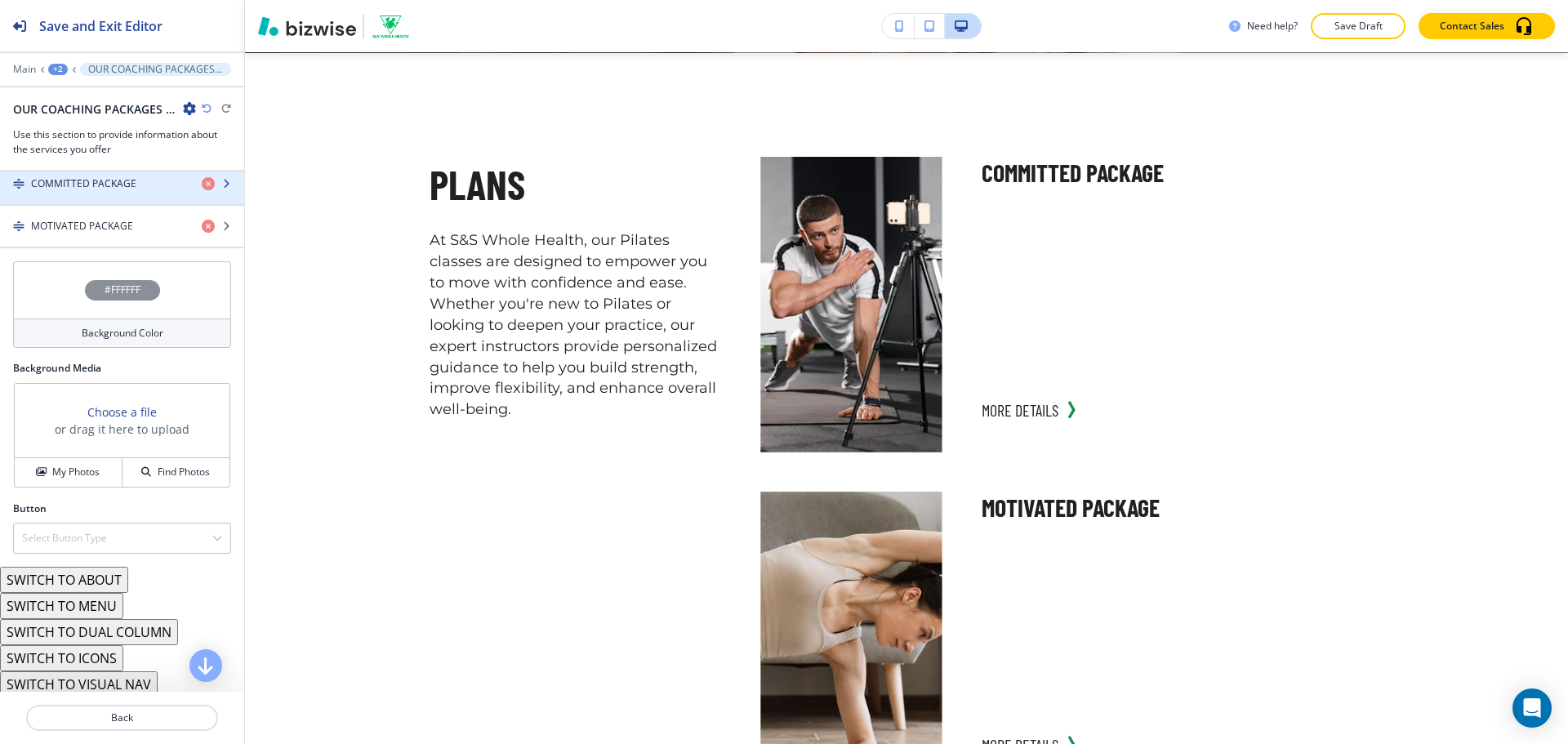
click at [129, 191] on div "button" at bounding box center [122, 198] width 244 height 13
click at [139, 204] on div "button" at bounding box center [122, 205] width 244 height 2
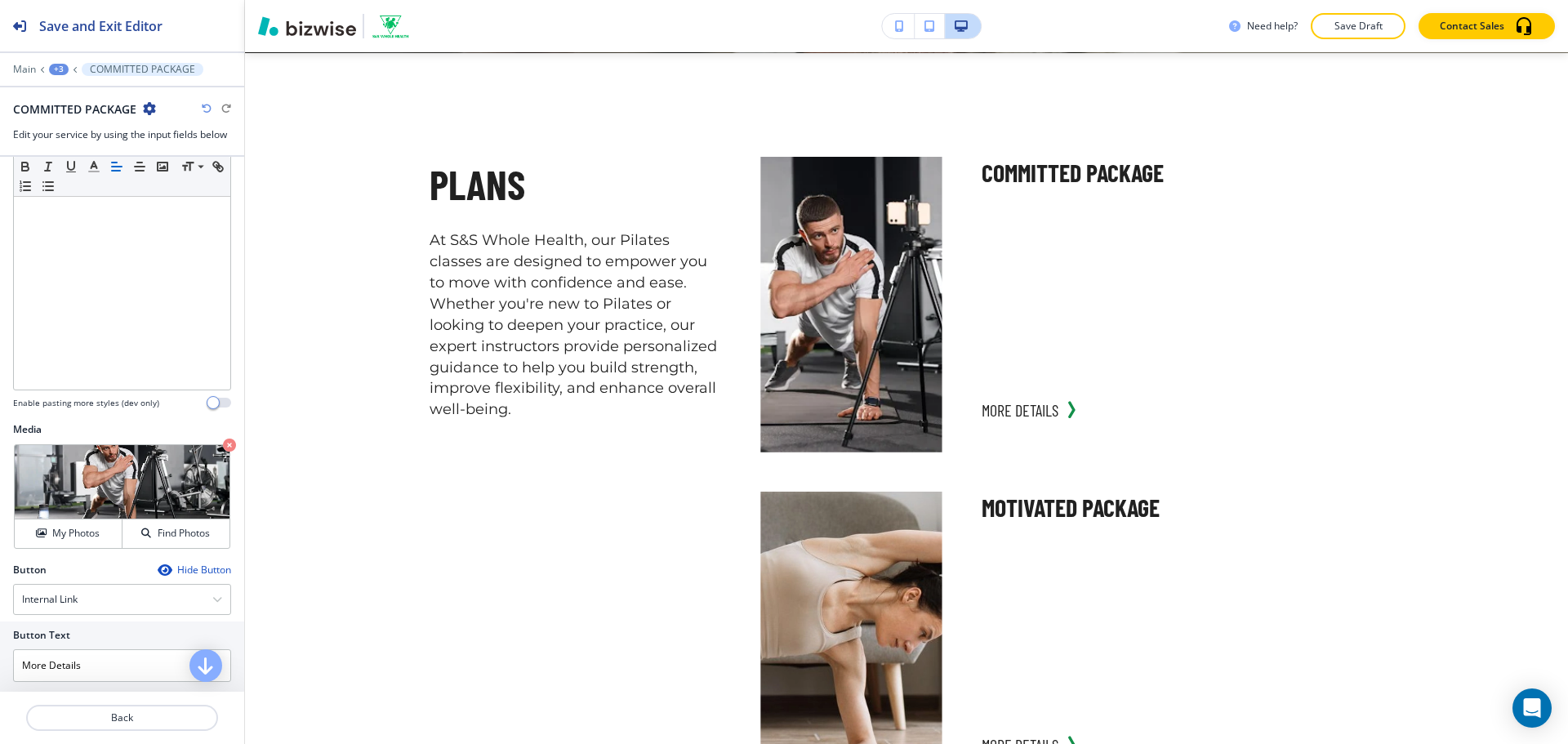
scroll to position [80, 0]
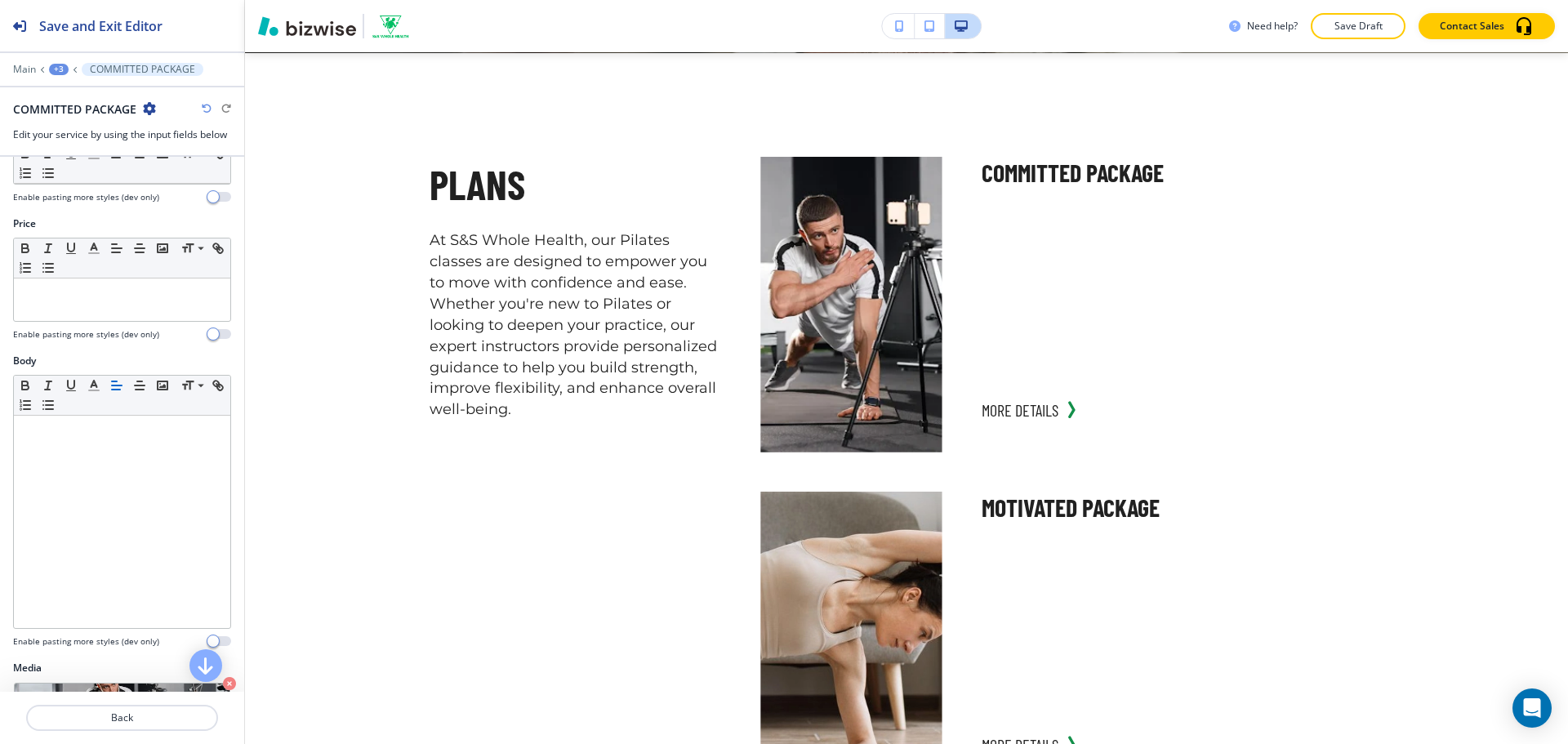
click at [61, 73] on div "+3" at bounding box center [59, 69] width 19 height 12
click at [94, 149] on p "OUR COACHING PACKAGES SERVICES-1" at bounding box center [100, 154] width 83 height 15
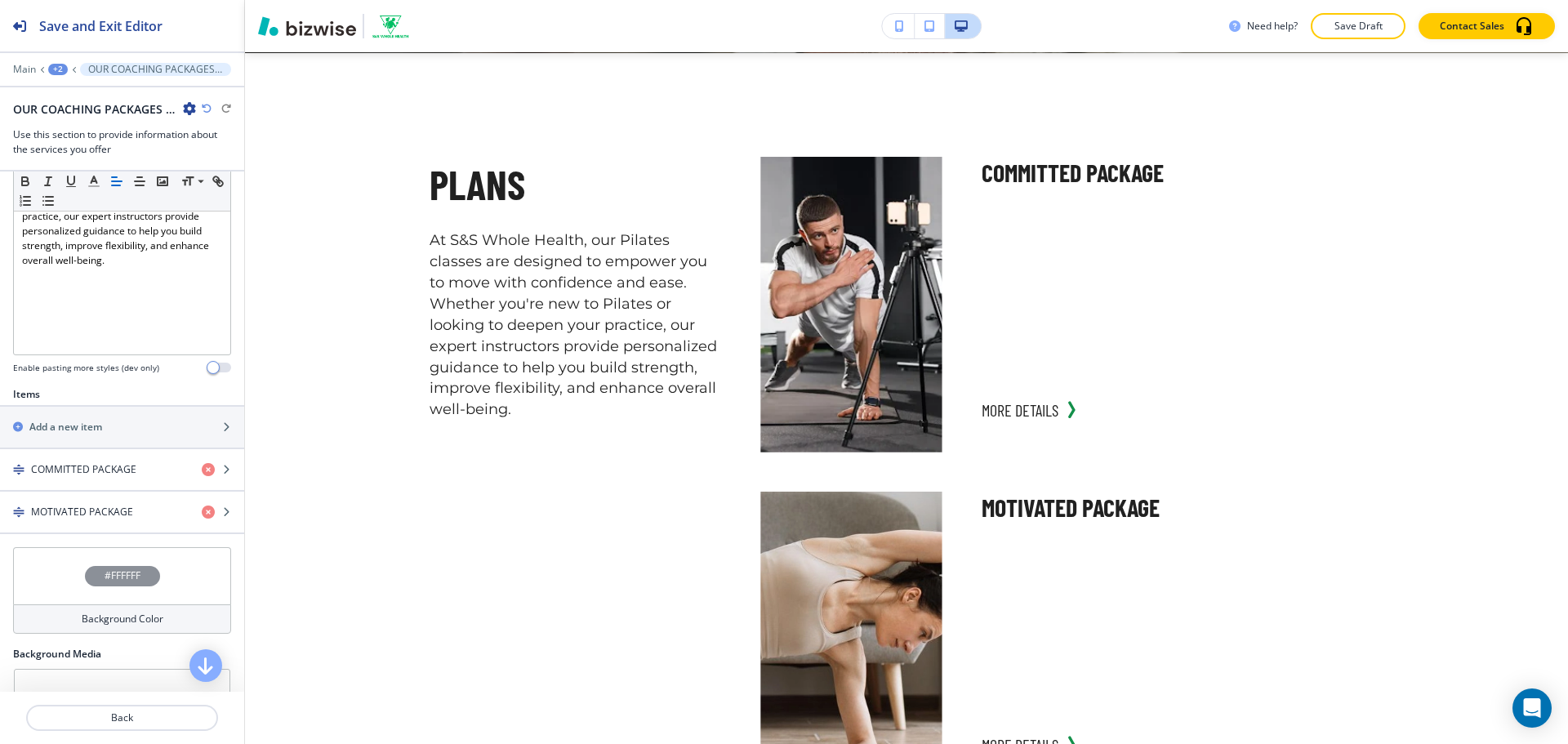
scroll to position [408, 0]
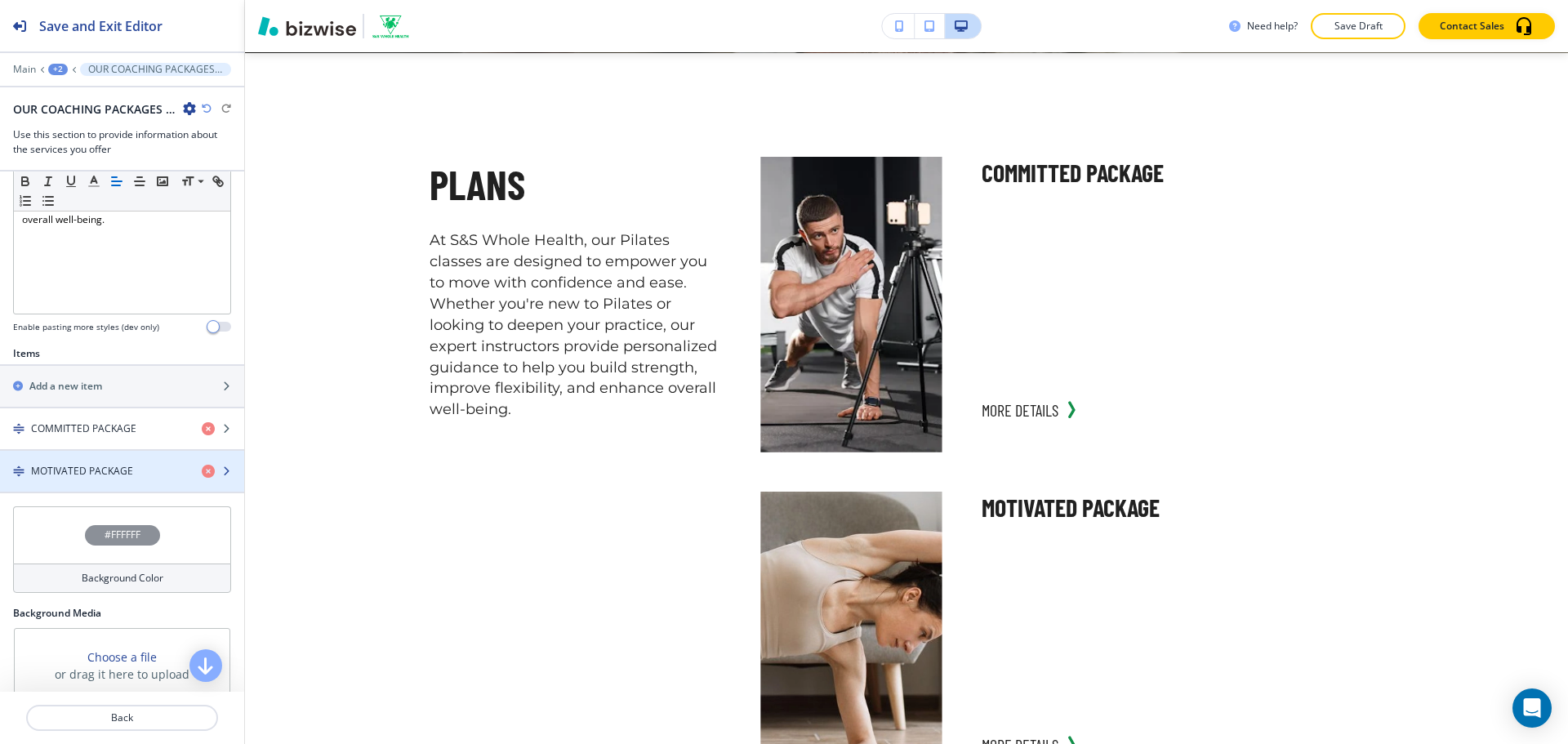
click at [139, 454] on div "button" at bounding box center [122, 457] width 244 height 13
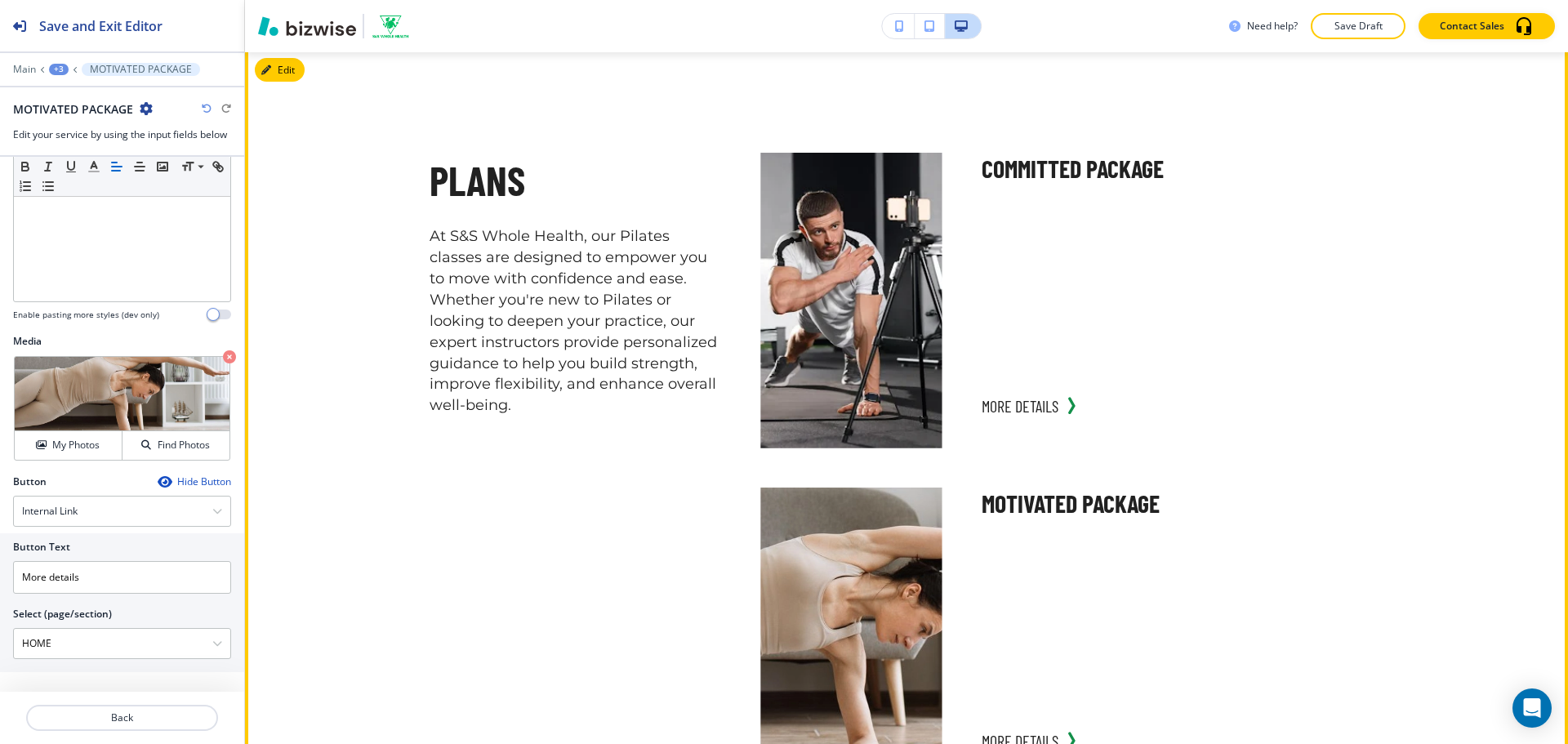
scroll to position [574, 0]
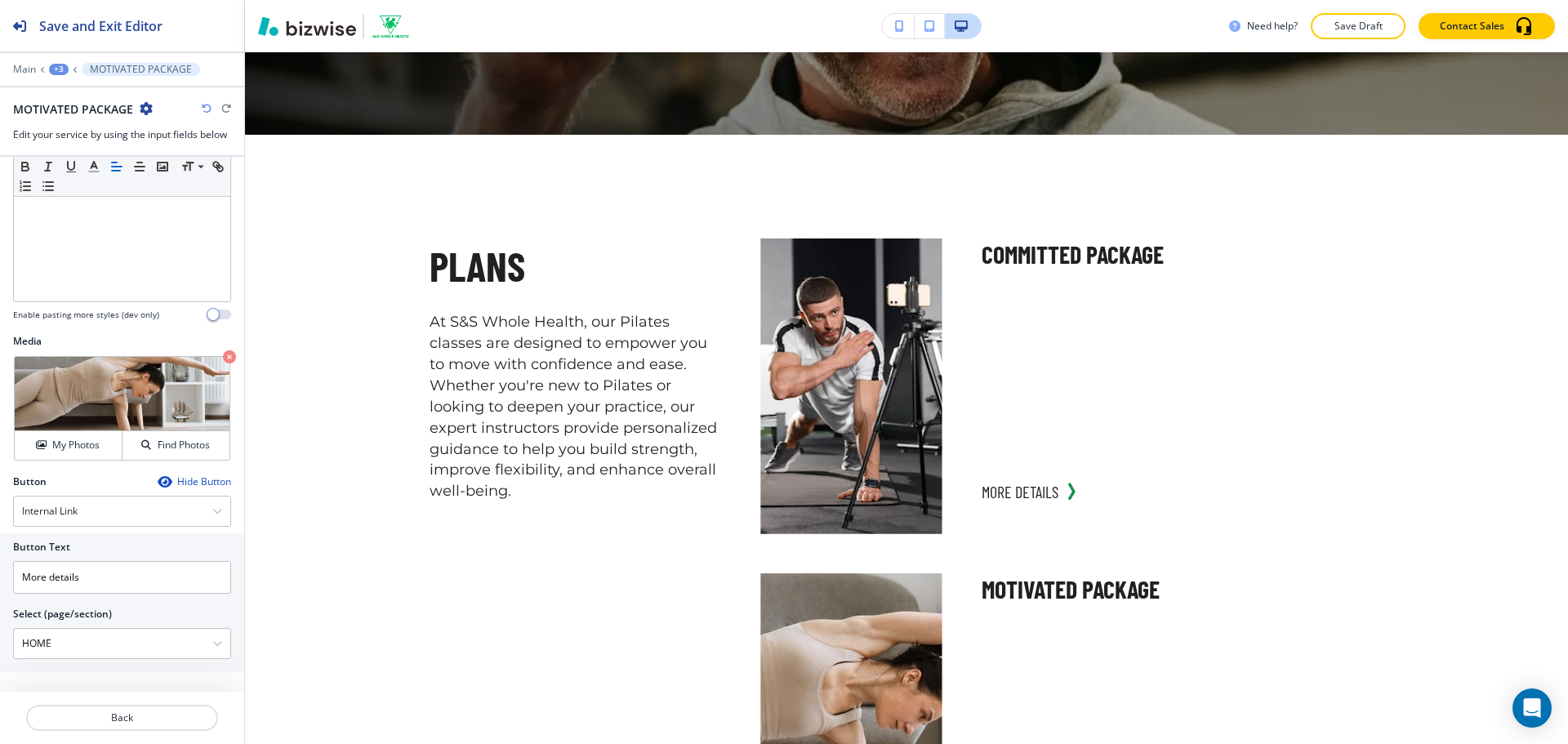
click at [63, 69] on div "+3" at bounding box center [59, 69] width 19 height 12
click at [74, 154] on p "OUR COACHING PACKAGES SERVICES-1" at bounding box center [100, 154] width 83 height 15
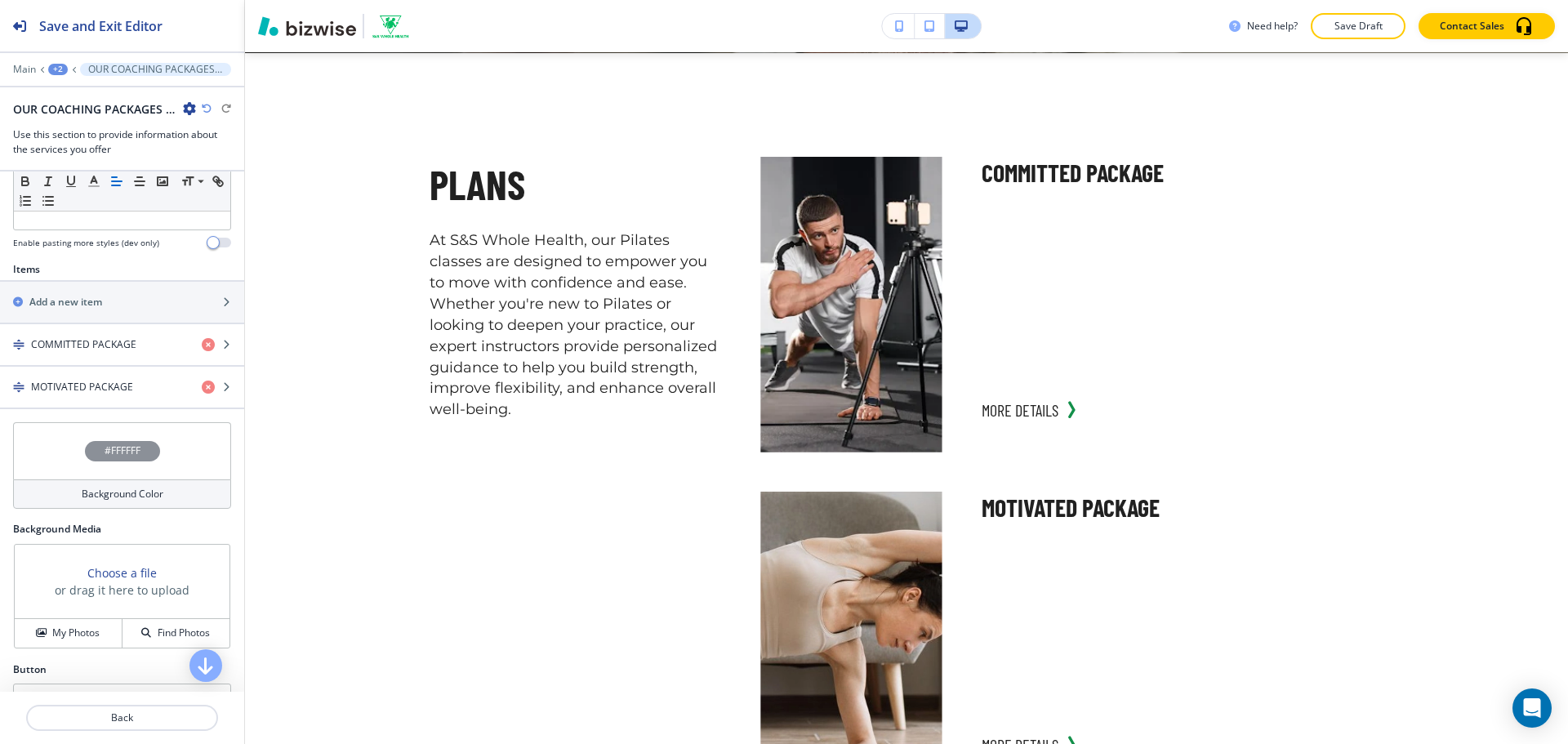
scroll to position [572, 0]
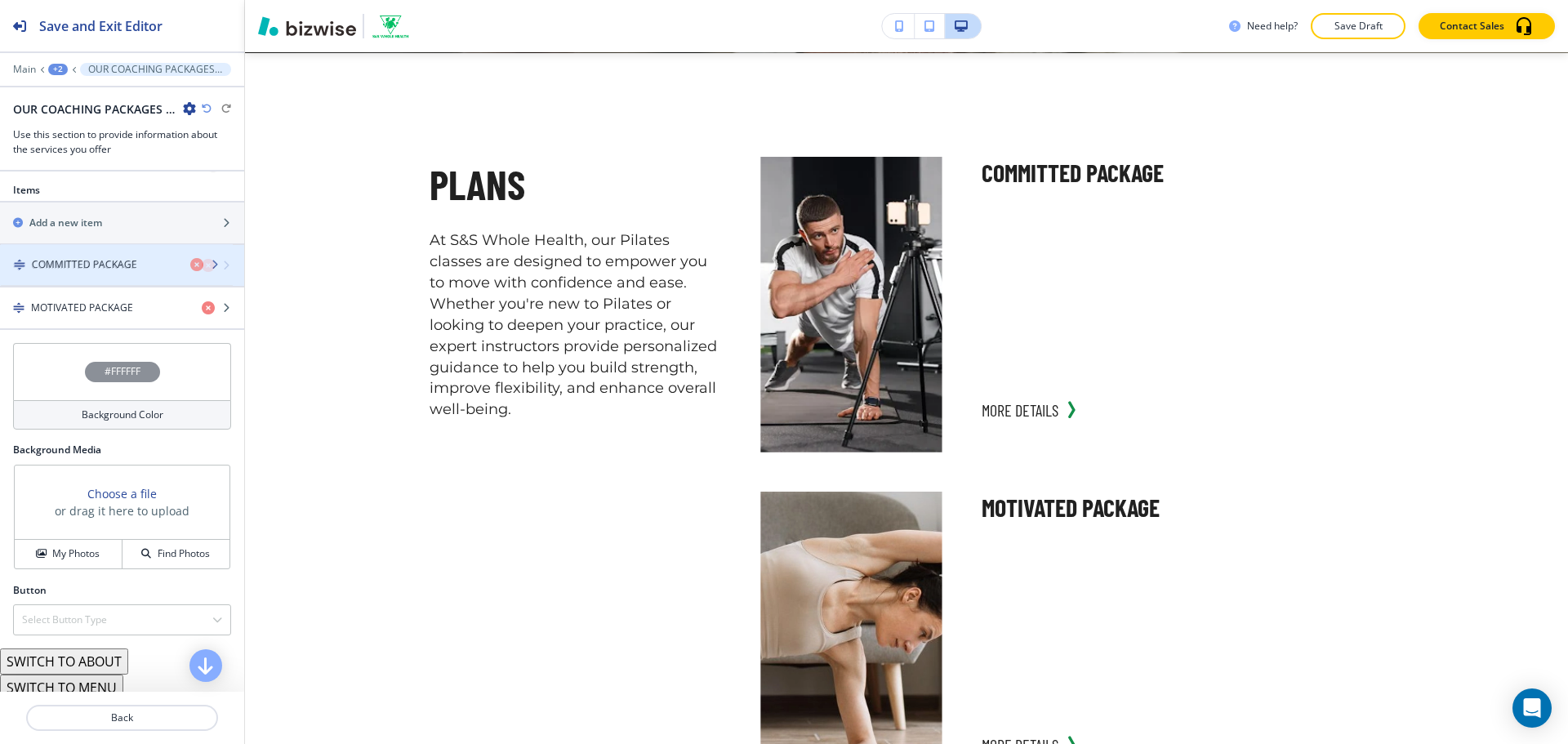
click at [113, 271] on div "COMMITTED PACKAGE" at bounding box center [122, 265] width 244 height 41
click at [113, 275] on div "COMMITTED PACKAGE" at bounding box center [122, 265] width 244 height 41
click at [113, 275] on div "button" at bounding box center [122, 280] width 244 height 13
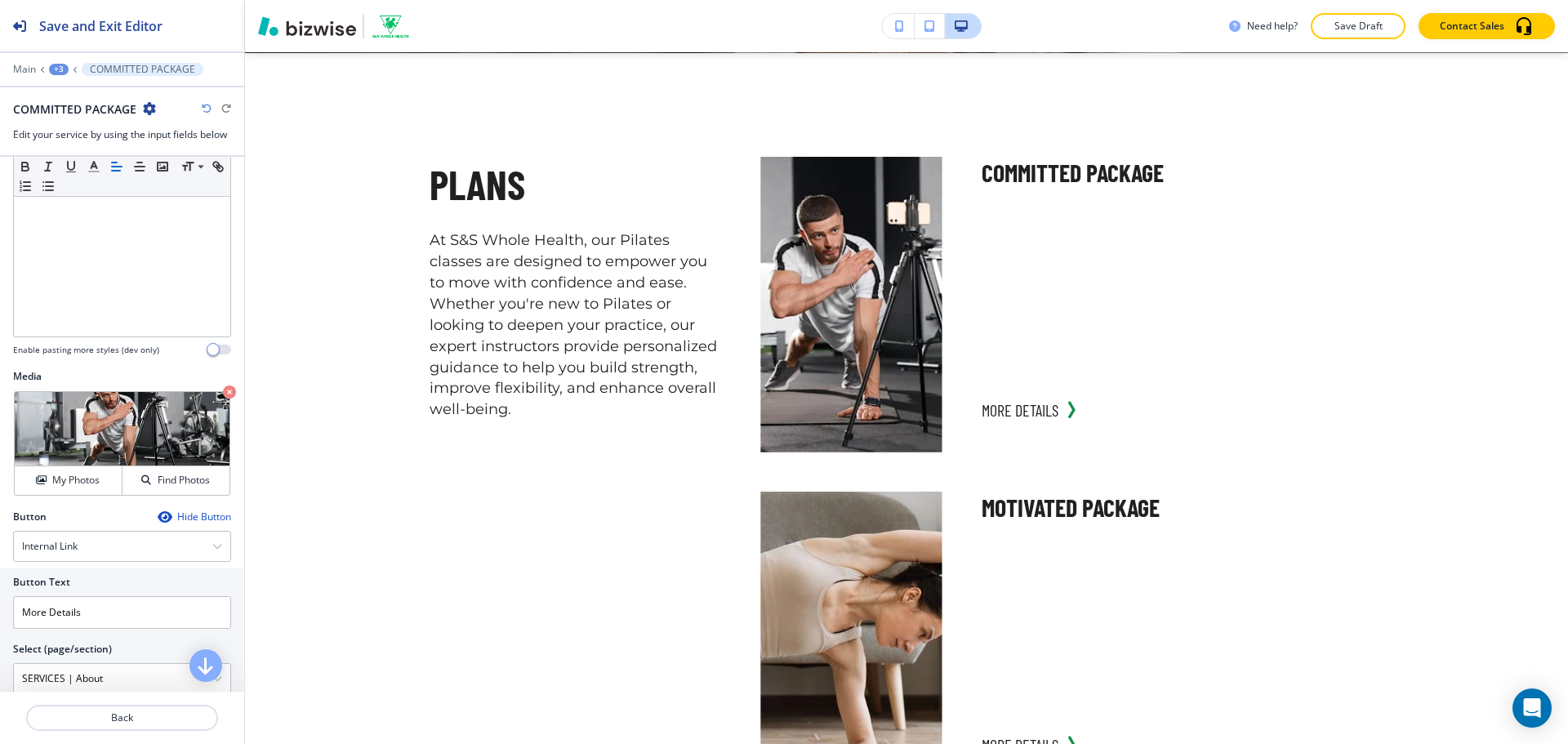
scroll to position [406, 0]
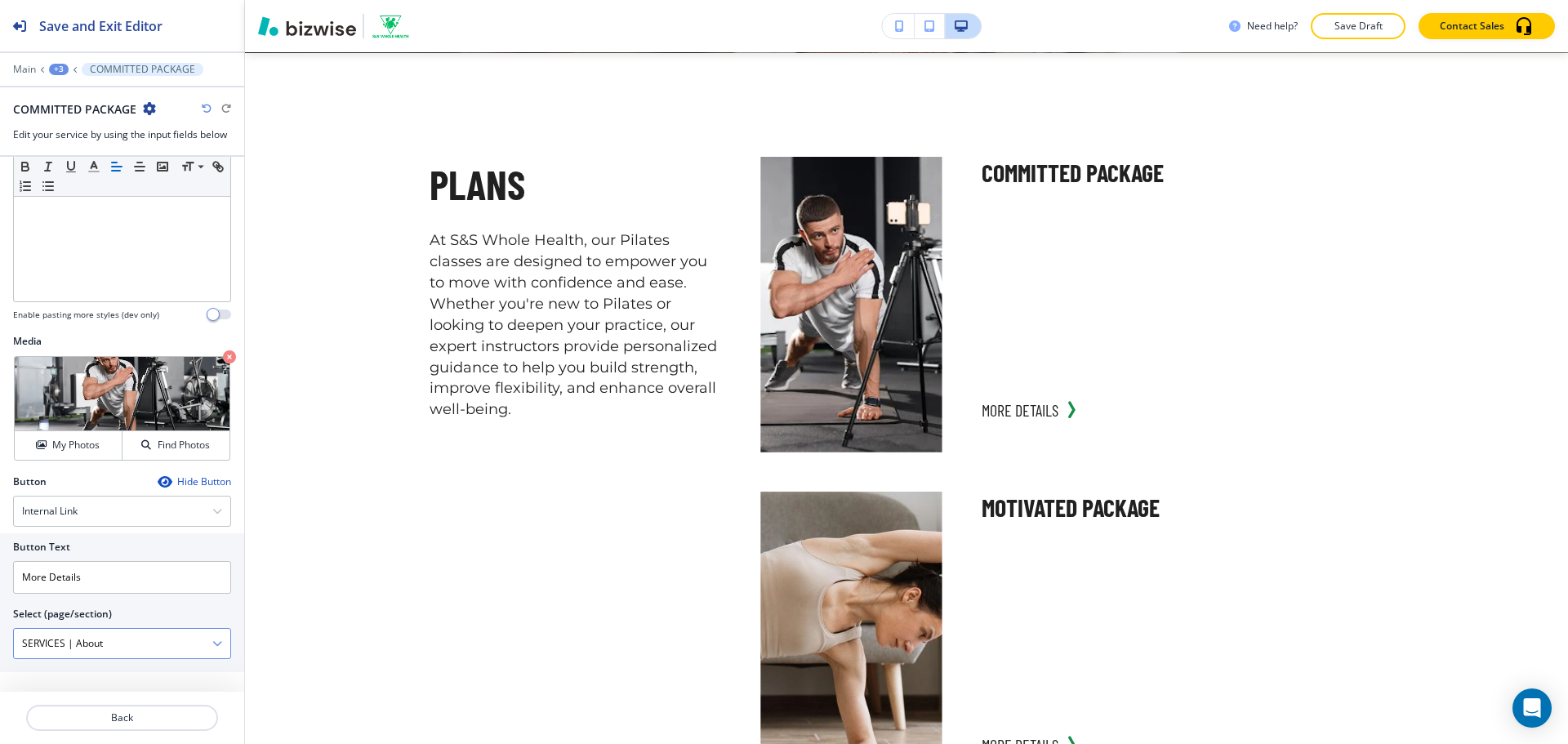
click at [144, 641] on \(page\/section\) "SERVICES | About" at bounding box center [113, 643] width 198 height 28
click at [213, 644] on icon "button" at bounding box center [218, 644] width 10 height 10
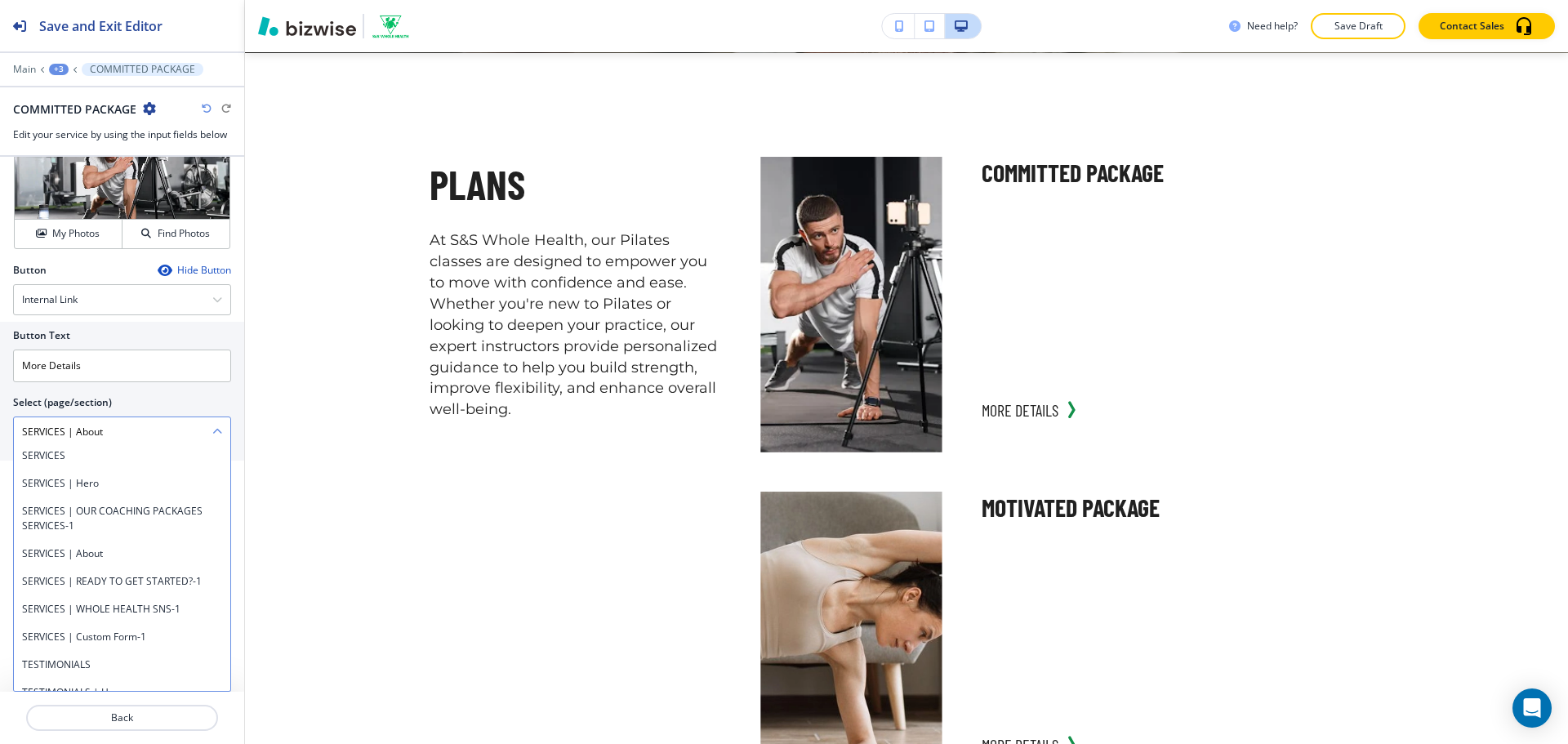
click at [131, 433] on \(page\/section\) "SERVICES | About" at bounding box center [113, 431] width 198 height 28
click at [131, 433] on \(page\/section\) "c" at bounding box center [113, 431] width 198 height 28
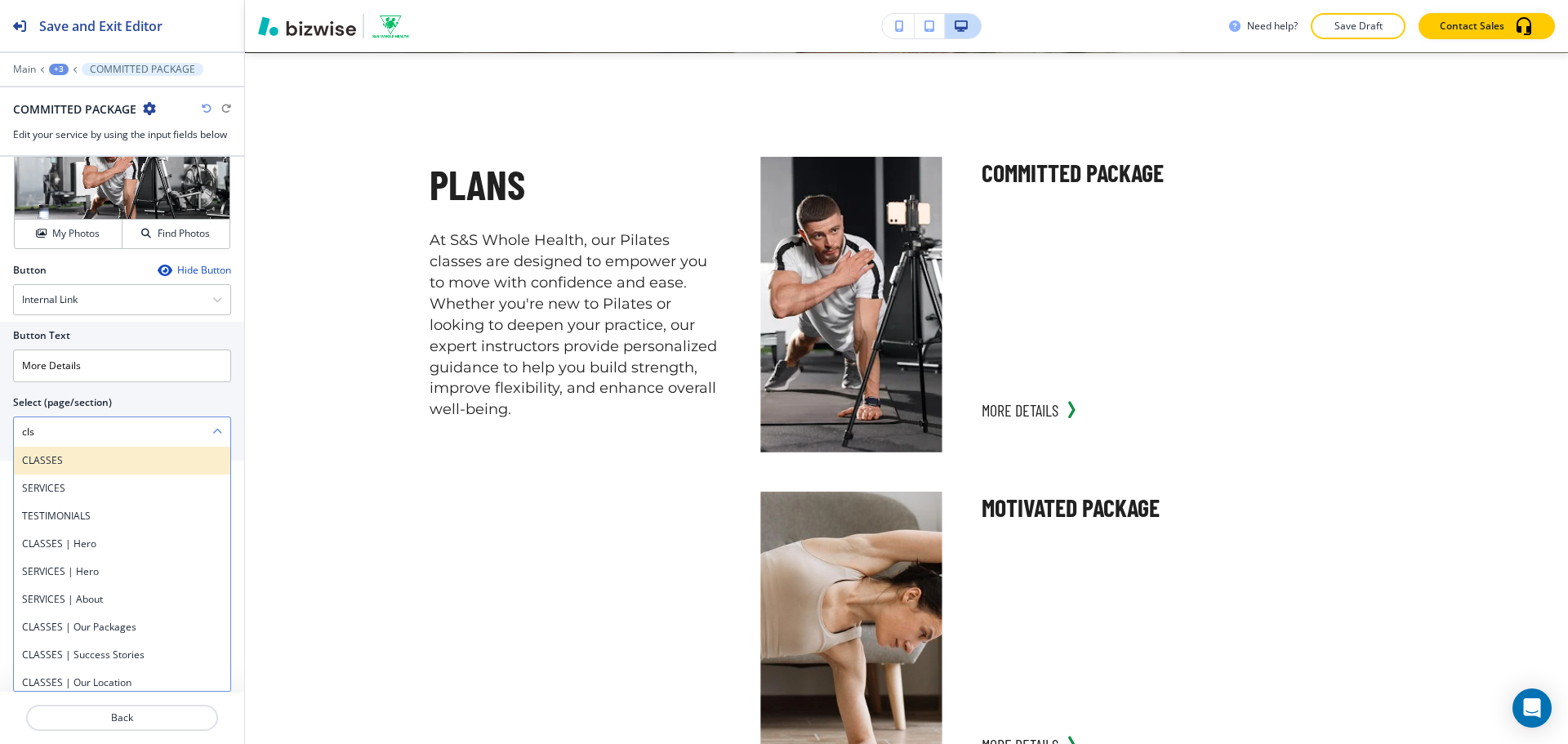
click at [128, 458] on h4 "CLASSES" at bounding box center [121, 460] width 200 height 15
type \(page\/section\) "CLASSES"
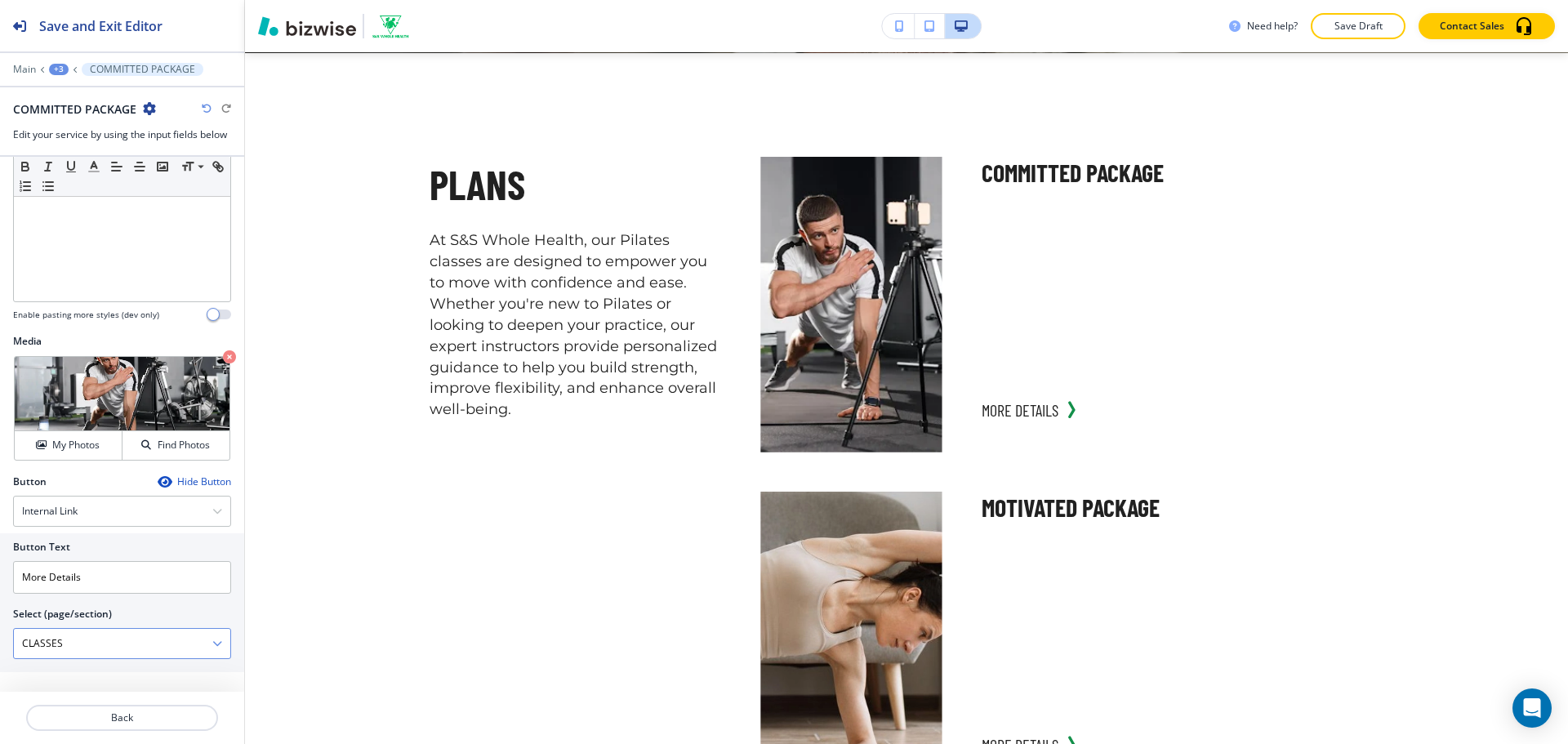
scroll to position [406, 0]
click at [54, 65] on div "+3" at bounding box center [59, 69] width 19 height 12
click at [90, 146] on p "OUR COACHING PACKAGES SERVICES-1" at bounding box center [100, 154] width 83 height 15
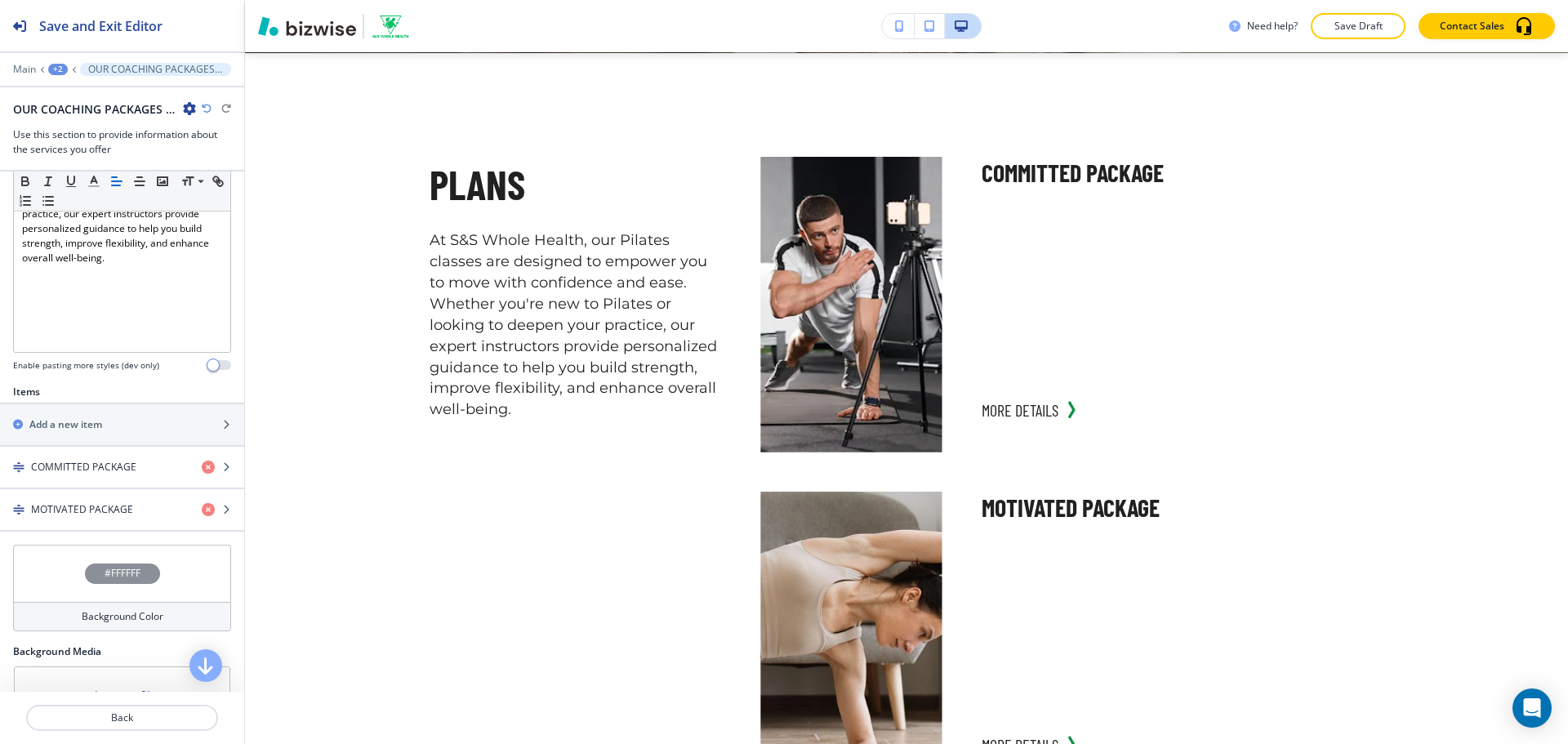
scroll to position [490, 0]
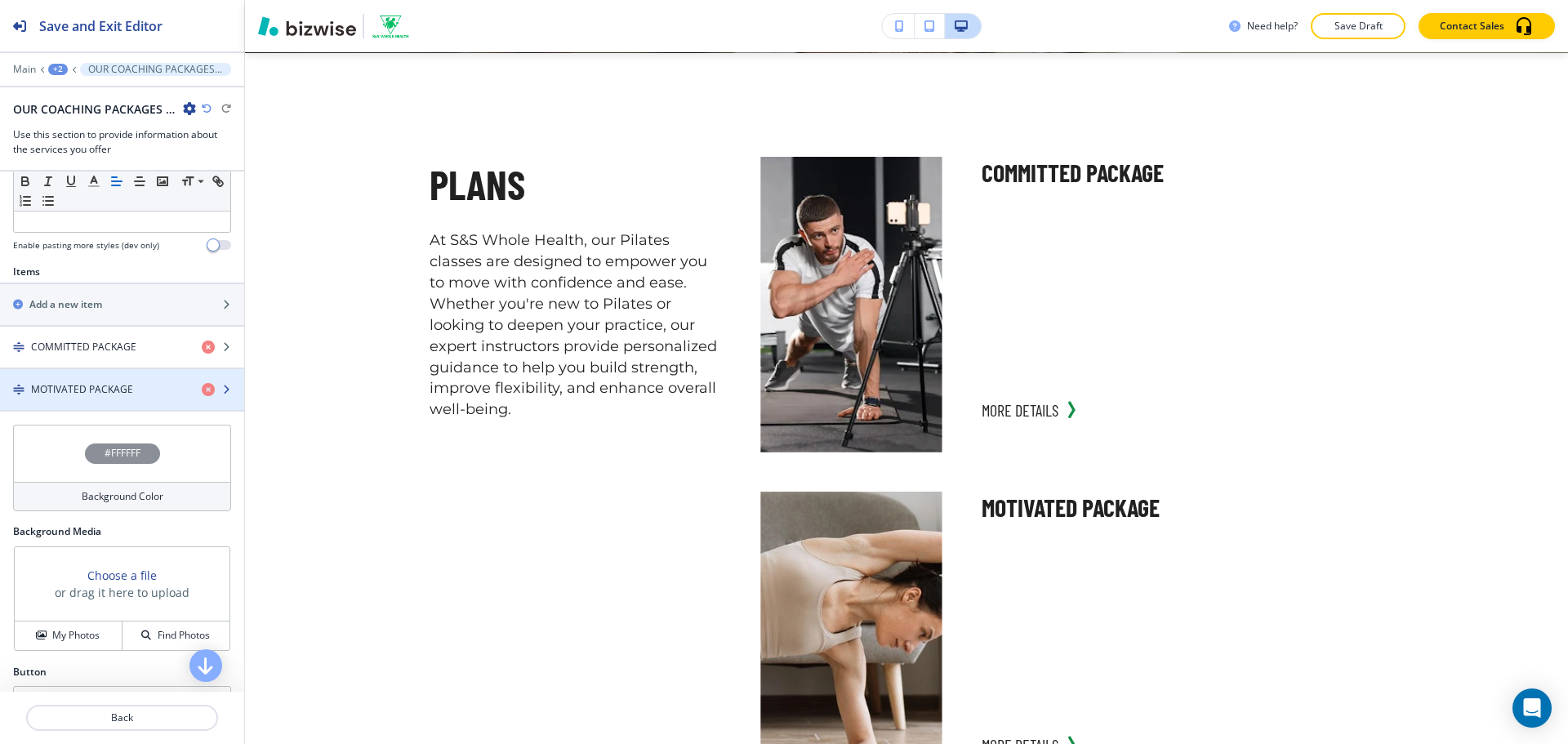
click at [129, 389] on h4 "MOTIVATED PACKAGE" at bounding box center [82, 389] width 102 height 15
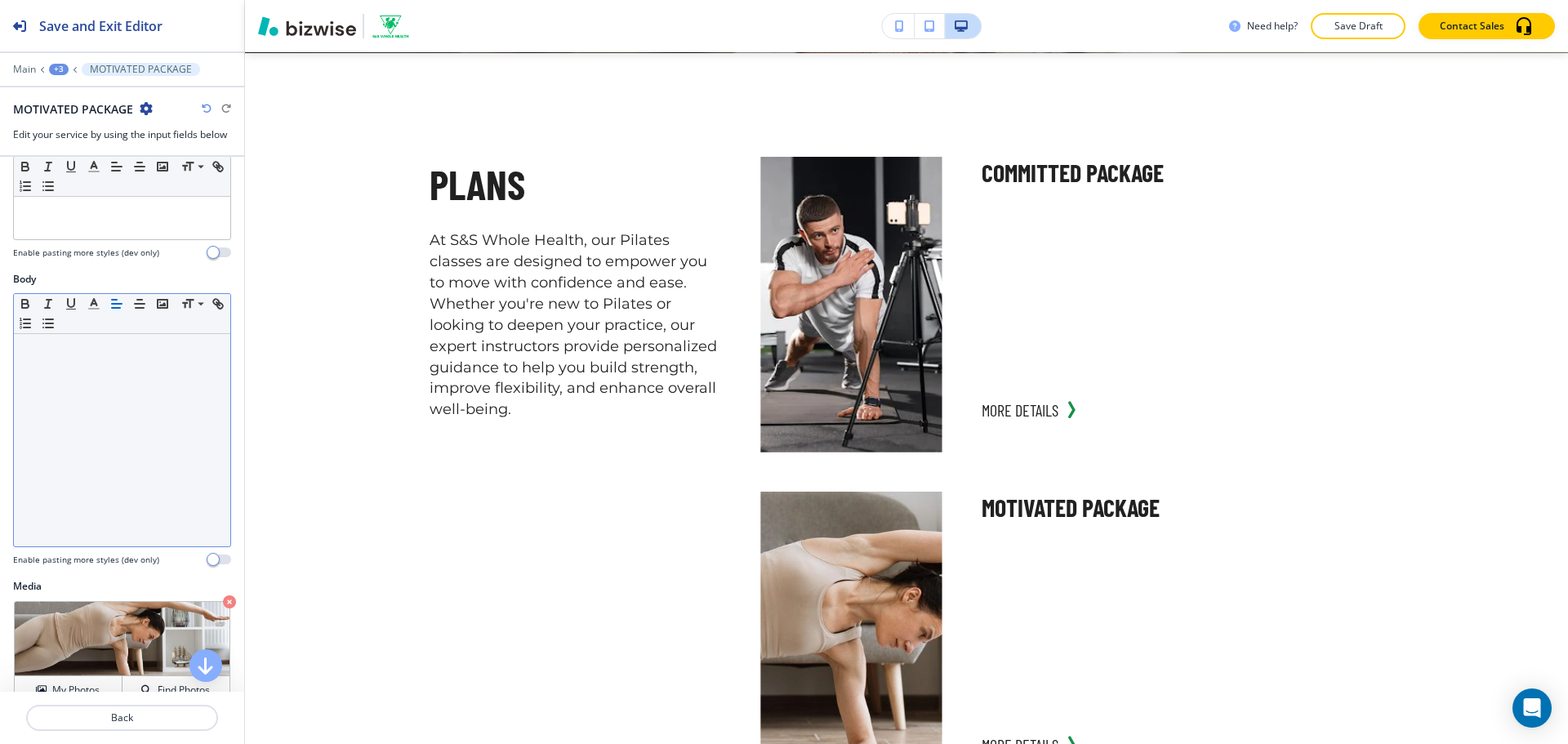
scroll to position [406, 0]
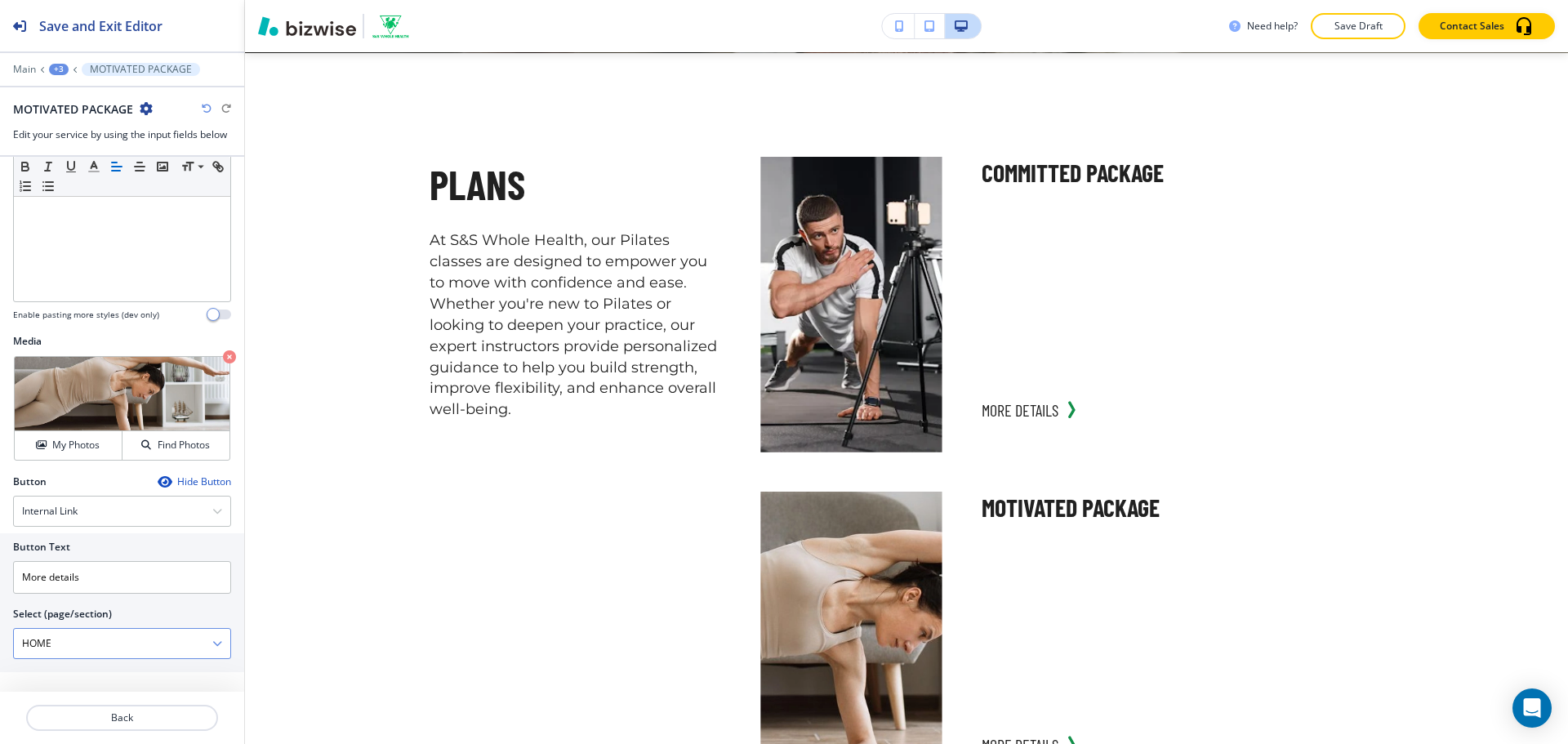
click at [85, 641] on \(page\/section\) "HOME" at bounding box center [113, 643] width 198 height 28
click at [83, 667] on h4 "CLASSES" at bounding box center [121, 672] width 200 height 15
type \(page\/section\) "CLASSES"
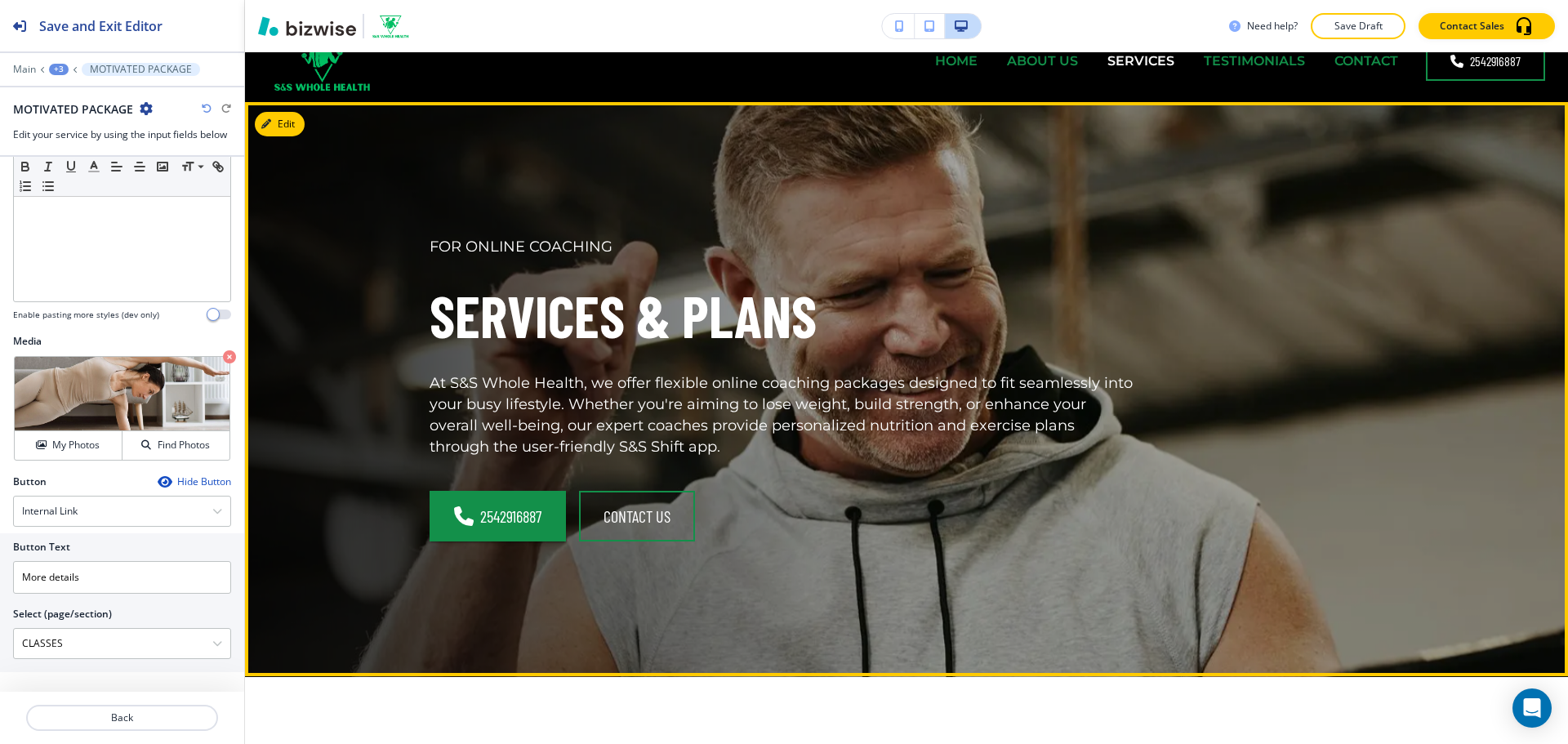
scroll to position [0, 0]
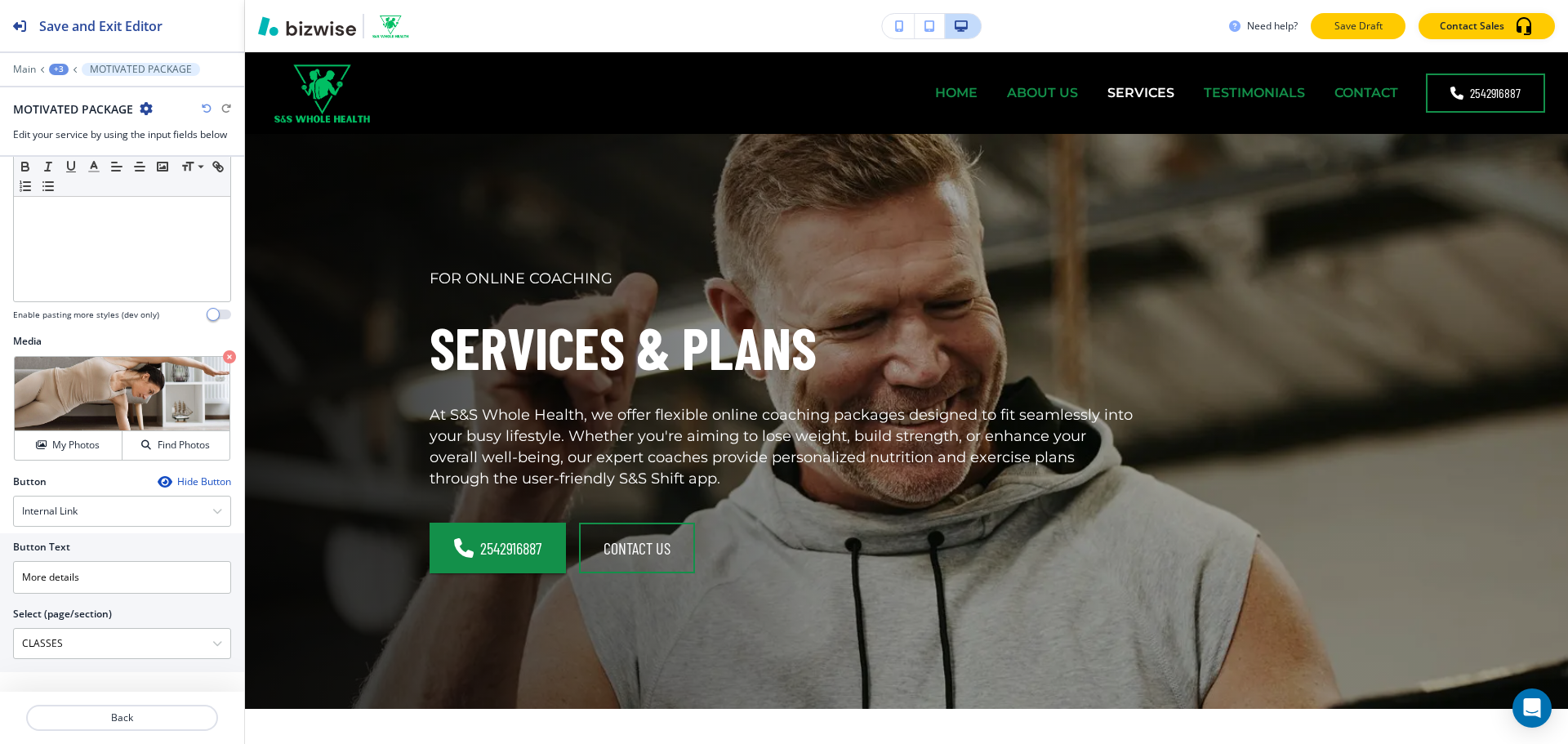
click at [1350, 19] on p "Save Draft" at bounding box center [1358, 26] width 52 height 15
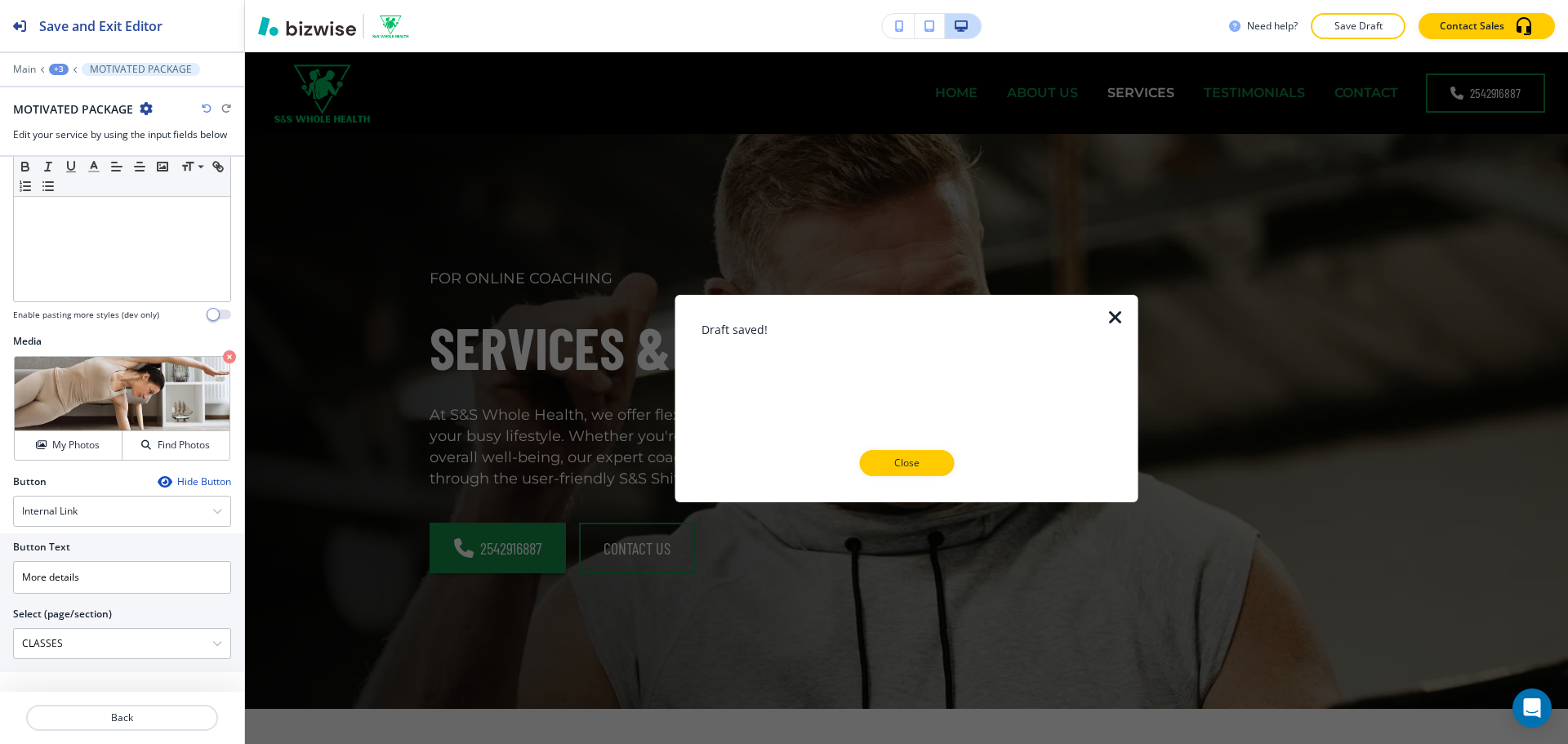
click at [934, 445] on div "Draft saved! Close" at bounding box center [907, 397] width 411 height 155
click at [907, 457] on p "Close" at bounding box center [906, 463] width 52 height 15
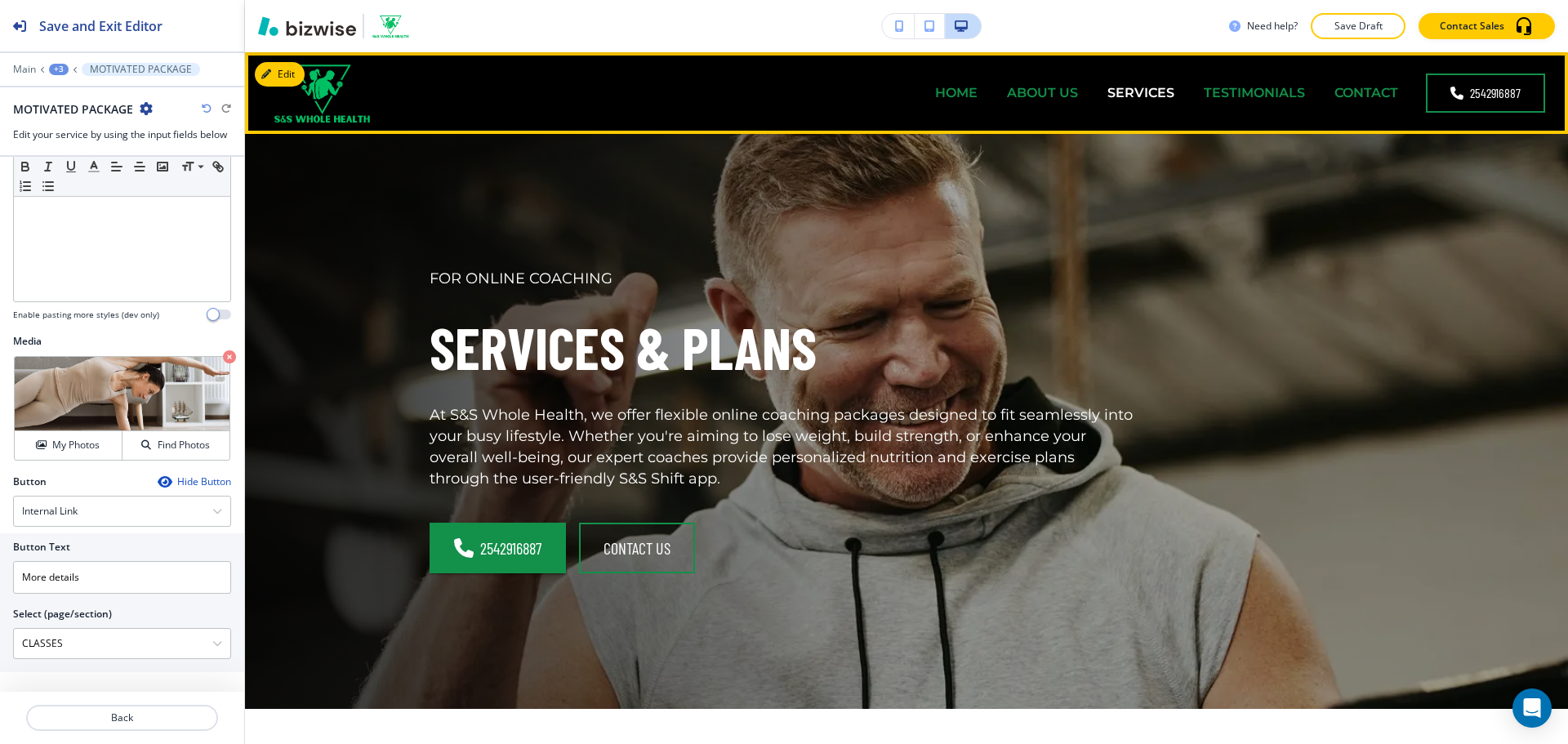
click at [1213, 99] on p "TESTIMONIALS" at bounding box center [1254, 92] width 101 height 18
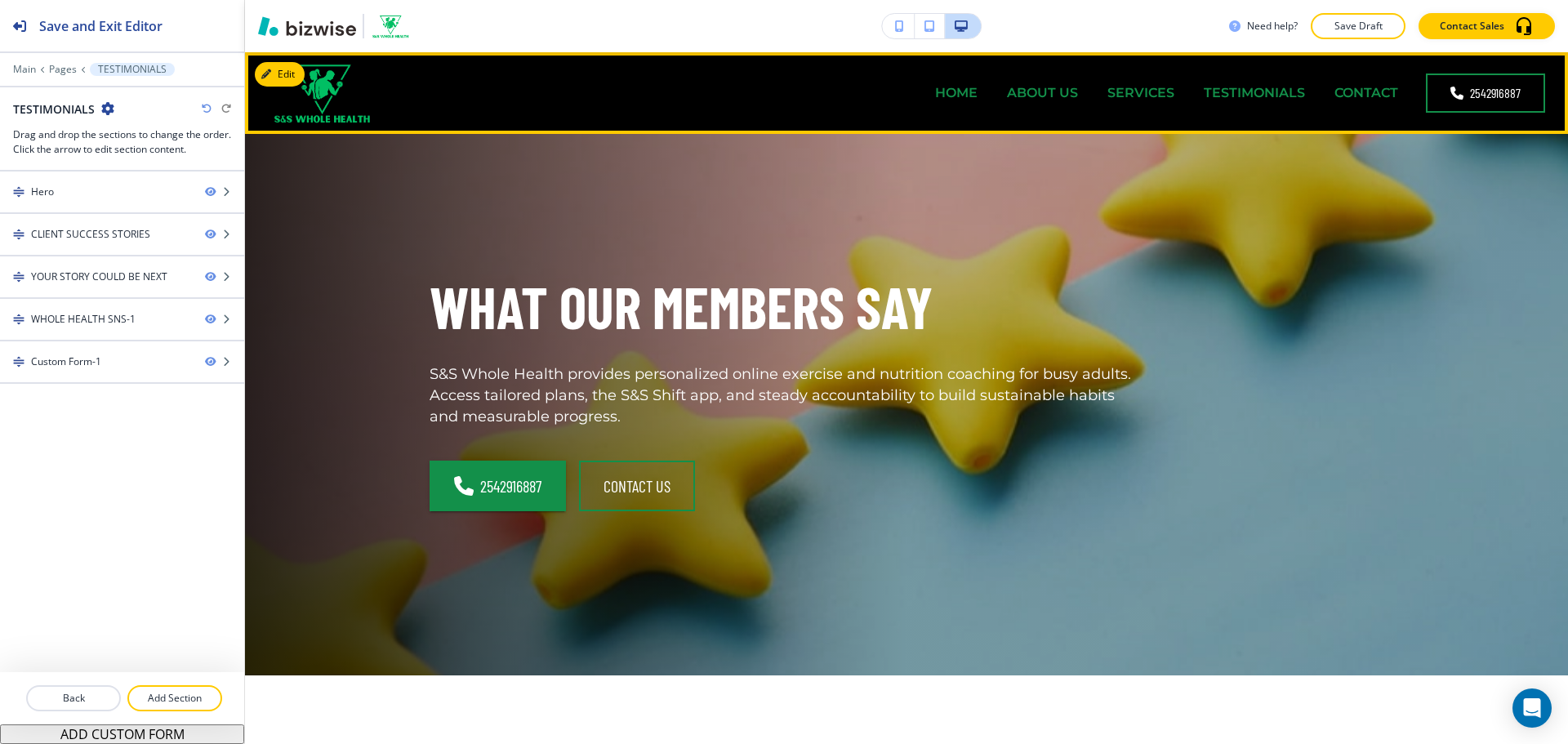
click at [1228, 94] on p "TESTIMONIALS" at bounding box center [1254, 92] width 101 height 18
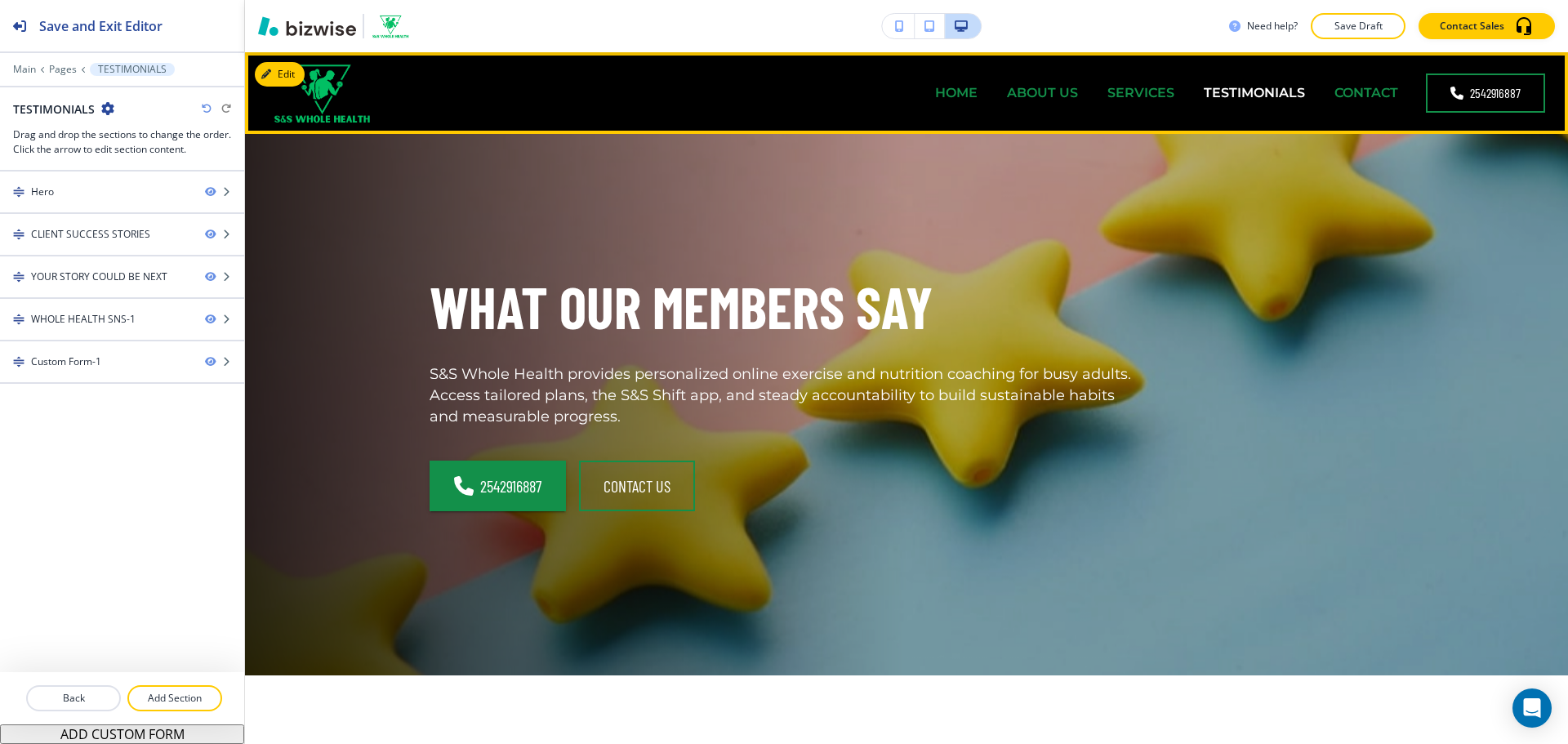
click at [1341, 95] on p "CONTACT" at bounding box center [1366, 92] width 64 height 18
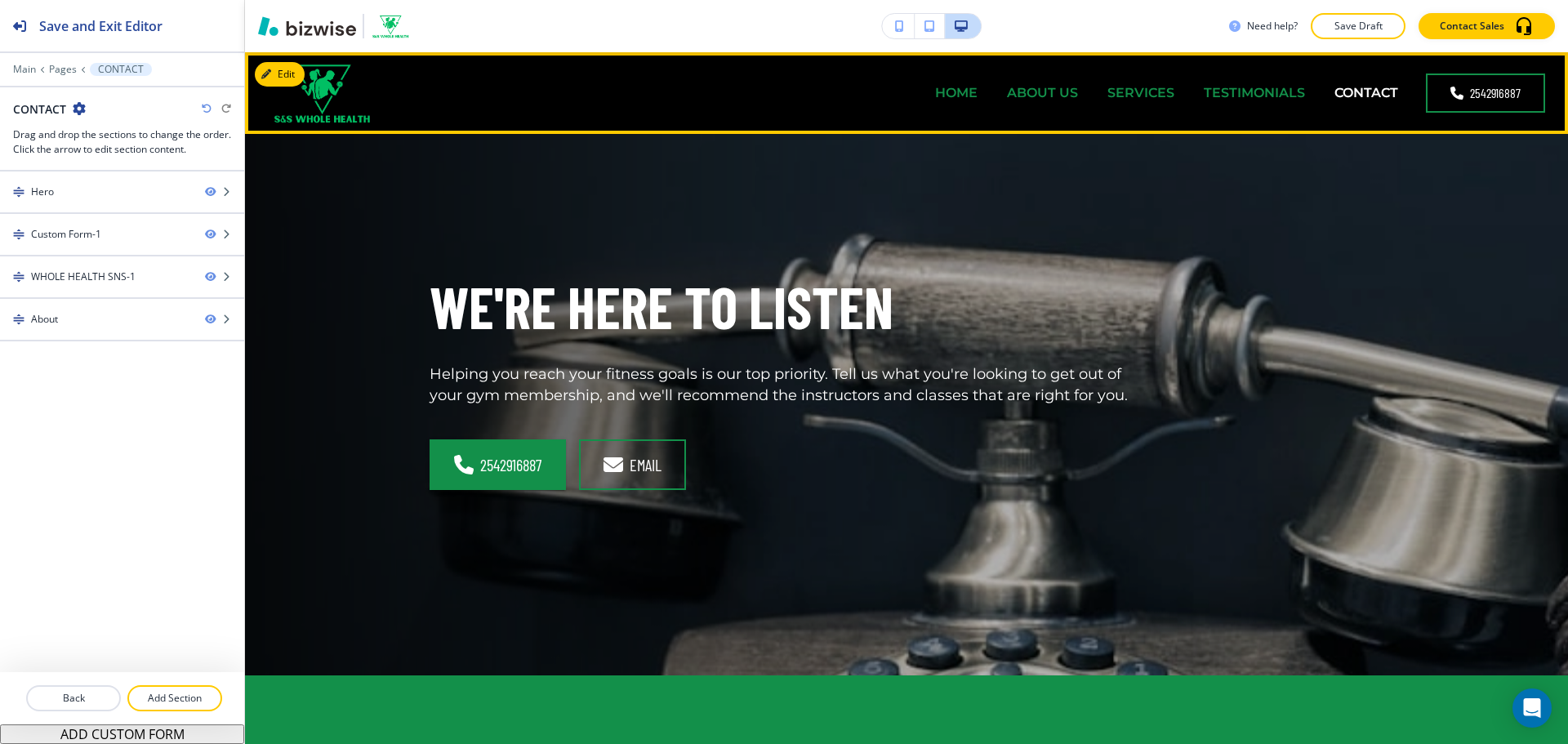
click at [1108, 90] on p "SERVICES" at bounding box center [1141, 92] width 67 height 18
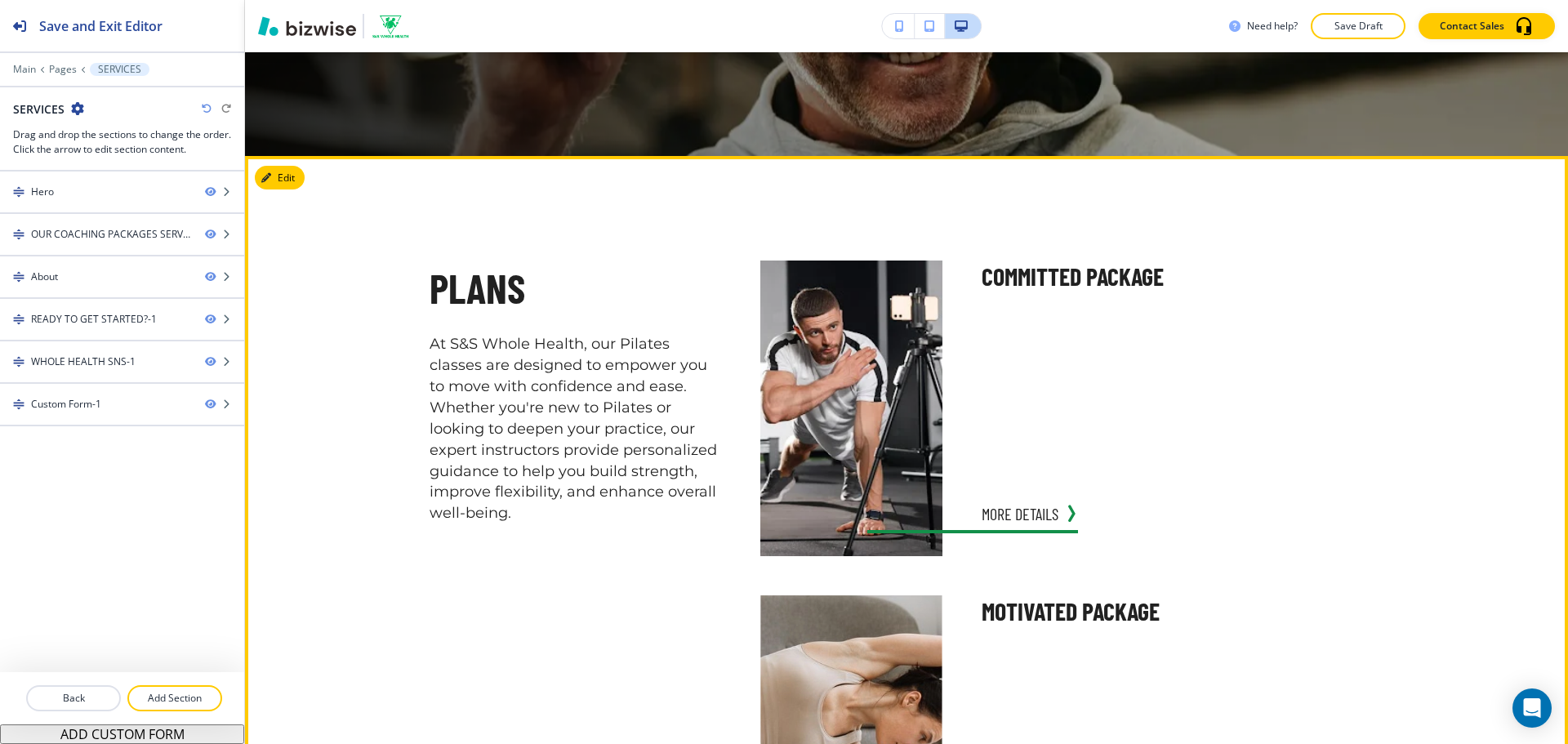
scroll to position [572, 0]
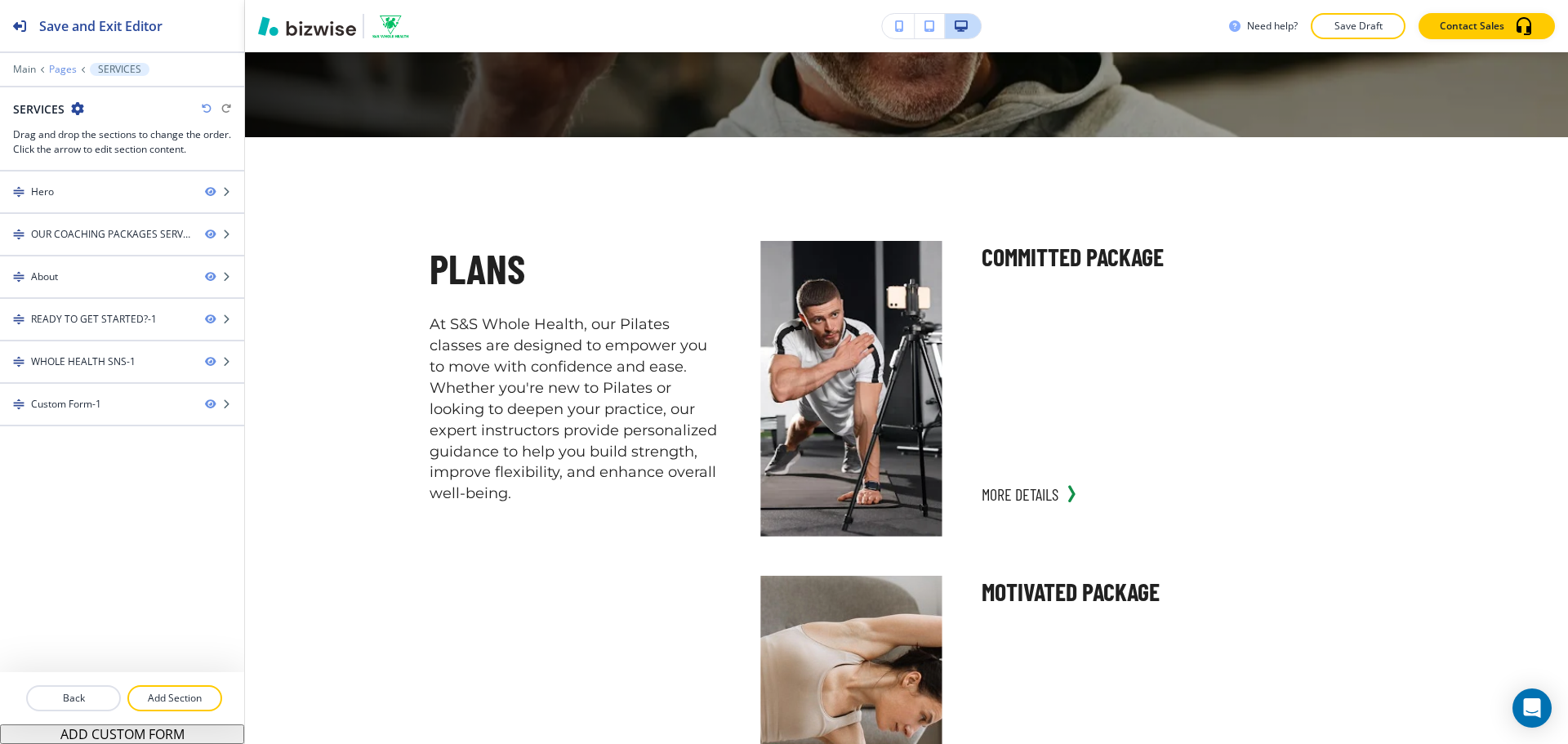
click at [51, 72] on p "Pages" at bounding box center [63, 69] width 28 height 12
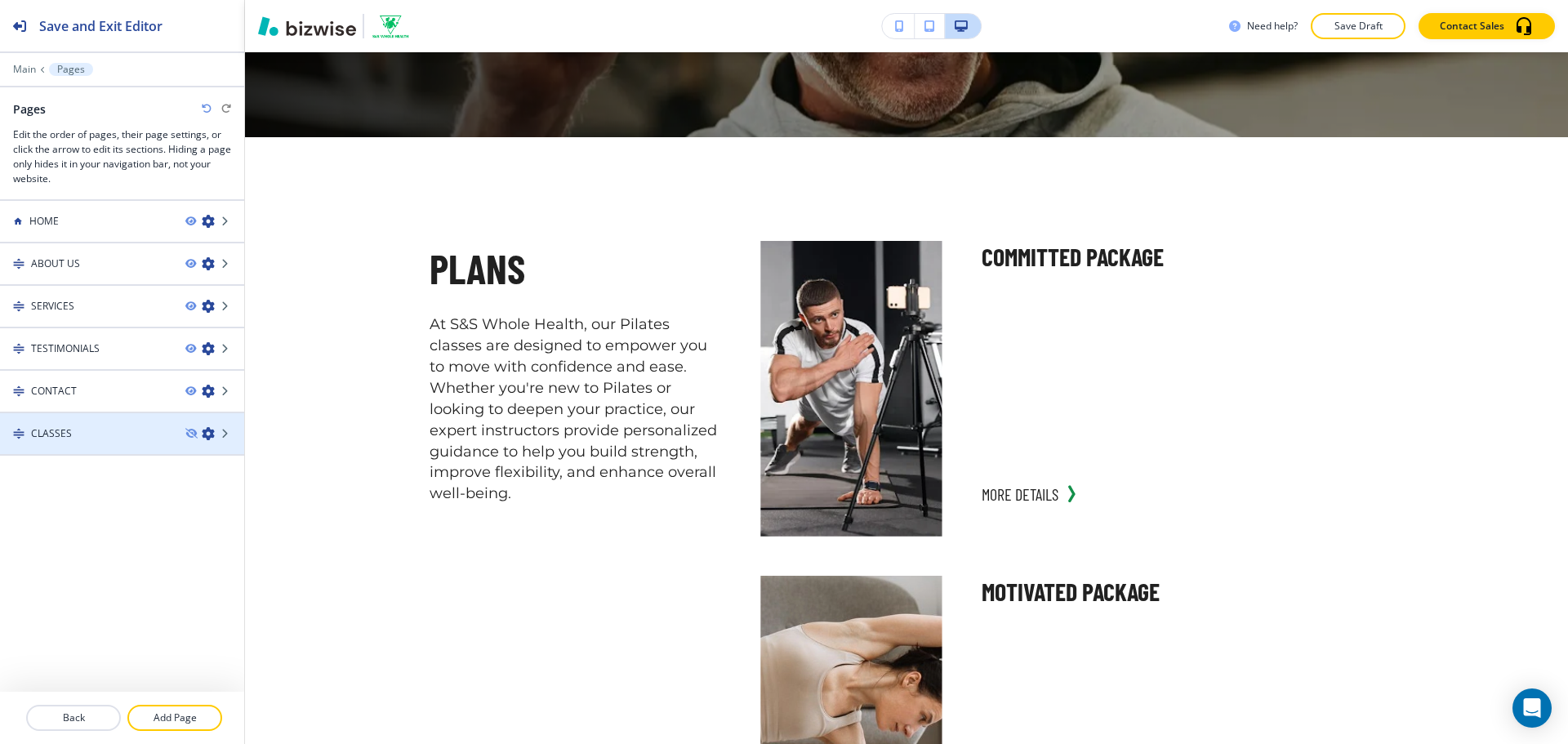
click at [141, 422] on div at bounding box center [122, 420] width 244 height 13
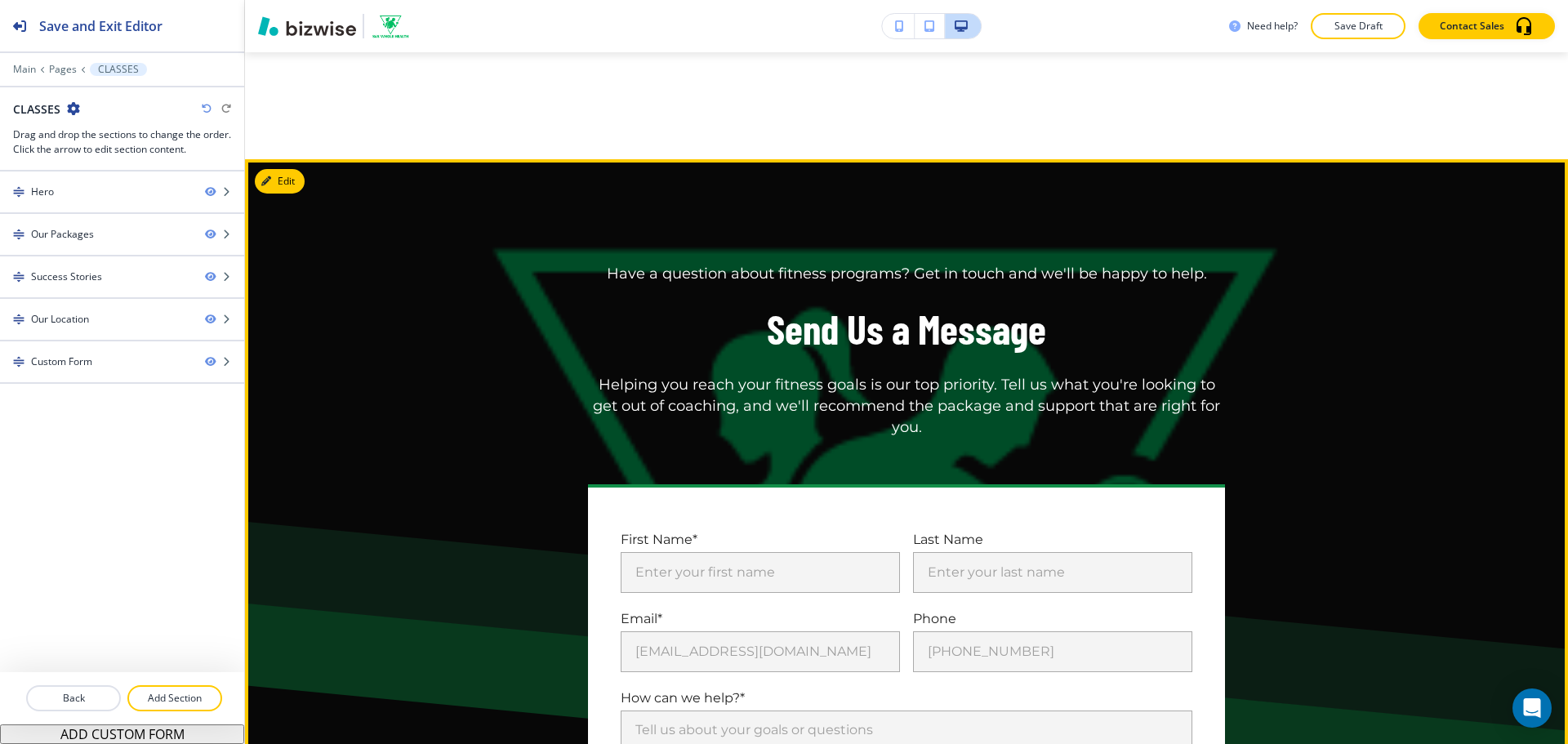
scroll to position [2722, 0]
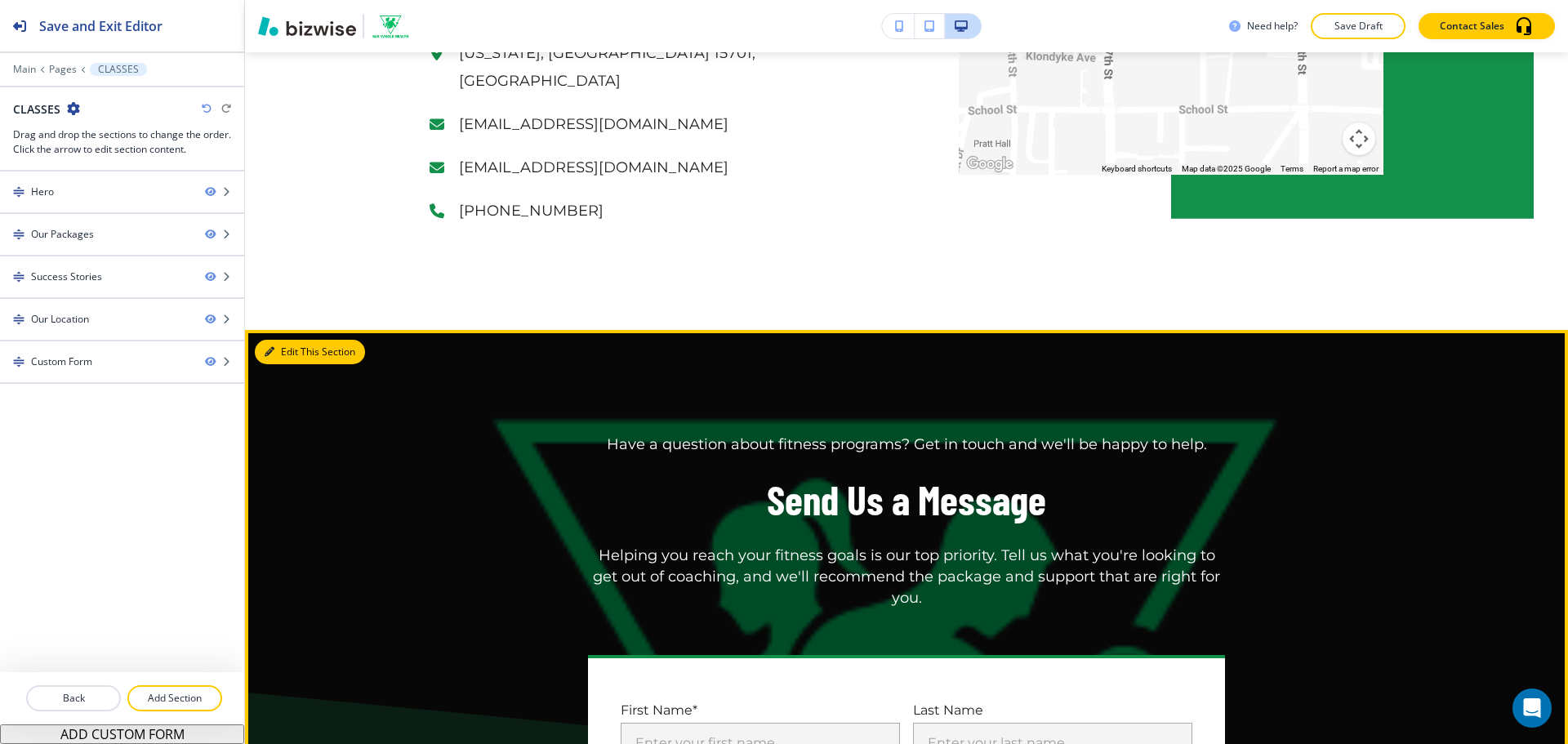
click at [287, 340] on button "Edit This Section" at bounding box center [310, 351] width 111 height 24
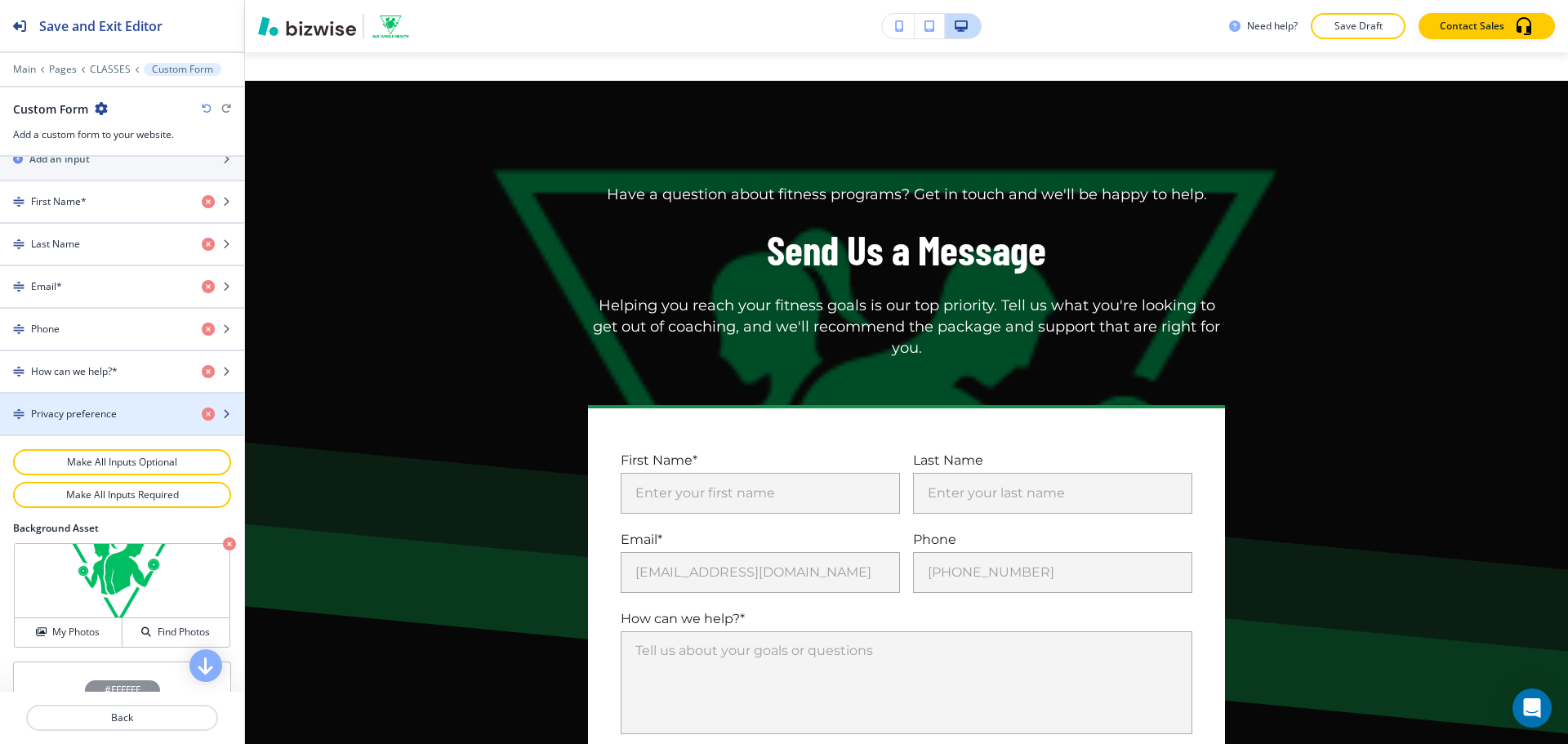
scroll to position [800, 0]
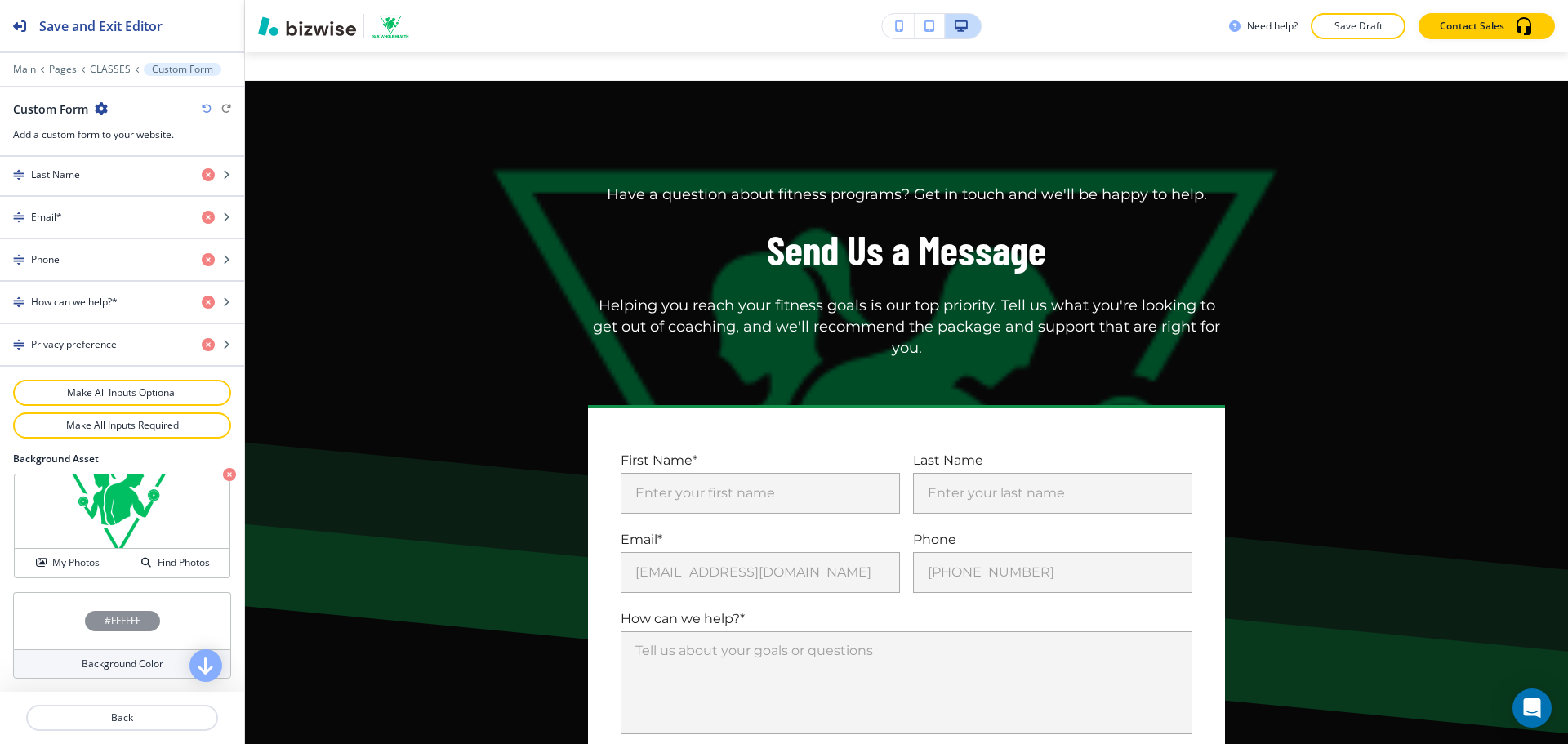
click at [223, 475] on icon "button" at bounding box center [229, 475] width 13 height 13
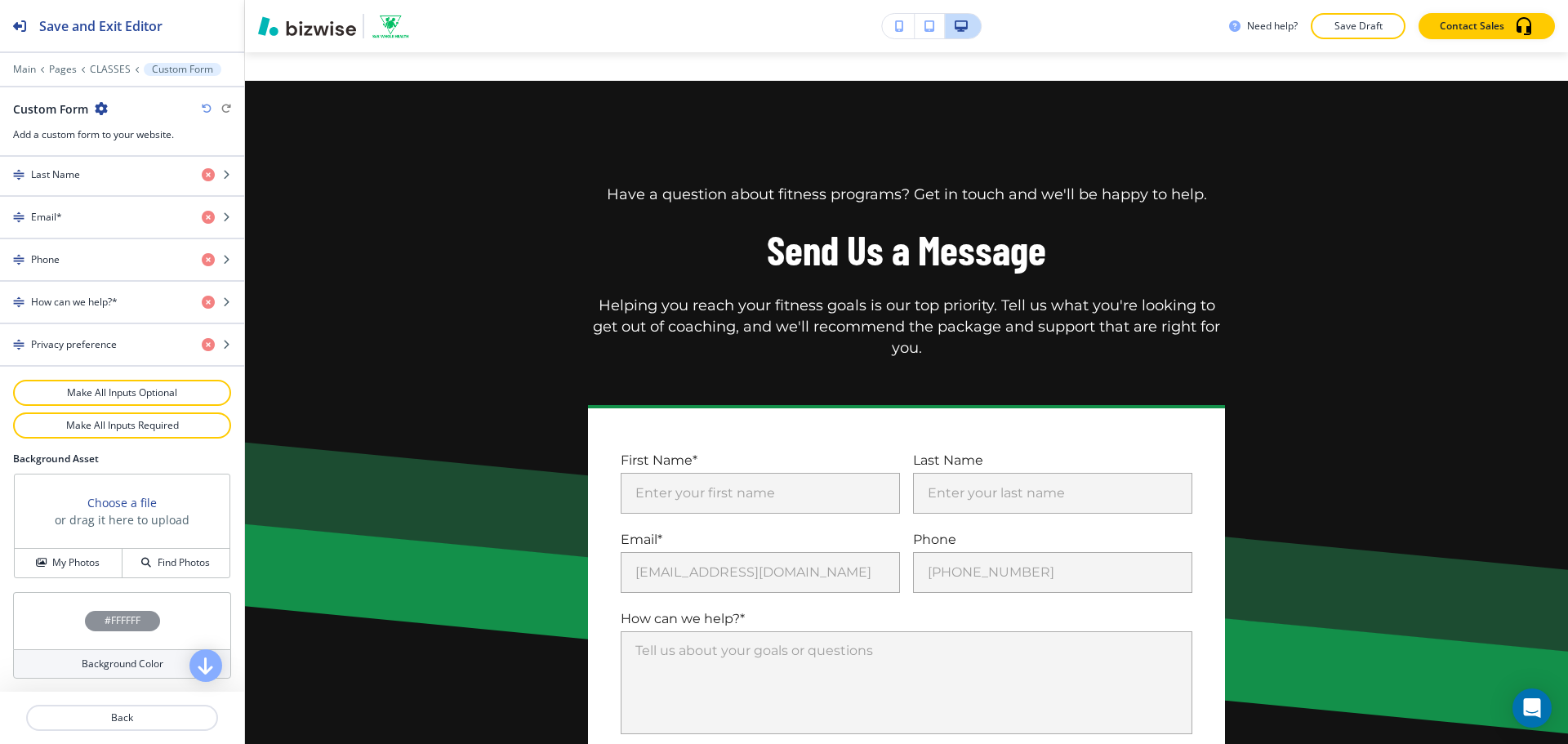
click at [116, 662] on h4 "Background Color" at bounding box center [123, 664] width 82 height 15
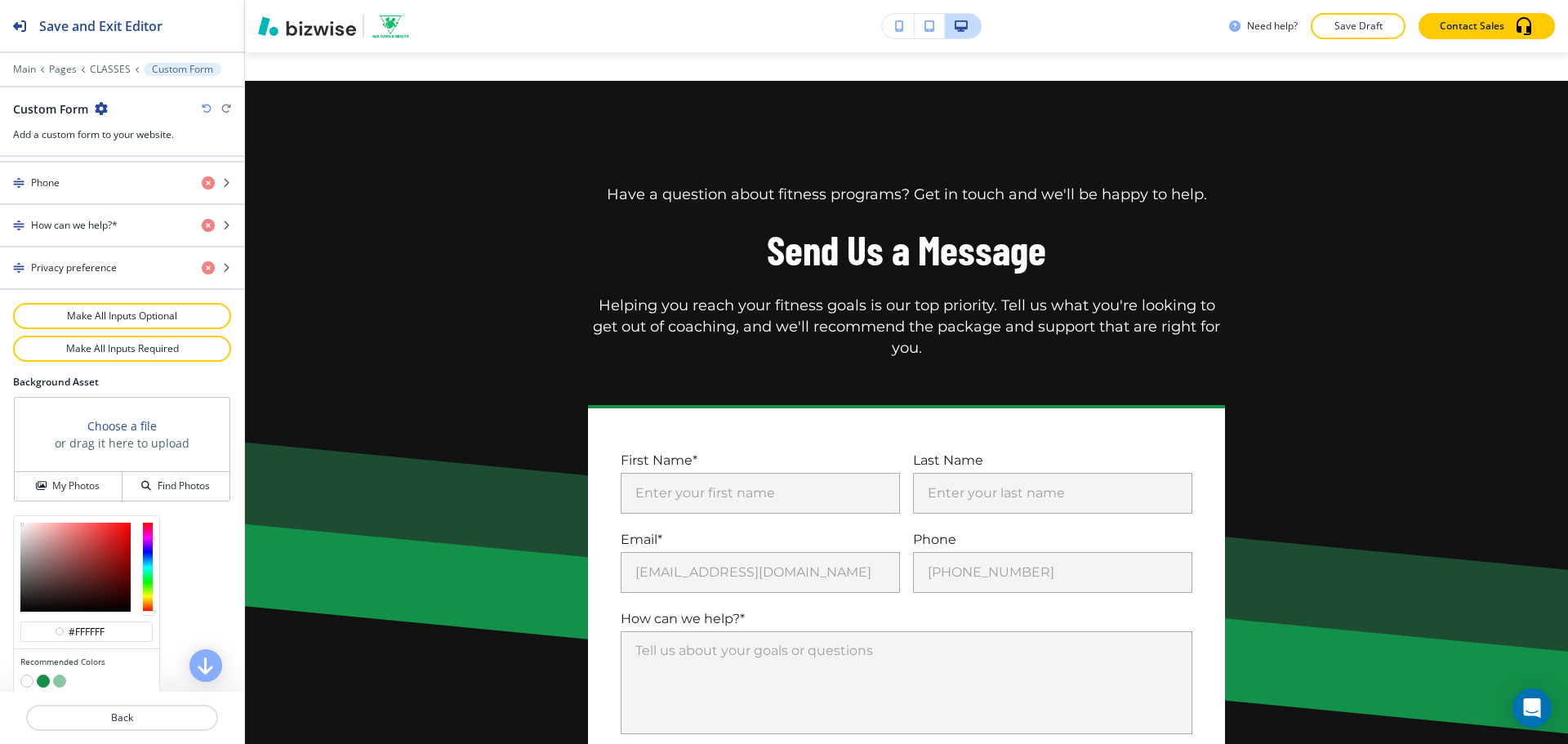
scroll to position [931, 0]
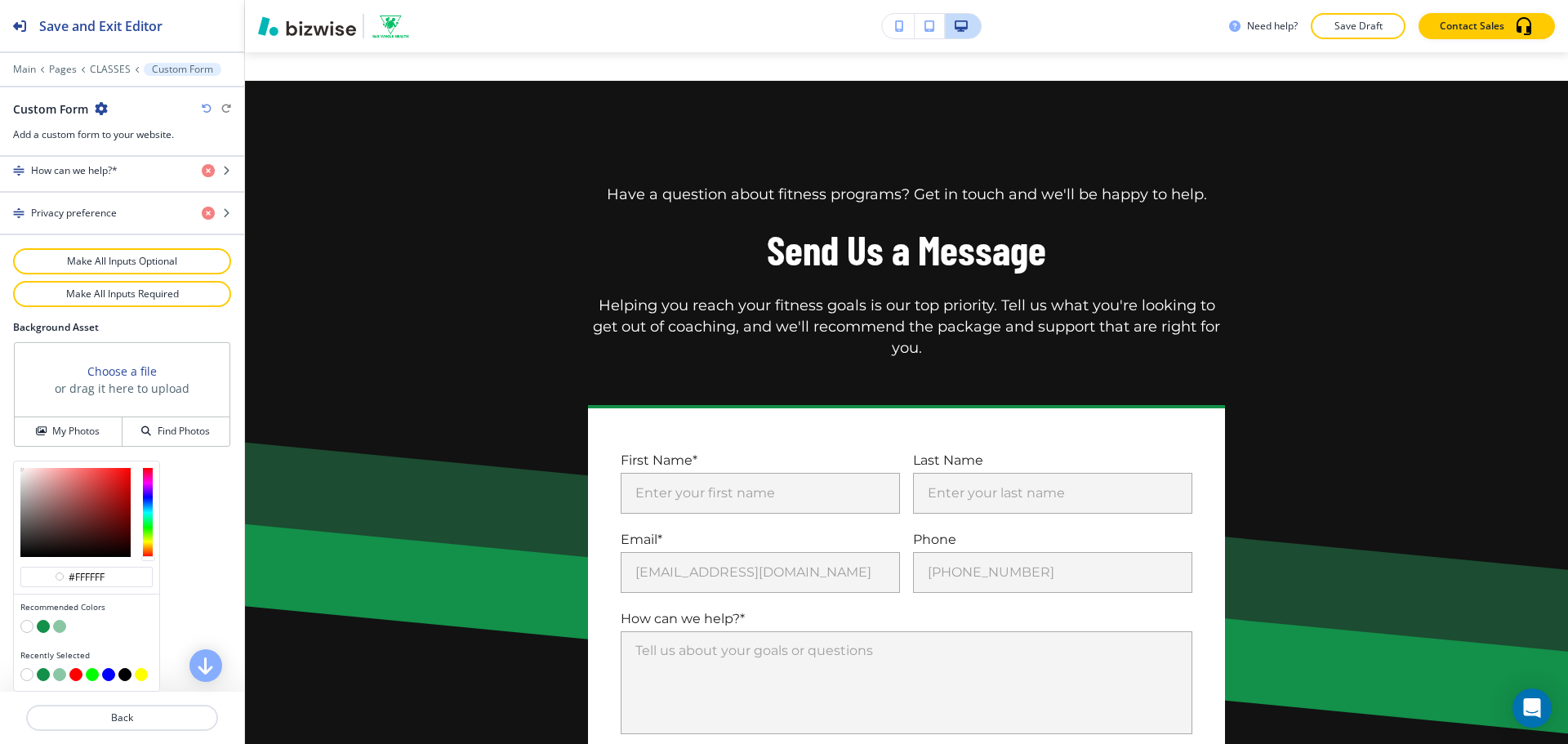
click at [46, 627] on button "button" at bounding box center [44, 626] width 13 height 13
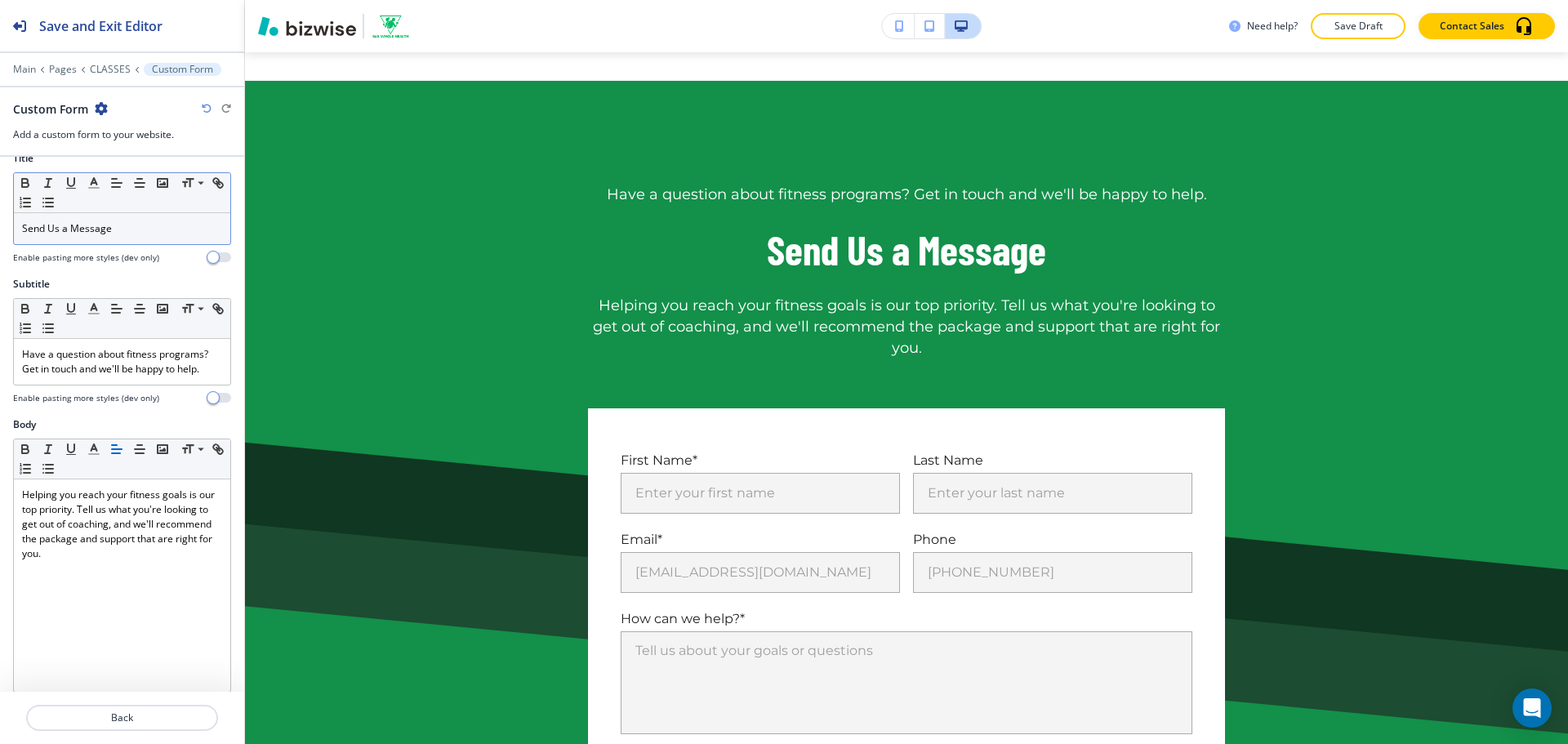
scroll to position [0, 0]
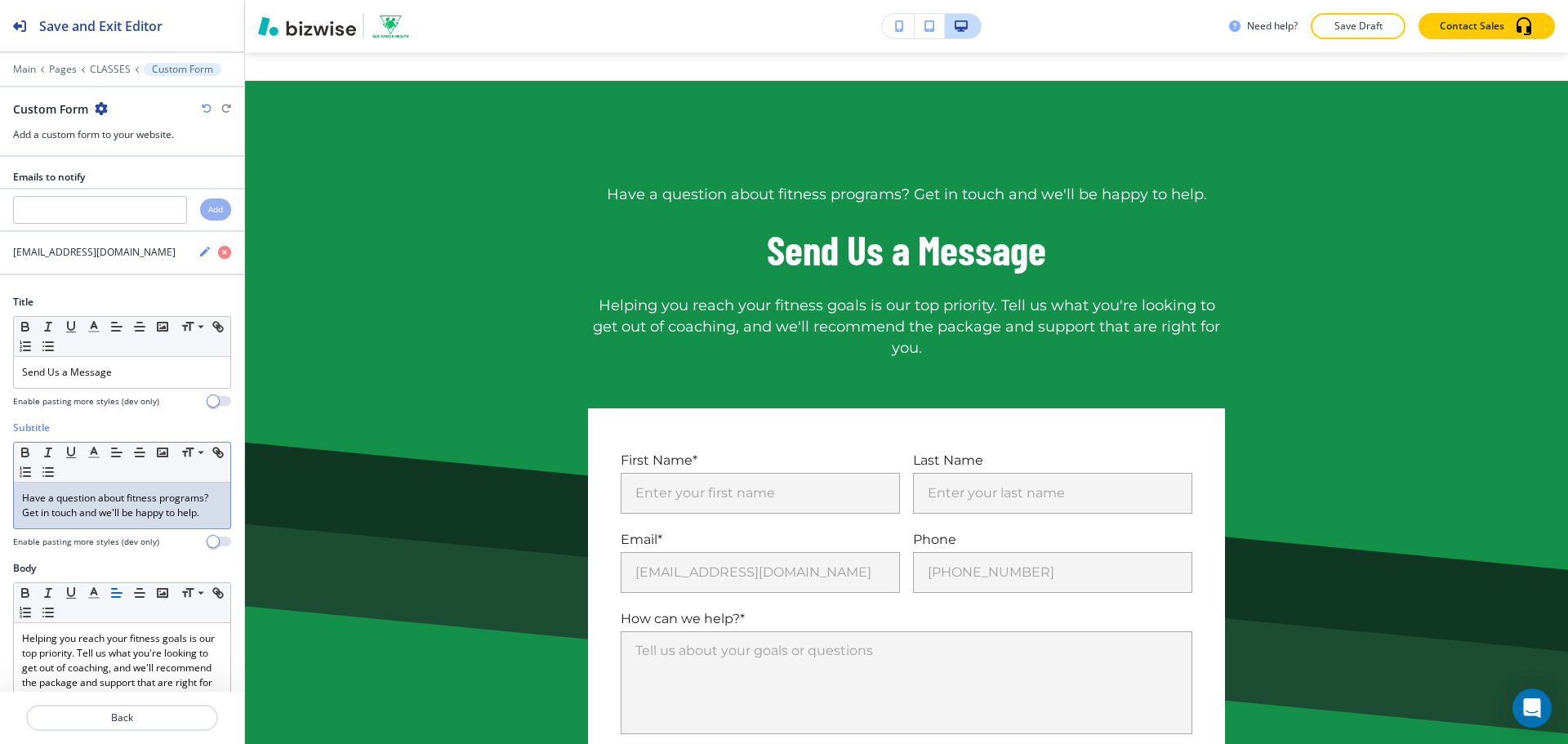
click at [178, 516] on p "Have a question about fitness programs? Get in touch and we'll be happy to help." at bounding box center [121, 505] width 200 height 29
click at [179, 516] on p "Have a question about fitness programs? Get in touch and we'll be happy to help." at bounding box center [121, 505] width 200 height 29
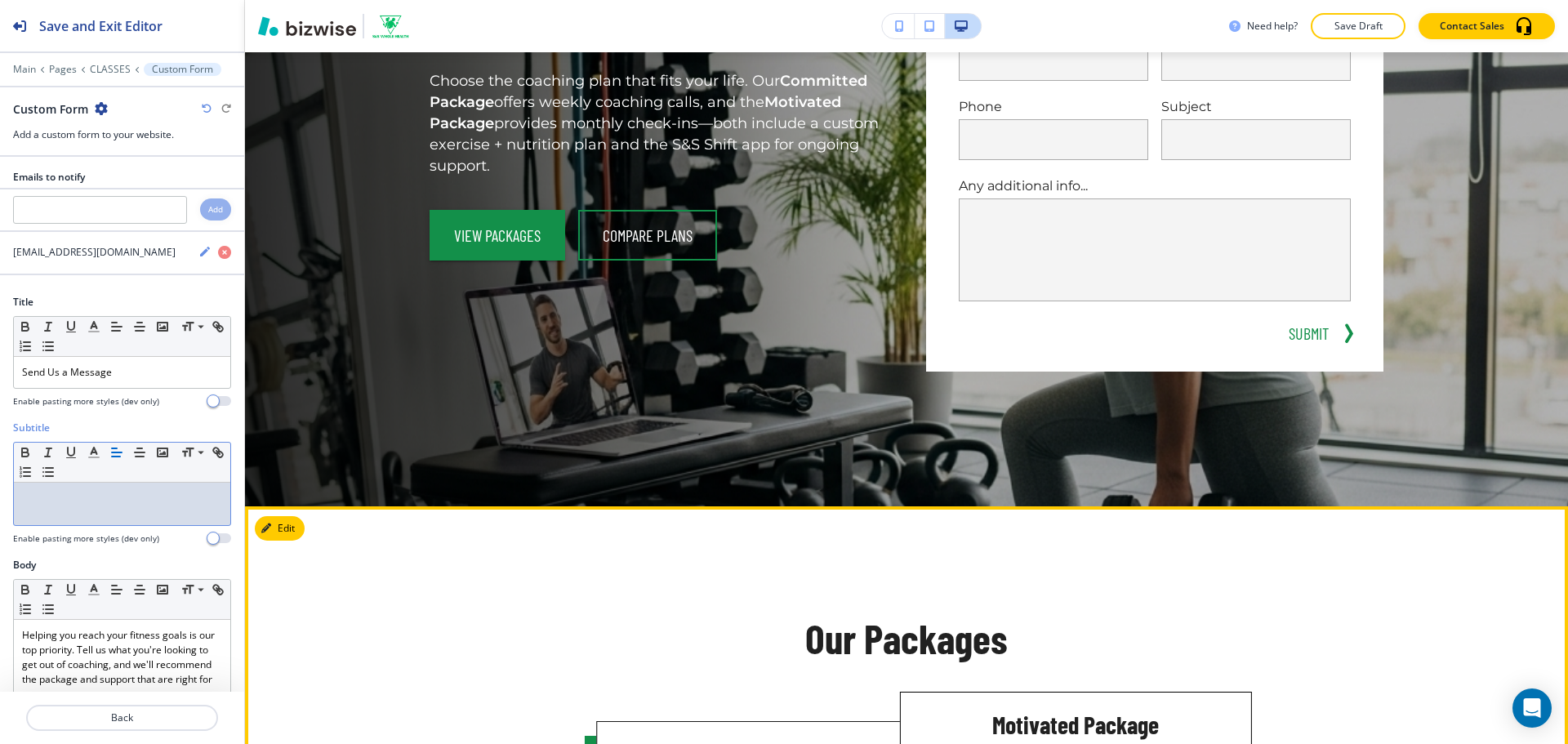
scroll to position [33, 0]
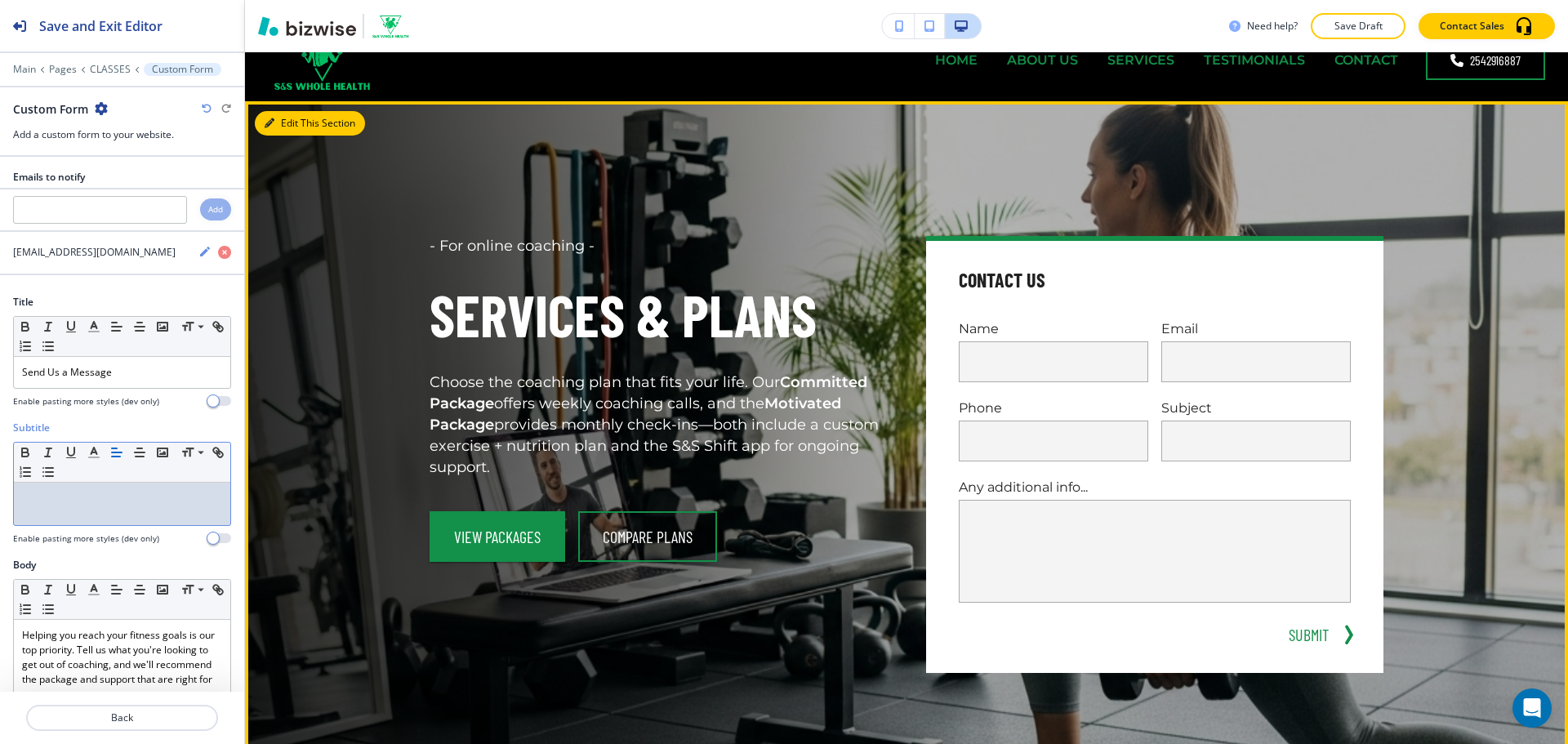
click at [285, 127] on button "Edit This Section" at bounding box center [310, 123] width 111 height 24
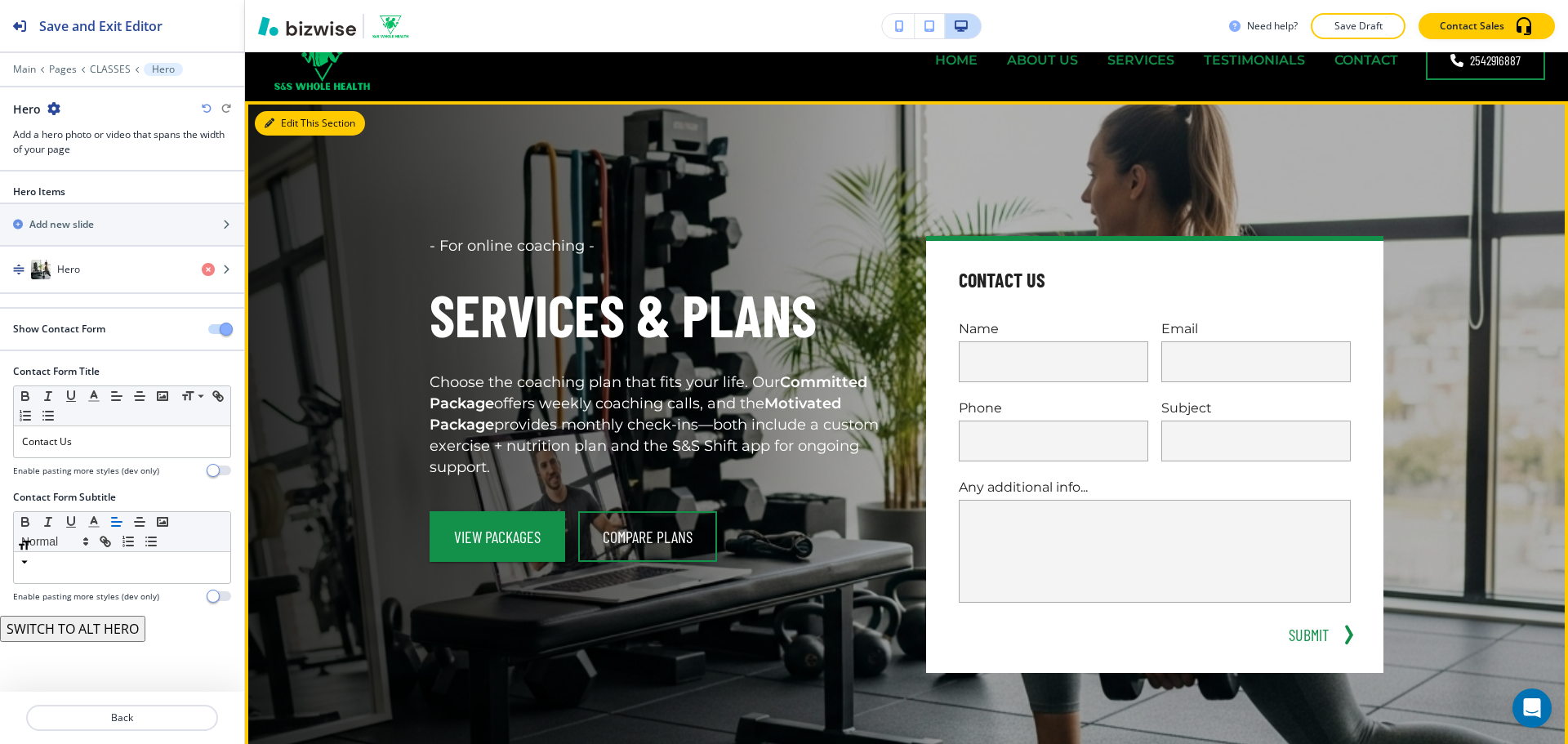
scroll to position [82, 0]
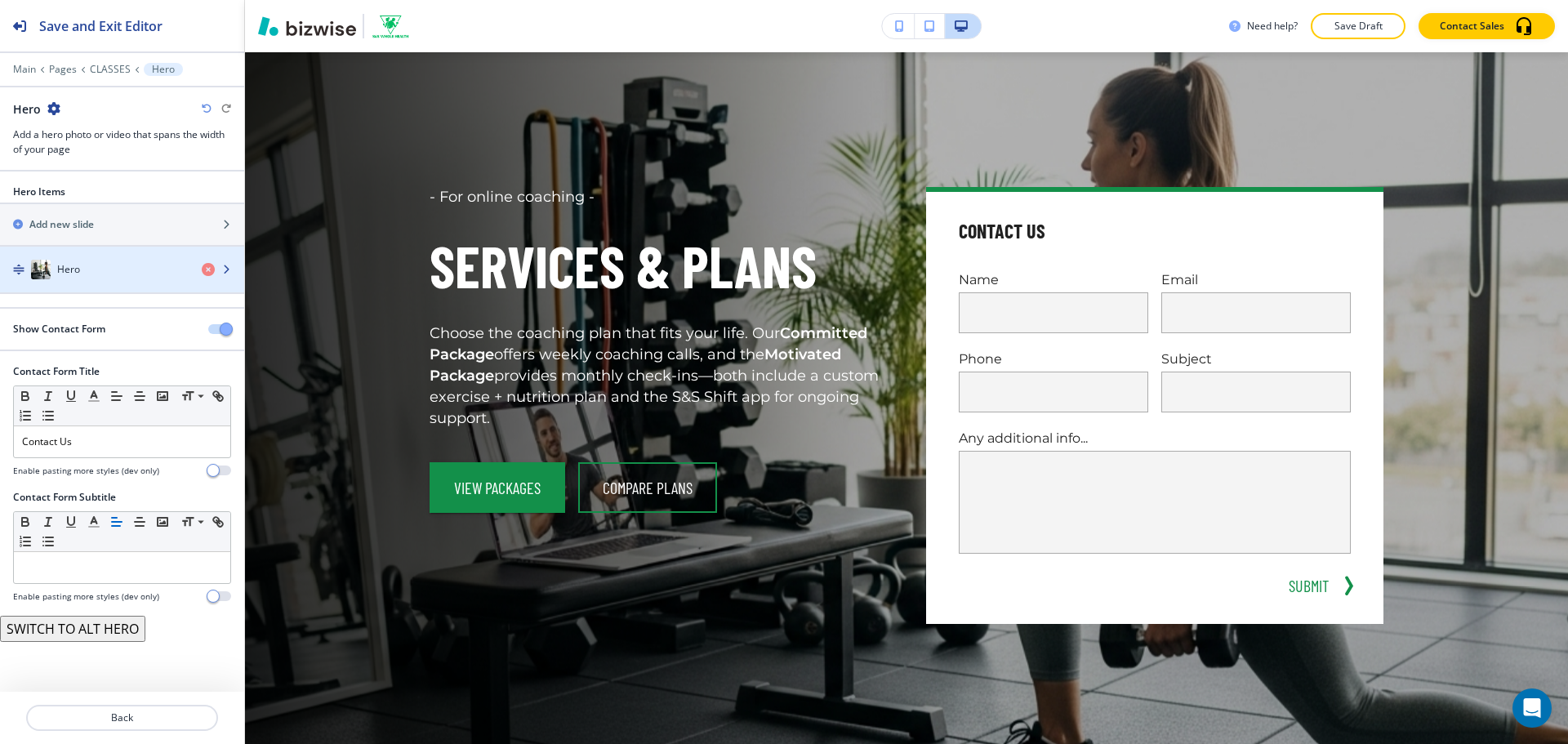
click at [131, 277] on div "Hero" at bounding box center [94, 269] width 188 height 19
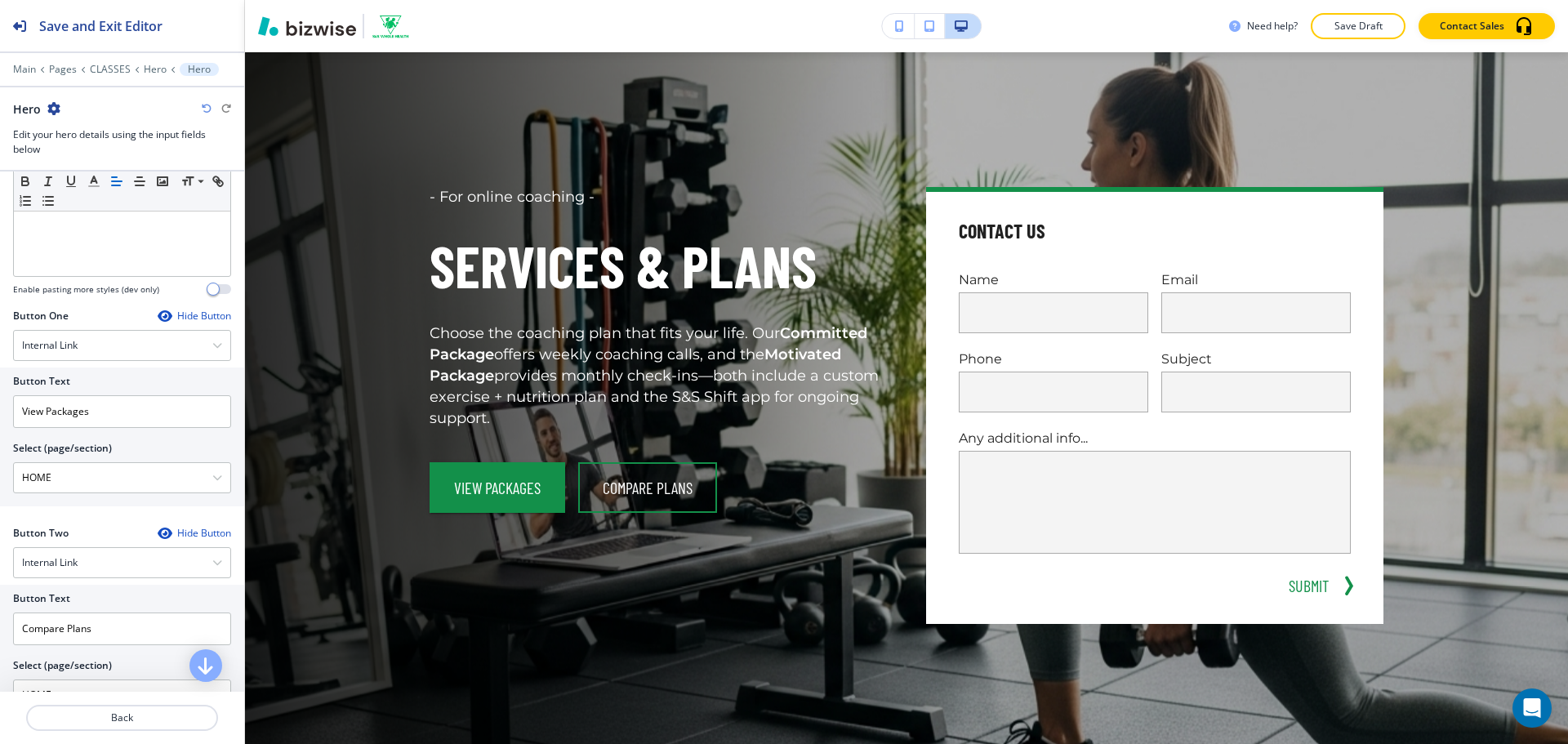
scroll to position [574, 0]
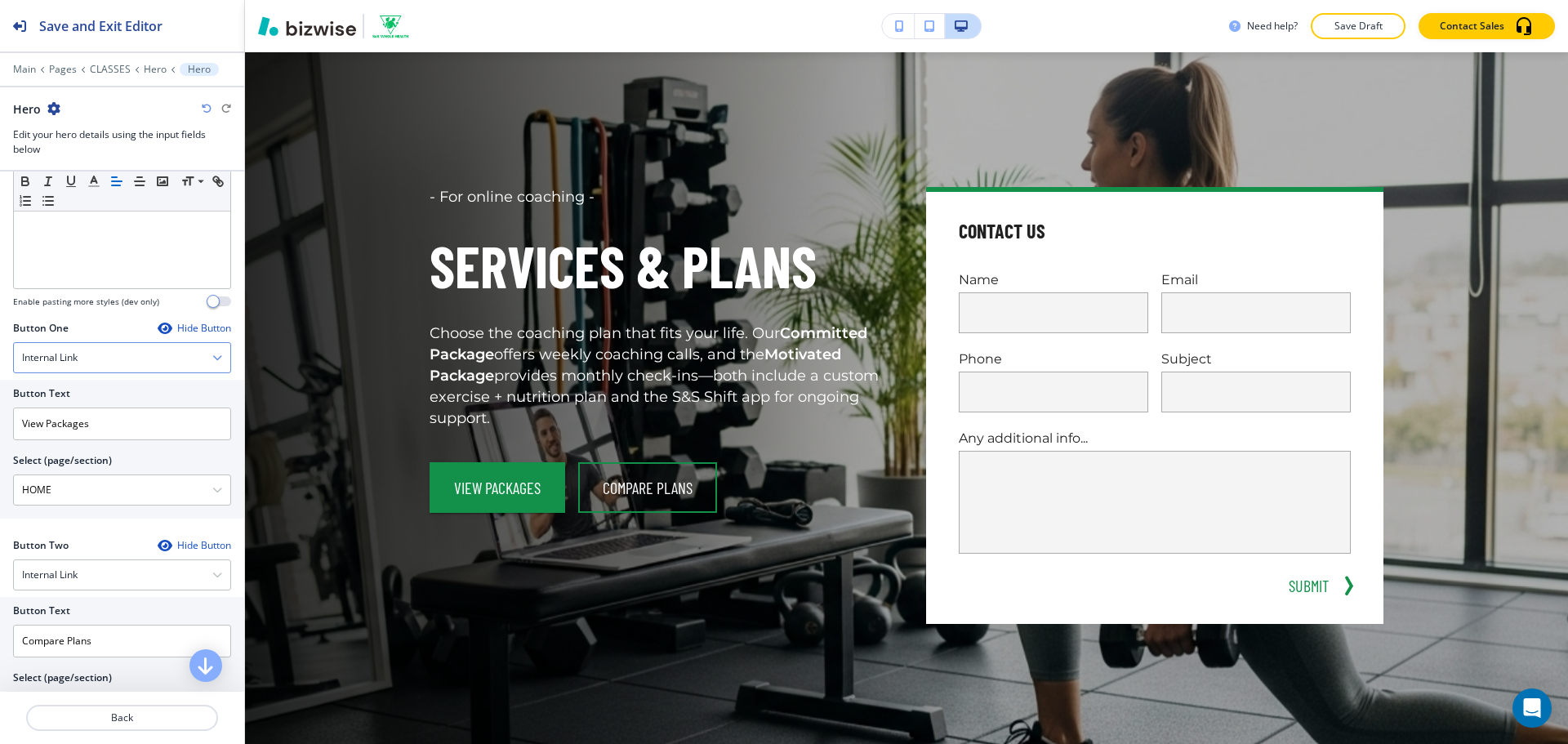
click at [105, 362] on div "Internal Link" at bounding box center [122, 357] width 216 height 29
click at [95, 385] on h4 "Telephone" at bounding box center [121, 387] width 200 height 15
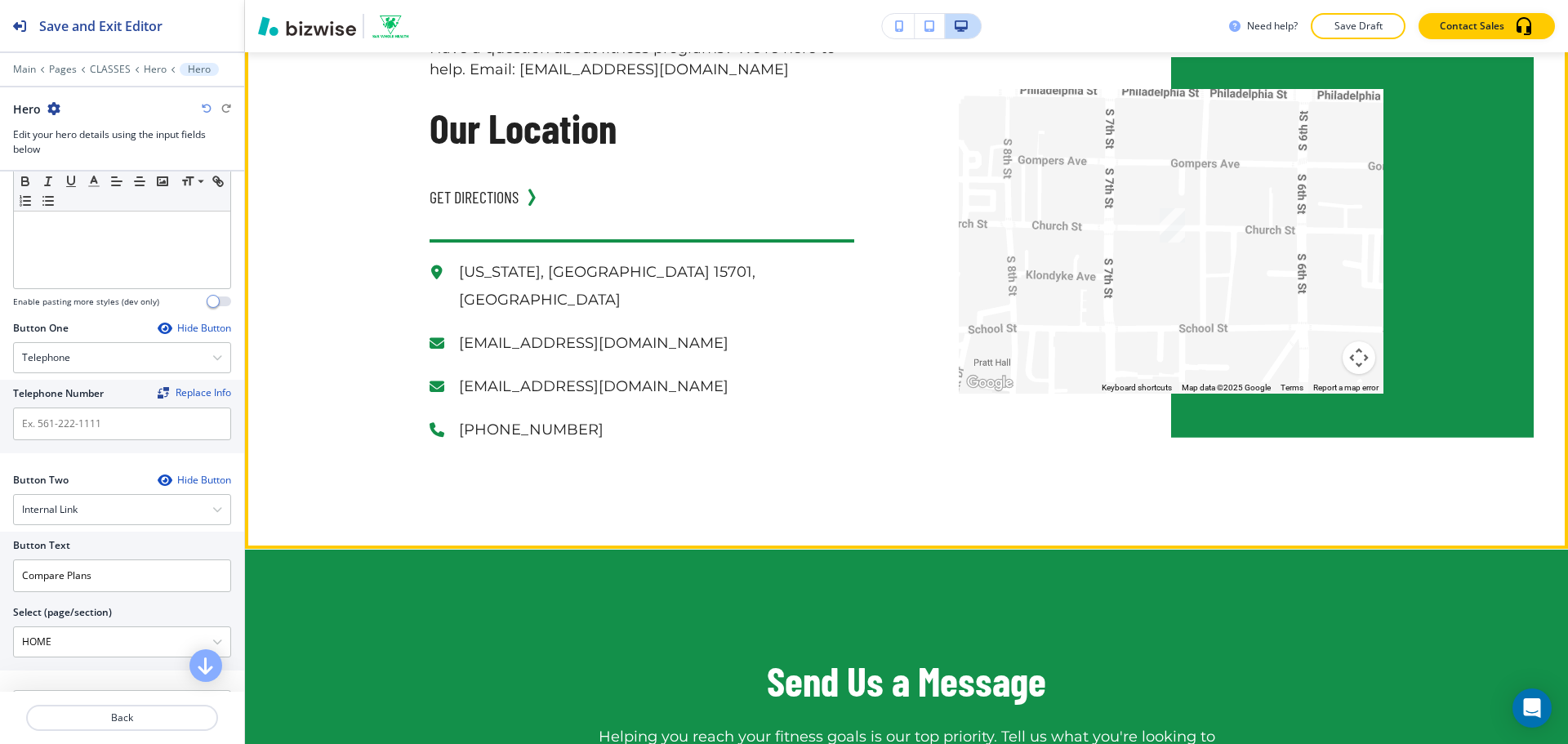
scroll to position [2530, 0]
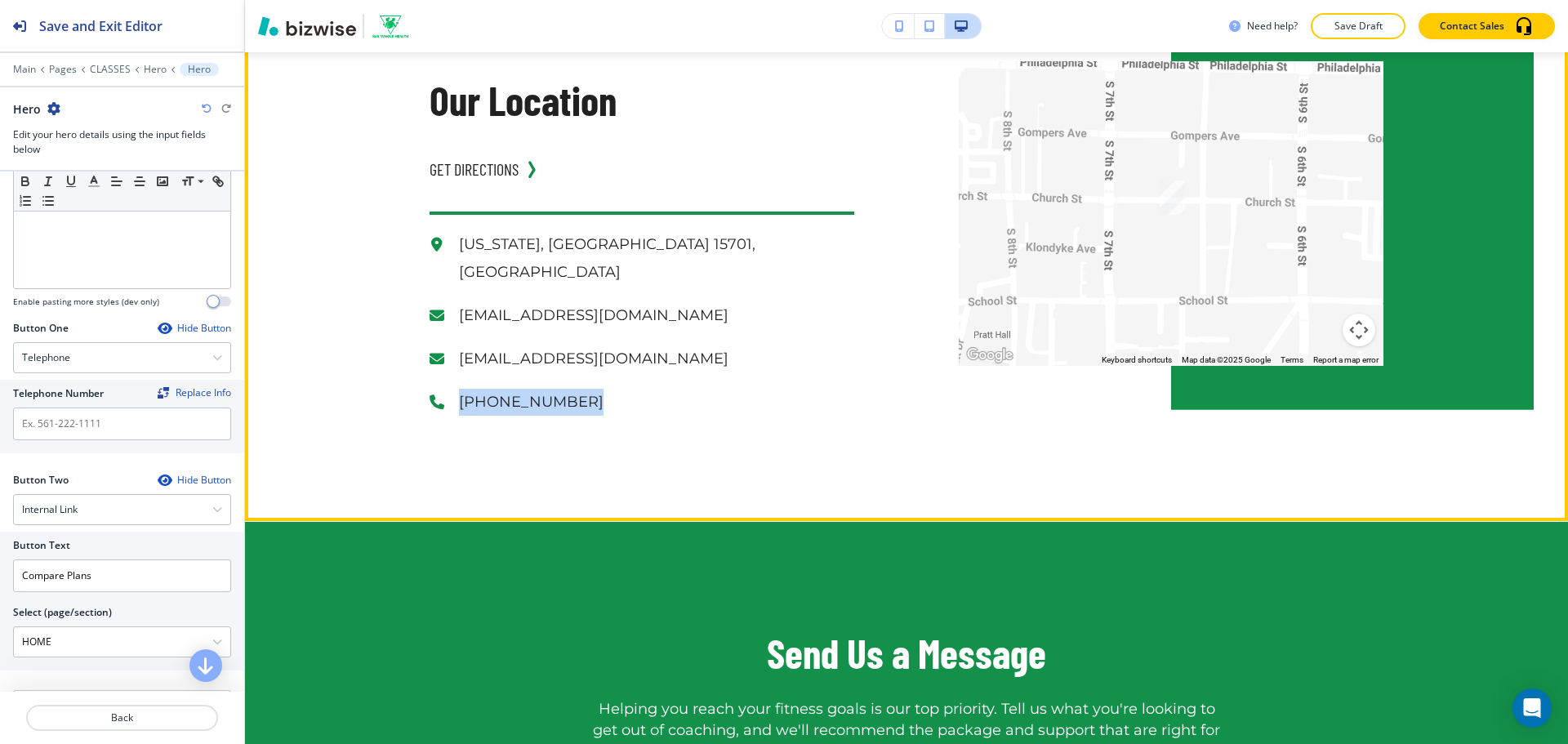
drag, startPoint x: 603, startPoint y: 390, endPoint x: 452, endPoint y: 378, distance: 151.5
click at [452, 378] on div "Have a question about fitness programs? We're here to help. Email: [EMAIL_ADDRE…" at bounding box center [907, 213] width 1323 height 614
copy p "[PHONE_NUMBER]"
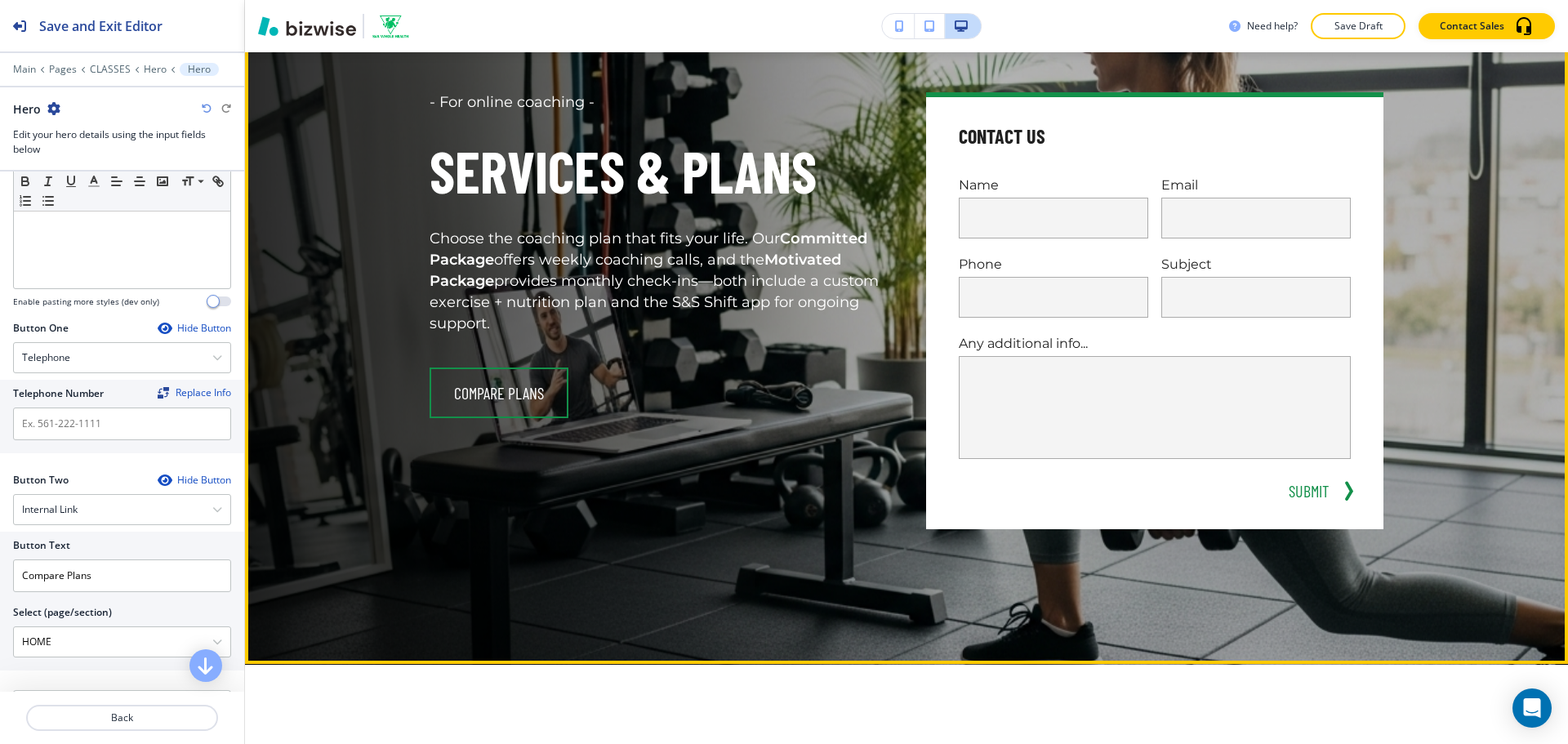
scroll to position [0, 0]
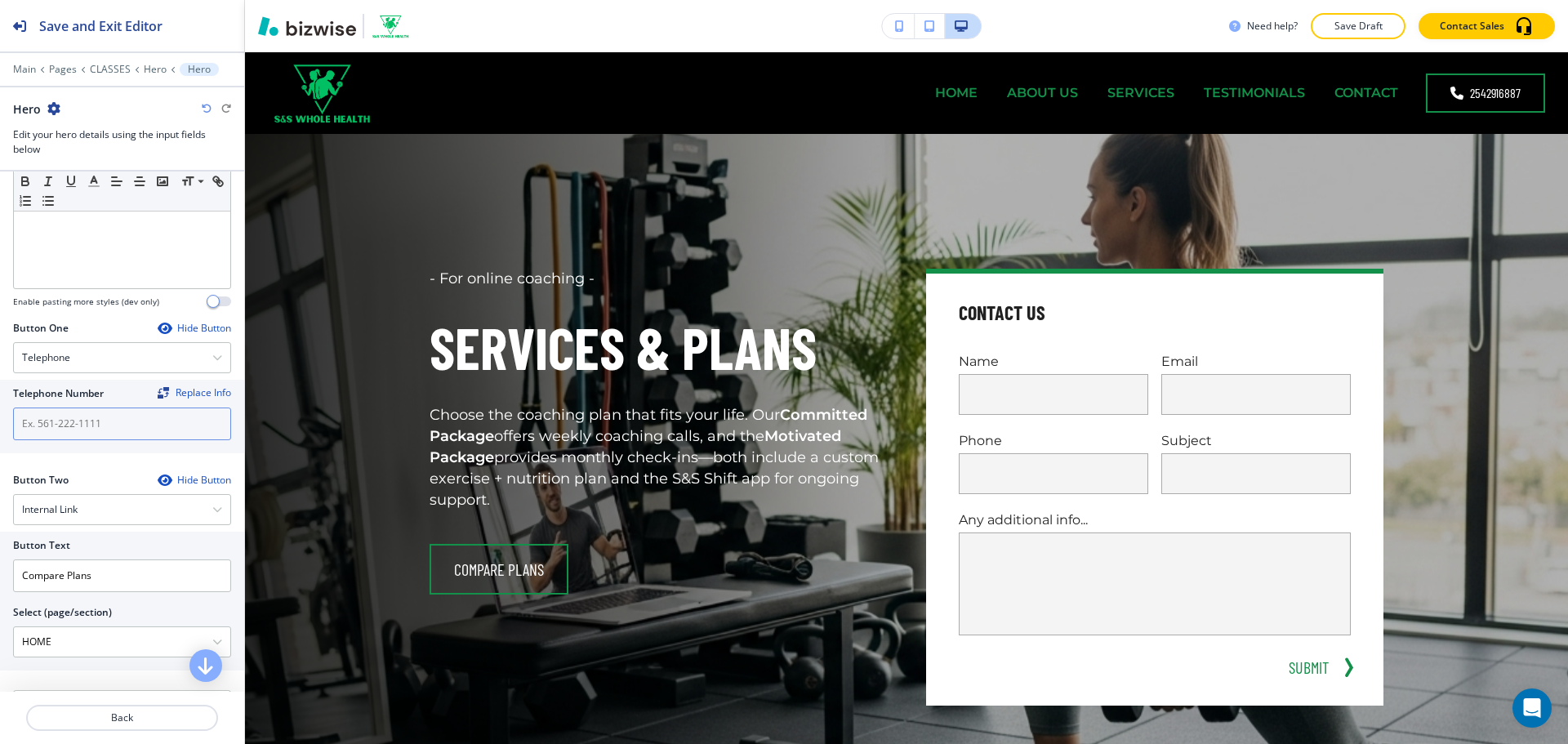
click at [94, 431] on input "text" at bounding box center [122, 423] width 218 height 33
paste input "[PHONE_NUMBER]"
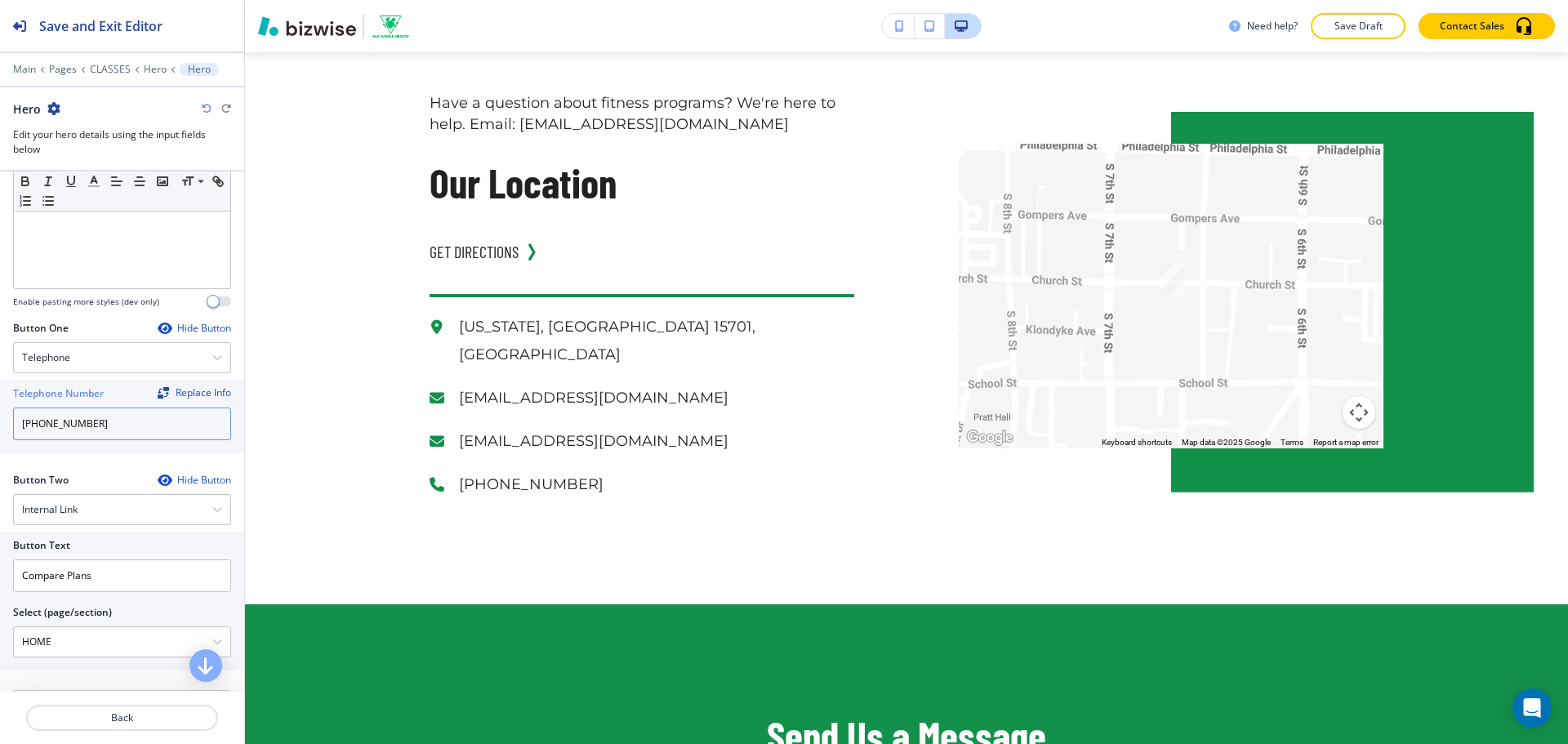
scroll to position [2449, 0]
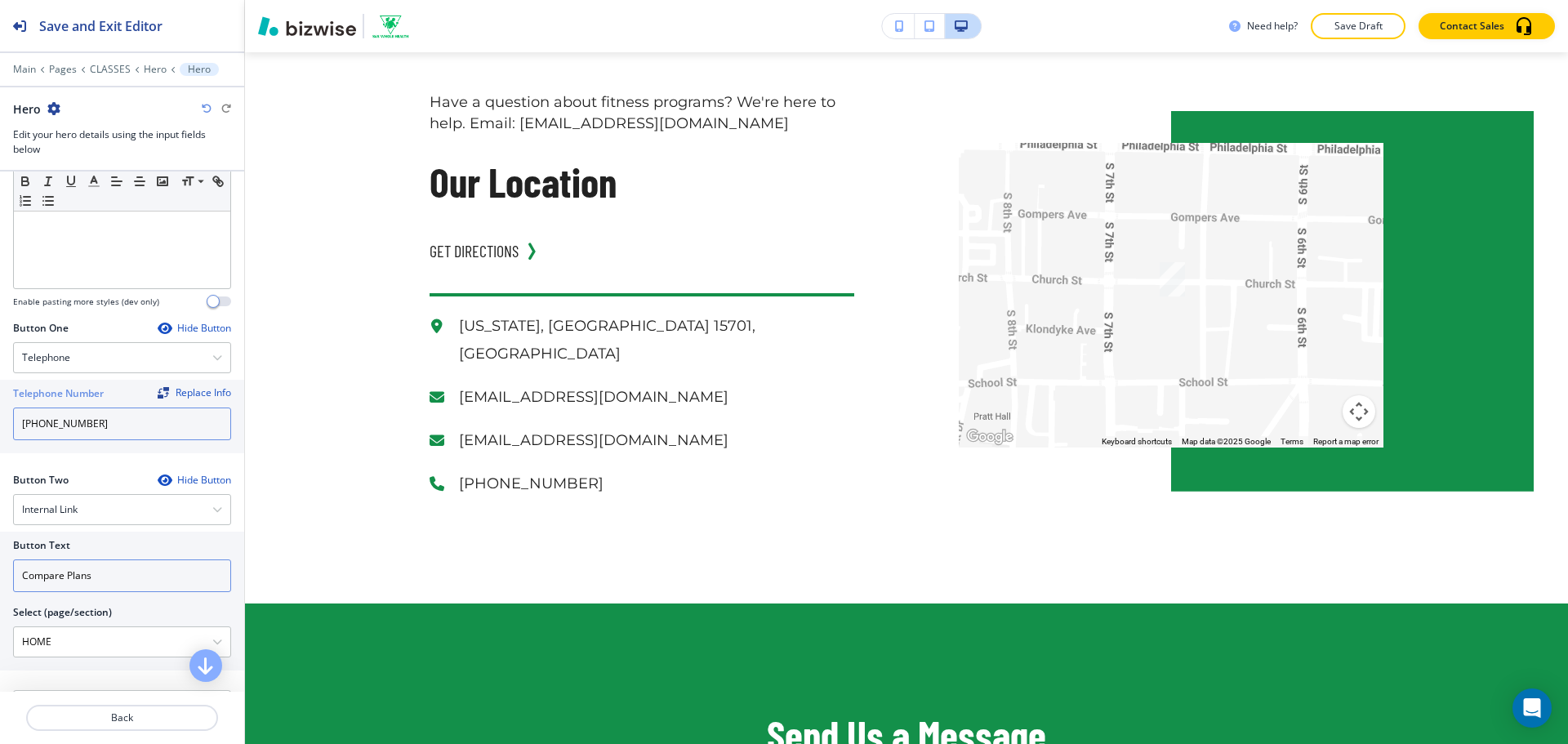
type input "[PHONE_NUMBER]"
click at [118, 577] on input "Compare Plans" at bounding box center [122, 575] width 218 height 33
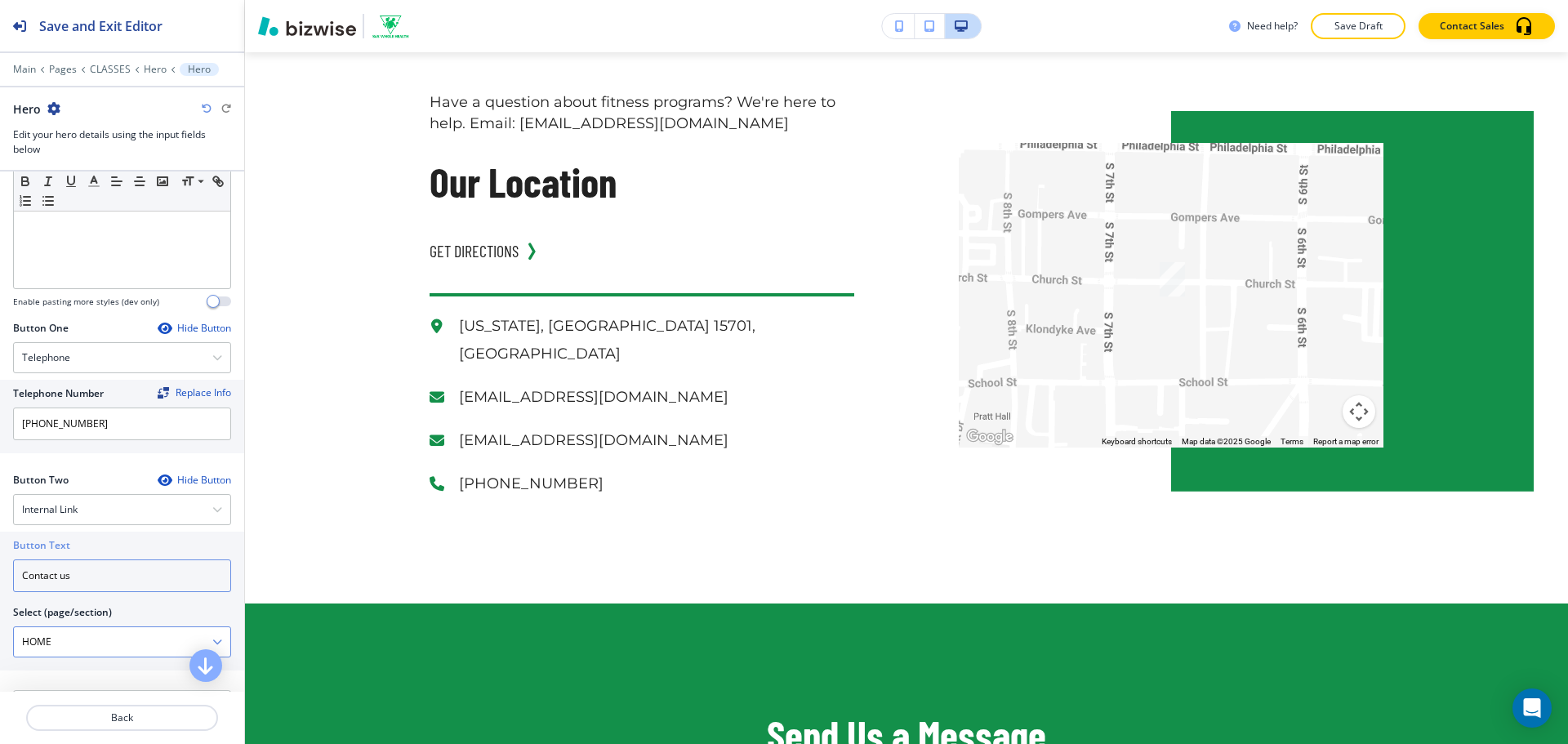
type input "Contact us"
click at [110, 640] on \(page\/section\) "HOME" at bounding box center [113, 641] width 198 height 28
click at [119, 643] on \(page\/section\) "HOME" at bounding box center [113, 641] width 198 height 28
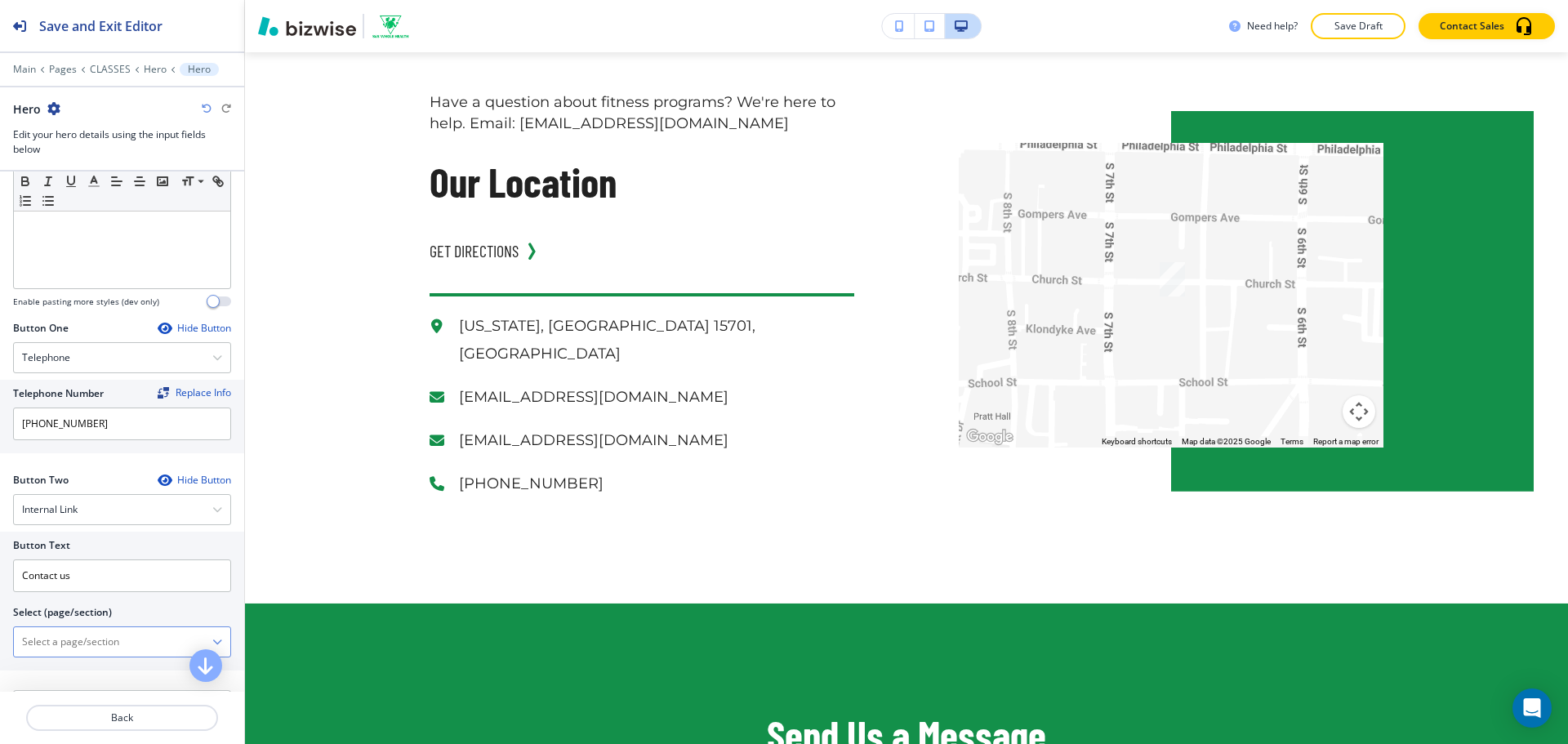
click at [119, 643] on \(page\/section\) "Manual Input" at bounding box center [113, 641] width 198 height 28
click at [92, 656] on div "CONTACT" at bounding box center [122, 670] width 216 height 28
type \(page\/section\) "CONTACT"
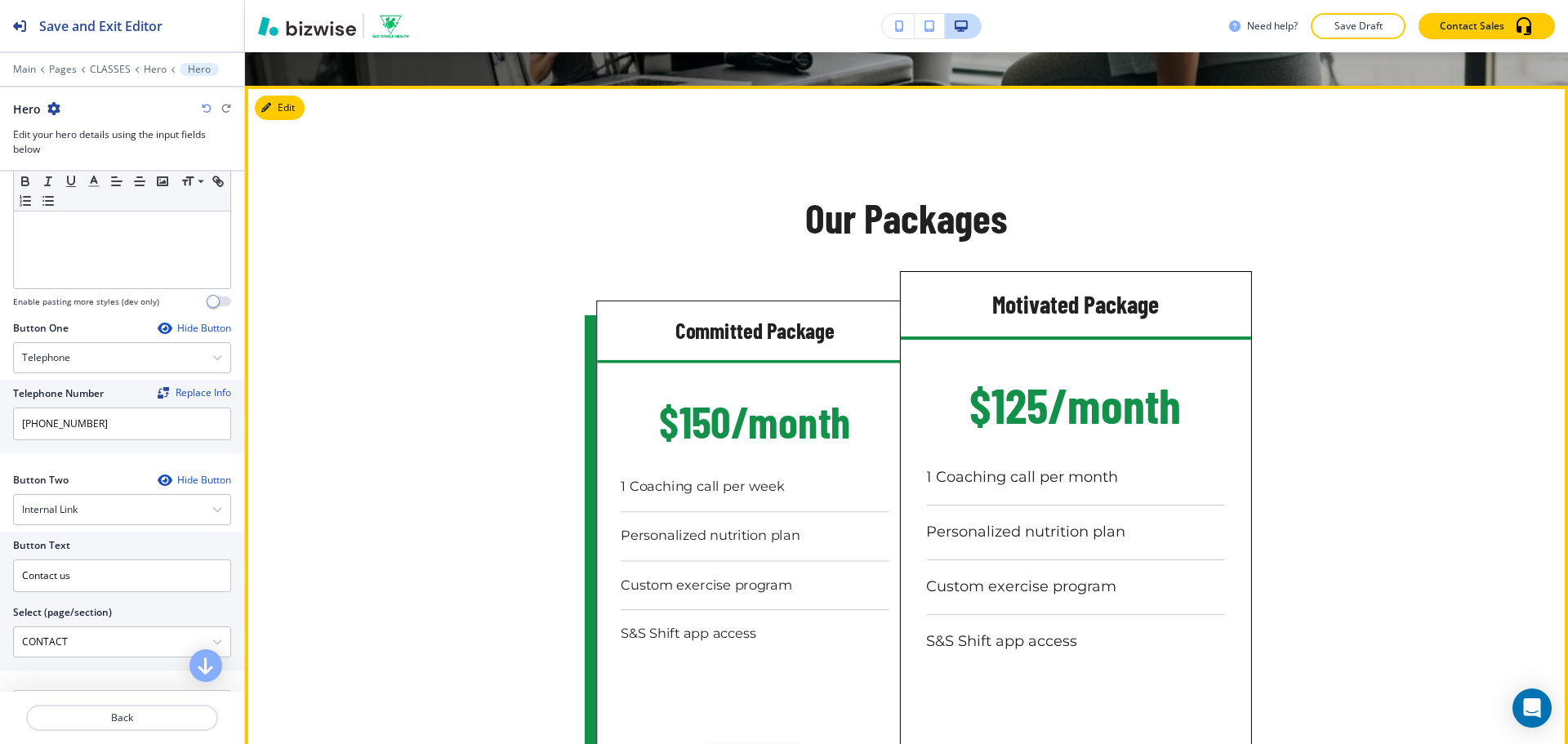
scroll to position [735, 0]
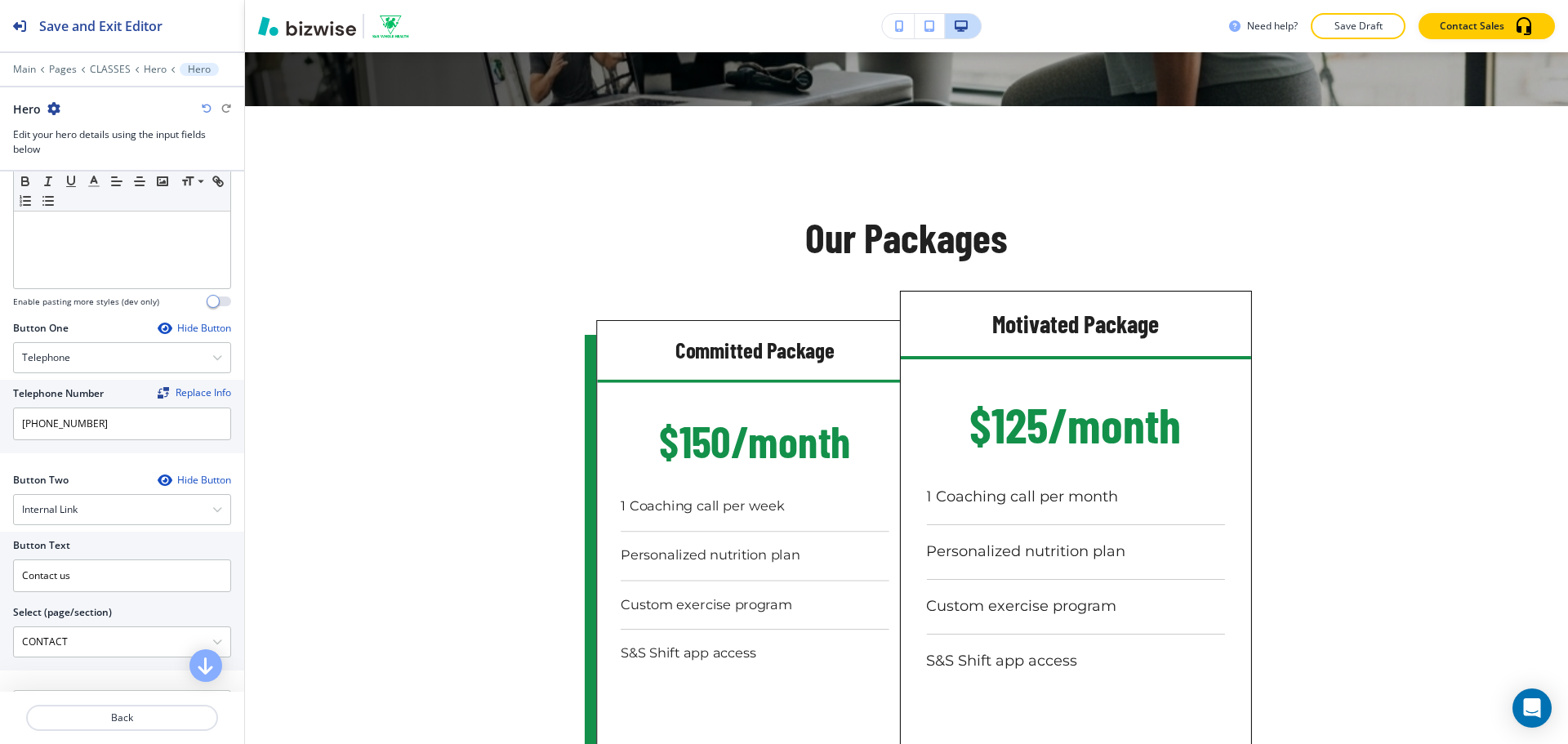
click at [152, 61] on div at bounding box center [122, 58] width 244 height 10
click at [152, 71] on p "Hero" at bounding box center [155, 69] width 23 height 12
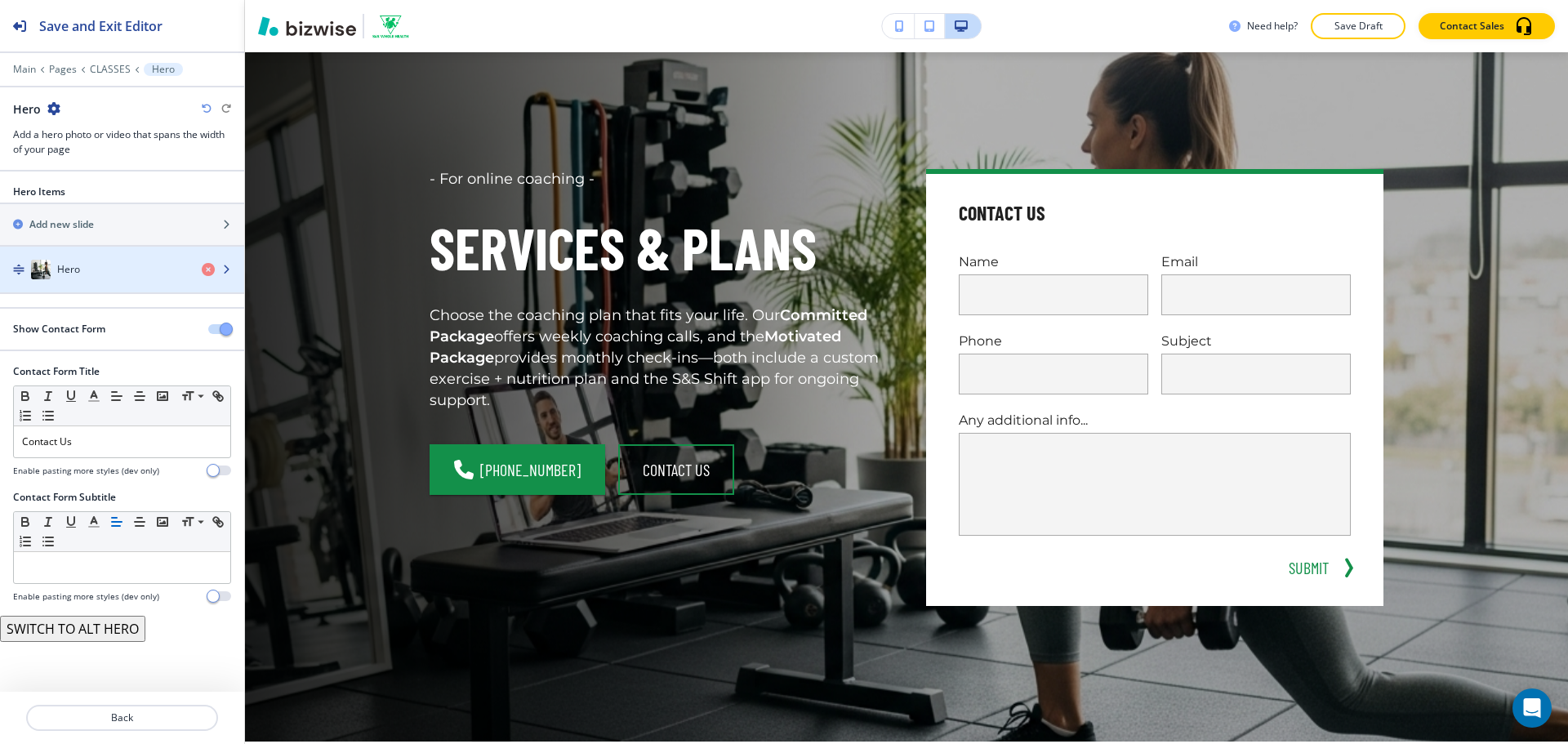
scroll to position [82, 0]
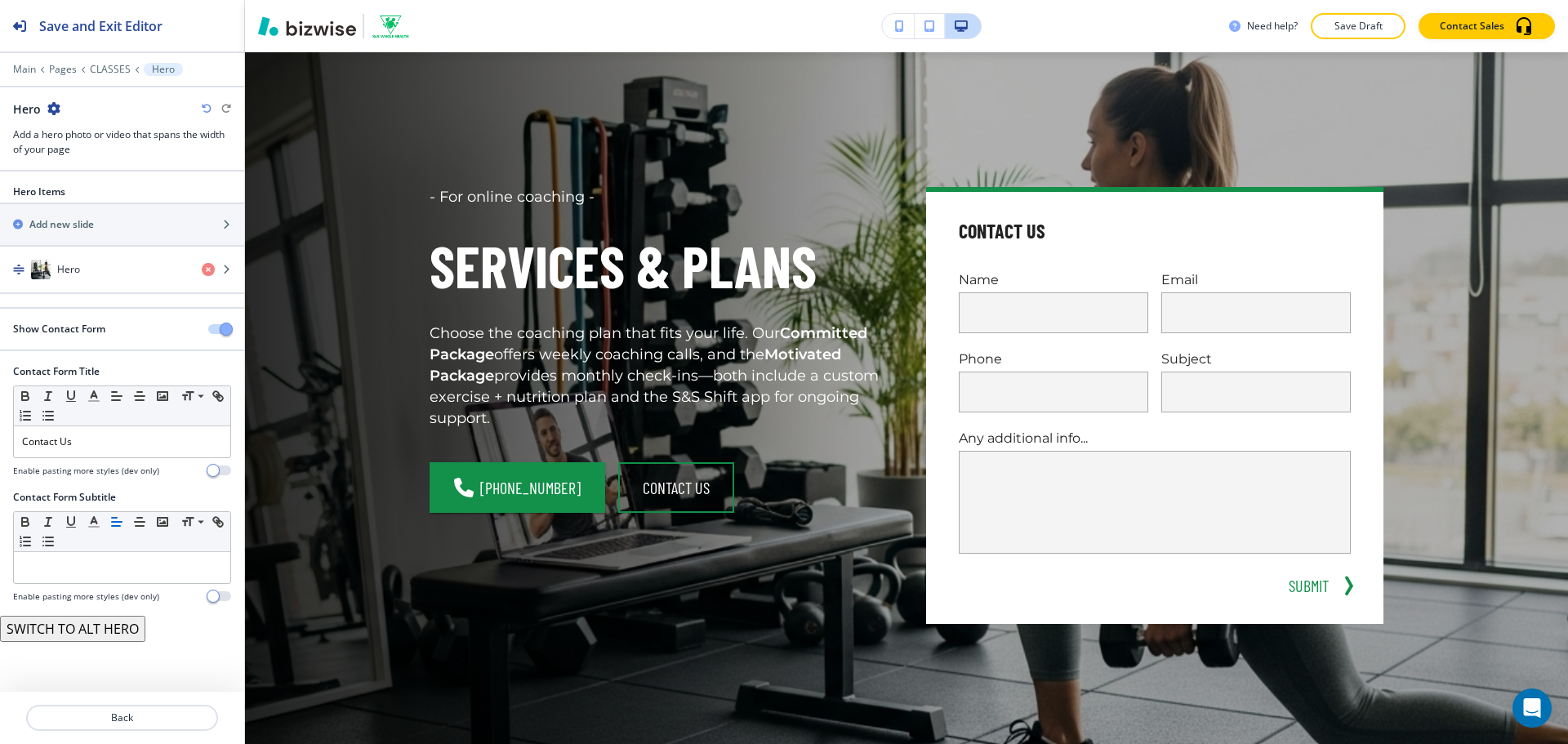
click at [217, 325] on button "button" at bounding box center [219, 329] width 23 height 10
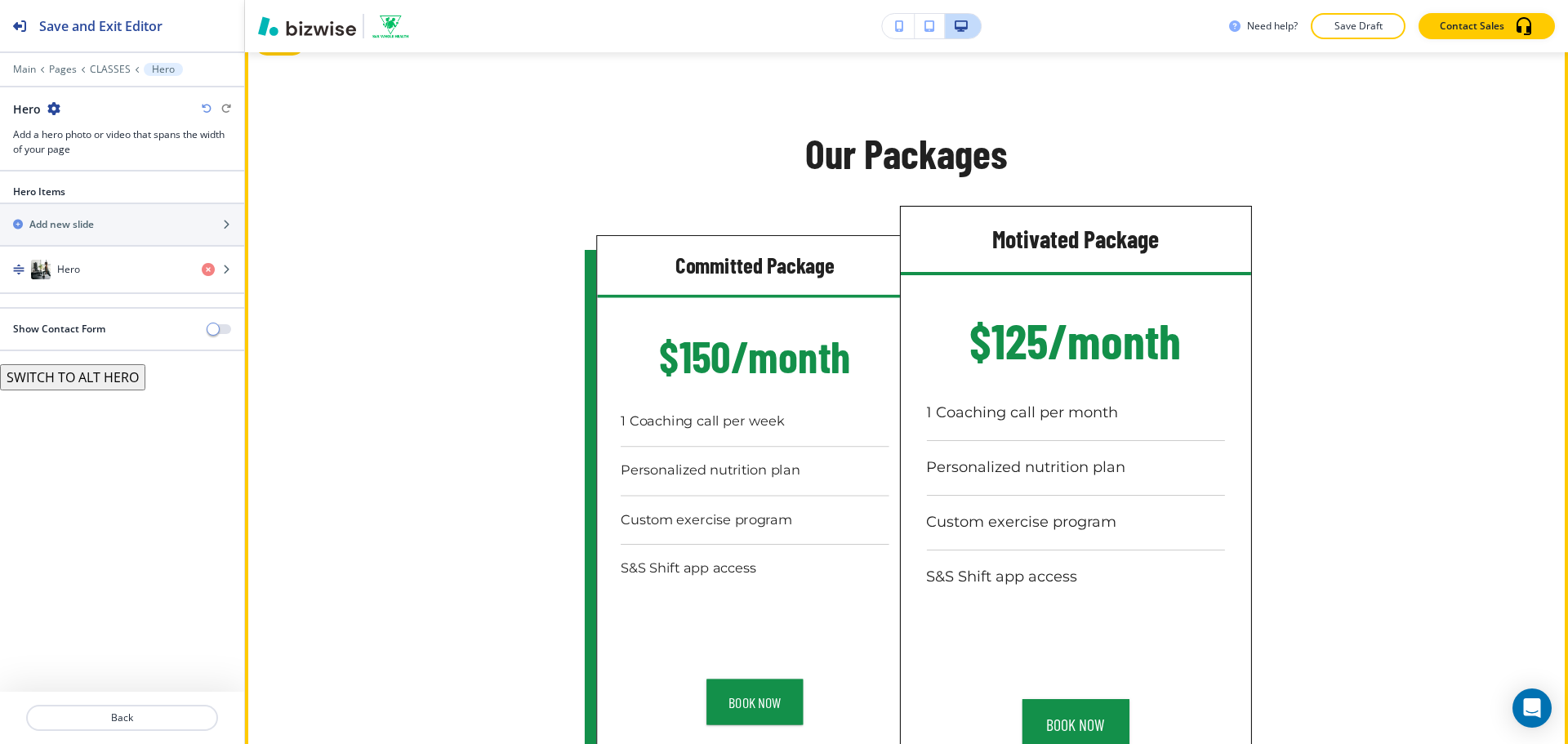
scroll to position [653, 0]
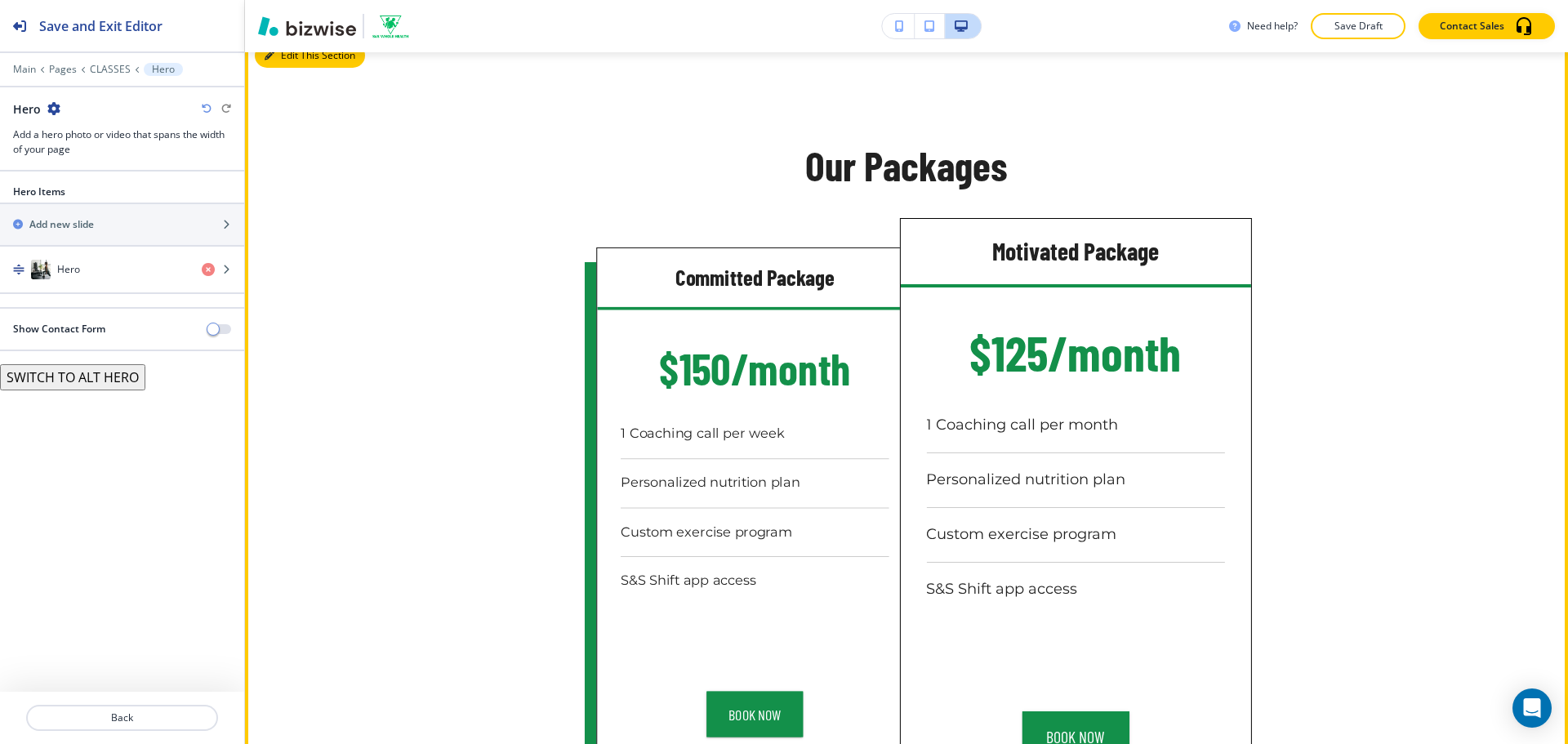
click at [290, 59] on button "Edit This Section" at bounding box center [310, 55] width 111 height 24
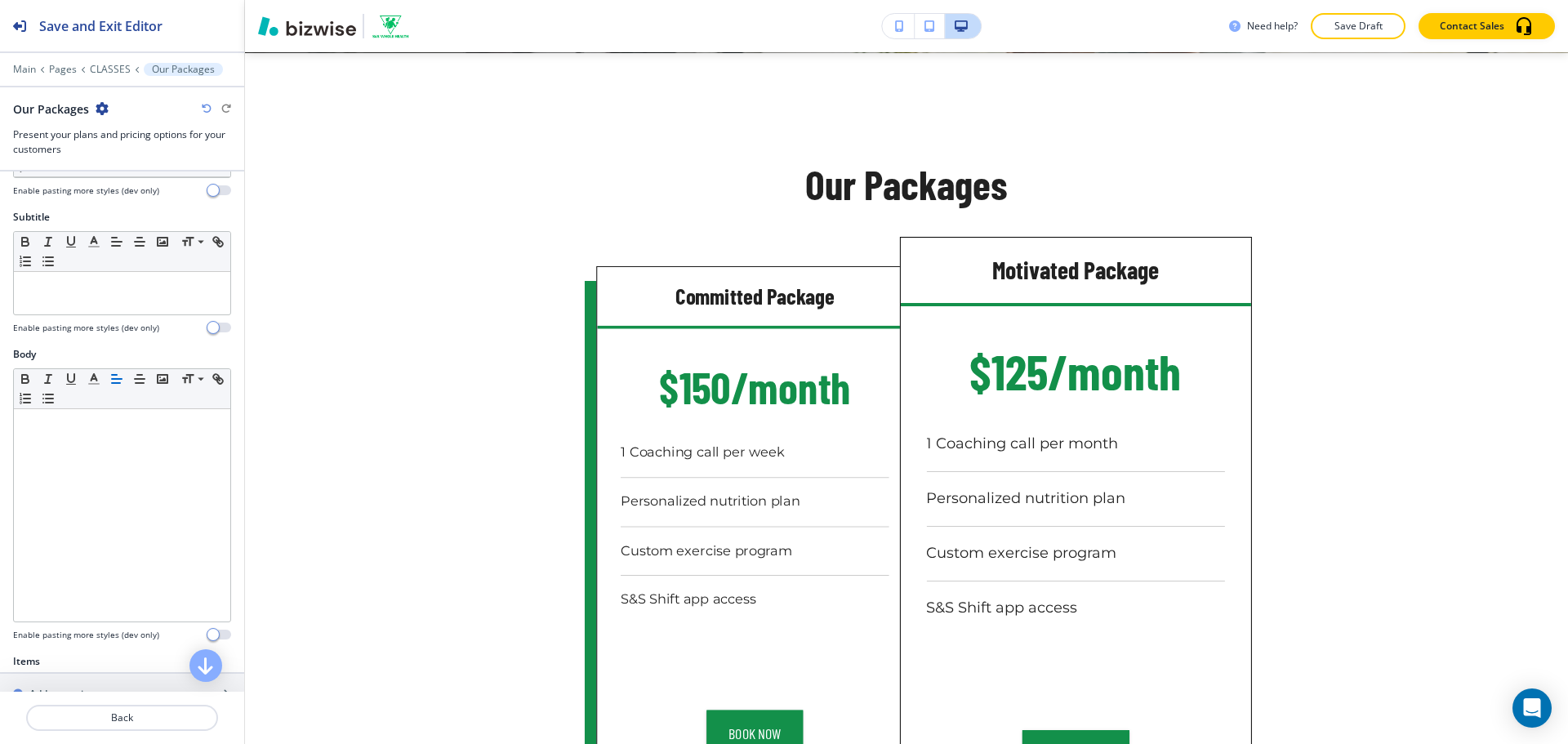
scroll to position [463, 0]
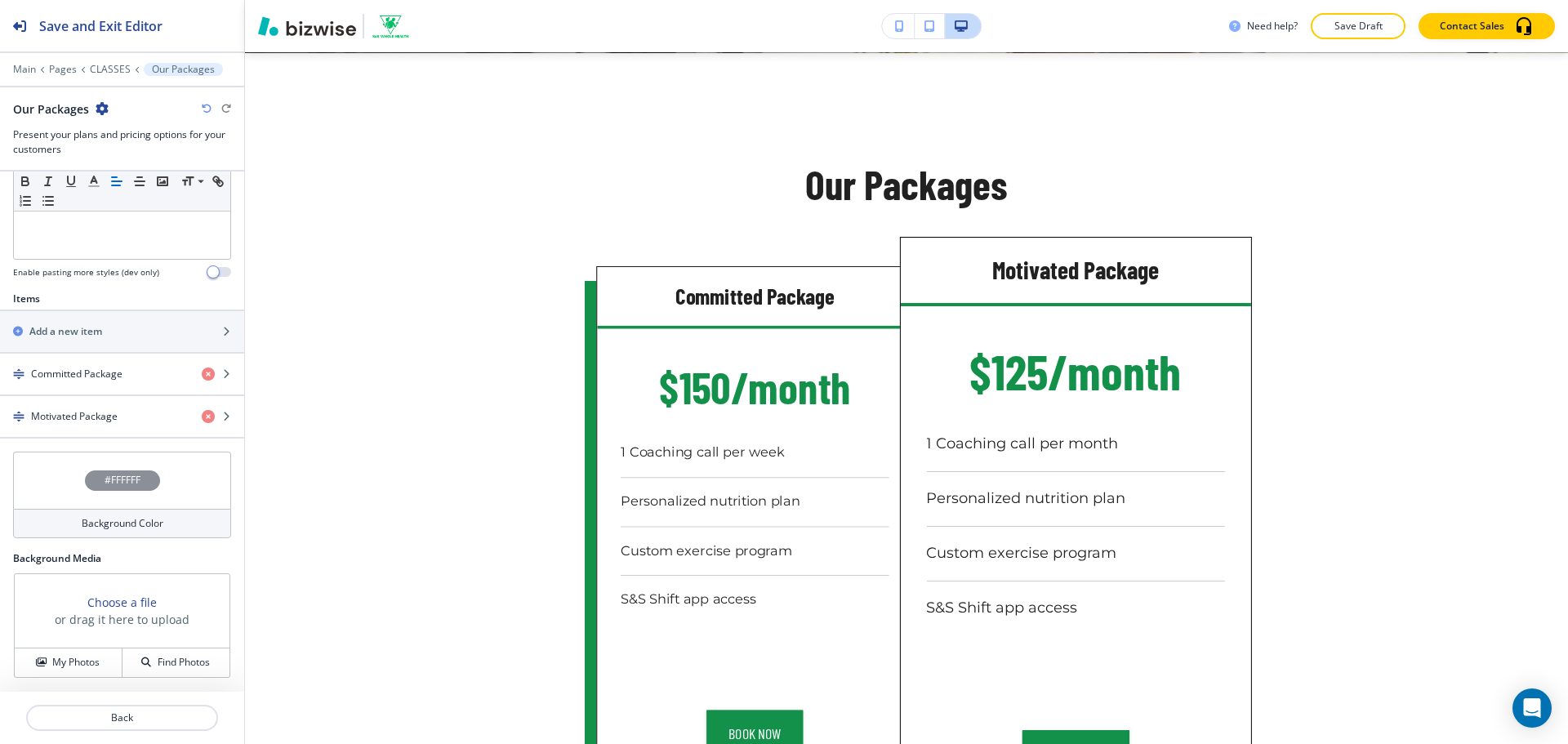
click at [149, 394] on div "button" at bounding box center [122, 395] width 244 height 2
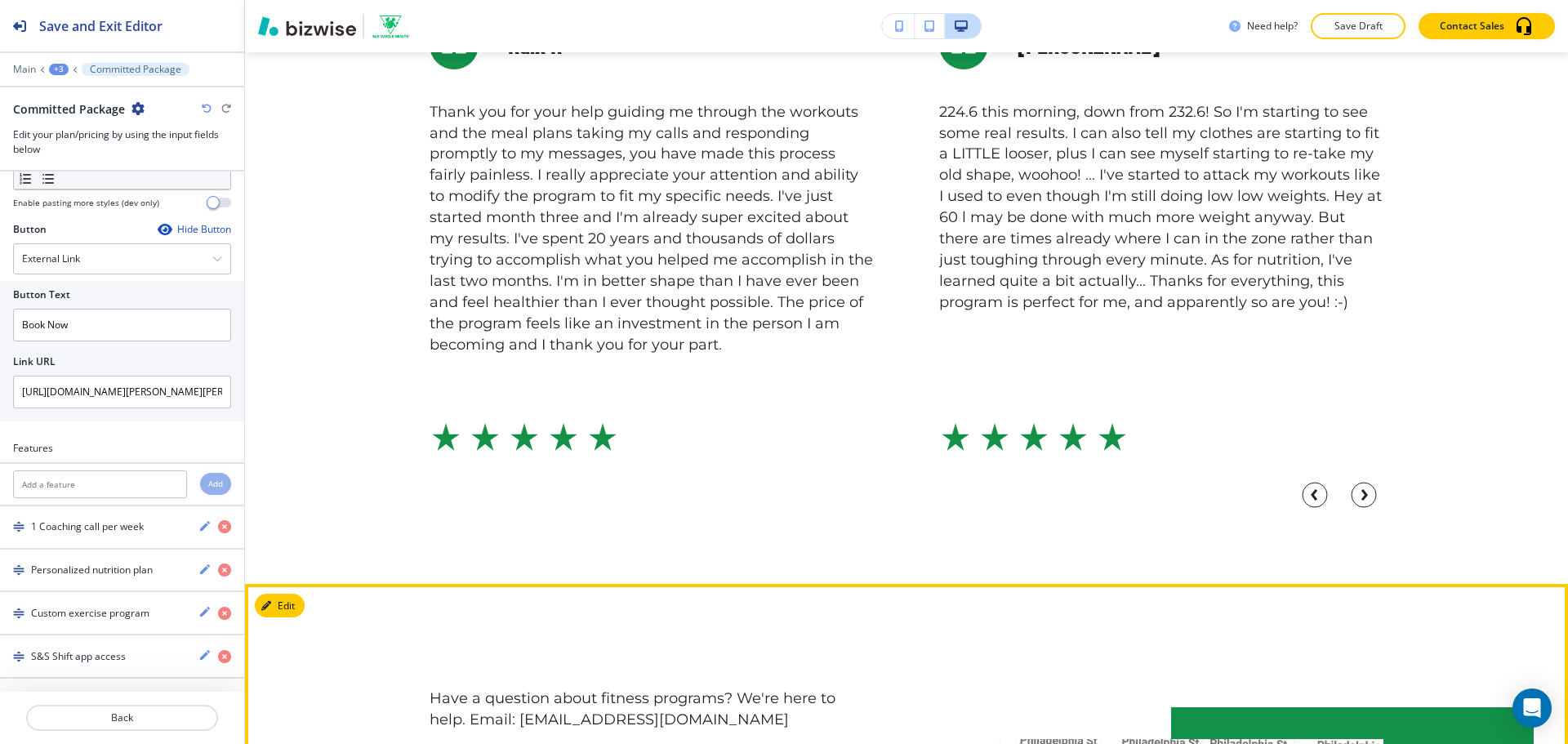
scroll to position [1450, 0]
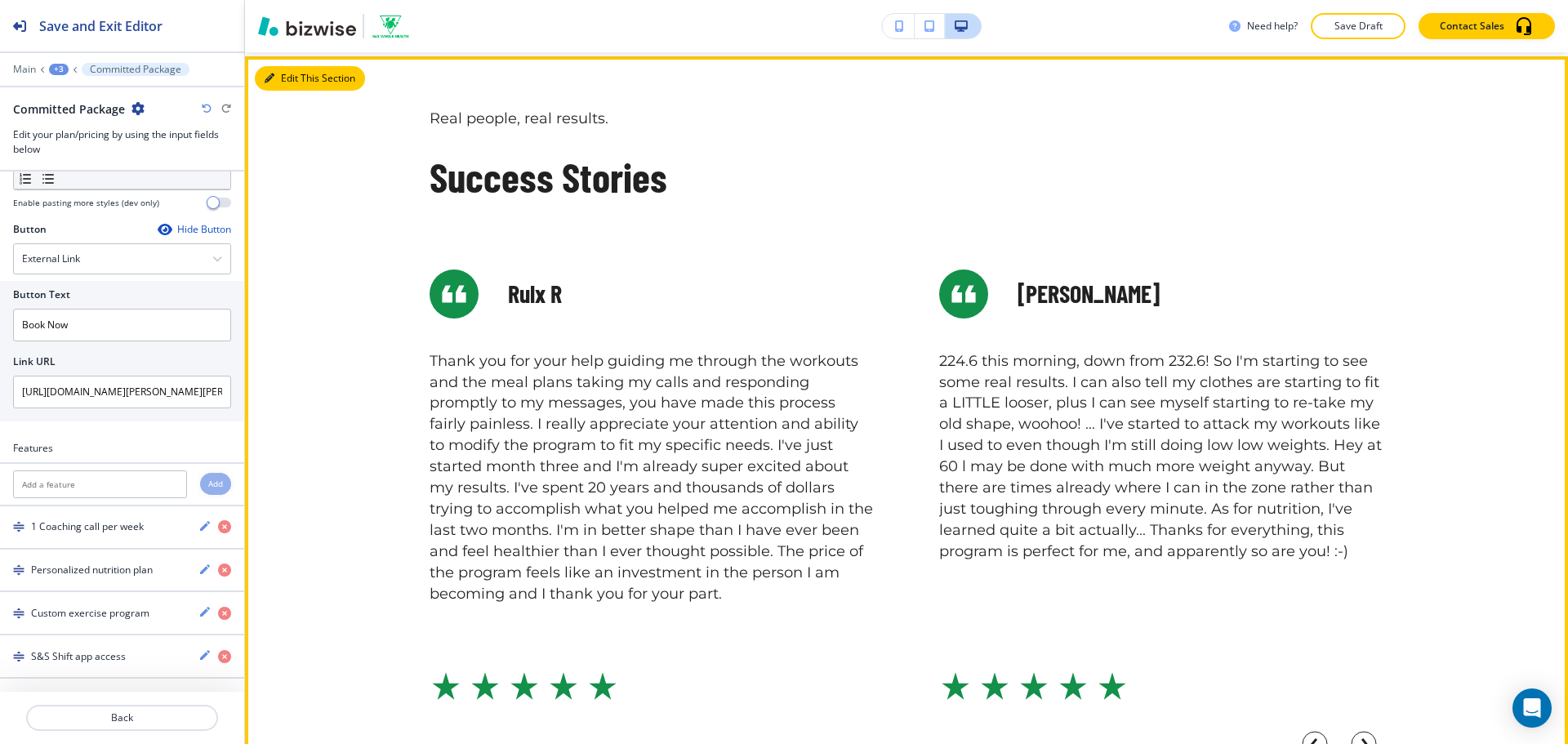
click at [271, 78] on icon "button" at bounding box center [270, 79] width 10 height 10
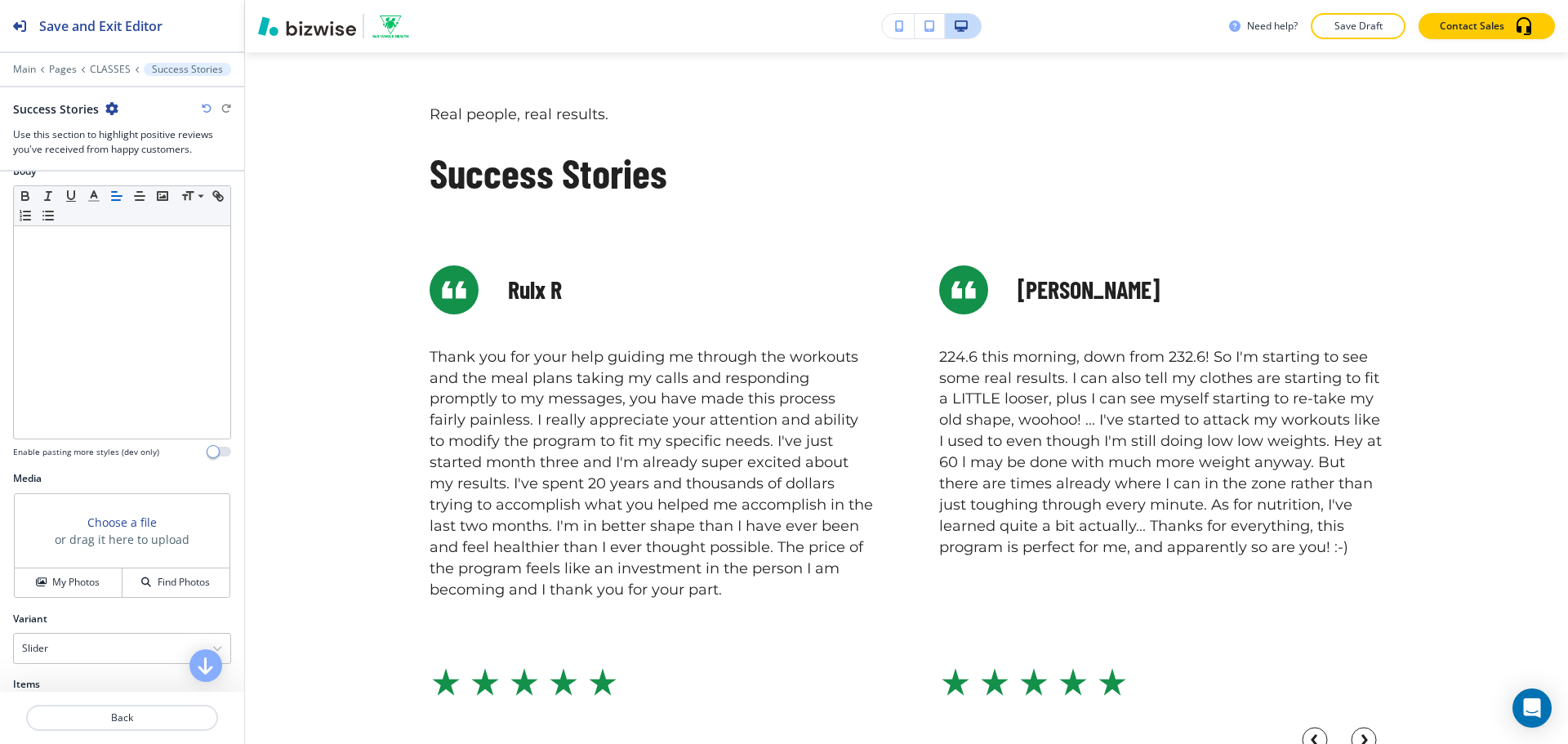
scroll to position [572, 0]
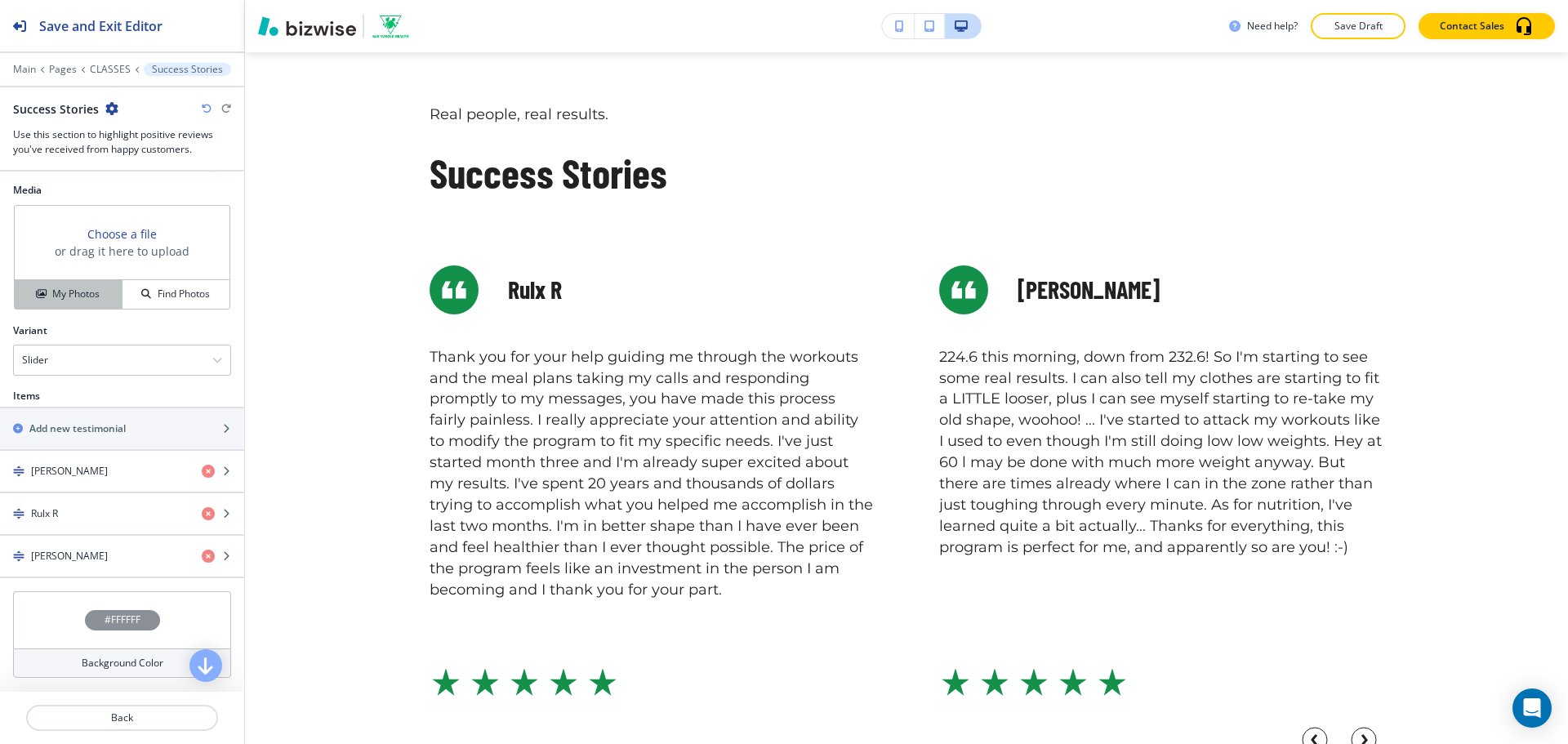
click at [94, 289] on h4 "My Photos" at bounding box center [75, 294] width 48 height 15
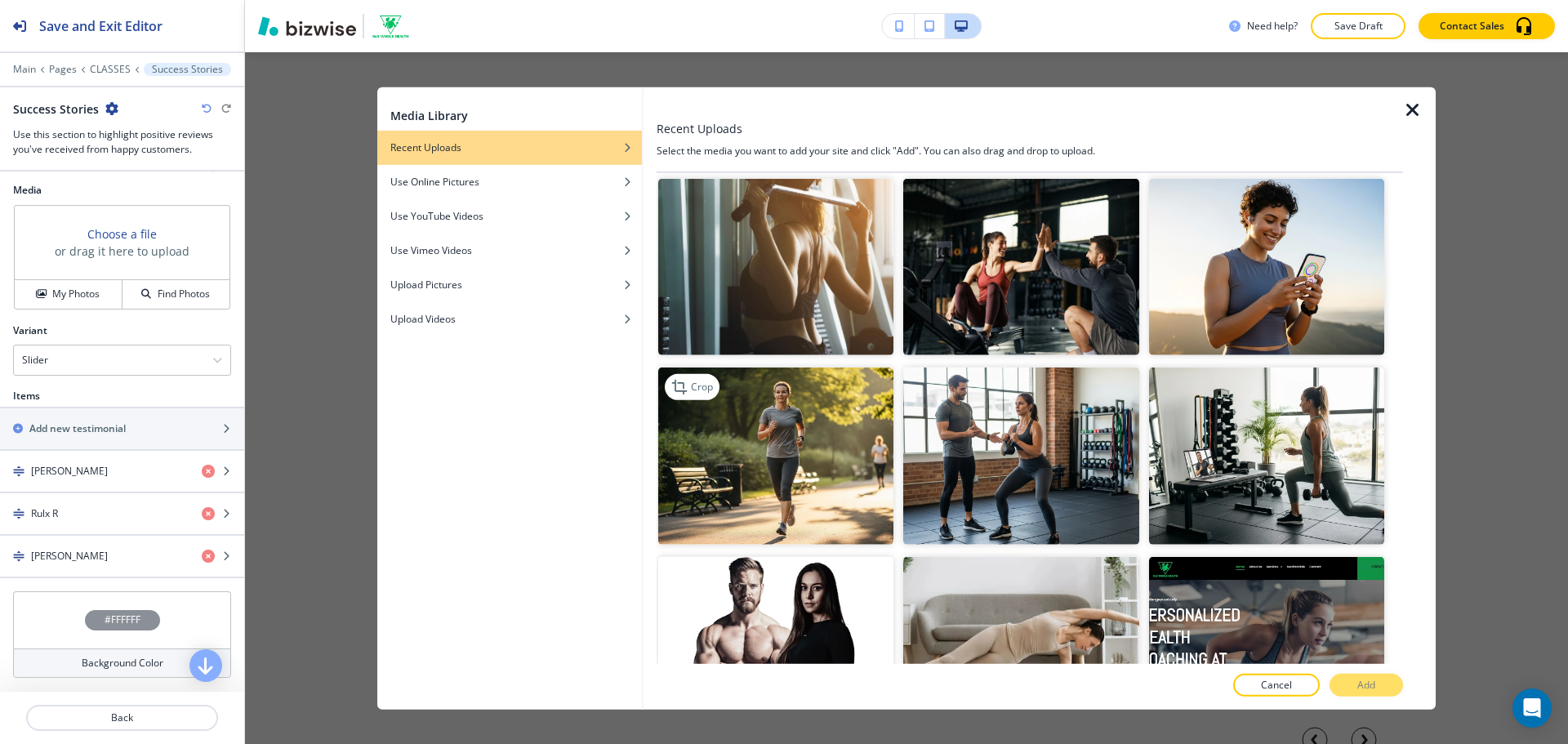
drag, startPoint x: 789, startPoint y: 413, endPoint x: 804, endPoint y: 413, distance: 15.0
click at [789, 413] on img "button" at bounding box center [775, 455] width 235 height 177
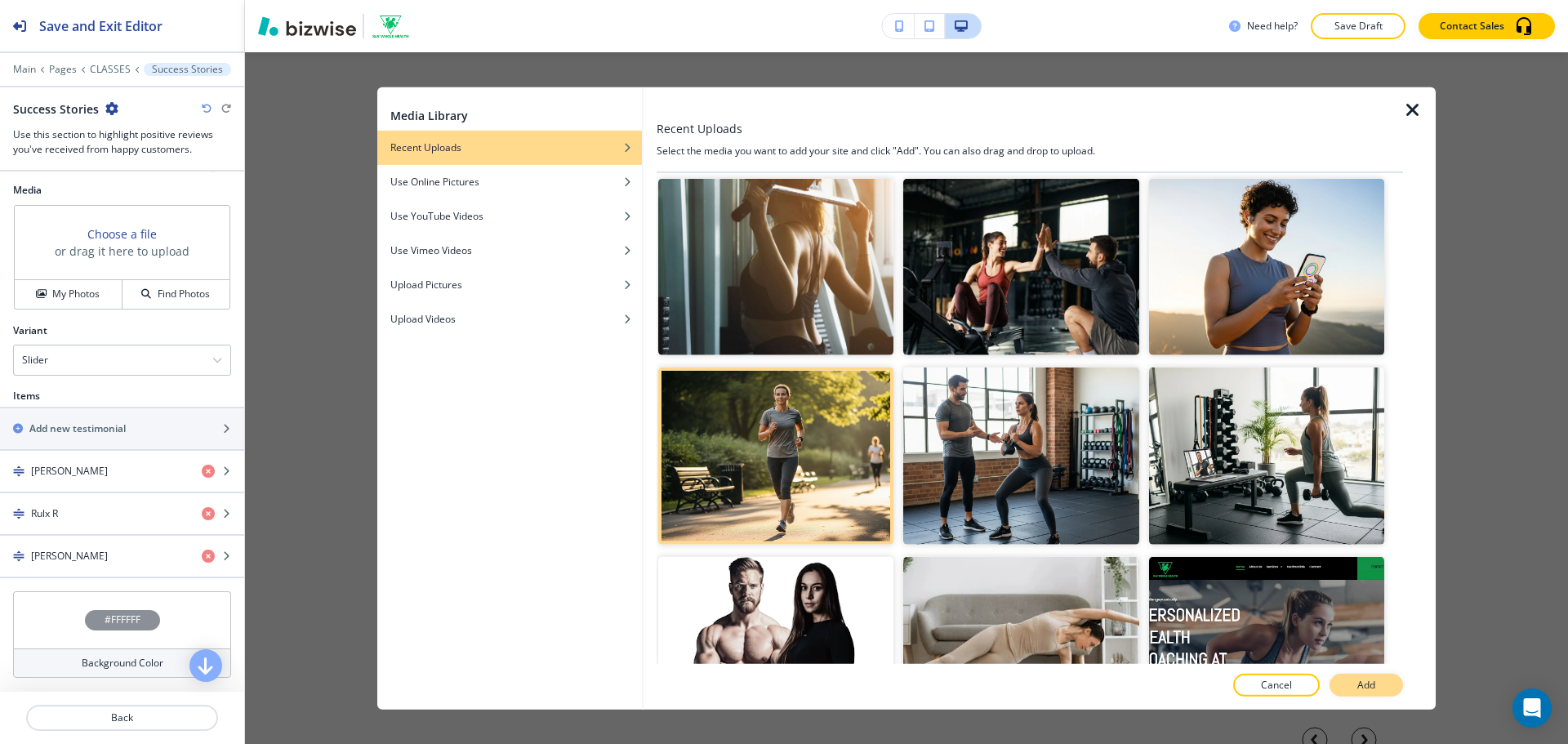
click at [1359, 680] on p "Add" at bounding box center [1365, 685] width 18 height 15
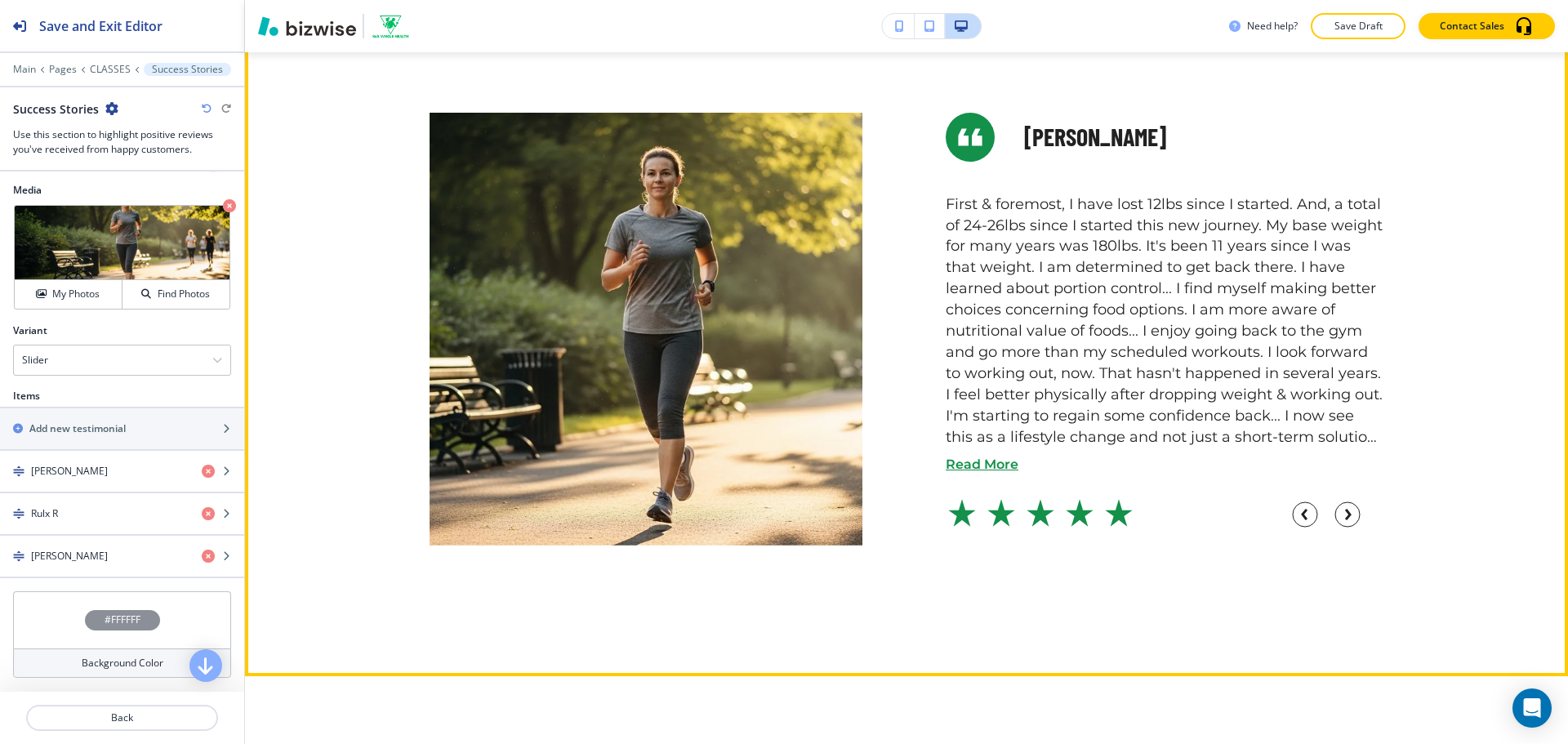
scroll to position [1209, 0]
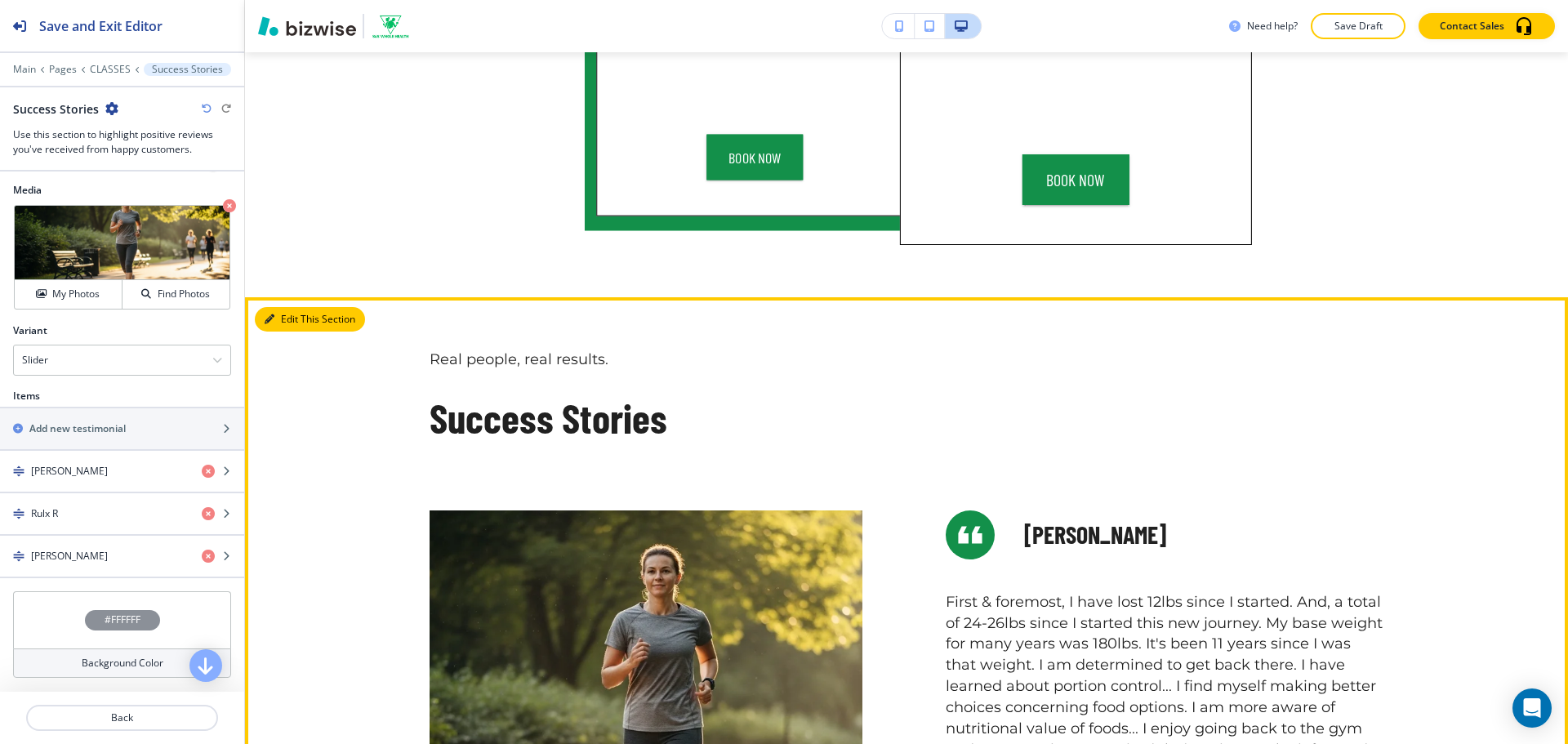
click at [264, 314] on button "Edit This Section" at bounding box center [310, 319] width 111 height 24
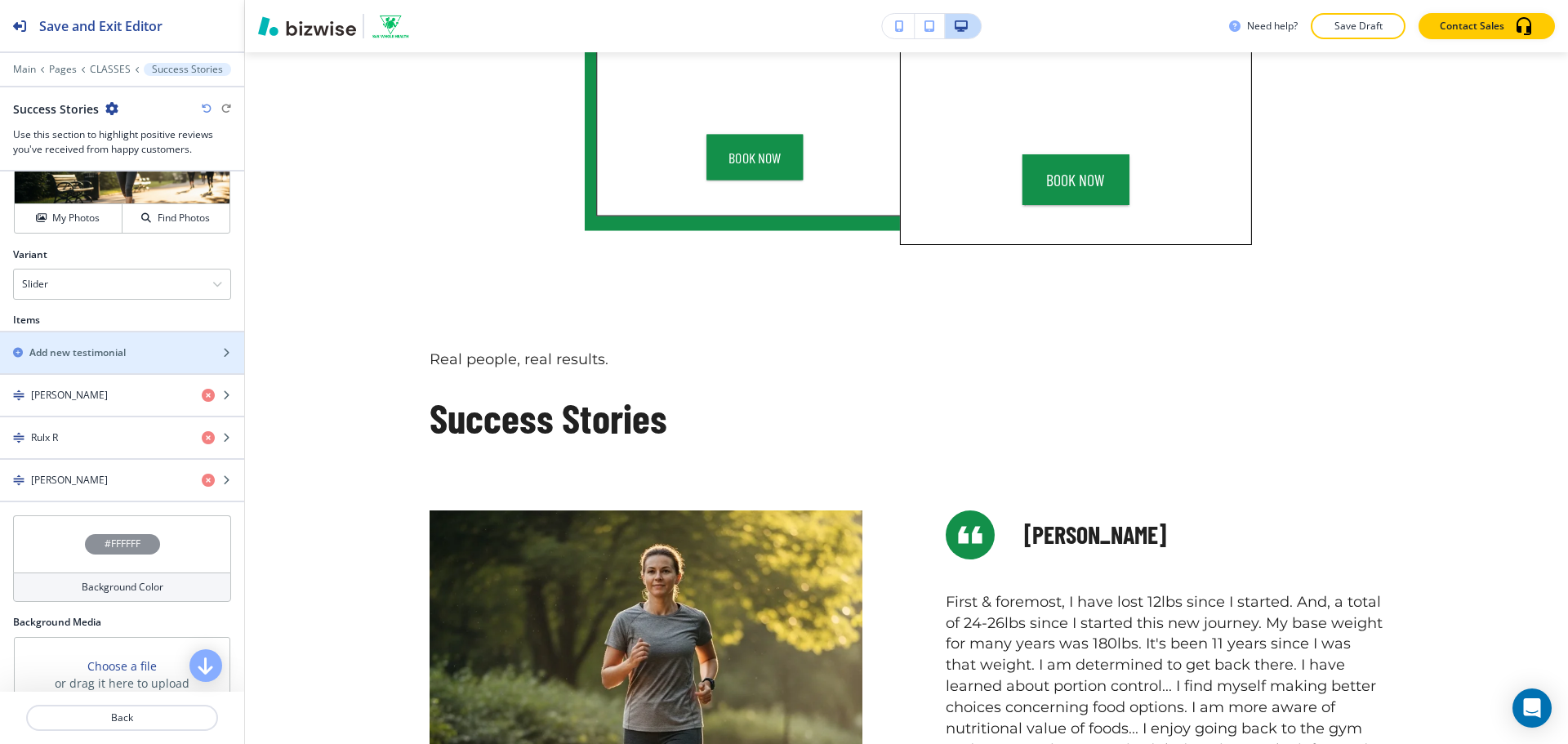
scroll to position [711, 0]
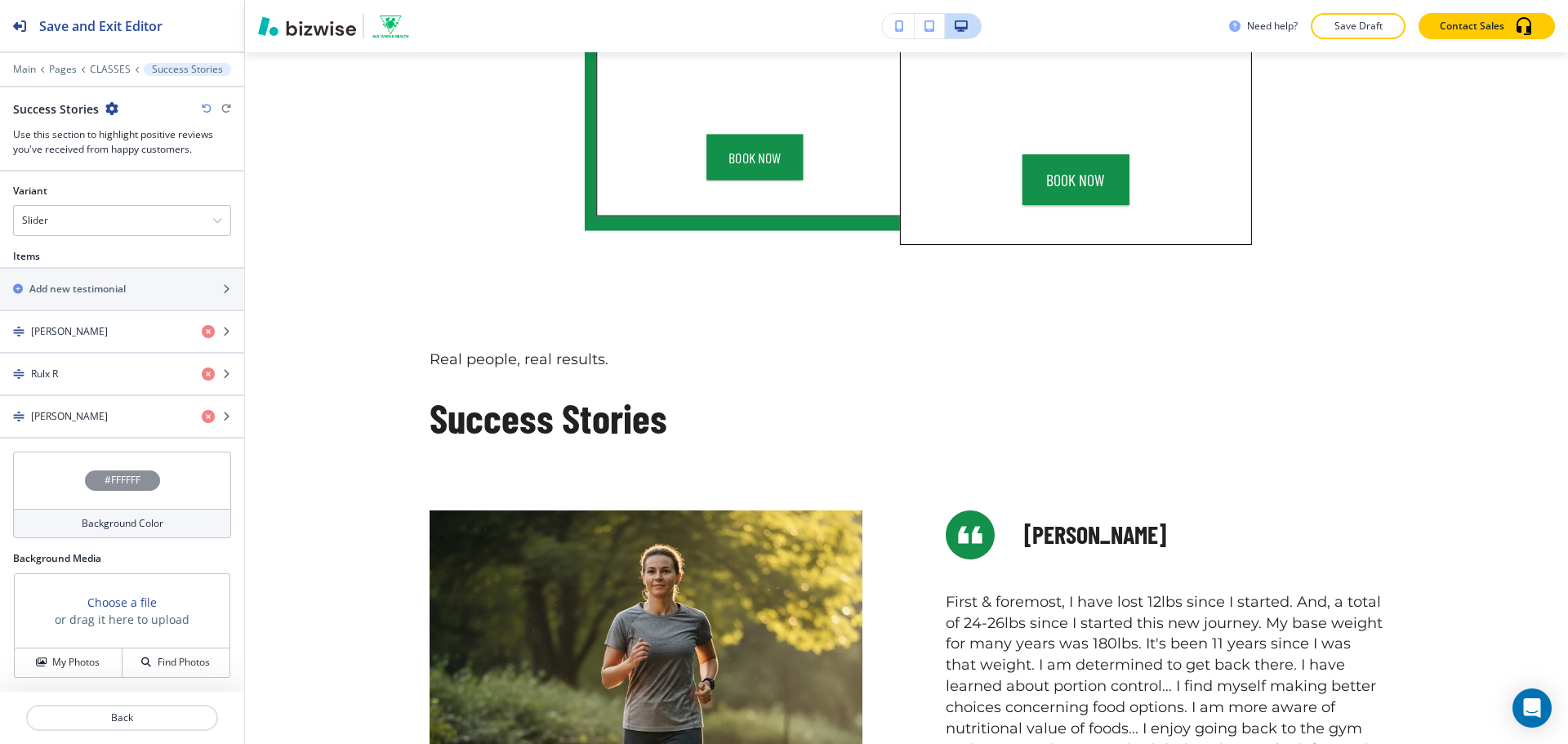
click at [111, 526] on h4 "Background Color" at bounding box center [123, 523] width 82 height 15
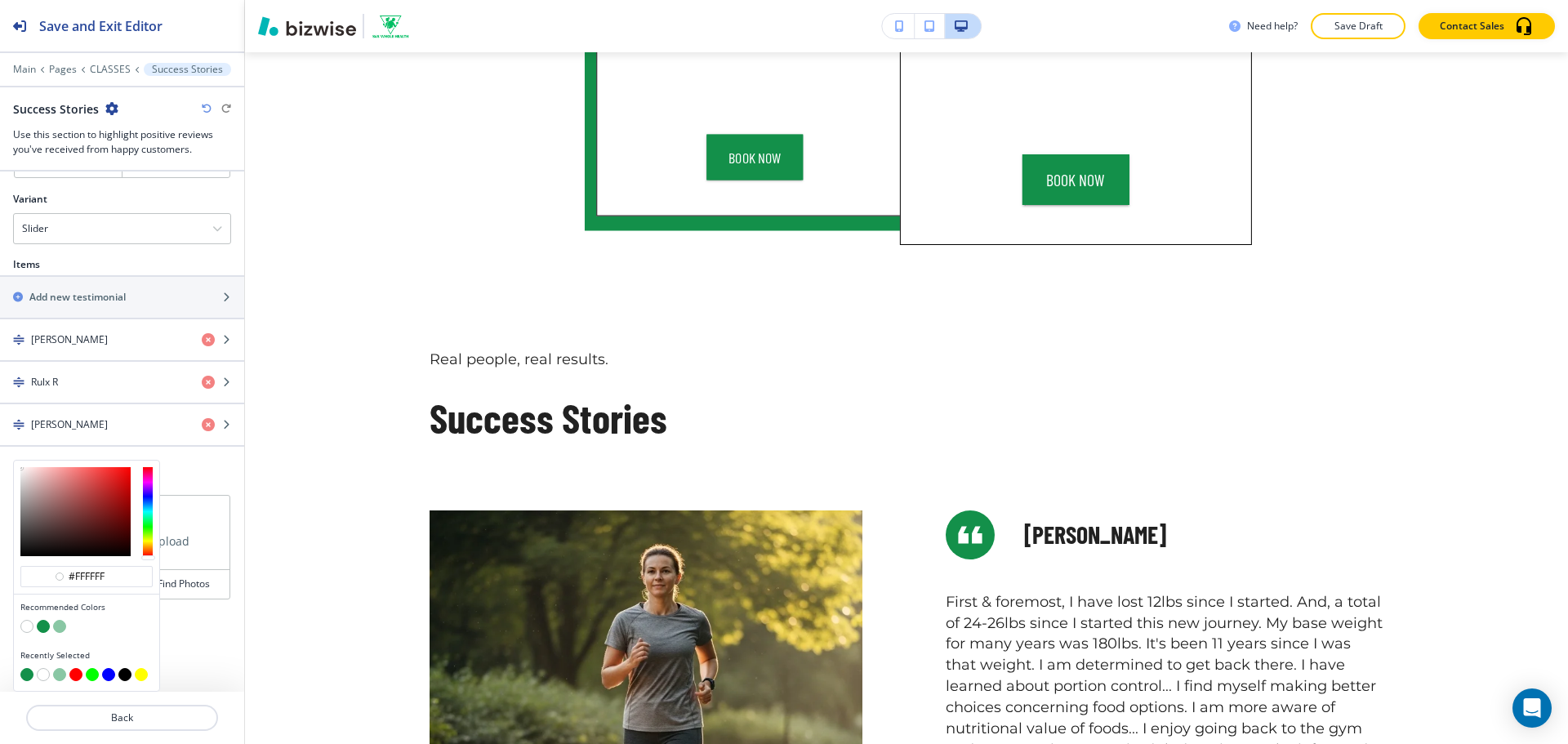
click at [57, 623] on button "button" at bounding box center [59, 626] width 13 height 13
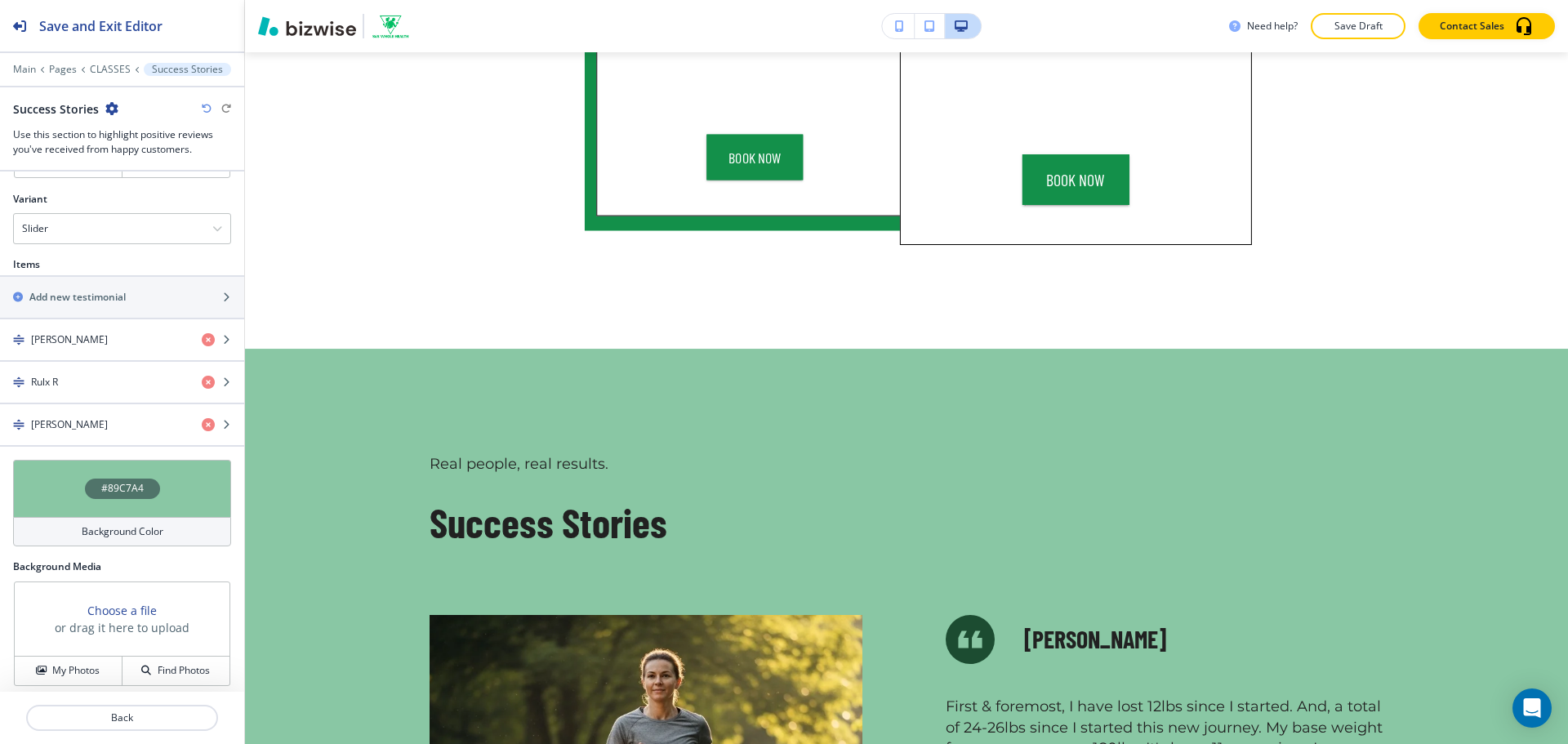
click at [118, 524] on h4 "Background Color" at bounding box center [123, 531] width 82 height 15
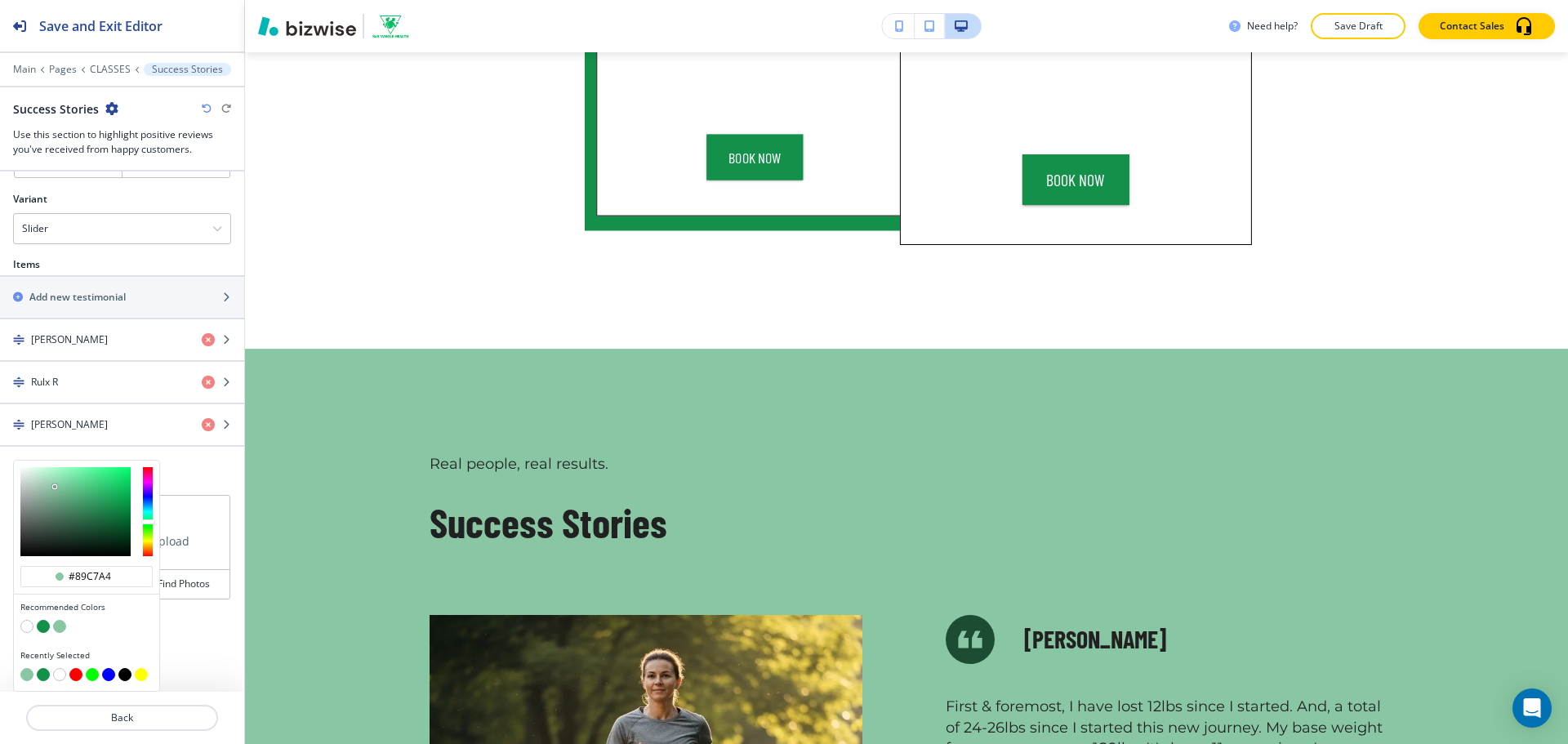
click at [45, 623] on button "button" at bounding box center [44, 626] width 13 height 13
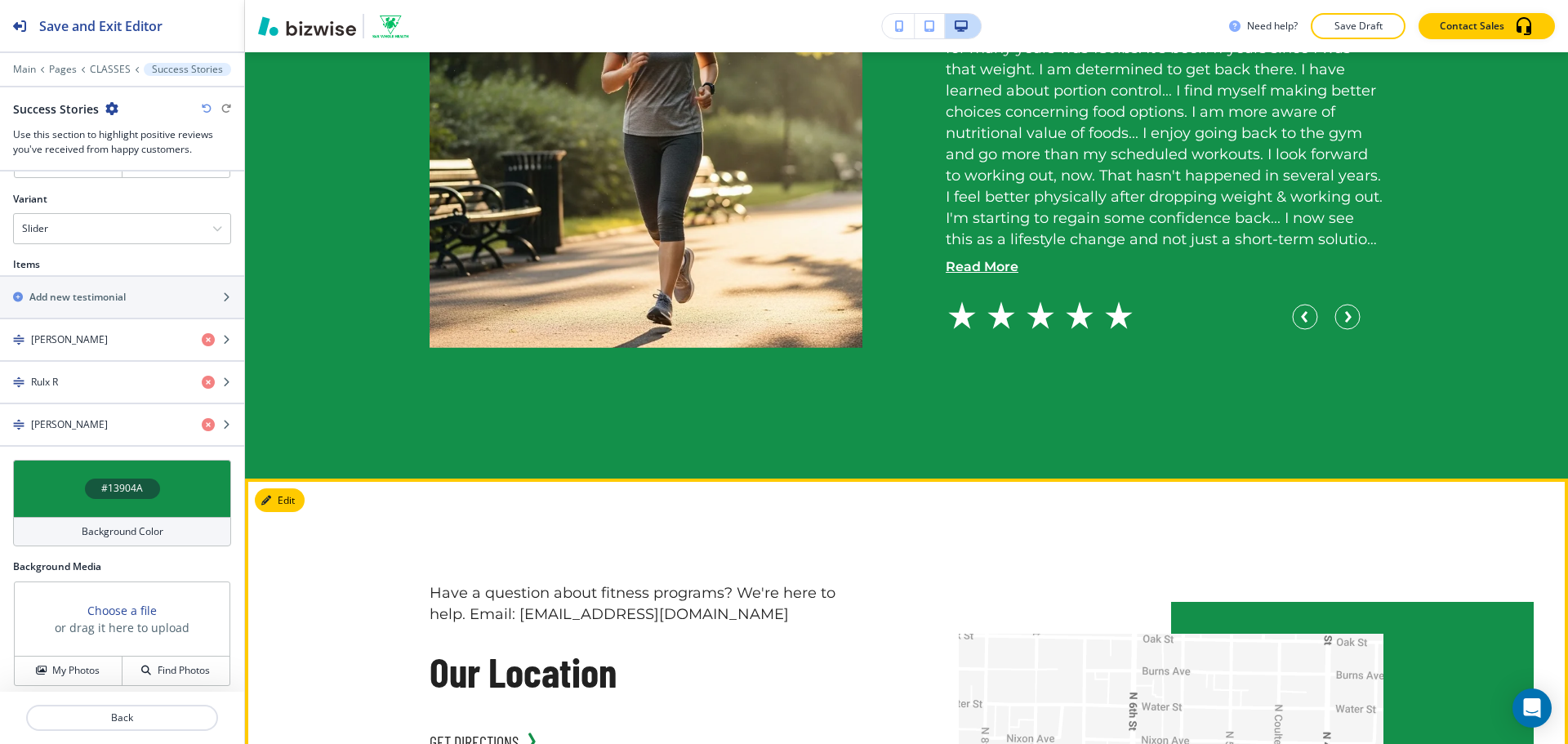
scroll to position [2064, 0]
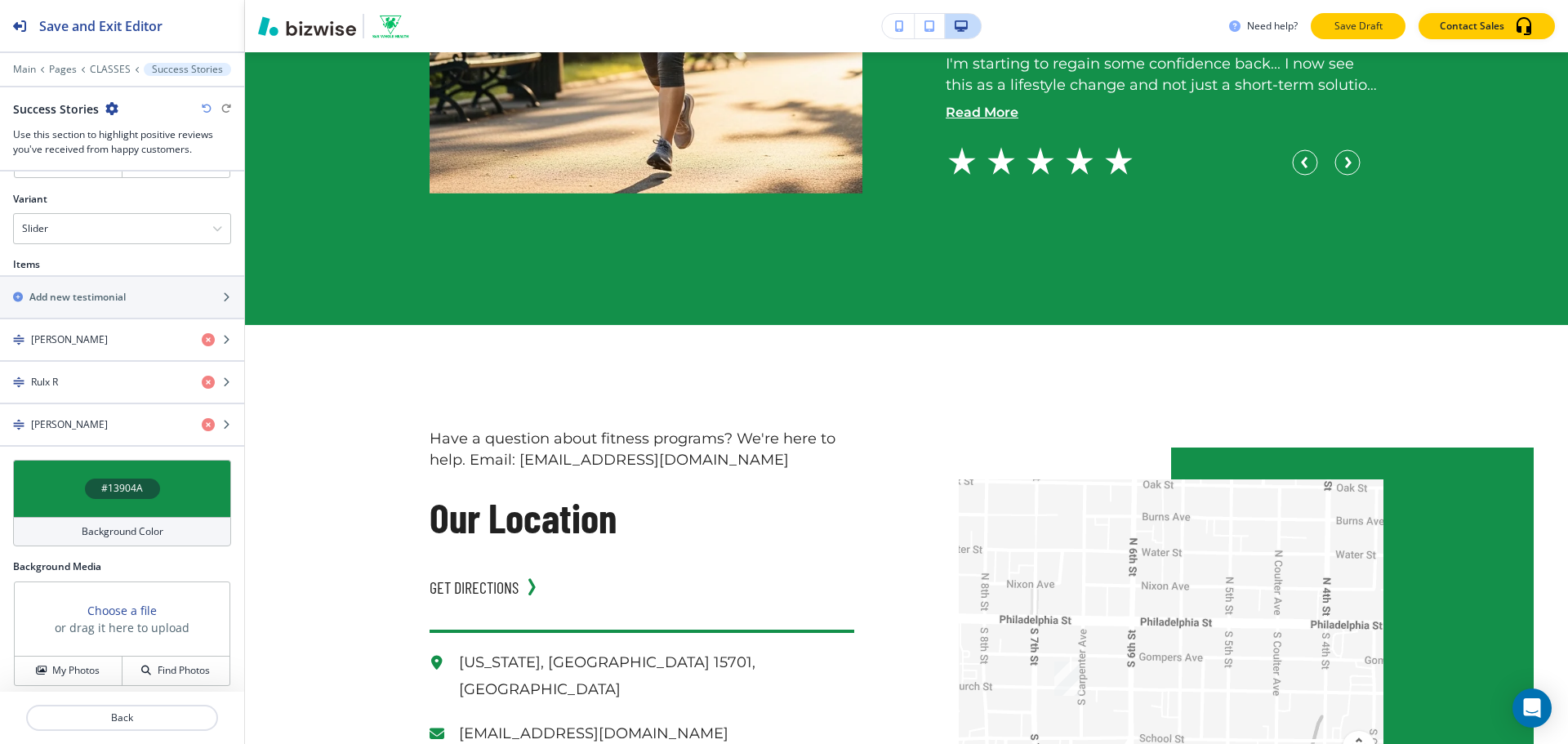
click at [1358, 30] on p "Save Draft" at bounding box center [1358, 26] width 52 height 15
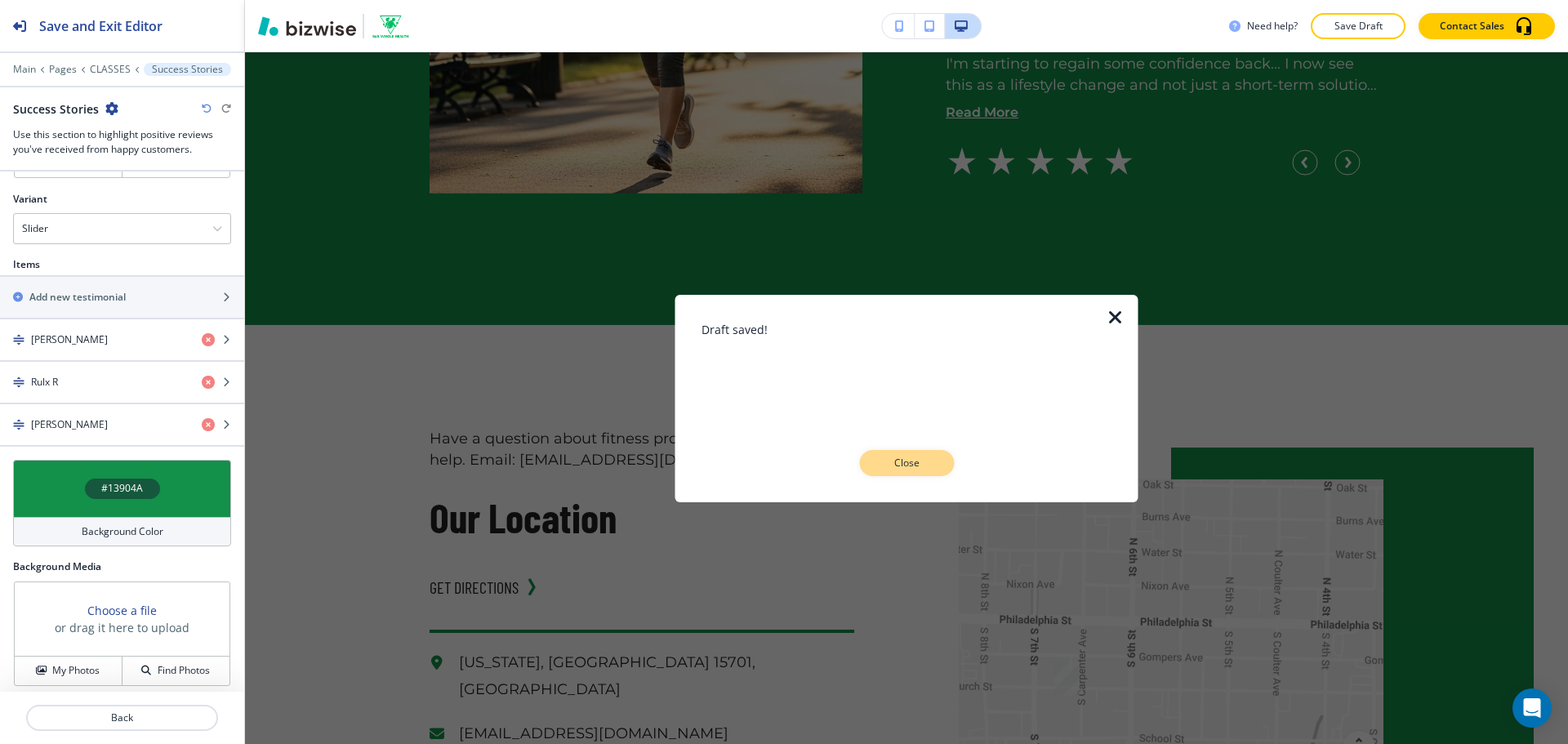
click at [896, 452] on button "Close" at bounding box center [906, 462] width 95 height 26
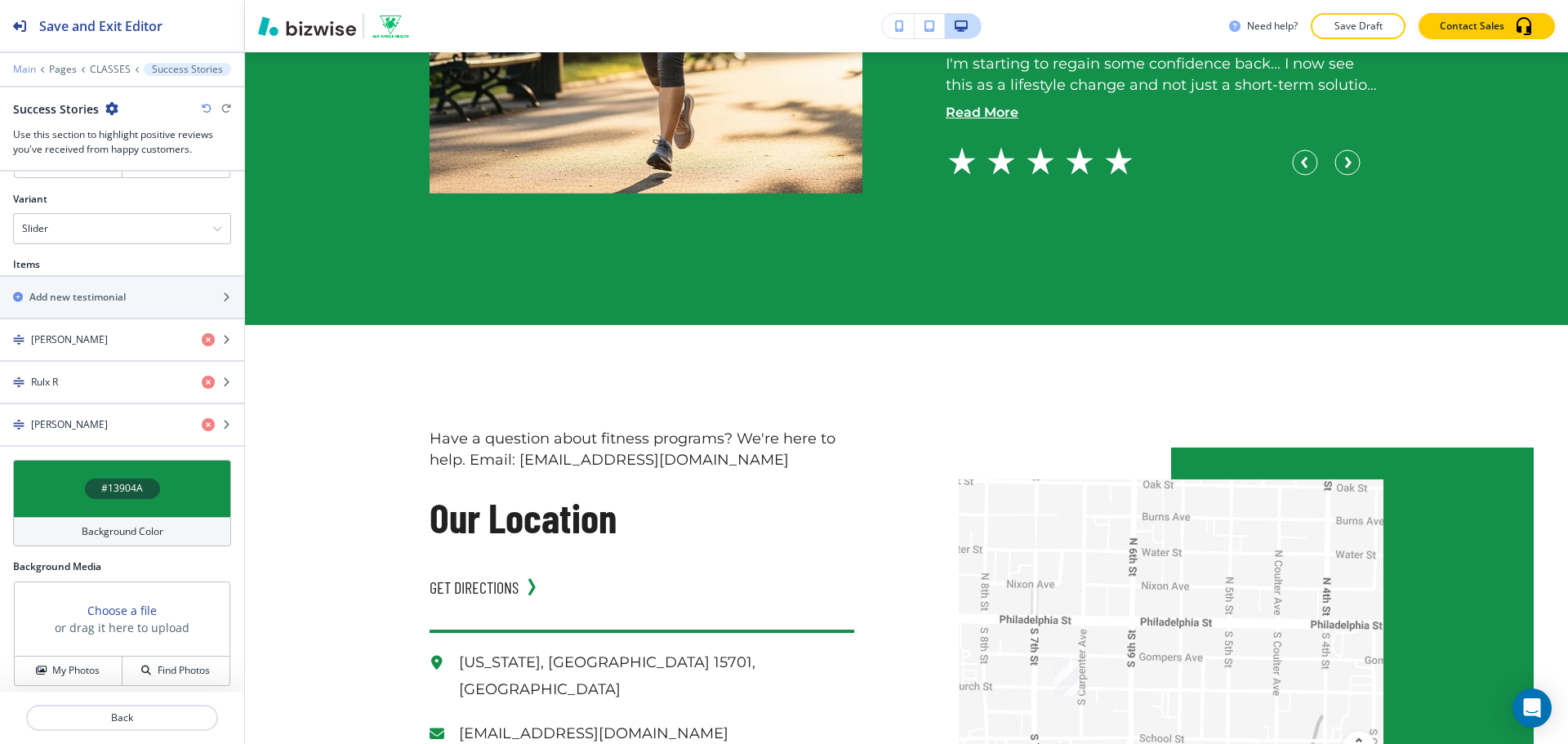
click at [21, 74] on p "Main" at bounding box center [24, 69] width 23 height 12
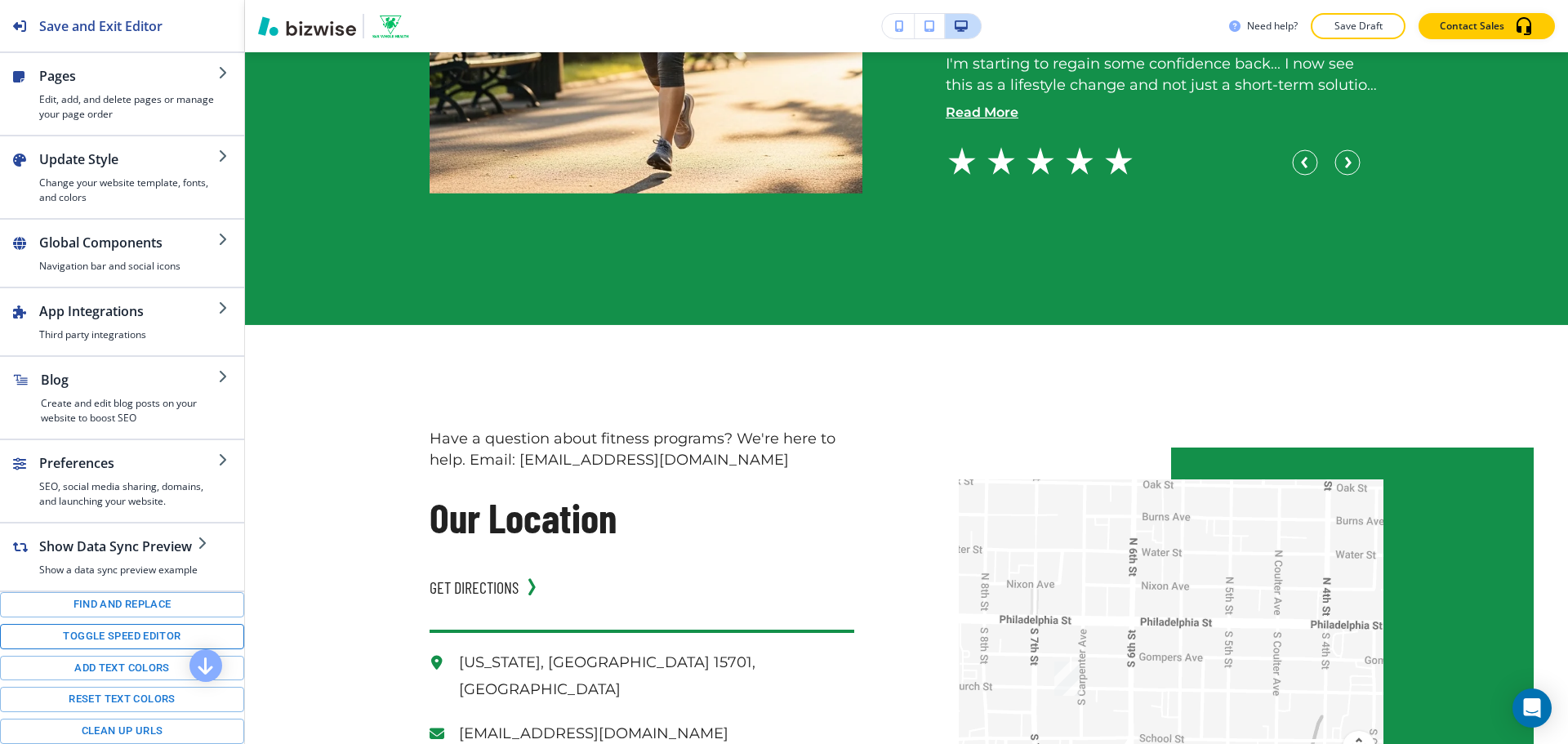
click at [137, 638] on button "Toggle speed editor" at bounding box center [122, 636] width 244 height 25
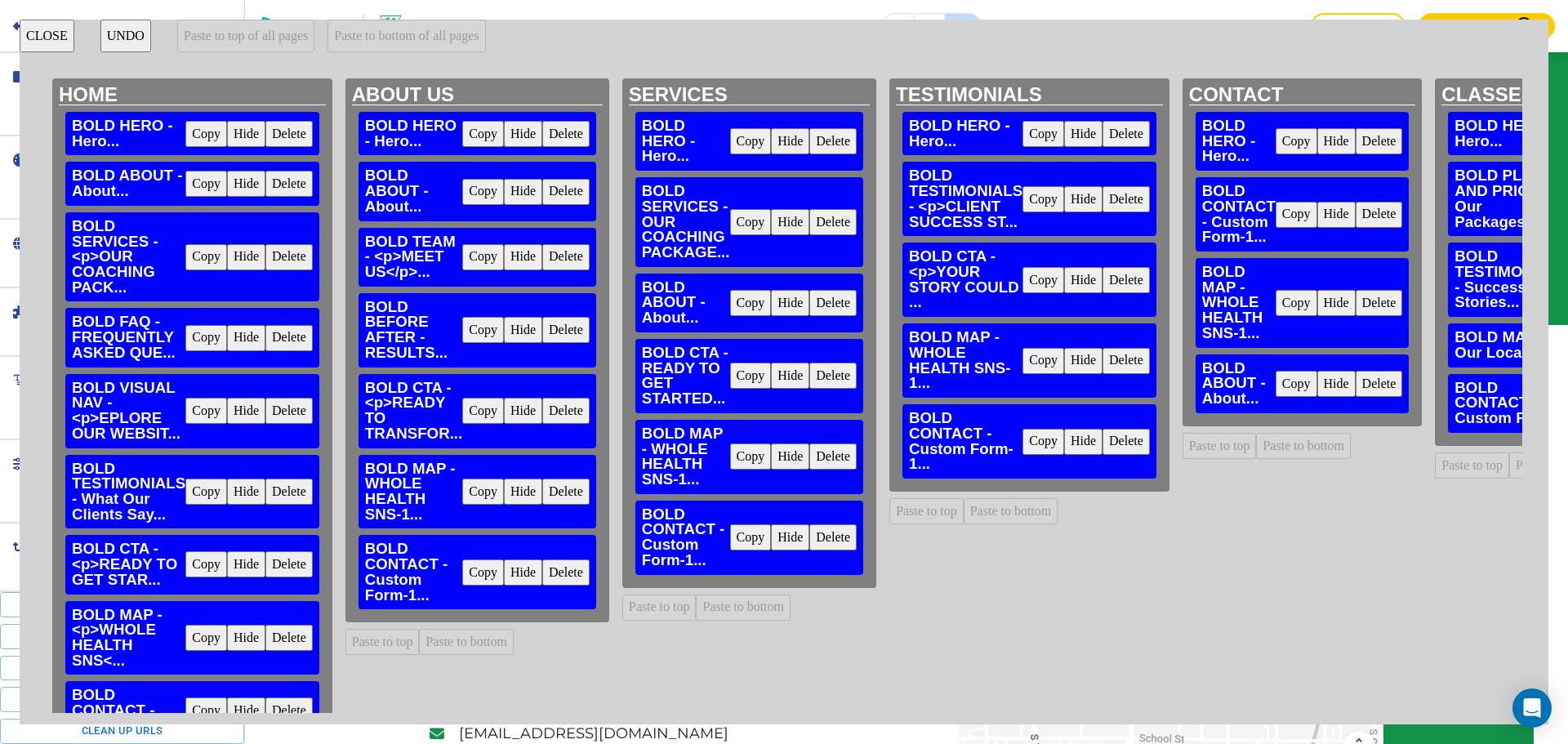
scroll to position [0, 212]
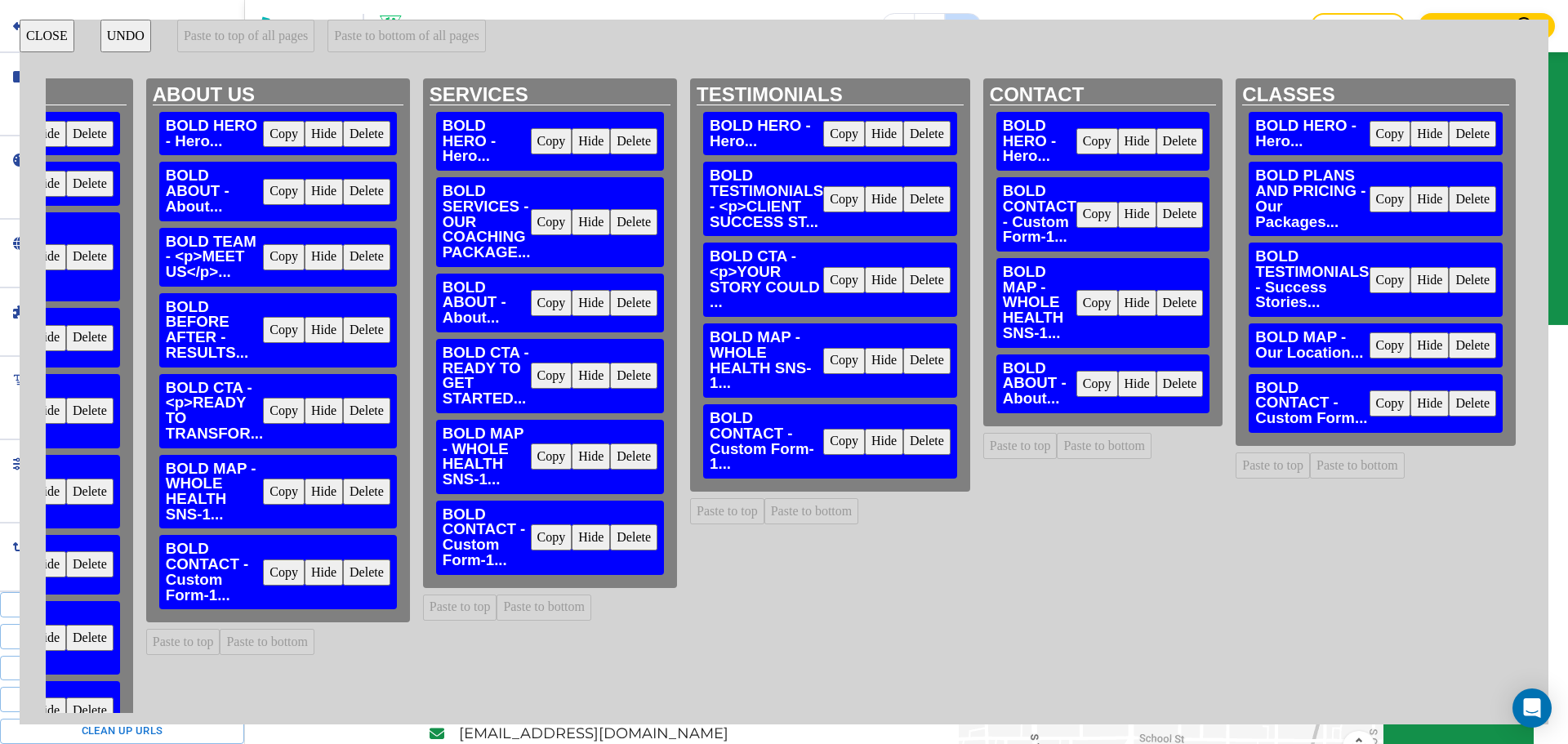
click at [1080, 213] on button "Copy" at bounding box center [1097, 214] width 42 height 26
click at [1078, 301] on button "Copy" at bounding box center [1097, 302] width 42 height 26
click at [1368, 464] on button "Paste to bottom" at bounding box center [1356, 464] width 95 height 26
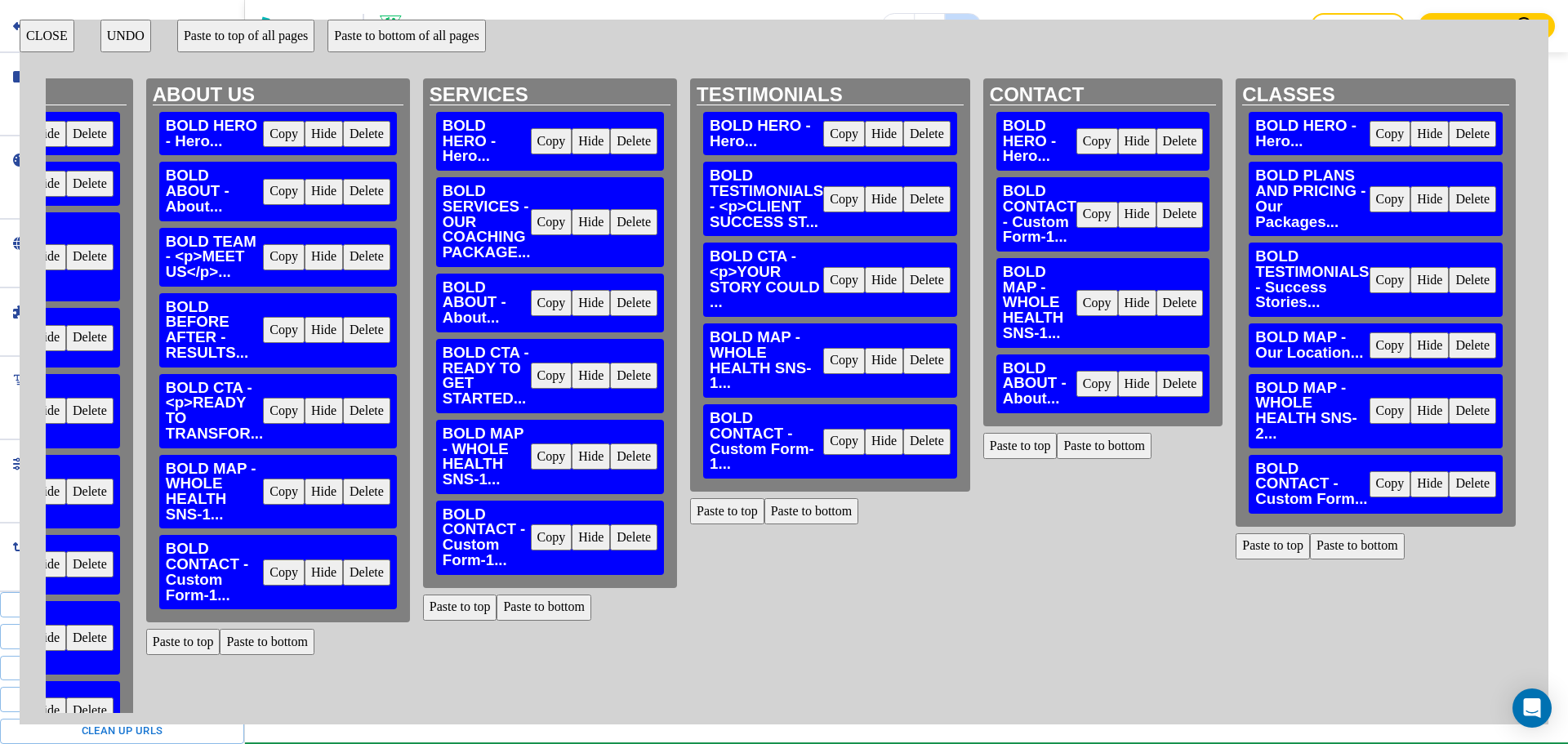
scroll to position [2922, 0]
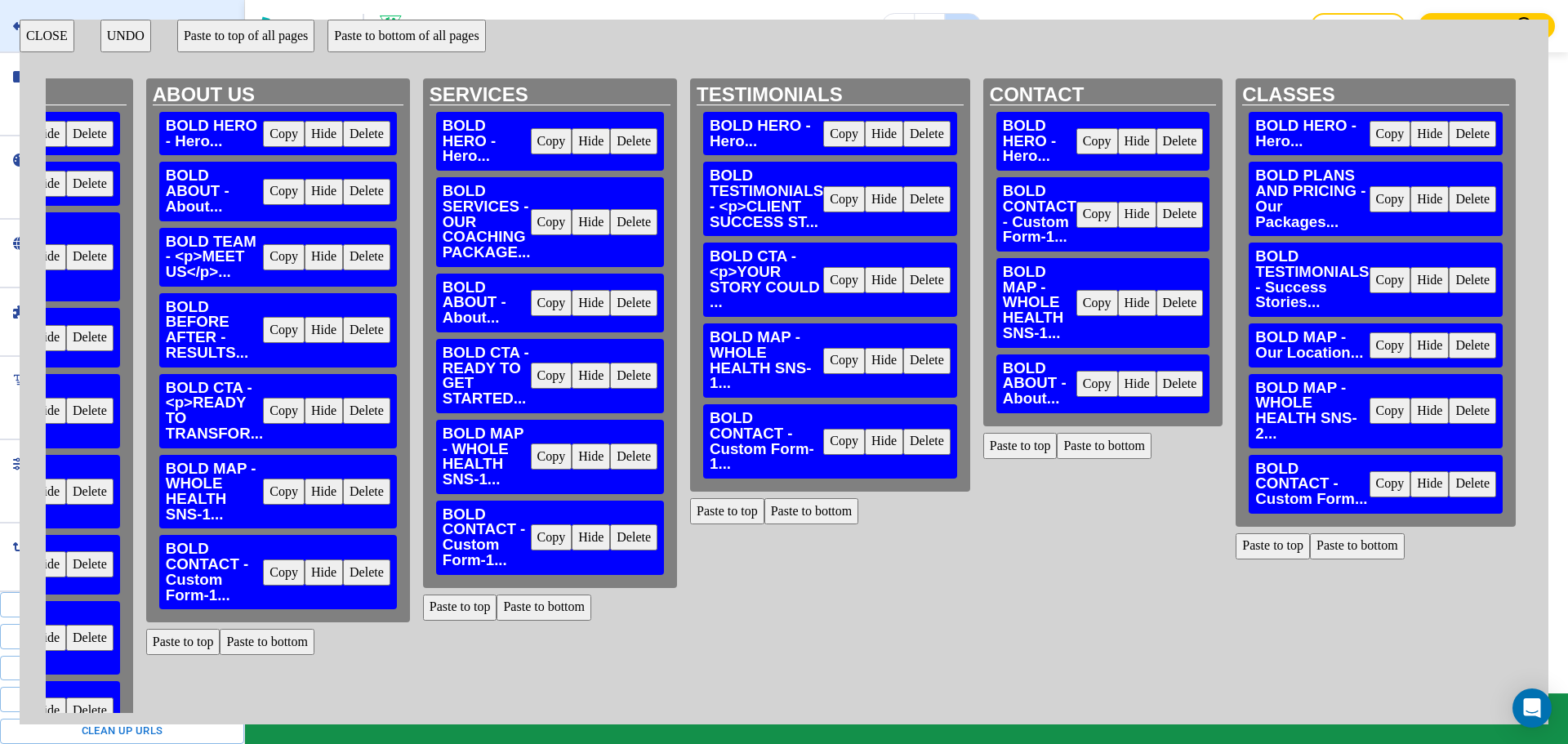
drag, startPoint x: 50, startPoint y: 29, endPoint x: 73, endPoint y: 40, distance: 25.5
click at [49, 29] on button "CLOSE" at bounding box center [46, 35] width 54 height 33
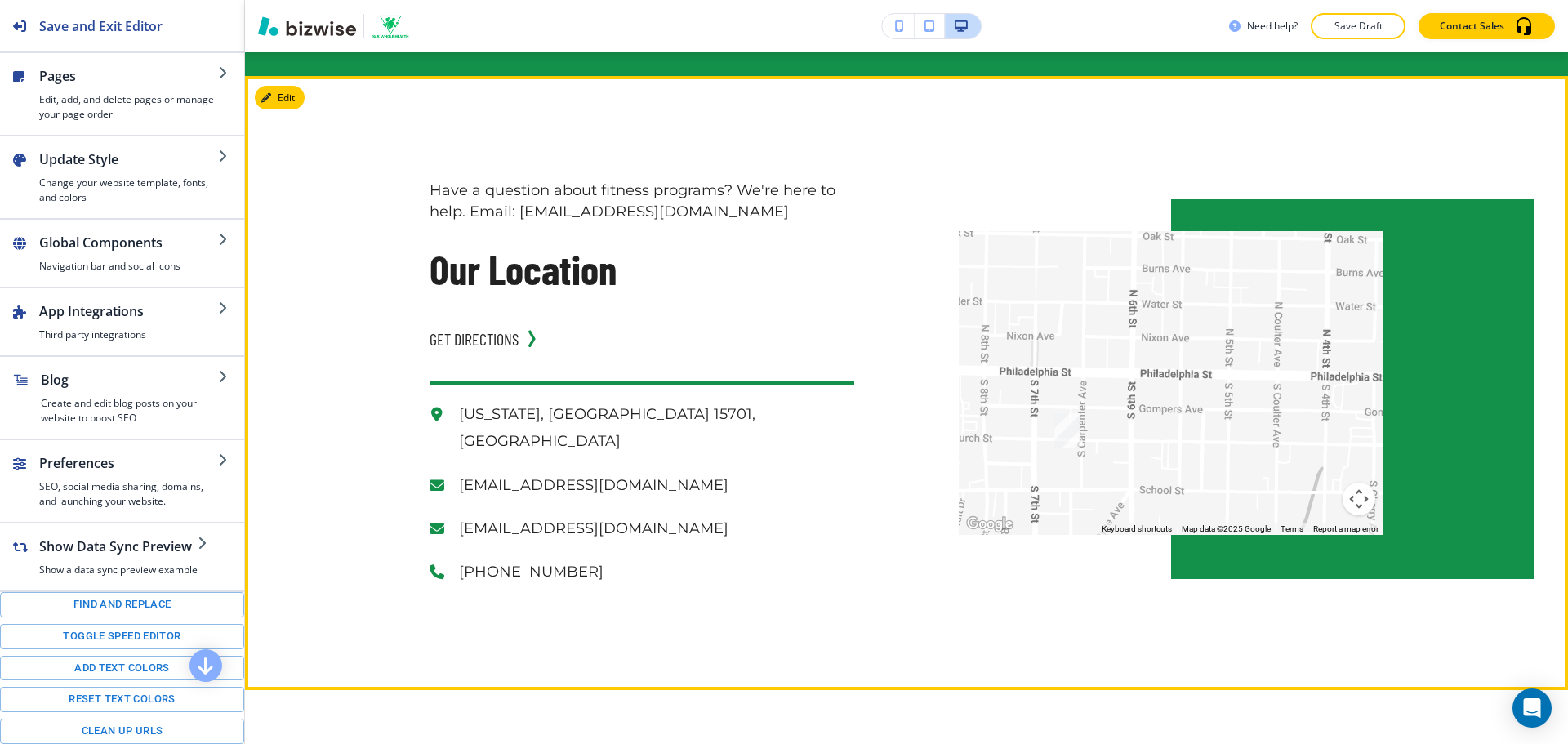
scroll to position [2269, 0]
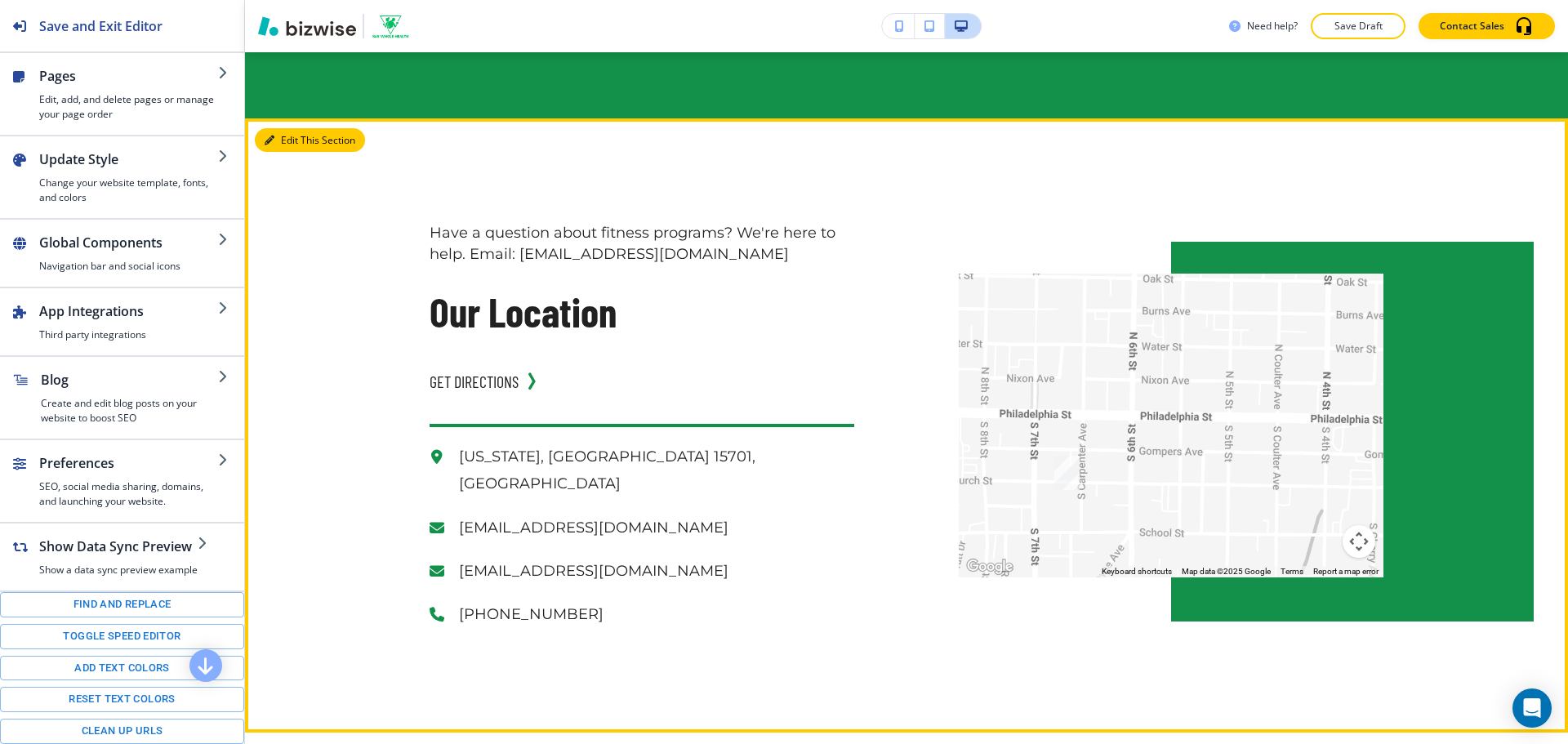
click at [281, 144] on button "Edit This Section" at bounding box center [310, 140] width 111 height 24
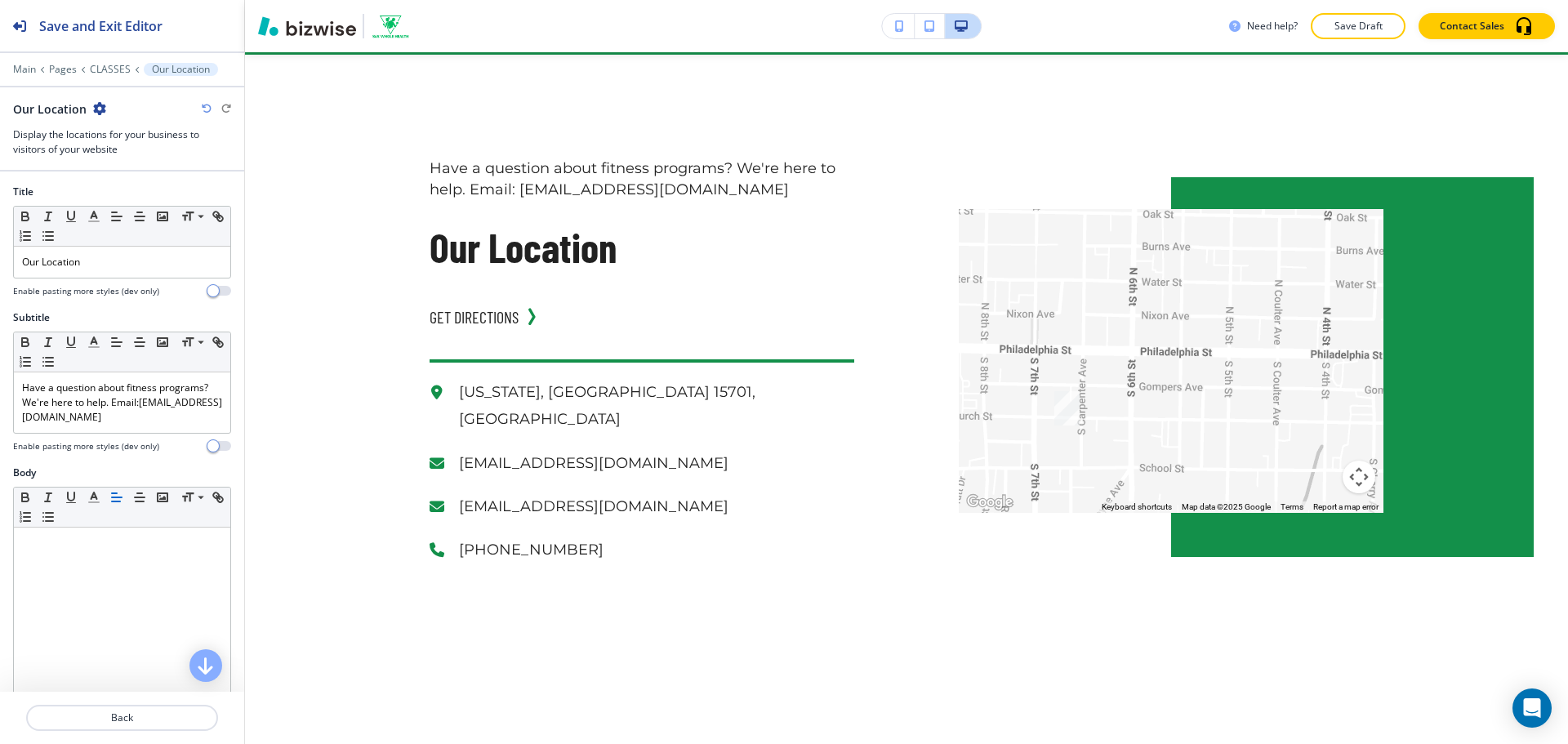
scroll to position [2335, 0]
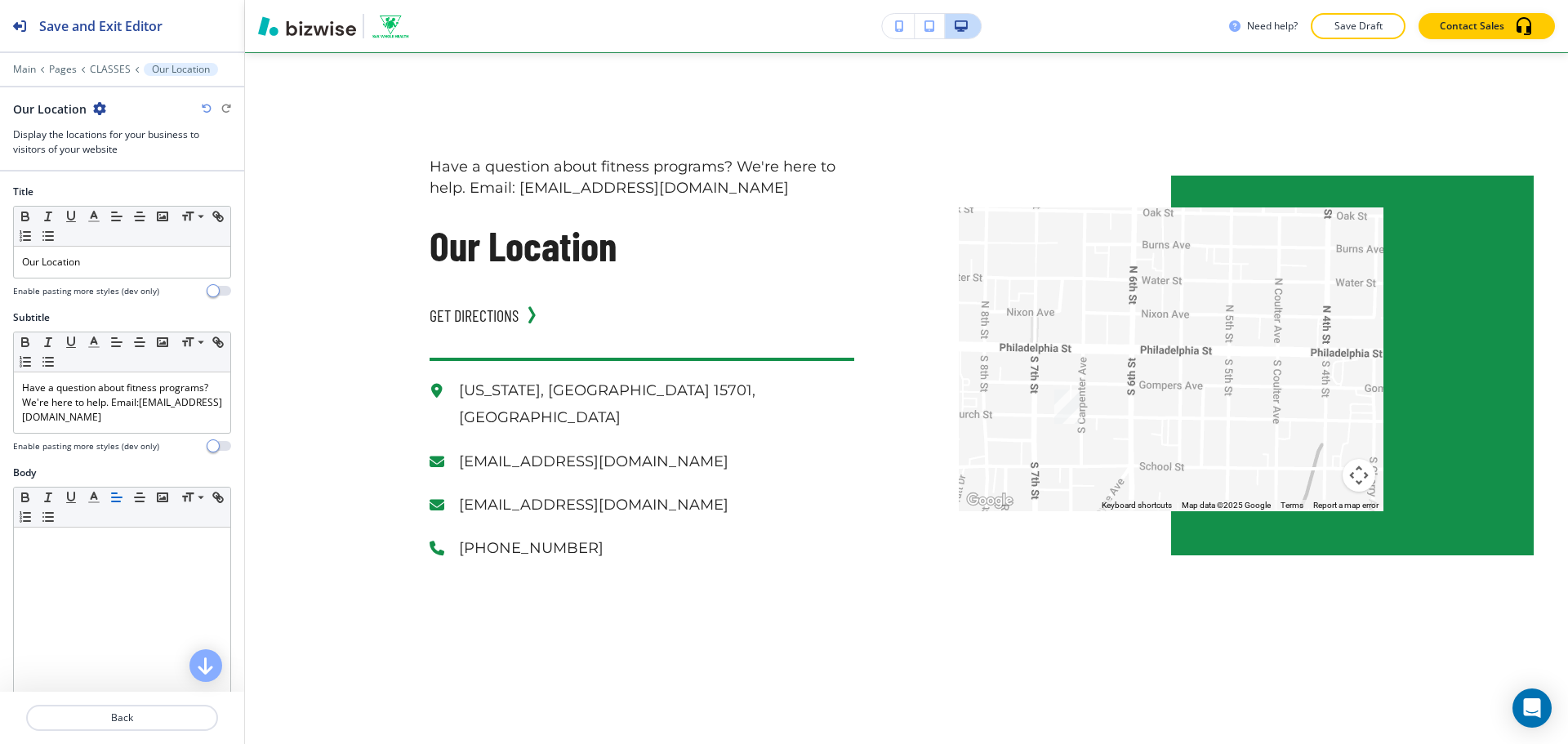
click at [93, 108] on icon "button" at bounding box center [100, 109] width 13 height 13
click at [140, 192] on p "Delete Section" at bounding box center [143, 194] width 83 height 15
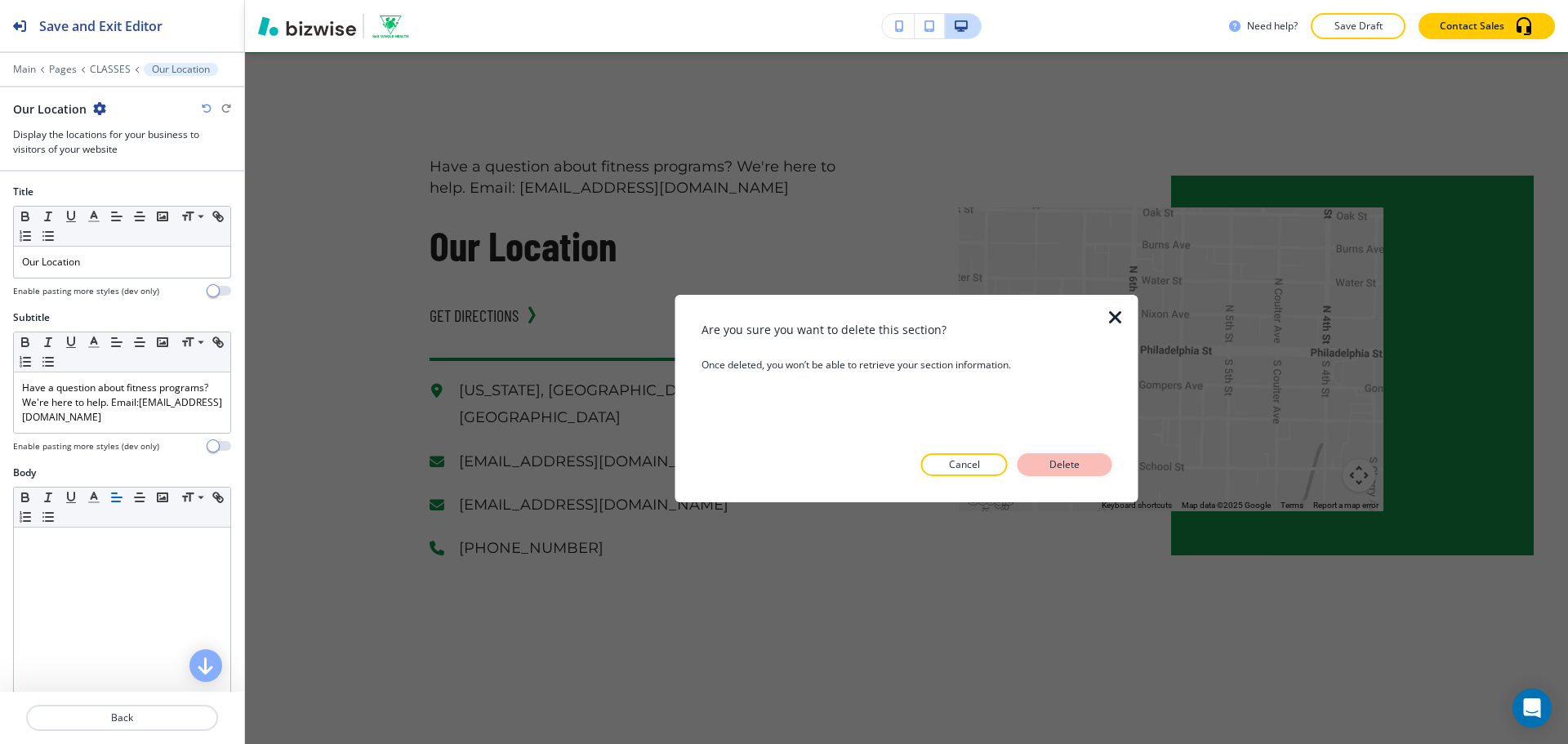
click at [1092, 456] on button "Delete" at bounding box center [1064, 464] width 95 height 23
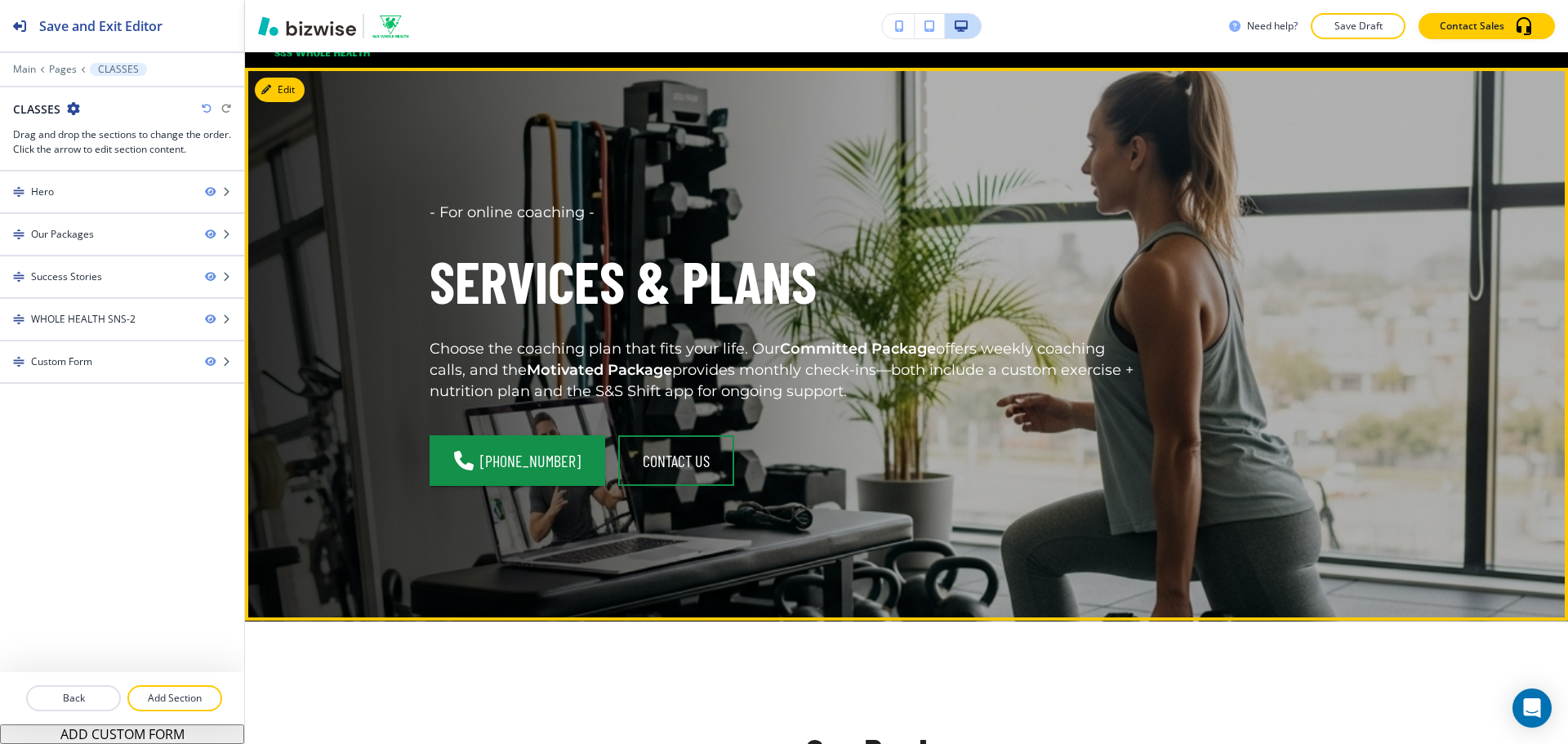
scroll to position [0, 0]
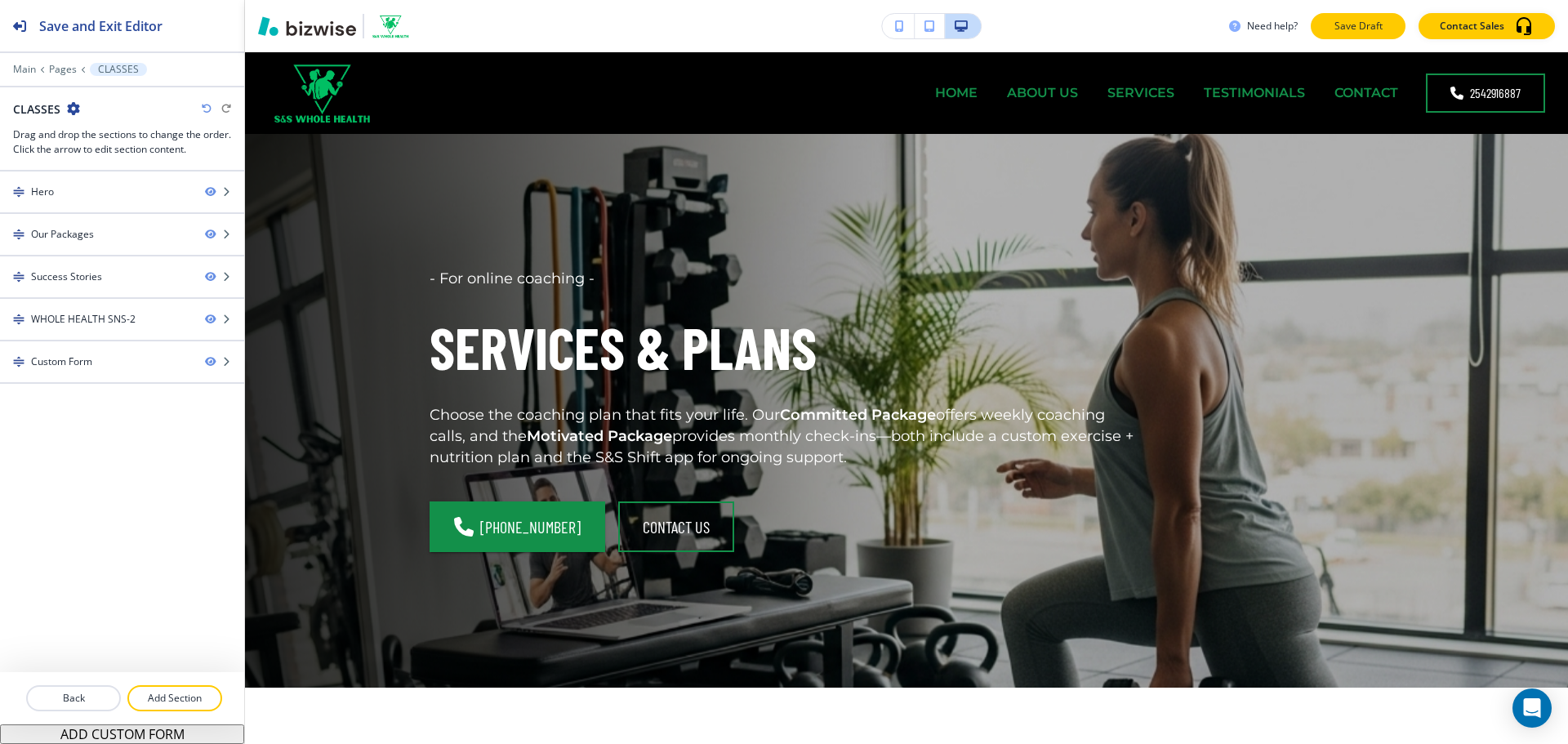
click at [1323, 26] on button "Save Draft" at bounding box center [1357, 26] width 95 height 26
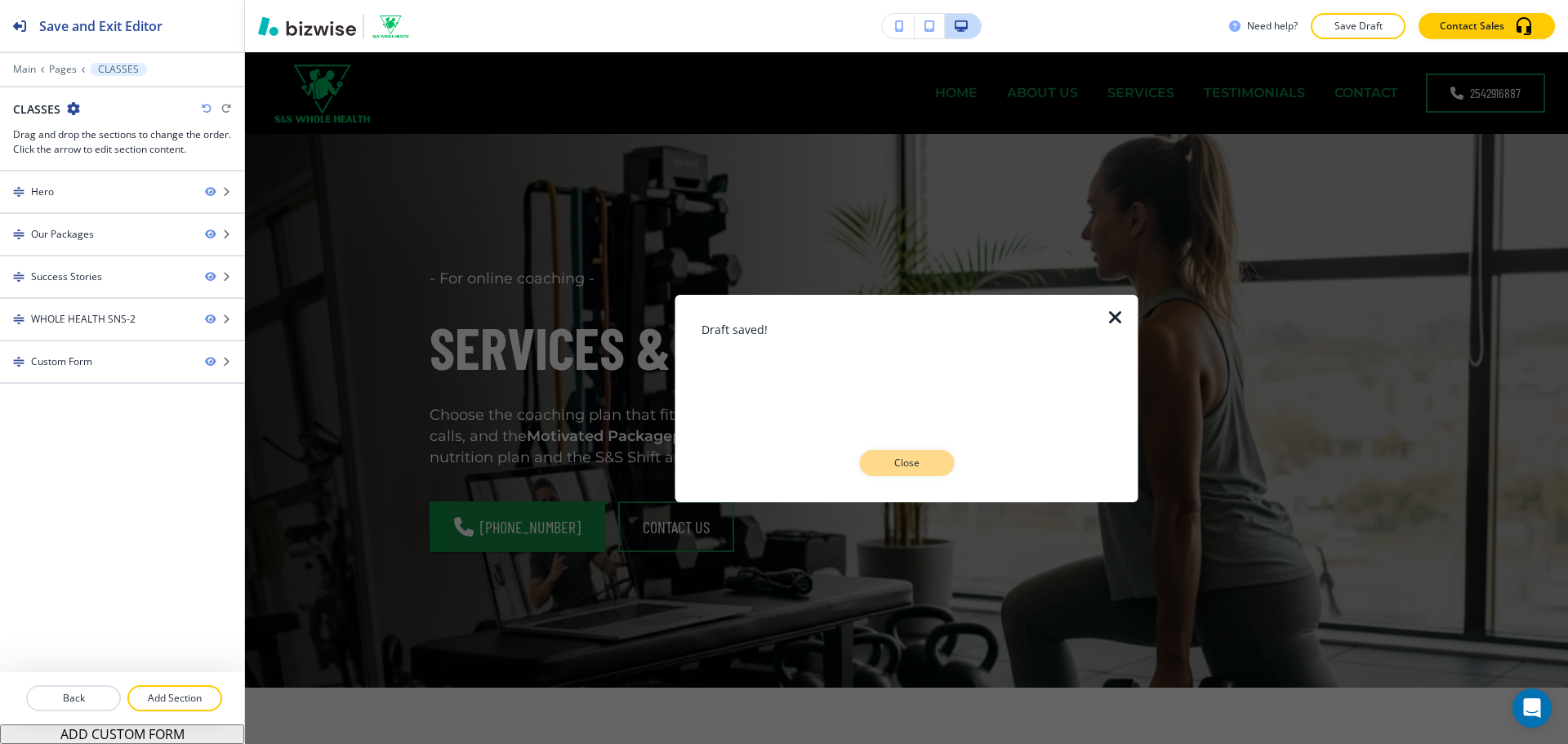
click at [898, 455] on p "Close" at bounding box center [906, 463] width 52 height 15
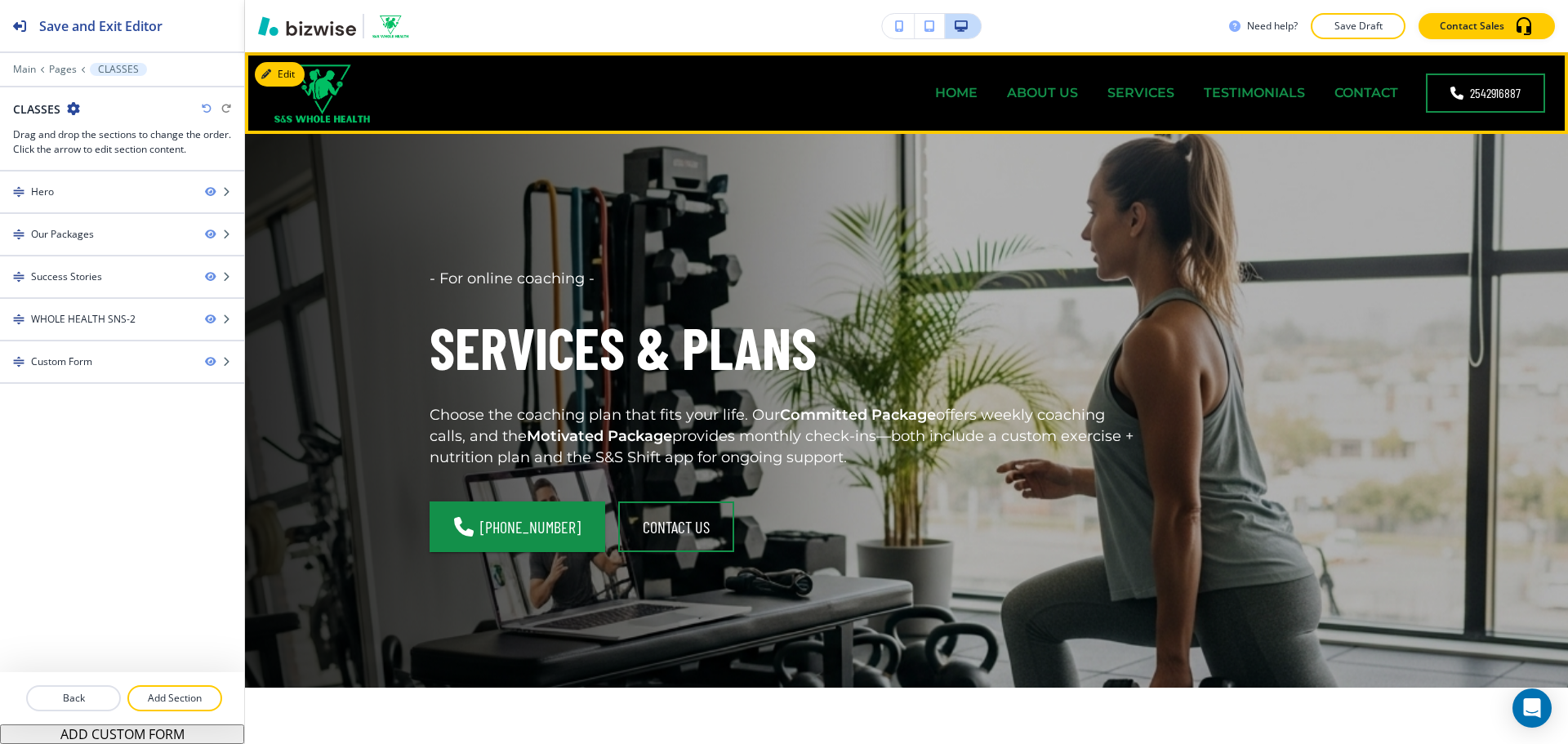
click at [1136, 88] on p "SERVICES" at bounding box center [1141, 92] width 67 height 18
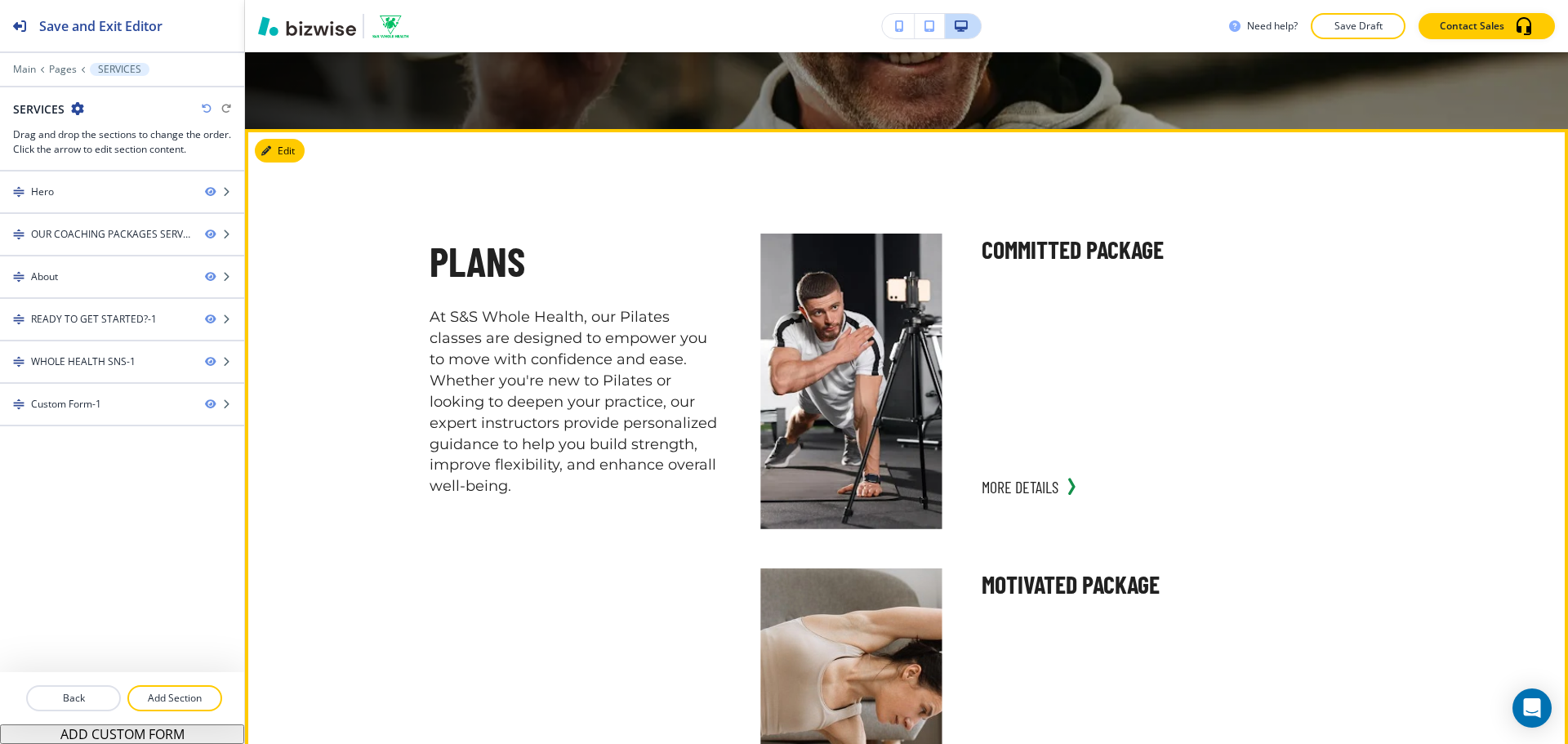
scroll to position [653, 0]
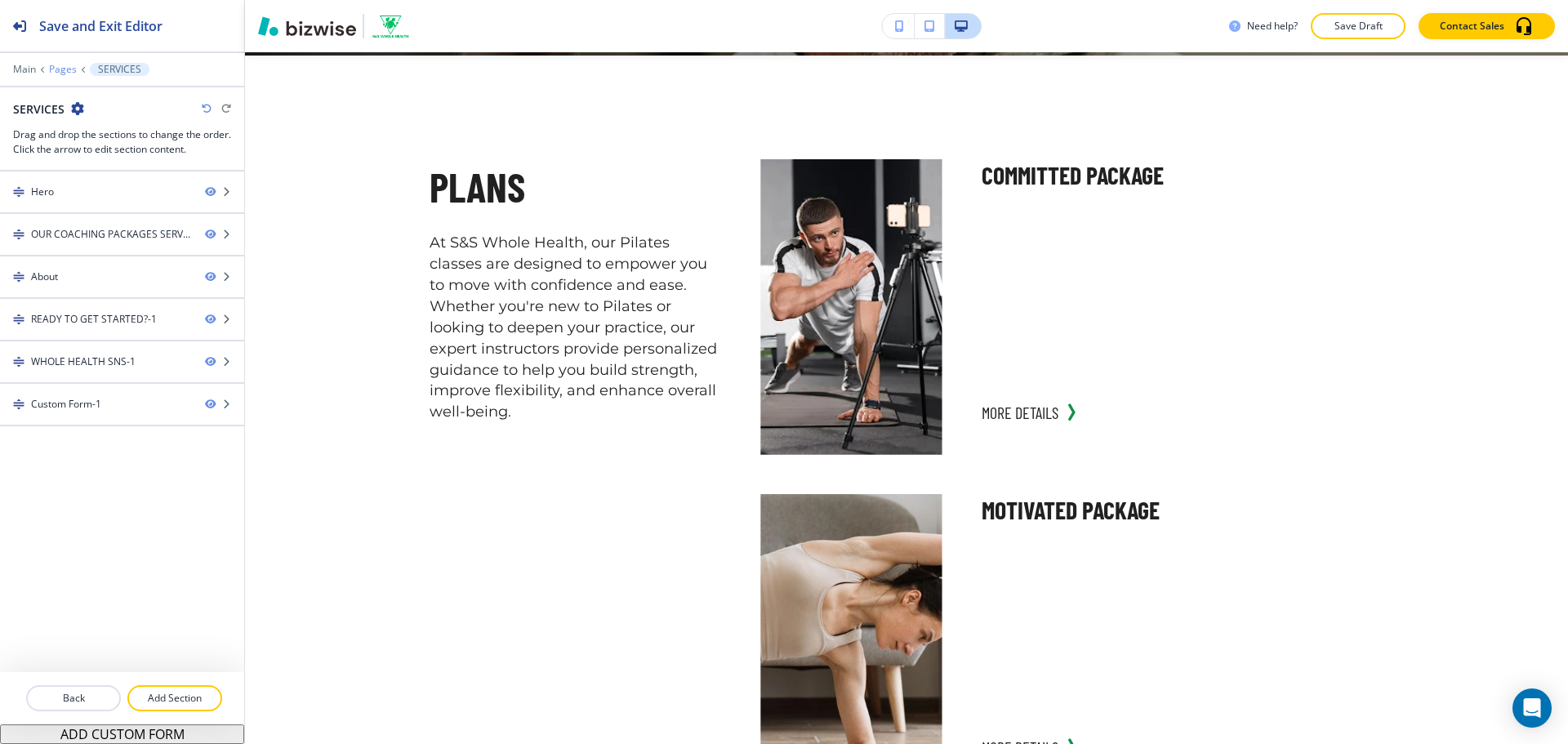
click at [59, 66] on p "Pages" at bounding box center [63, 69] width 28 height 12
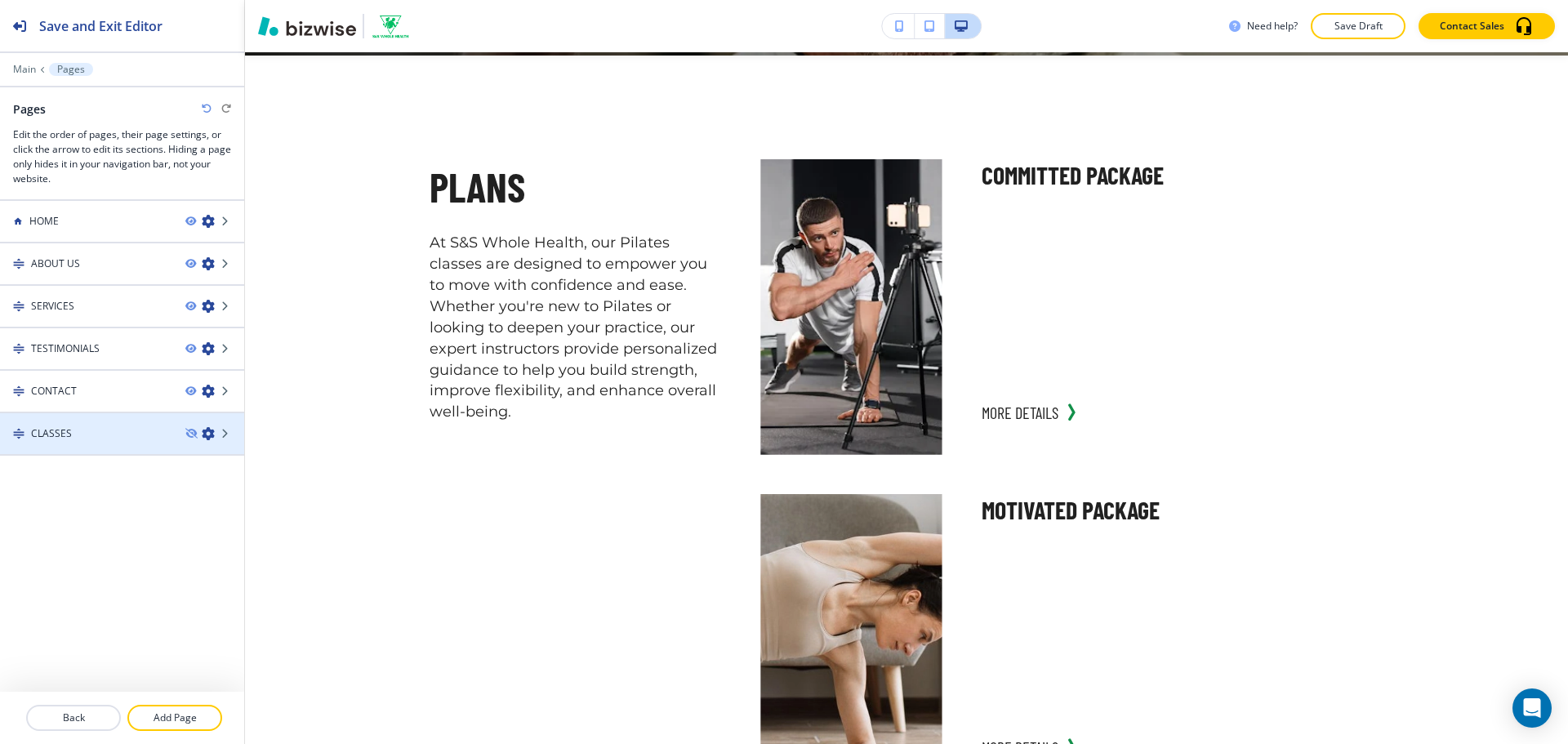
click at [110, 428] on div "CLASSES" at bounding box center [86, 434] width 172 height 15
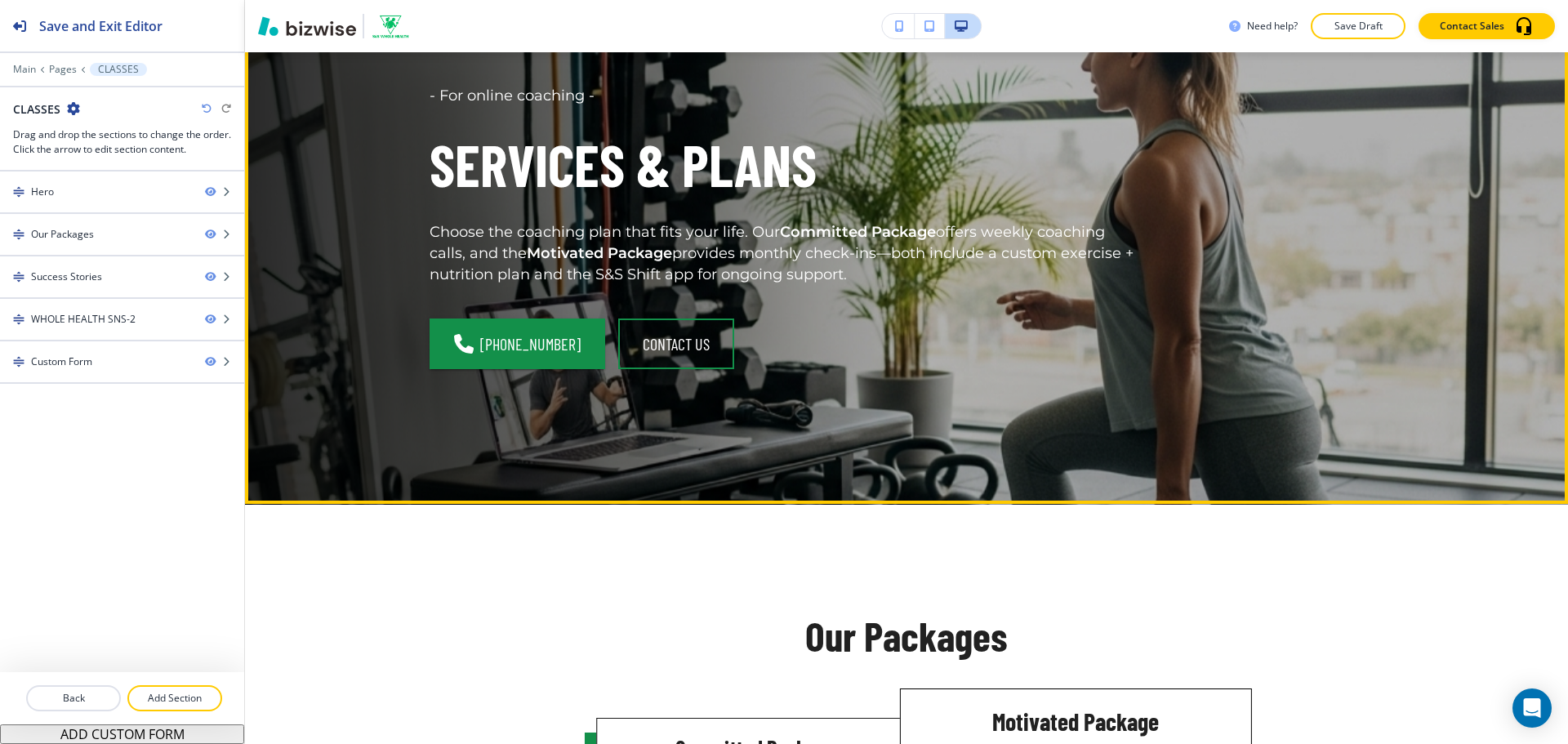
scroll to position [0, 0]
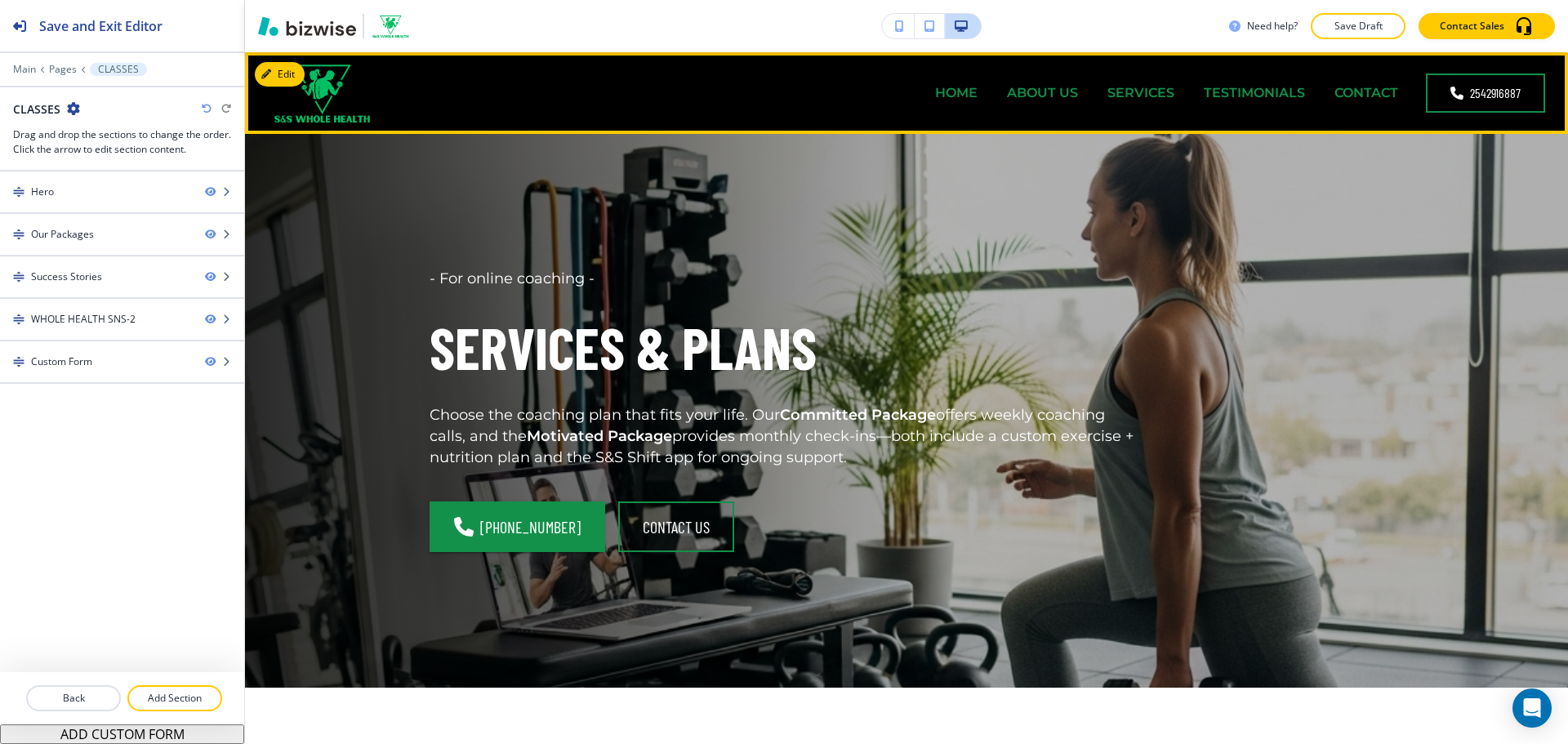
click at [959, 95] on p "HOME" at bounding box center [956, 92] width 43 height 18
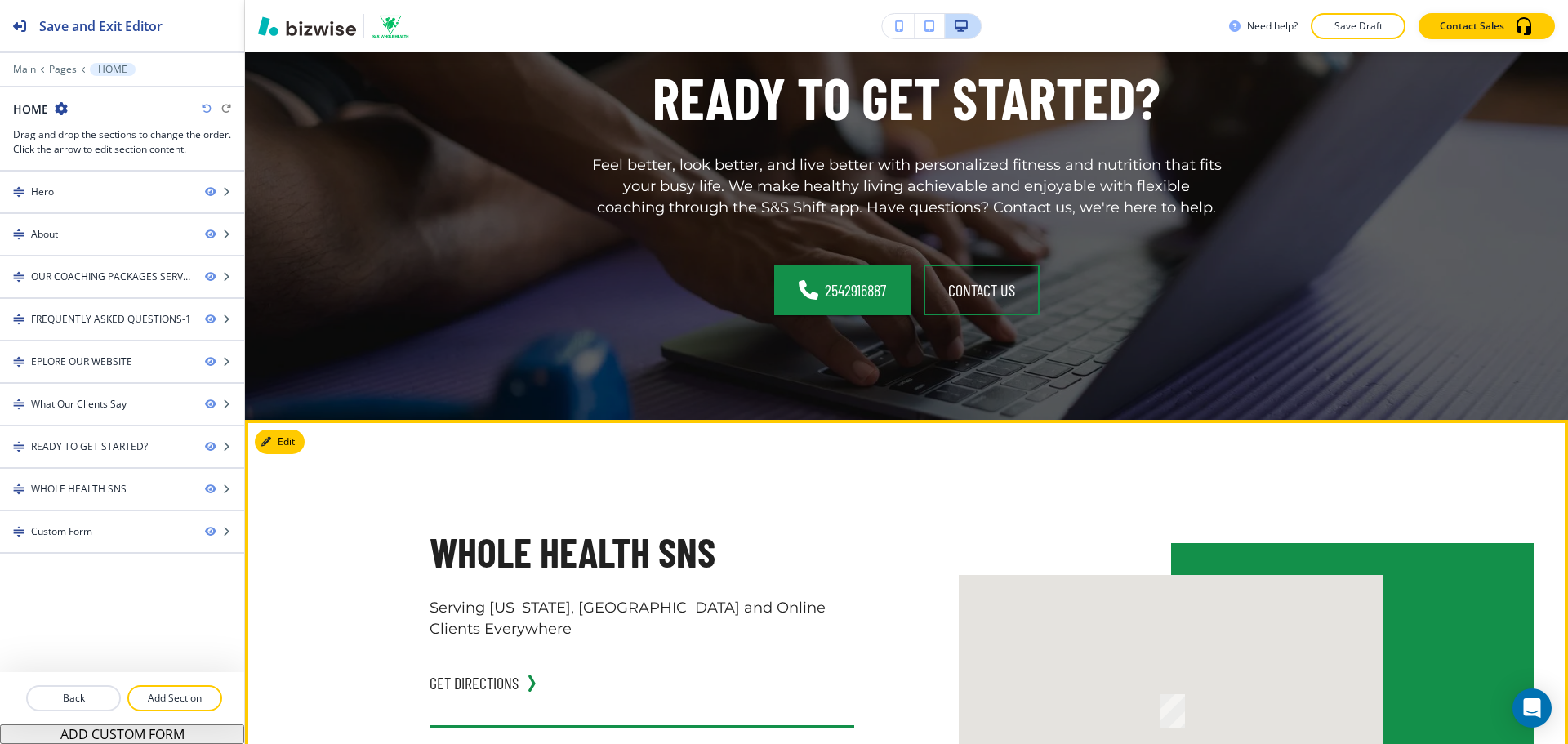
scroll to position [5061, 0]
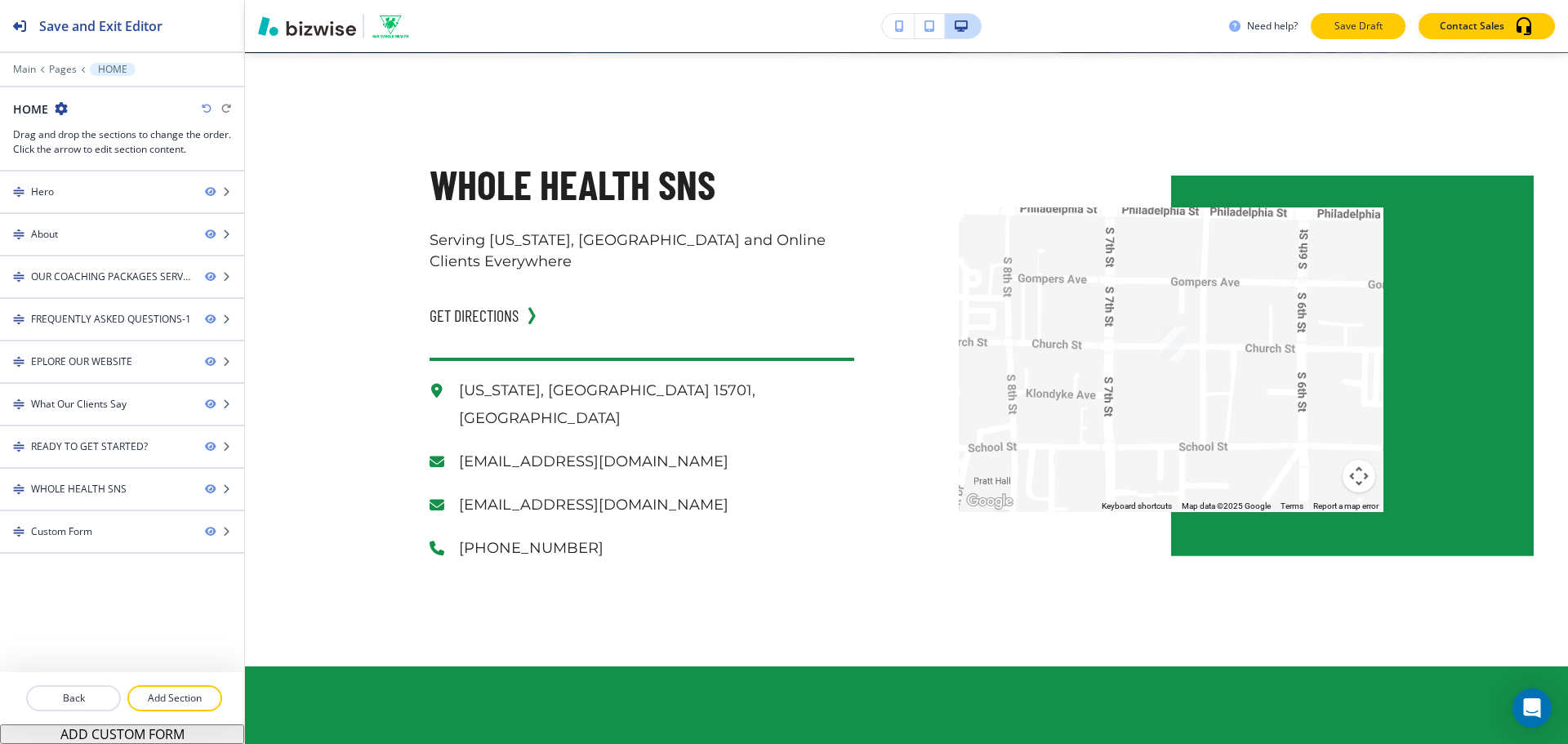
click at [1333, 29] on p "Save Draft" at bounding box center [1358, 26] width 52 height 15
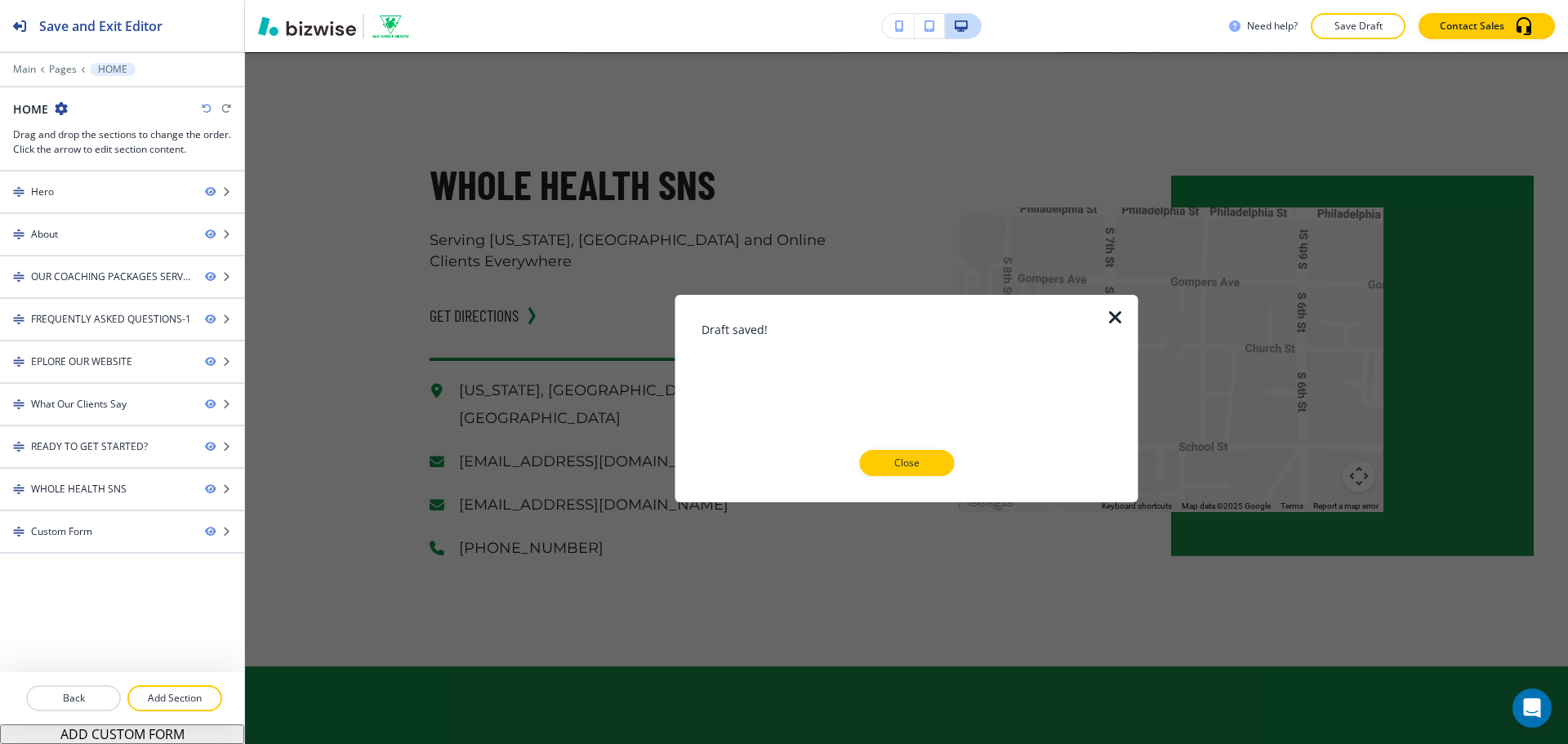
click at [907, 464] on p "Close" at bounding box center [906, 463] width 52 height 15
